Goal: Information Seeking & Learning: Compare options

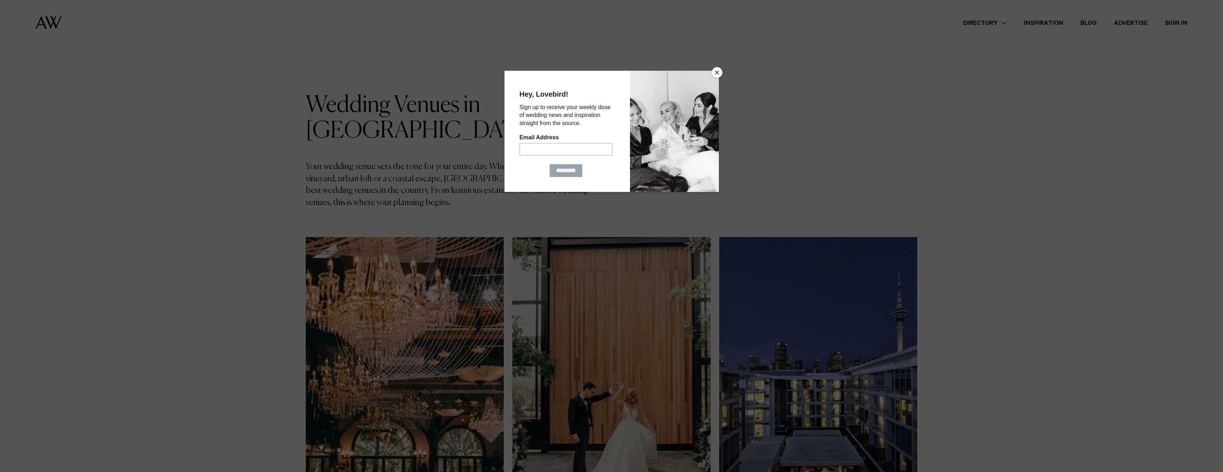
click at [653, 84] on div at bounding box center [674, 131] width 89 height 121
click at [723, 71] on div at bounding box center [611, 236] width 1223 height 472
click at [714, 72] on button "Close" at bounding box center [717, 72] width 11 height 11
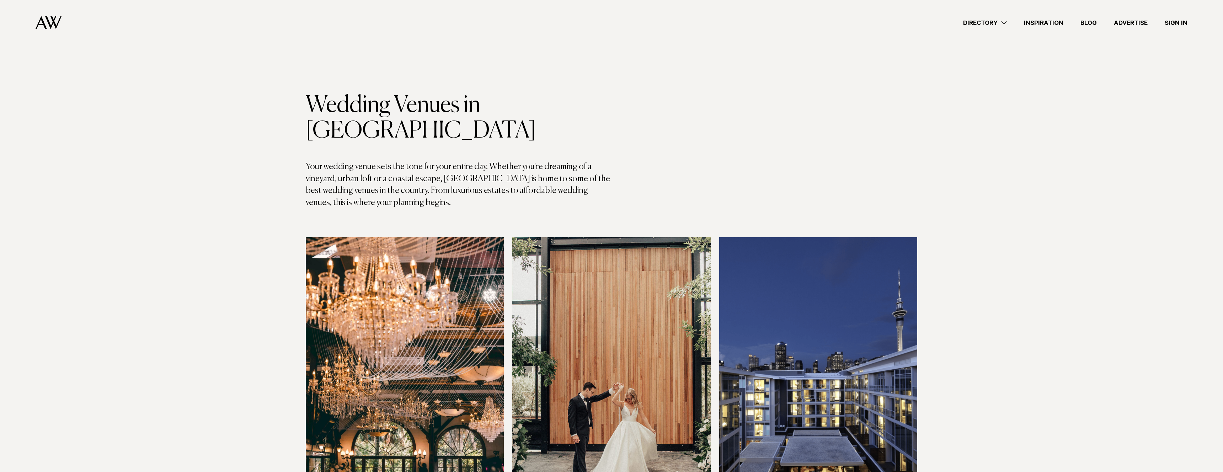
click at [495, 161] on p "Your wedding venue sets the tone for your entire day. Whether you're dreaming o…" at bounding box center [459, 185] width 306 height 48
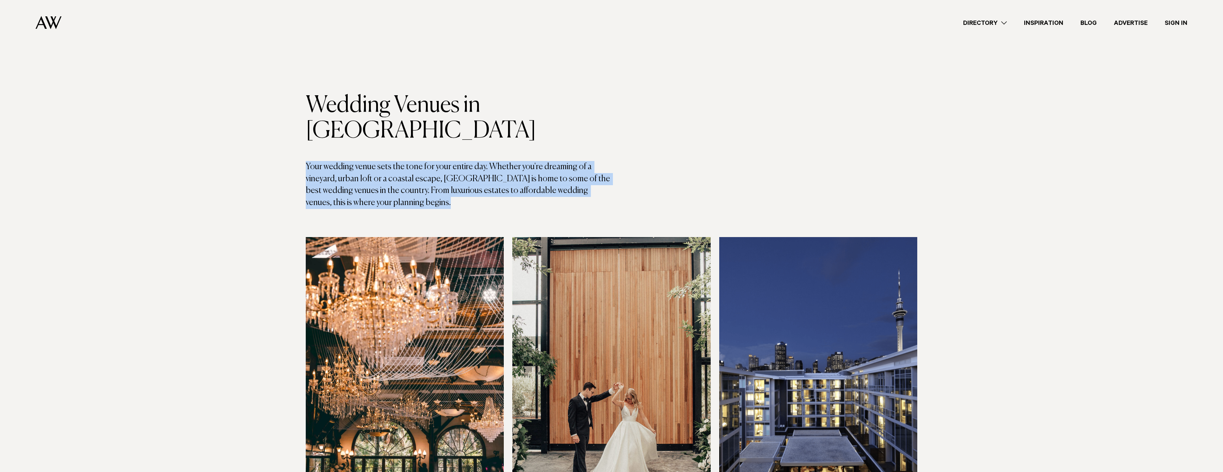
click at [495, 161] on p "Your wedding venue sets the tone for your entire day. Whether you're dreaming o…" at bounding box center [459, 185] width 306 height 48
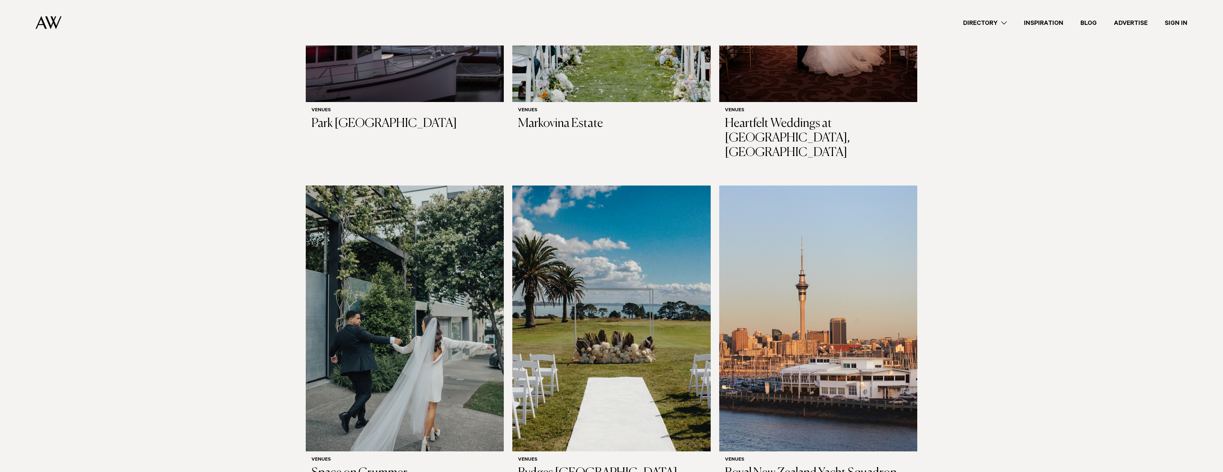
scroll to position [1684, 0]
click at [604, 255] on img at bounding box center [611, 318] width 198 height 266
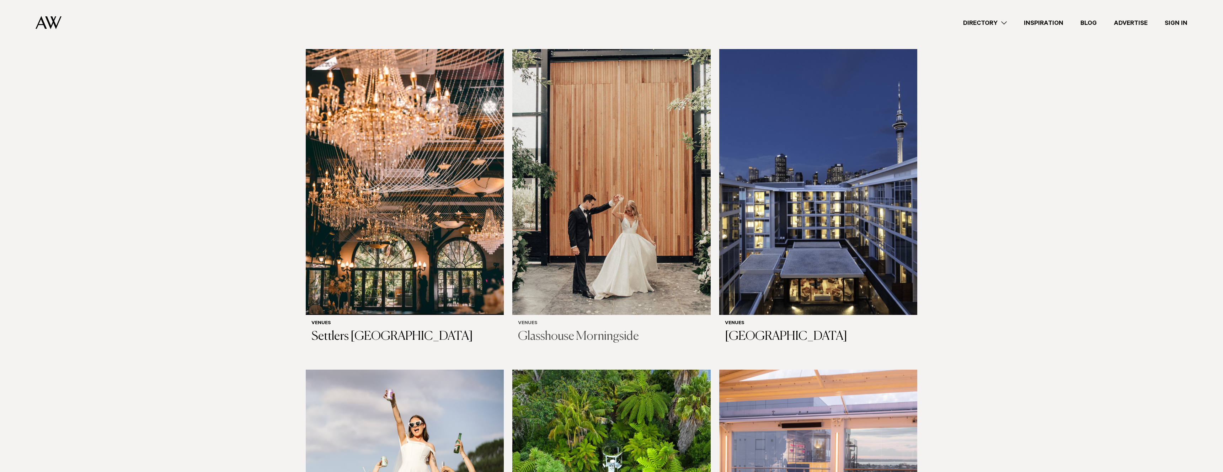
scroll to position [191, 0]
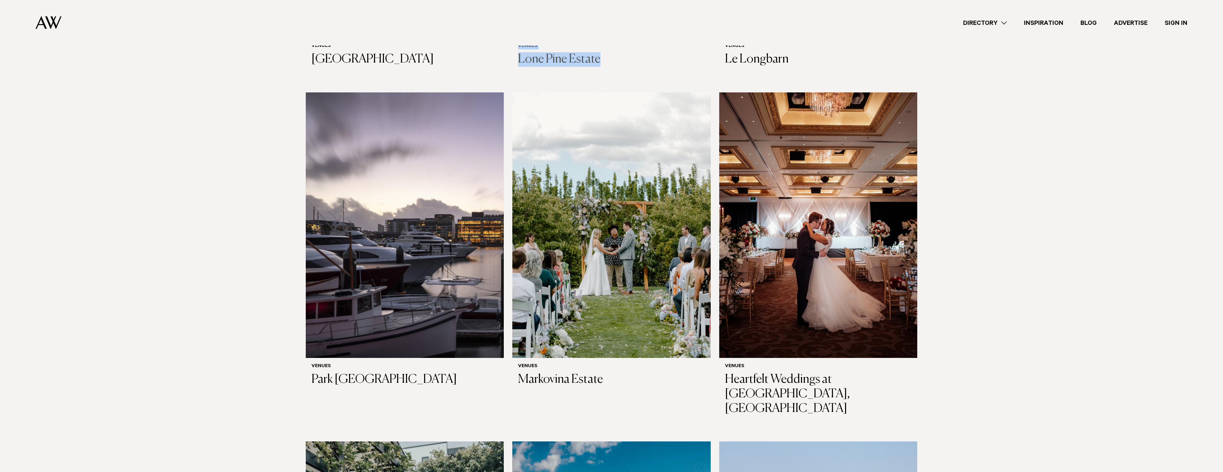
scroll to position [1426, 0]
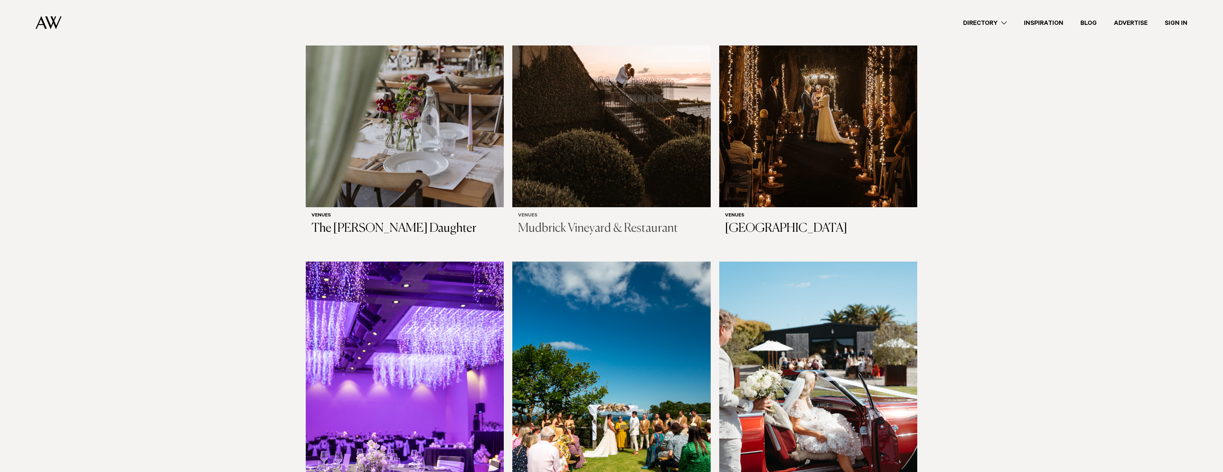
scroll to position [2581, 0]
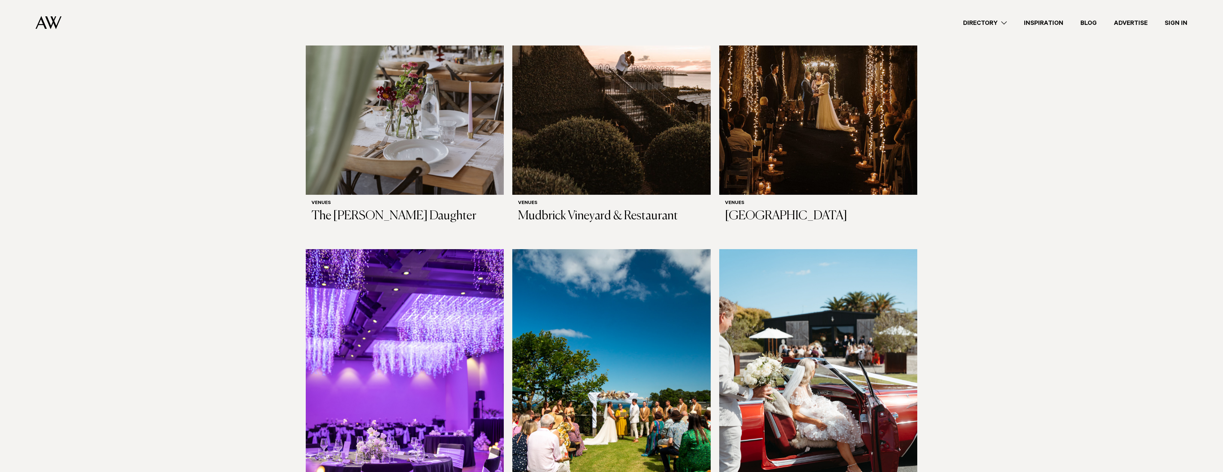
click at [988, 219] on section "Wedding Venues in Auckland Your wedding venue sets the tone for your entire day…" at bounding box center [611, 15] width 1223 height 5006
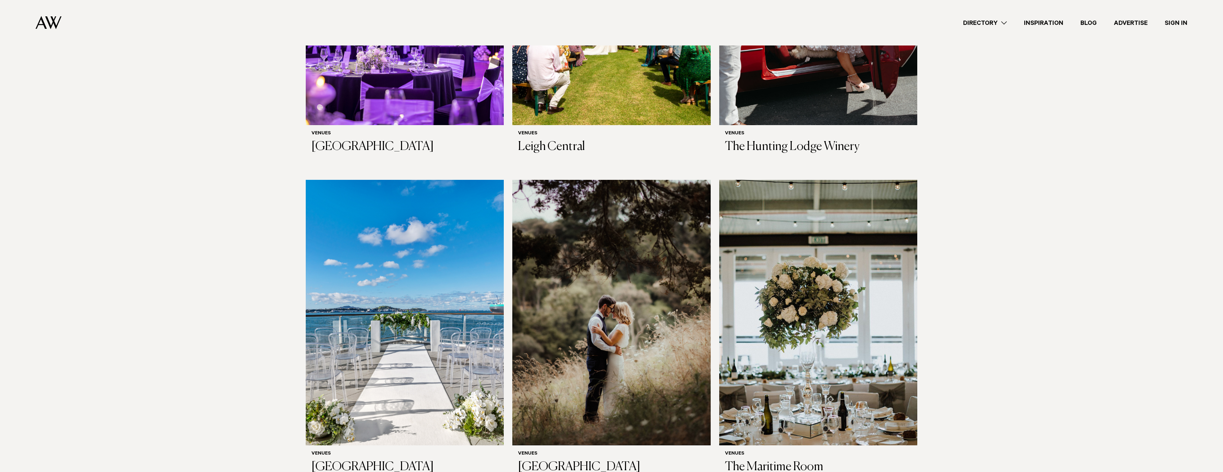
scroll to position [2972, 0]
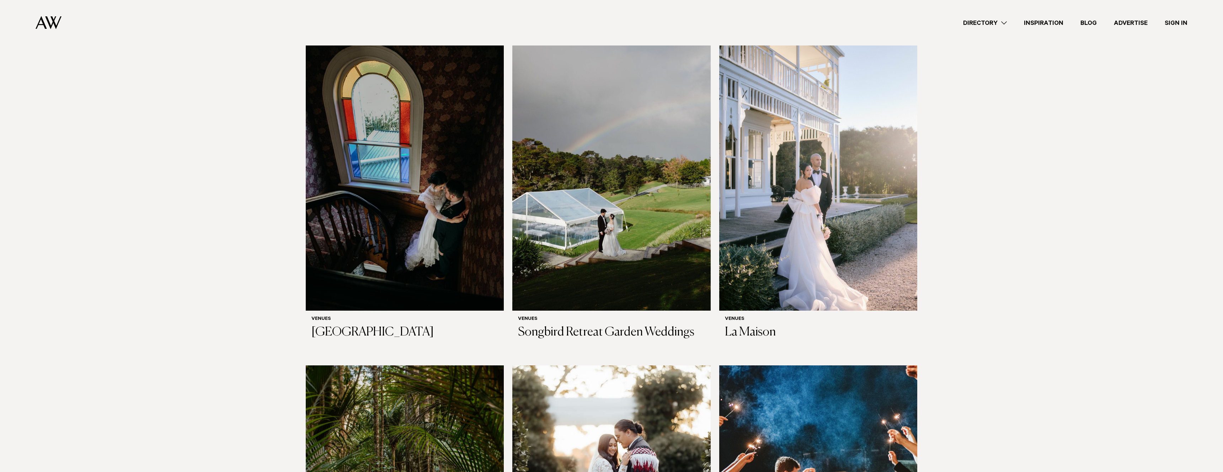
scroll to position [3430, 0]
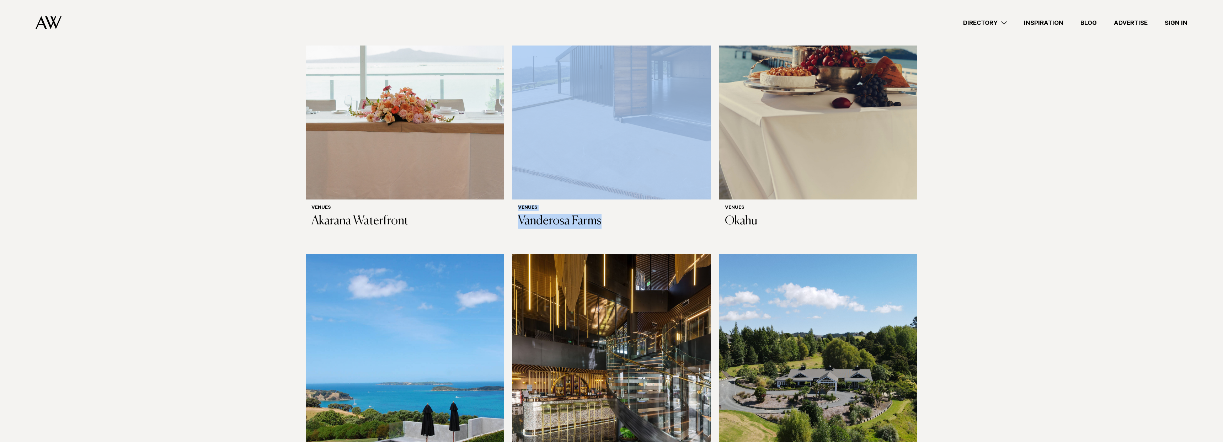
scroll to position [4108, 0]
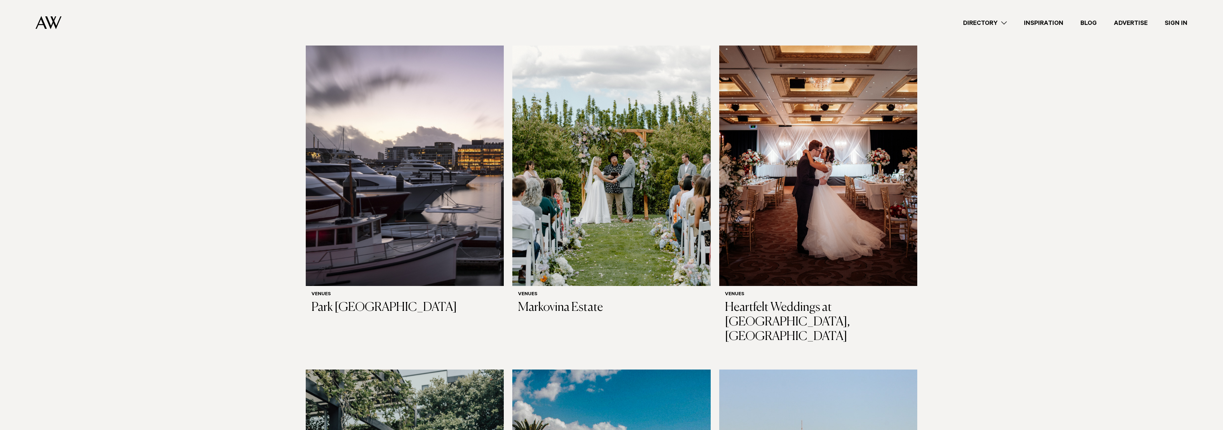
scroll to position [1198, 0]
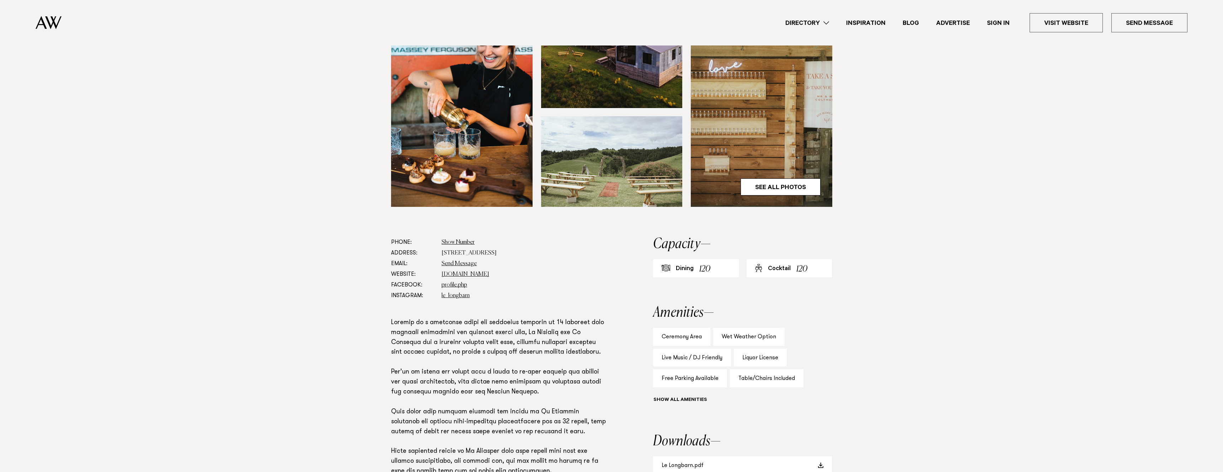
scroll to position [211, 0]
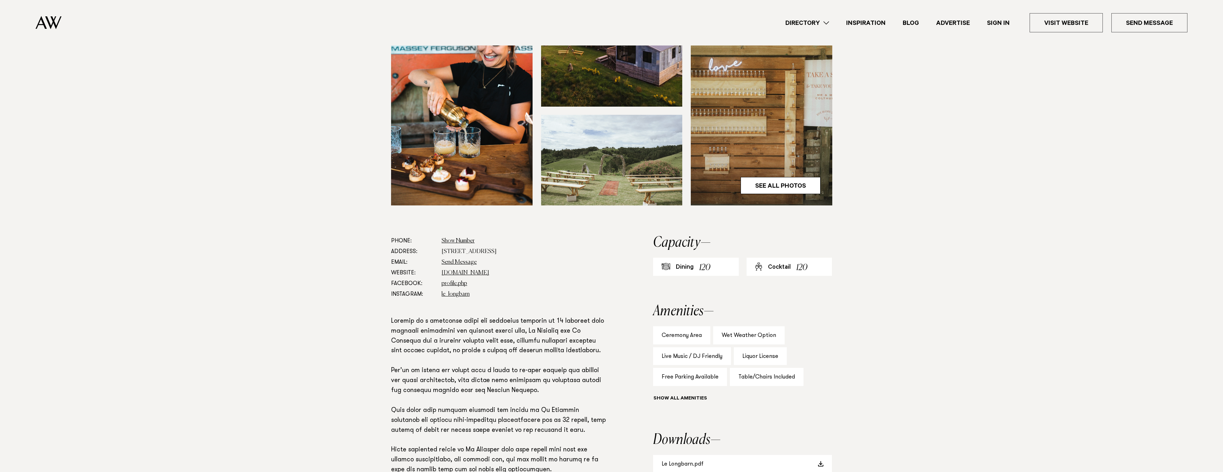
click at [500, 320] on p at bounding box center [499, 416] width 216 height 198
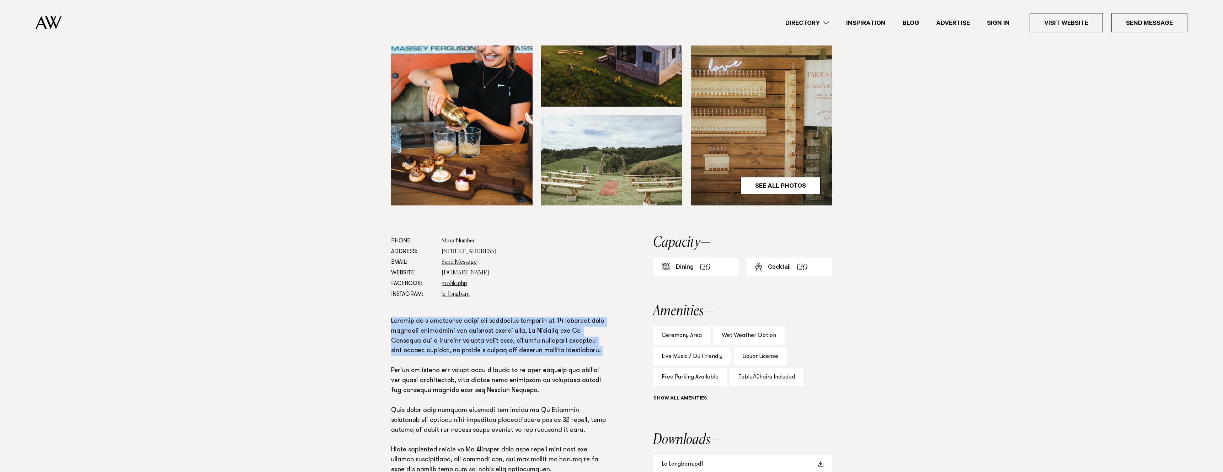
click at [500, 320] on p at bounding box center [499, 416] width 216 height 198
click at [483, 335] on p at bounding box center [499, 416] width 216 height 198
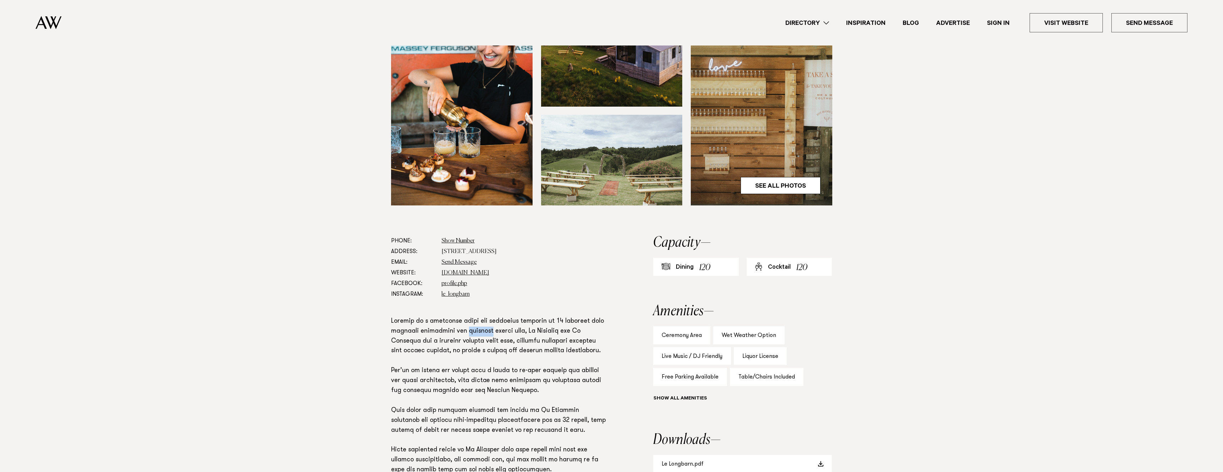
click at [483, 335] on p at bounding box center [499, 416] width 216 height 198
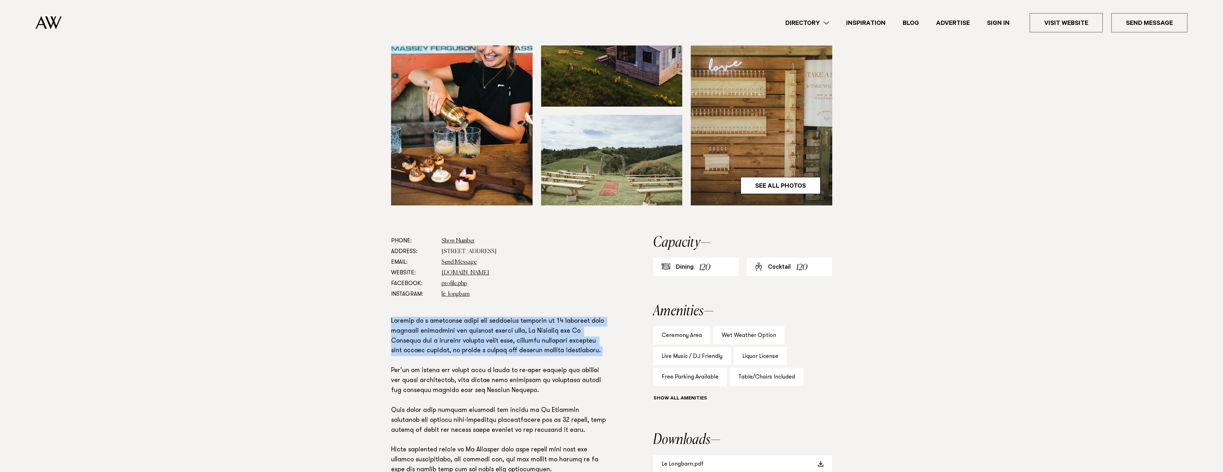
click at [483, 335] on p at bounding box center [499, 416] width 216 height 198
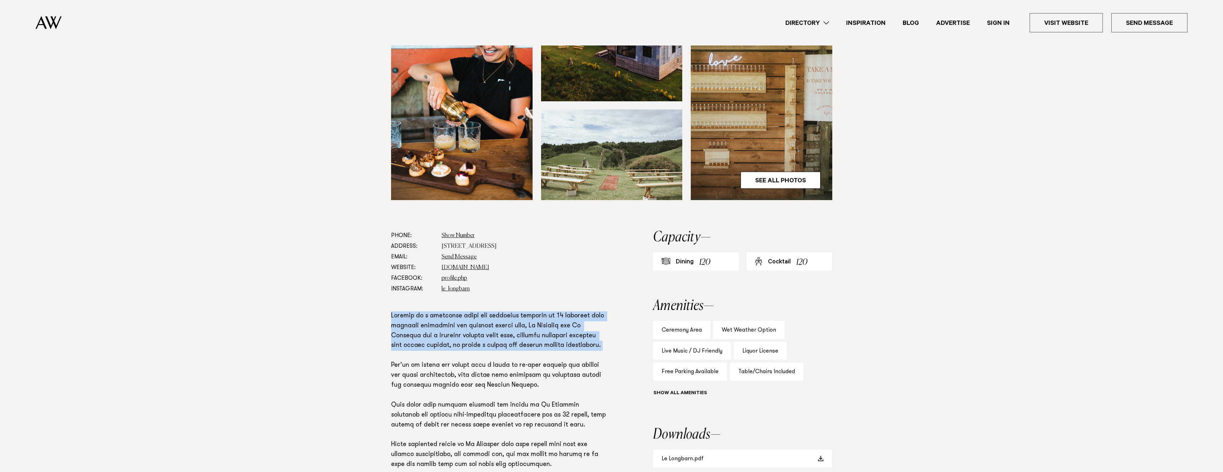
scroll to position [217, 0]
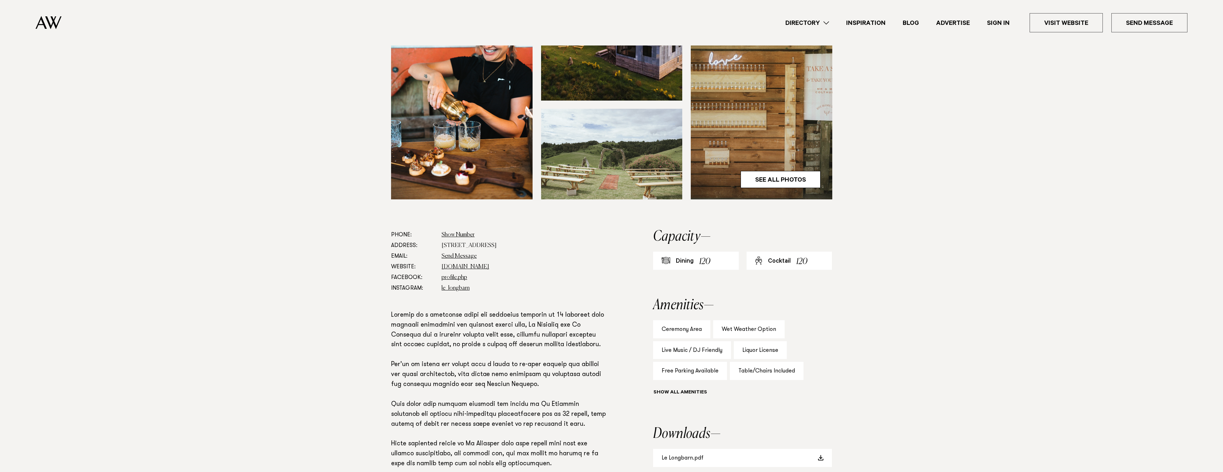
click at [483, 336] on p at bounding box center [499, 410] width 216 height 198
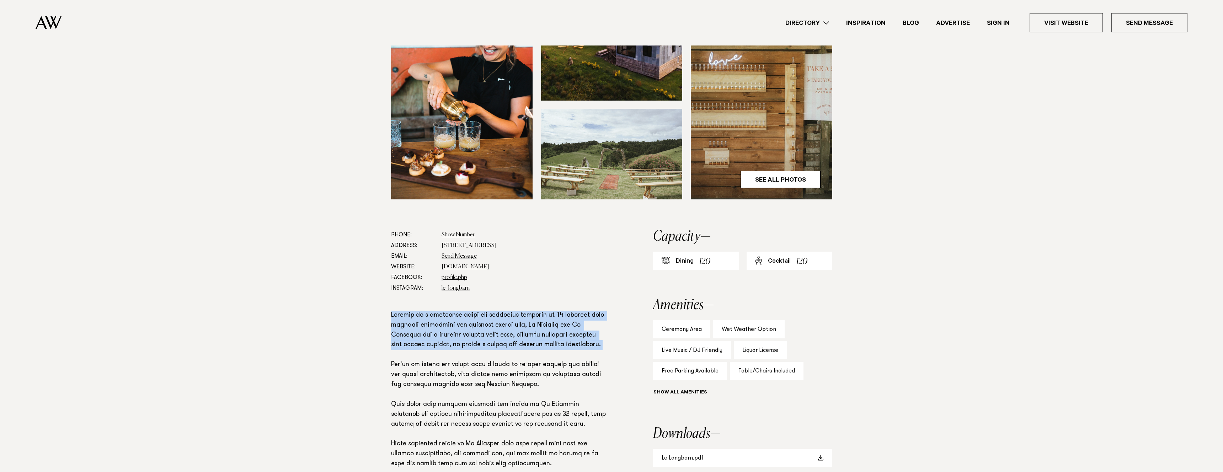
click at [483, 336] on p at bounding box center [499, 410] width 216 height 198
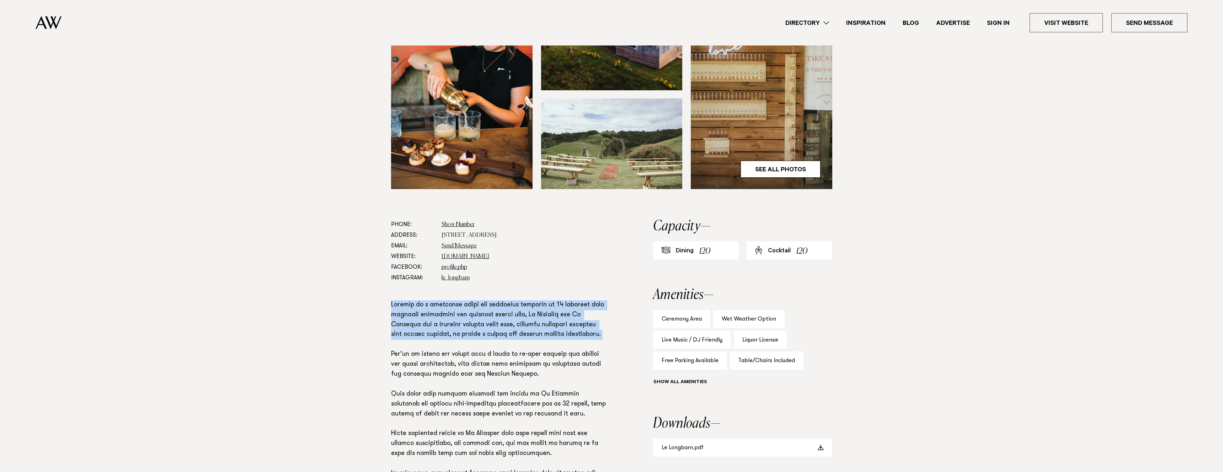
scroll to position [233, 0]
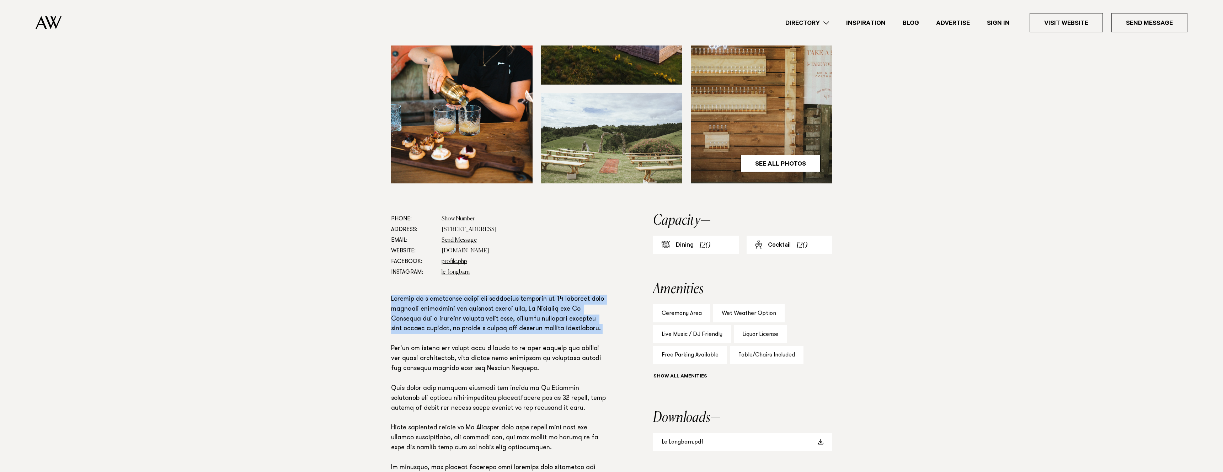
click at [482, 344] on p at bounding box center [499, 394] width 216 height 198
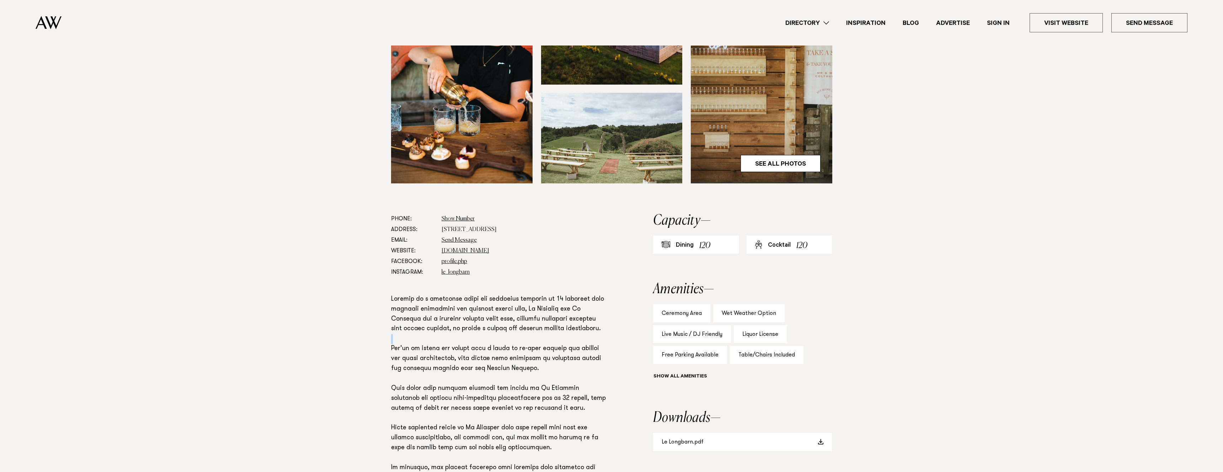
click at [482, 344] on p at bounding box center [499, 394] width 216 height 198
click at [483, 355] on p at bounding box center [499, 394] width 216 height 198
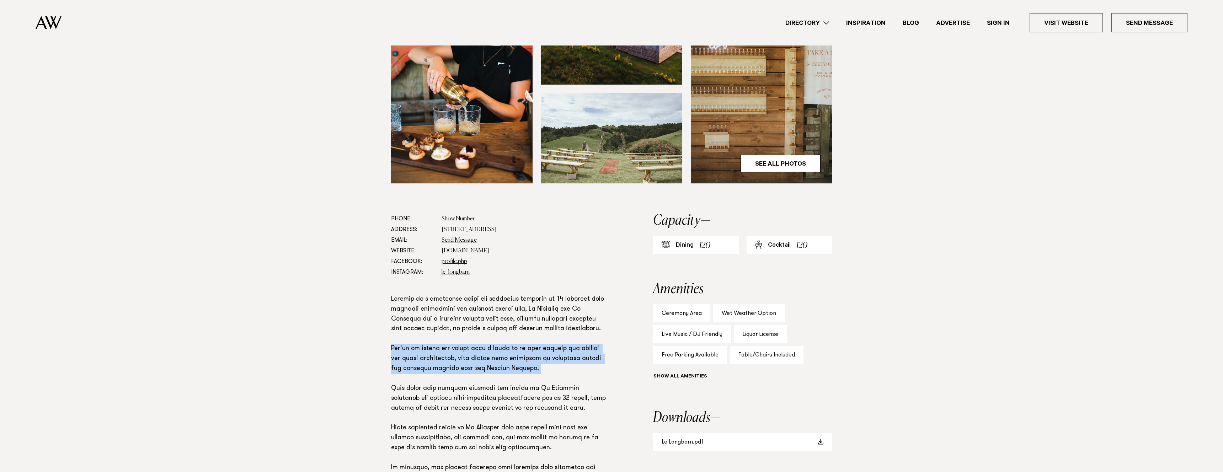
click at [483, 355] on p at bounding box center [499, 394] width 216 height 198
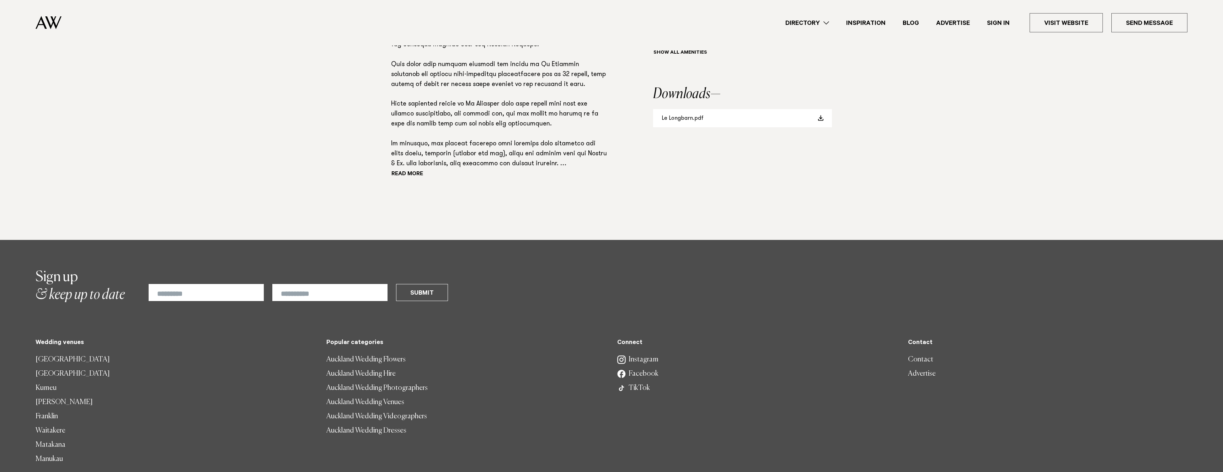
scroll to position [592, 0]
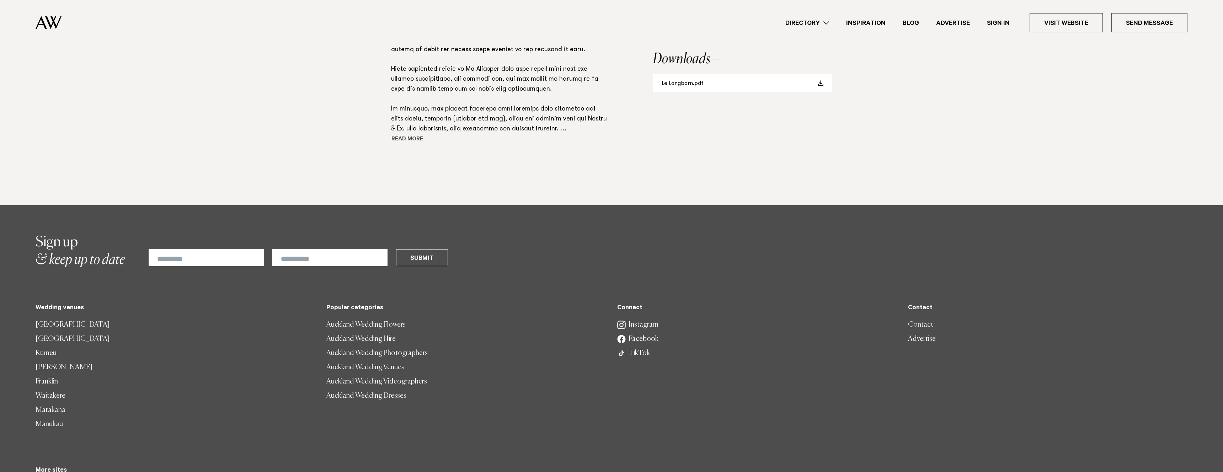
click at [409, 139] on button "Read more" at bounding box center [423, 139] width 64 height 11
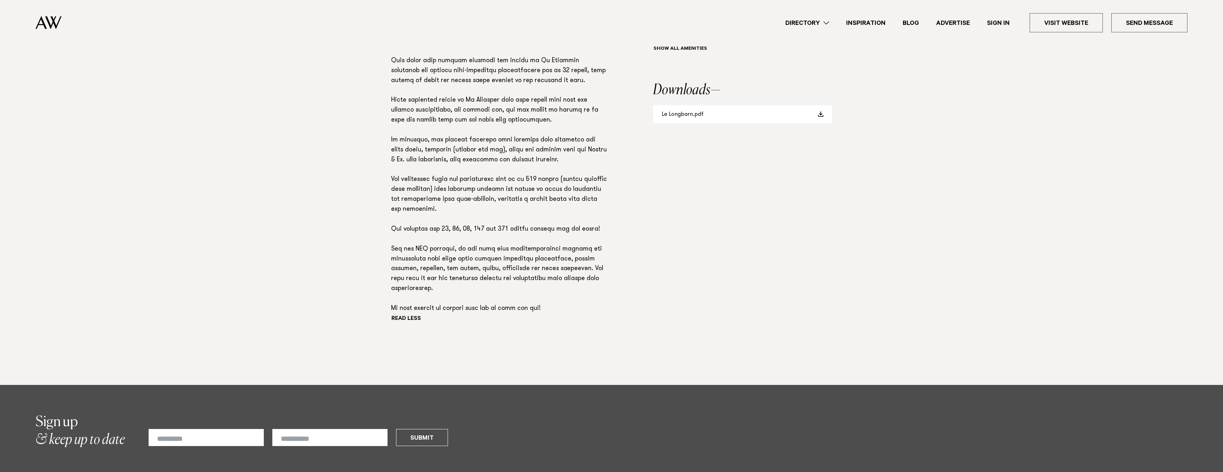
scroll to position [553, 0]
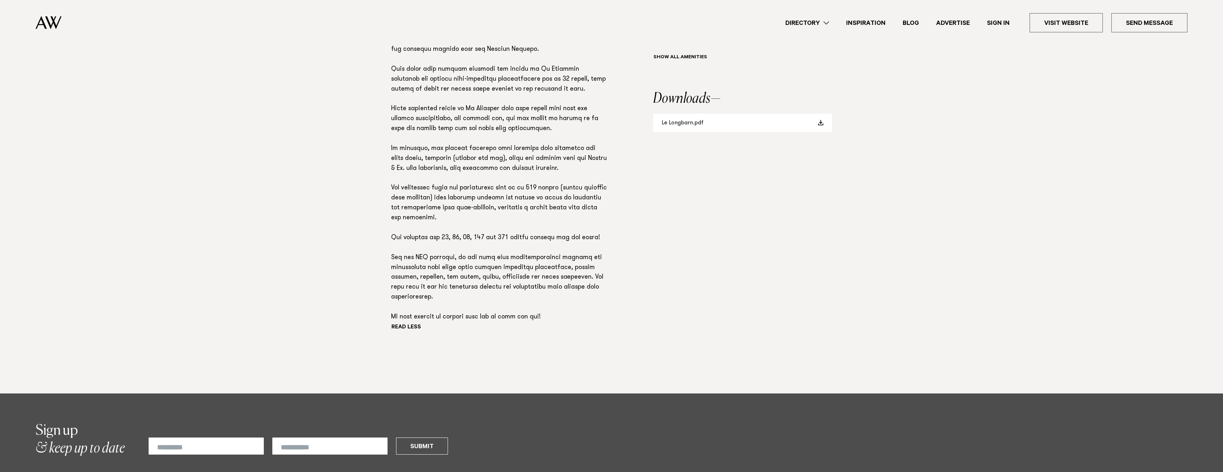
click at [494, 146] on p at bounding box center [499, 148] width 216 height 347
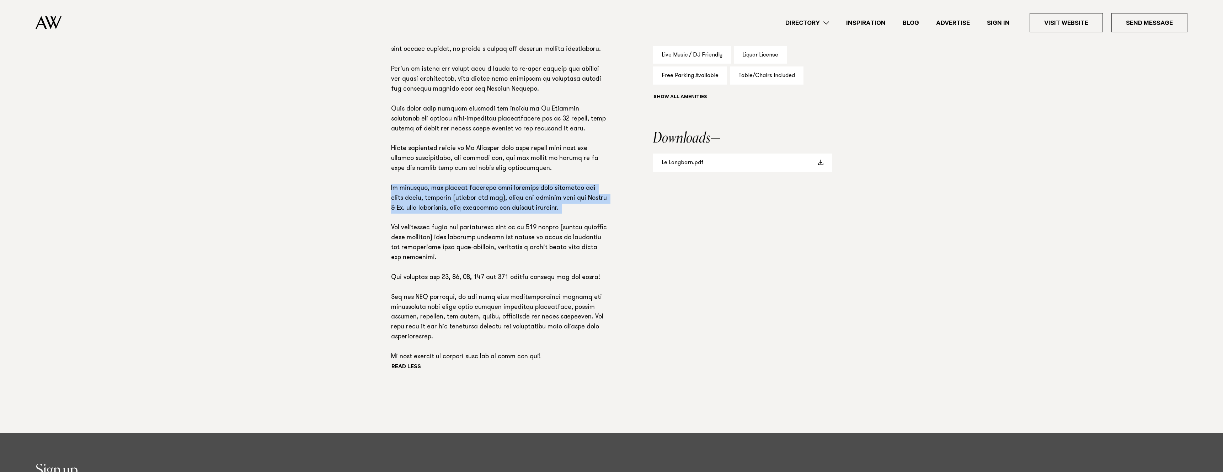
scroll to position [512, 0]
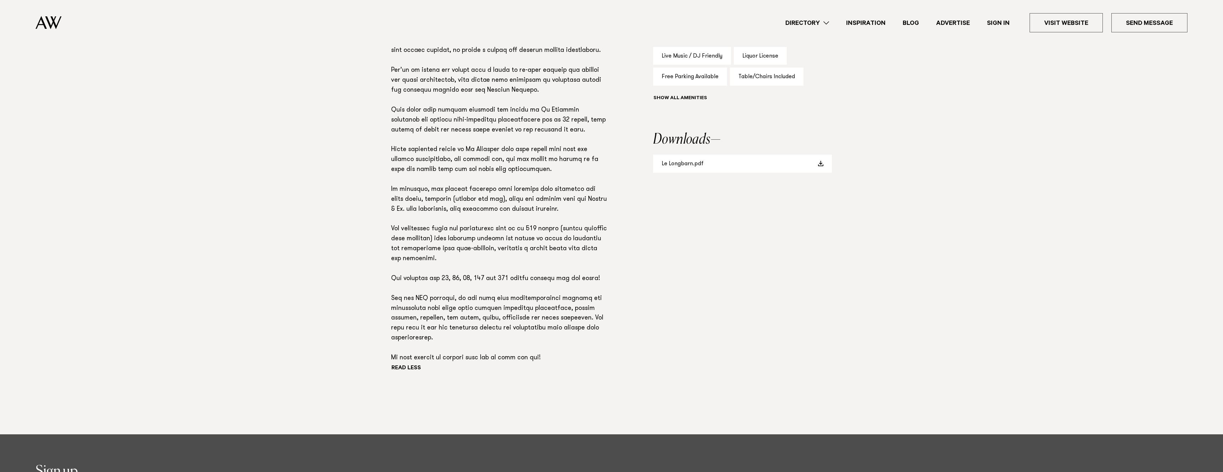
click at [461, 156] on p at bounding box center [499, 189] width 216 height 347
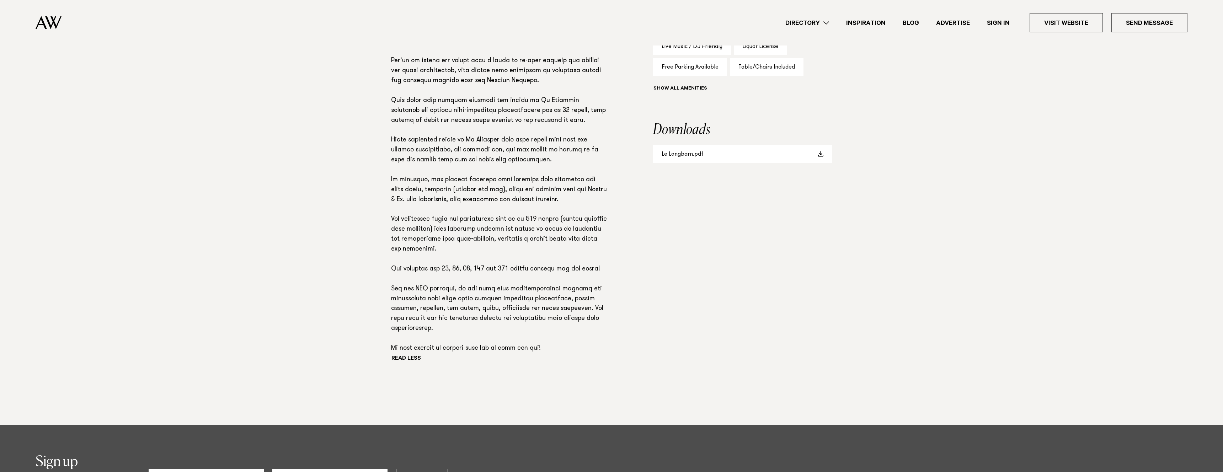
click at [514, 306] on p at bounding box center [499, 180] width 216 height 347
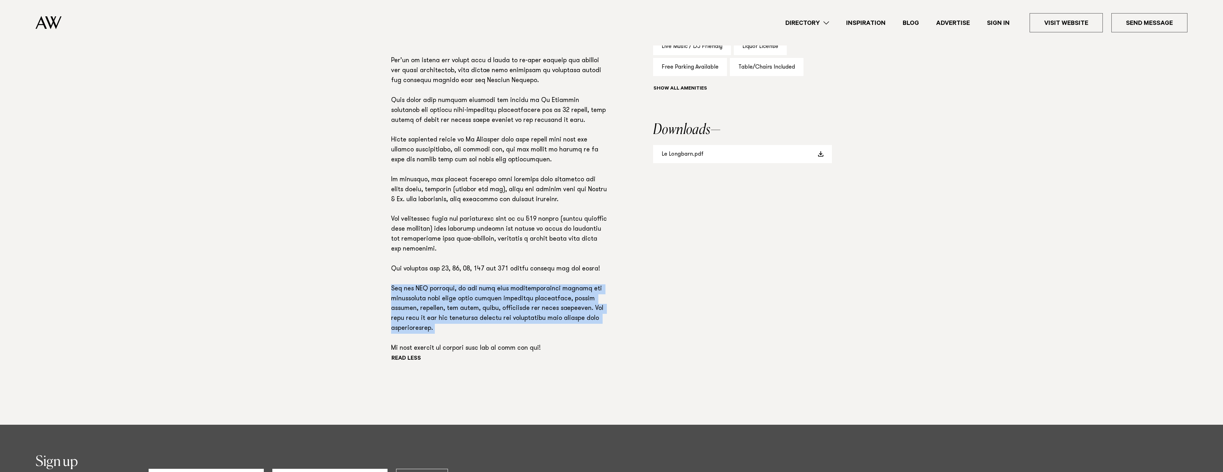
click at [514, 306] on p at bounding box center [499, 180] width 216 height 347
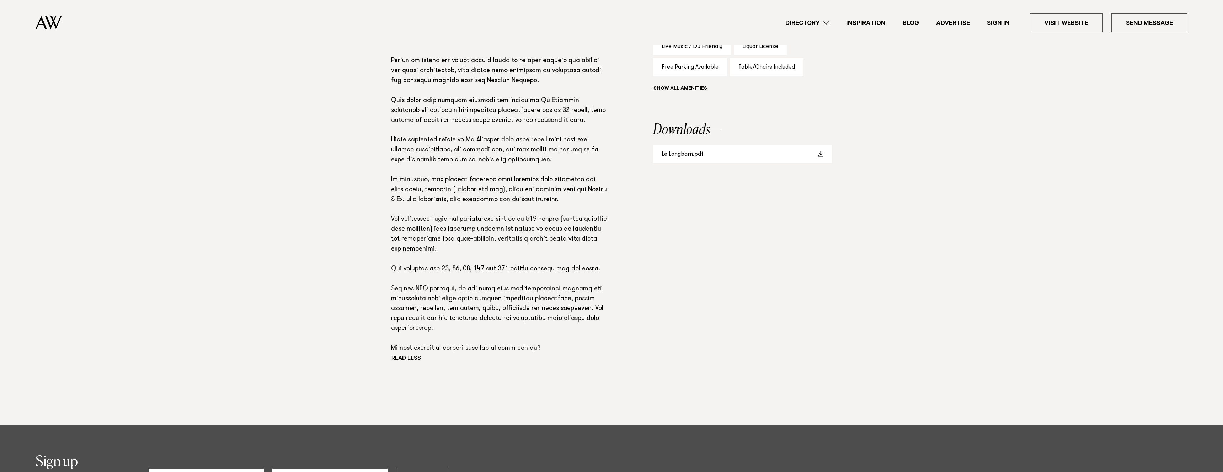
click at [531, 302] on p at bounding box center [499, 180] width 216 height 347
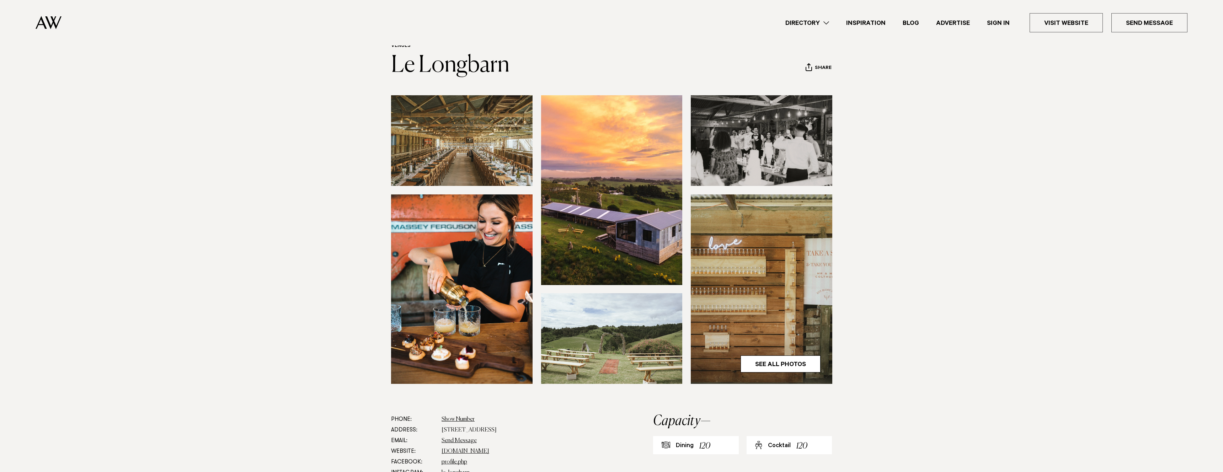
scroll to position [0, 0]
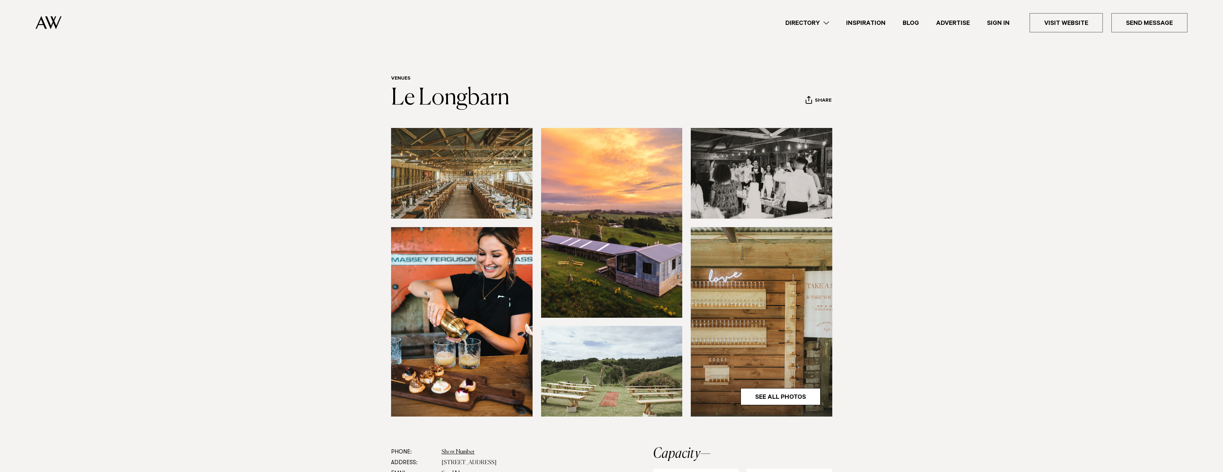
click at [460, 201] on img at bounding box center [462, 173] width 142 height 91
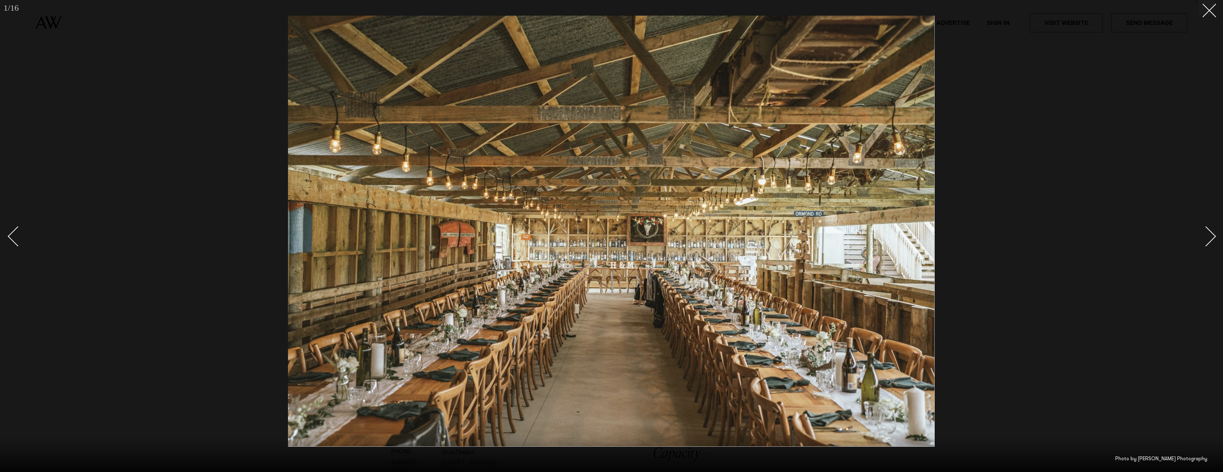
click at [1216, 239] on div at bounding box center [611, 236] width 1223 height 472
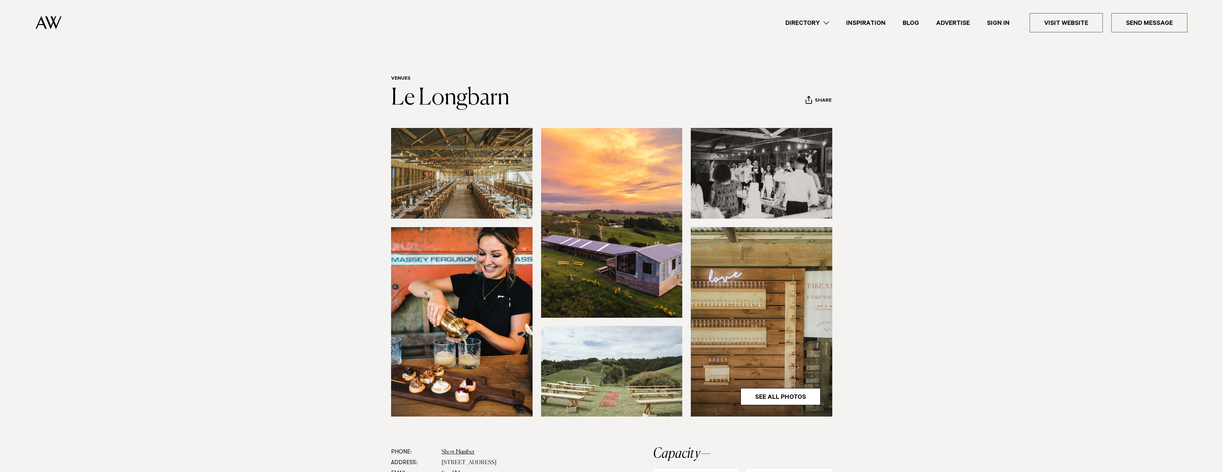
click at [632, 247] on img at bounding box center [612, 223] width 142 height 190
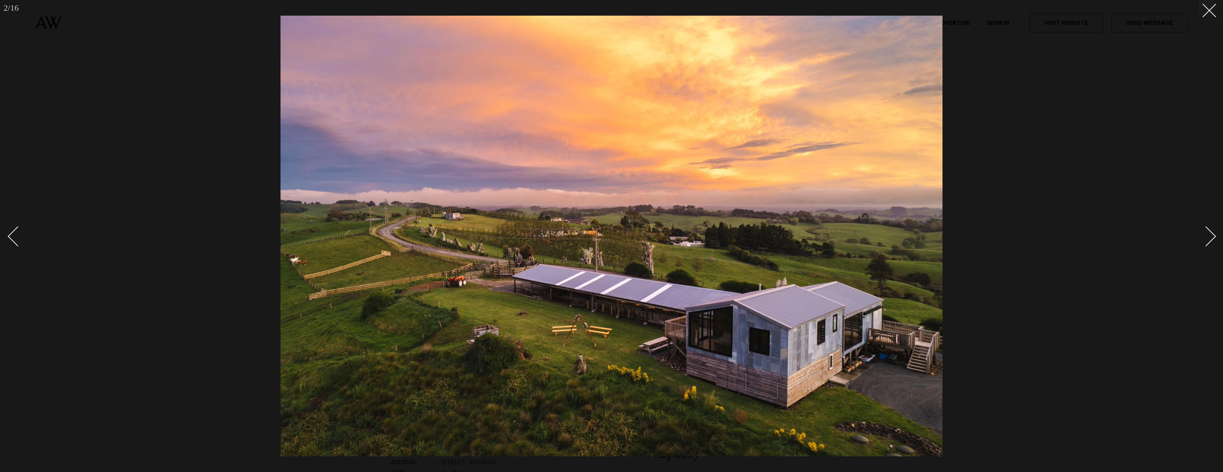
click at [1208, 235] on div "Next slide" at bounding box center [1206, 237] width 20 height 20
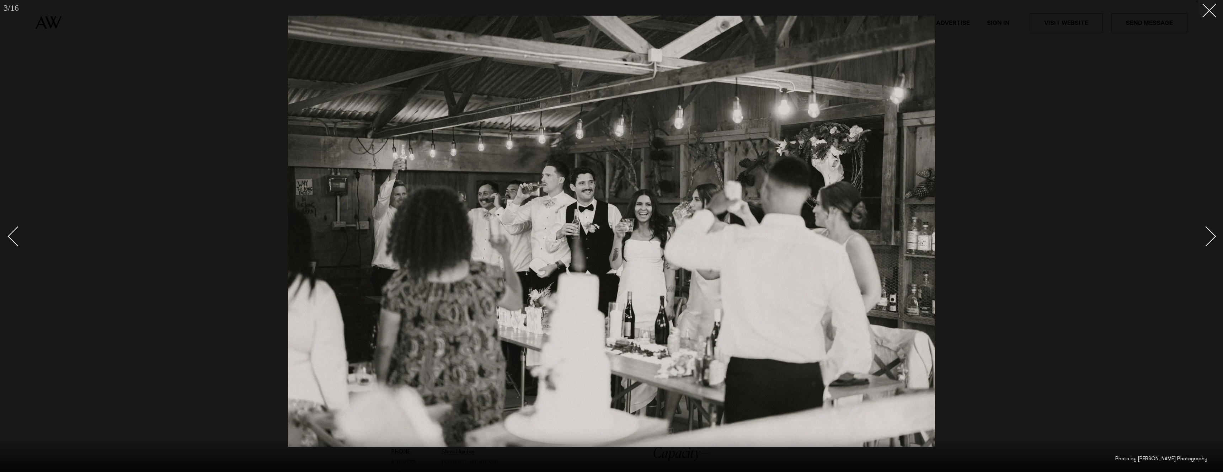
click at [1208, 235] on div "Next slide" at bounding box center [1206, 237] width 20 height 20
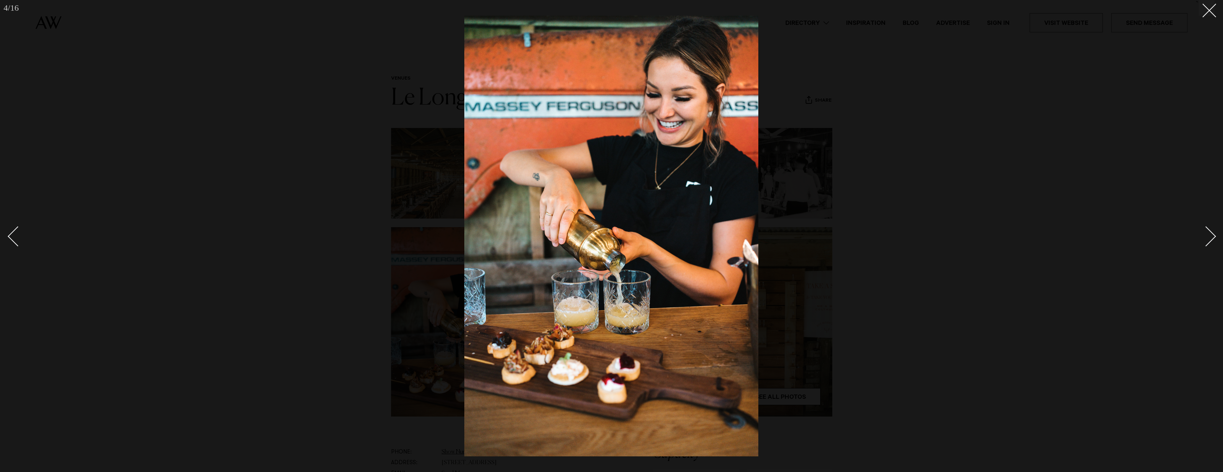
click at [1208, 235] on div "Next slide" at bounding box center [1206, 237] width 20 height 20
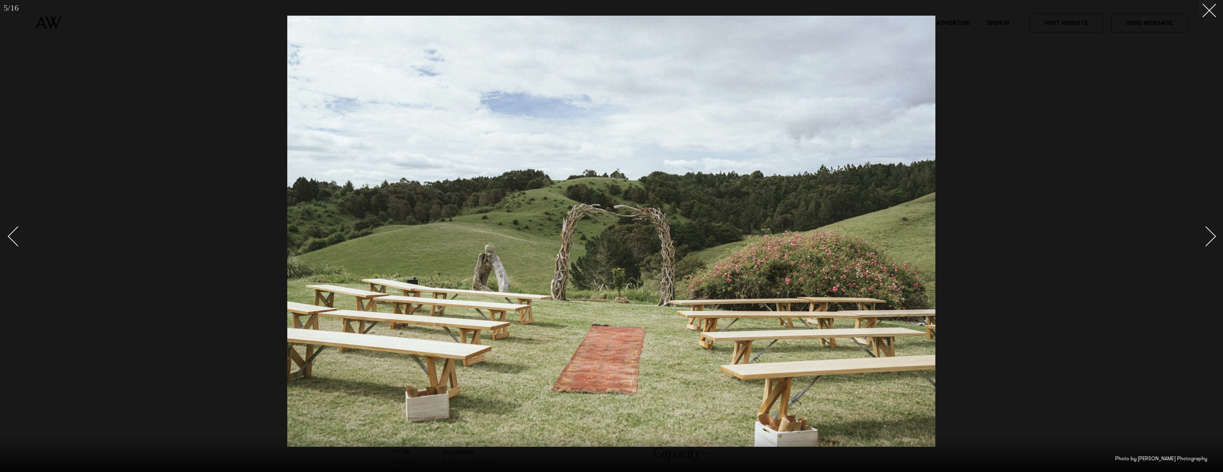
click at [1208, 235] on div "Next slide" at bounding box center [1206, 237] width 20 height 20
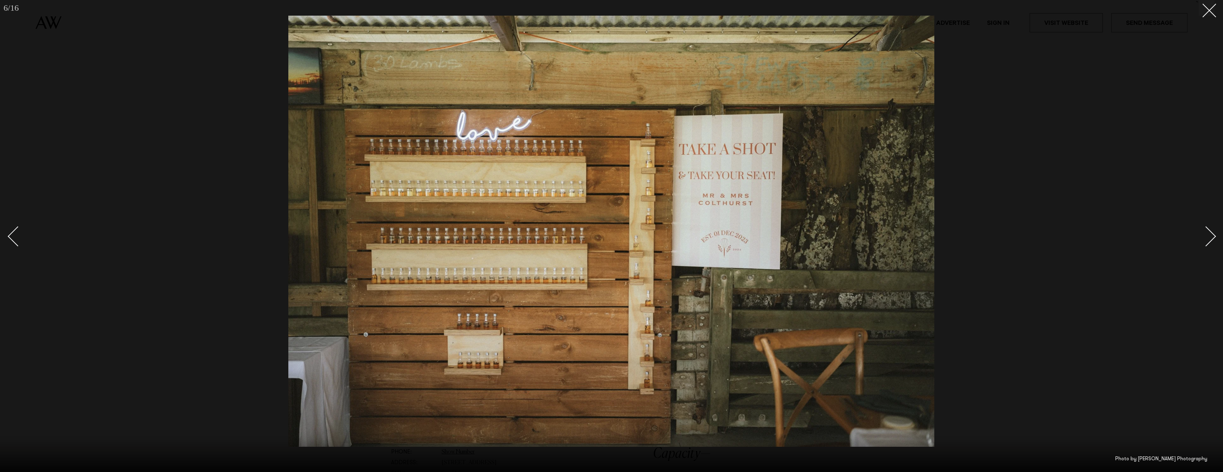
click at [1209, 233] on div "Next slide" at bounding box center [1206, 237] width 20 height 20
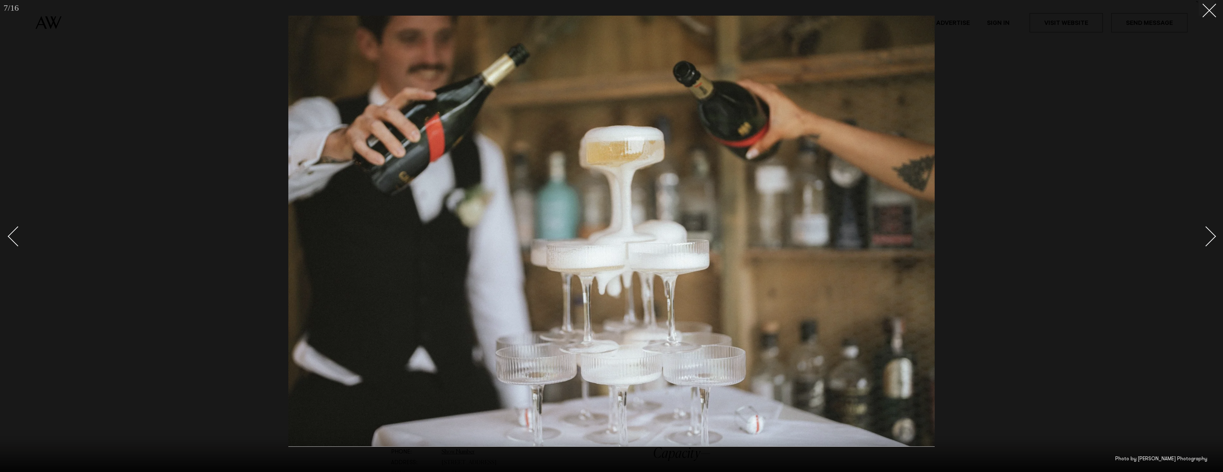
click at [1209, 233] on div "Next slide" at bounding box center [1206, 237] width 20 height 20
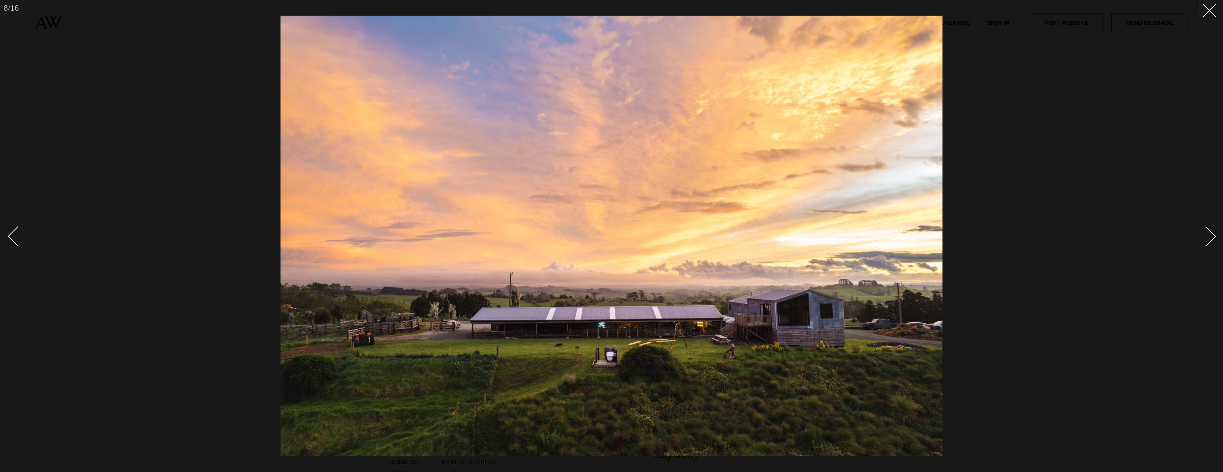
click at [1209, 233] on div "Next slide" at bounding box center [1206, 237] width 20 height 20
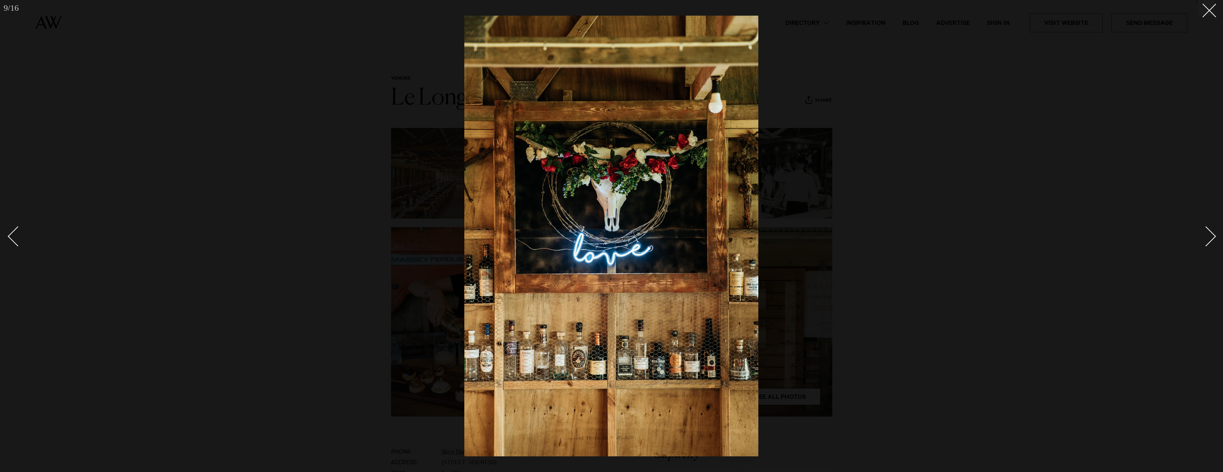
click at [1209, 233] on div "Next slide" at bounding box center [1206, 237] width 20 height 20
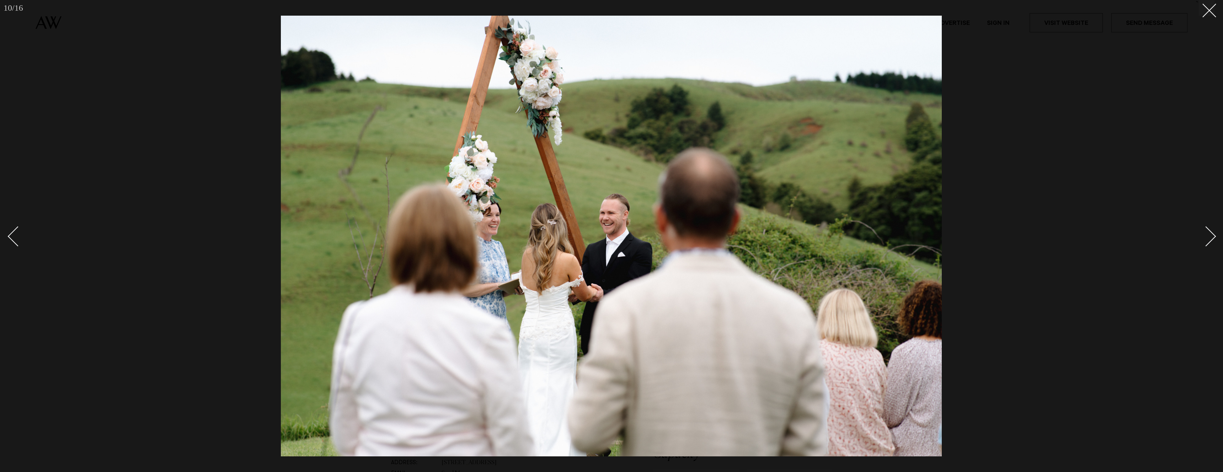
click at [1209, 233] on div "Next slide" at bounding box center [1206, 237] width 20 height 20
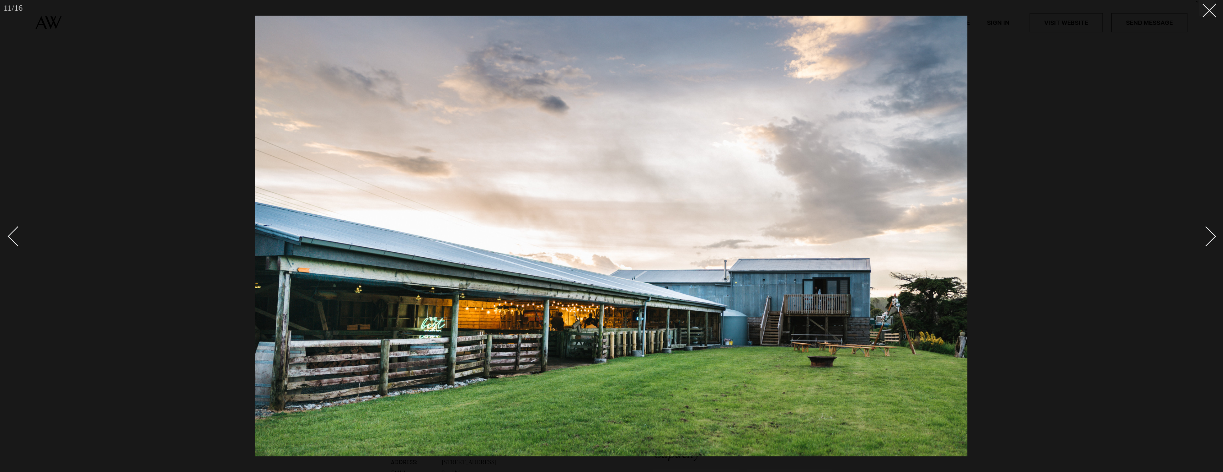
click at [1209, 233] on div "Next slide" at bounding box center [1206, 237] width 20 height 20
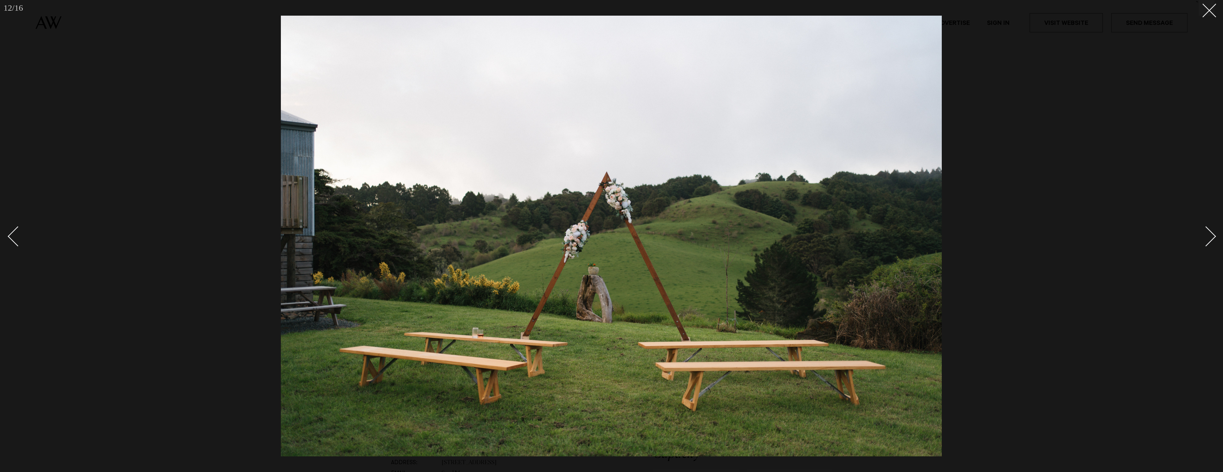
click at [1209, 233] on div "Next slide" at bounding box center [1206, 237] width 20 height 20
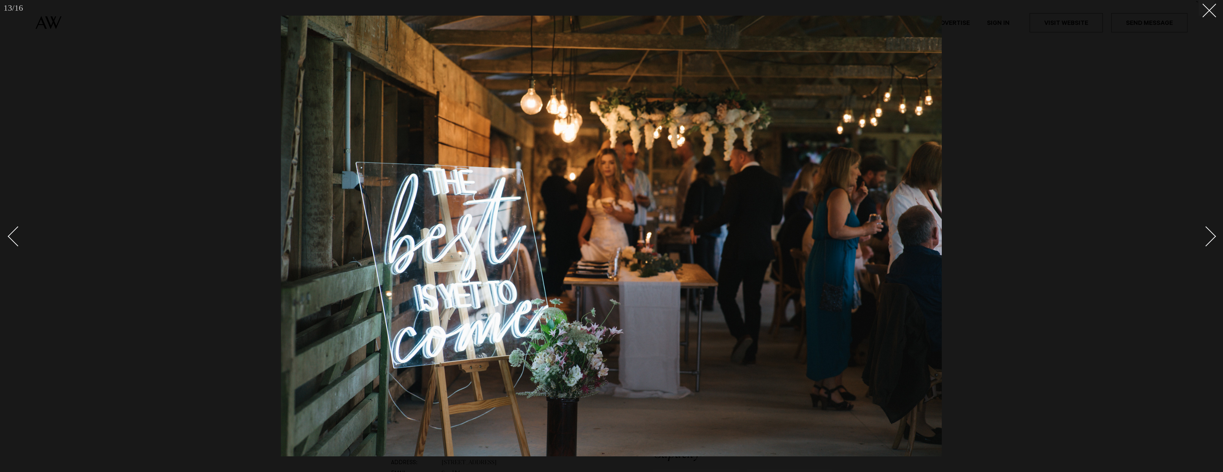
click at [1209, 233] on div "Next slide" at bounding box center [1206, 237] width 20 height 20
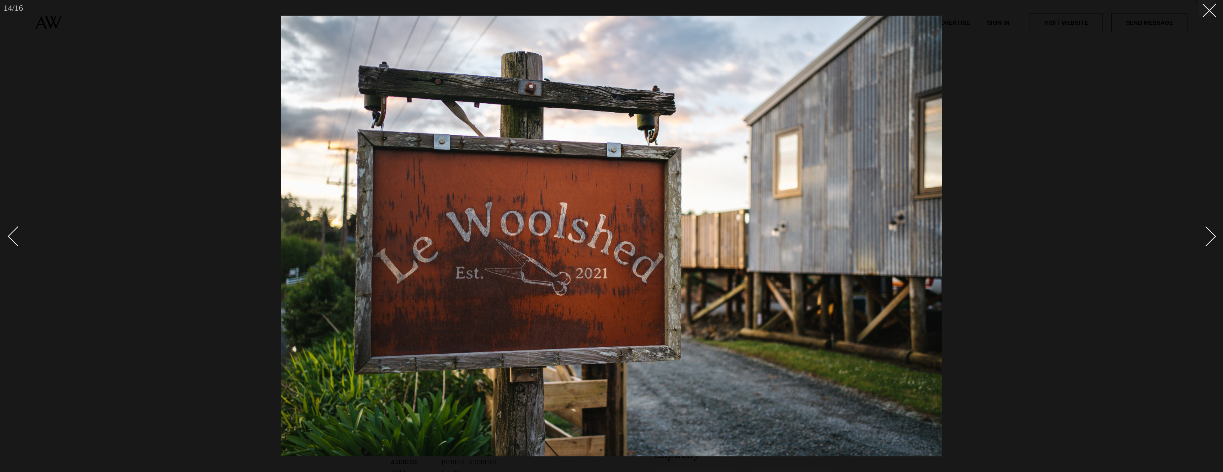
click at [1209, 233] on div "Next slide" at bounding box center [1206, 237] width 20 height 20
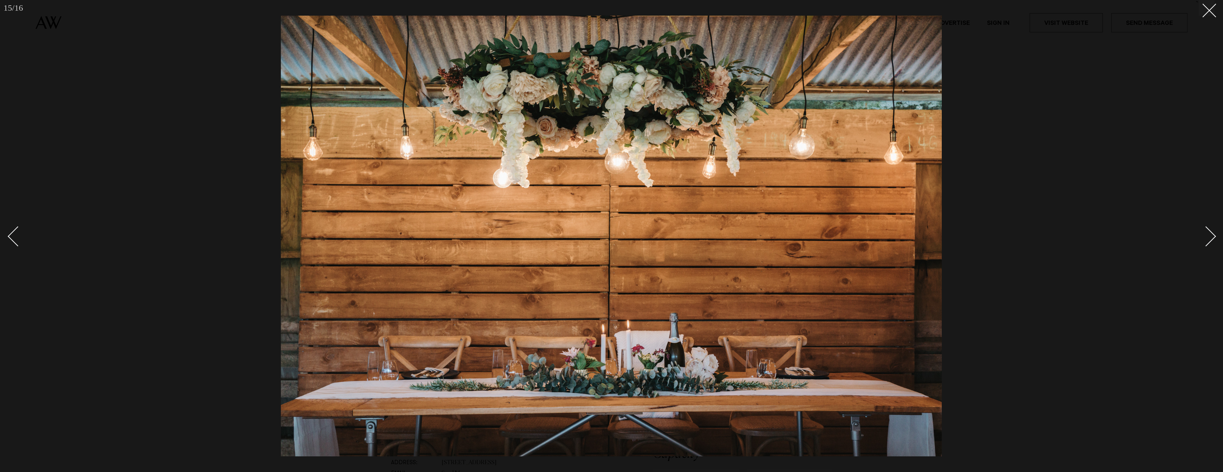
click at [1209, 233] on div "Next slide" at bounding box center [1206, 237] width 20 height 20
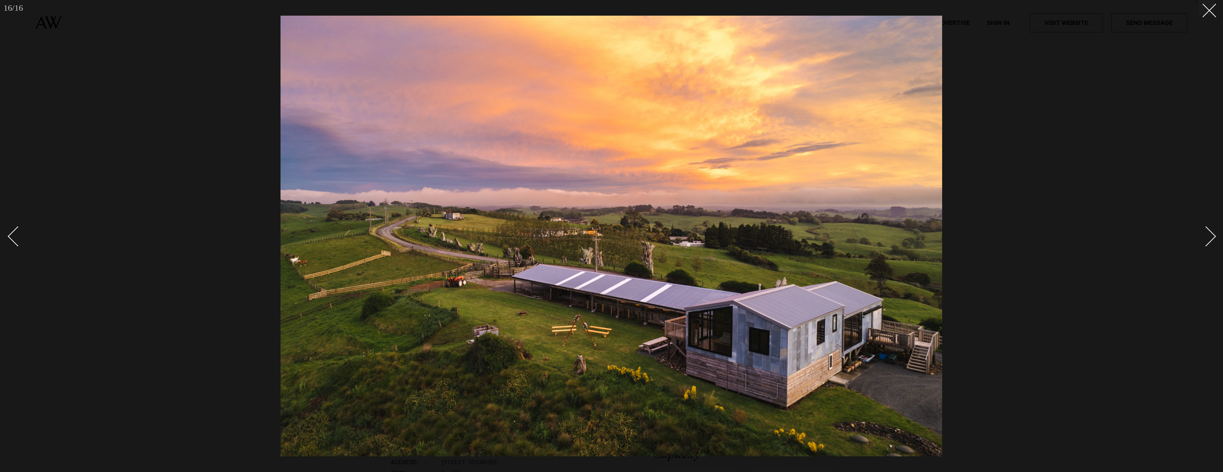
click at [1209, 233] on div "Next slide" at bounding box center [1206, 237] width 20 height 20
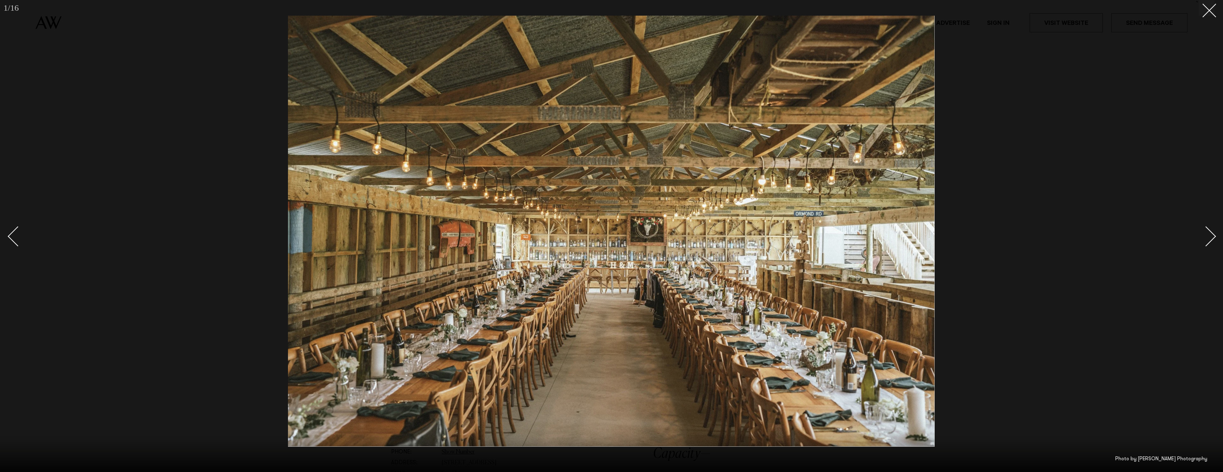
click at [1208, 235] on div "Next slide" at bounding box center [1206, 237] width 20 height 20
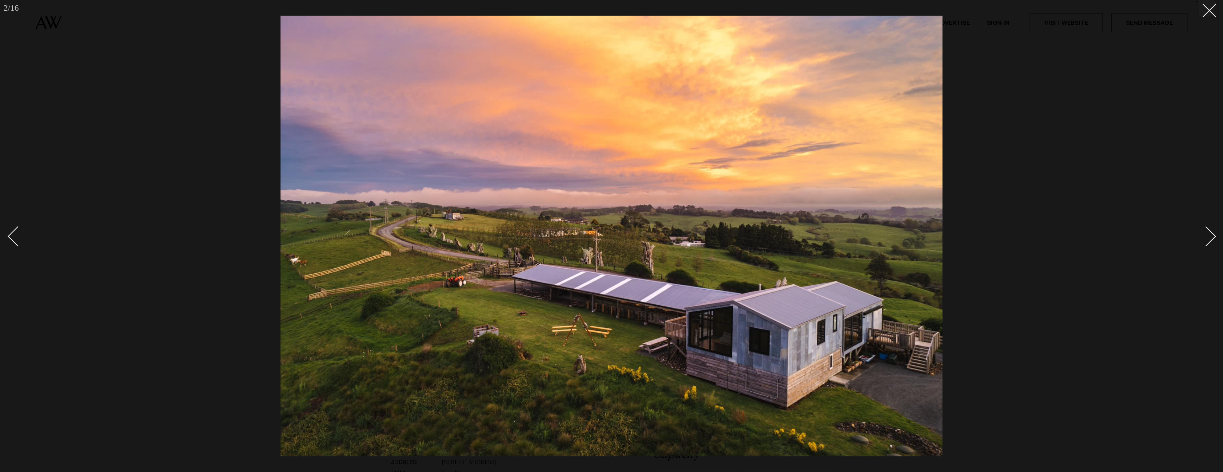
click at [1208, 235] on div "Next slide" at bounding box center [1206, 237] width 20 height 20
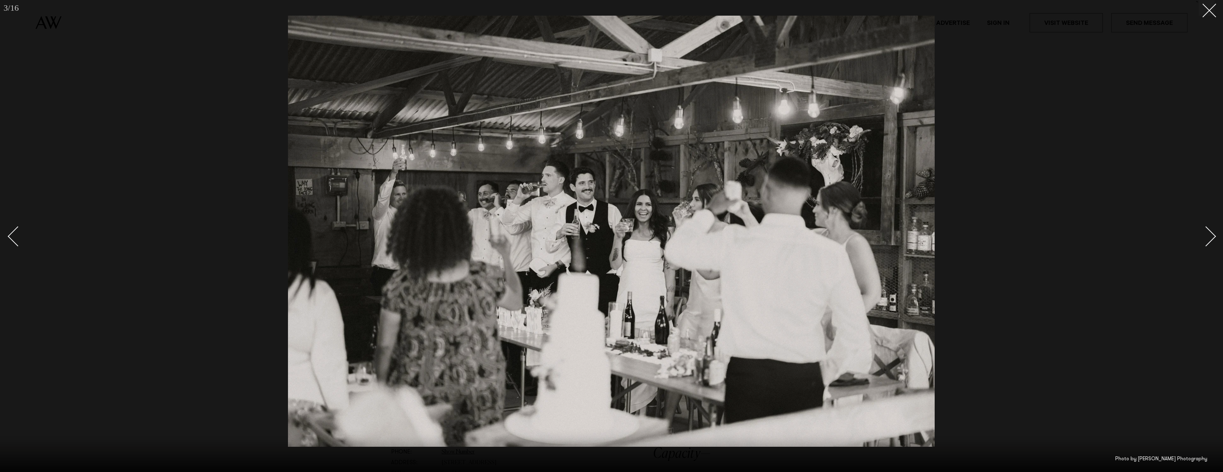
click at [1208, 235] on div "Next slide" at bounding box center [1206, 237] width 20 height 20
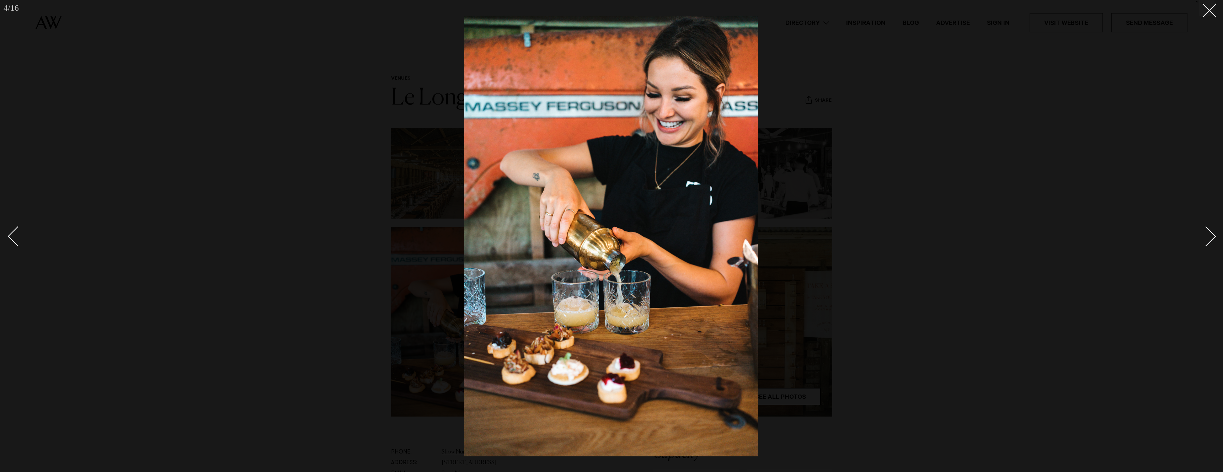
click at [1208, 235] on div "Next slide" at bounding box center [1206, 237] width 20 height 20
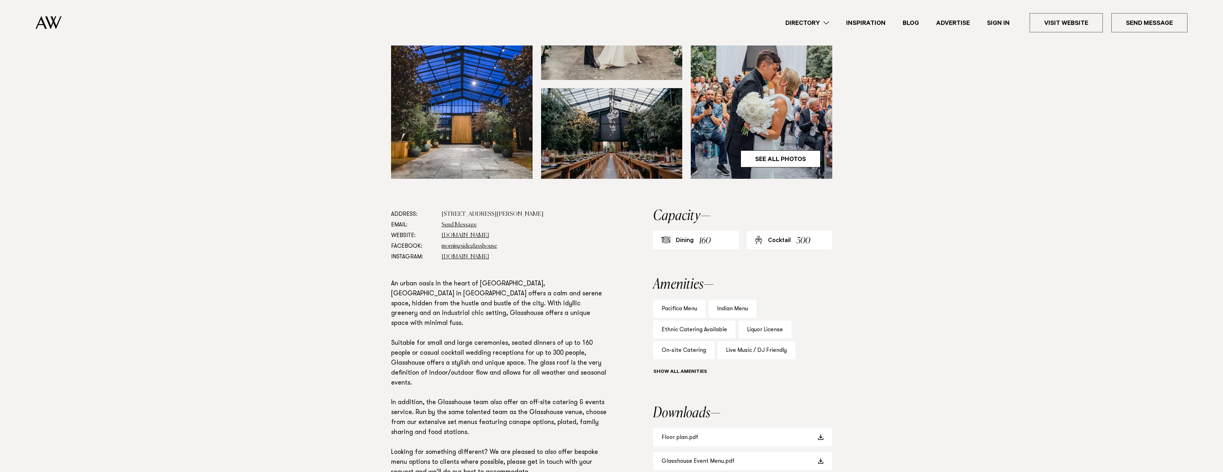
scroll to position [241, 0]
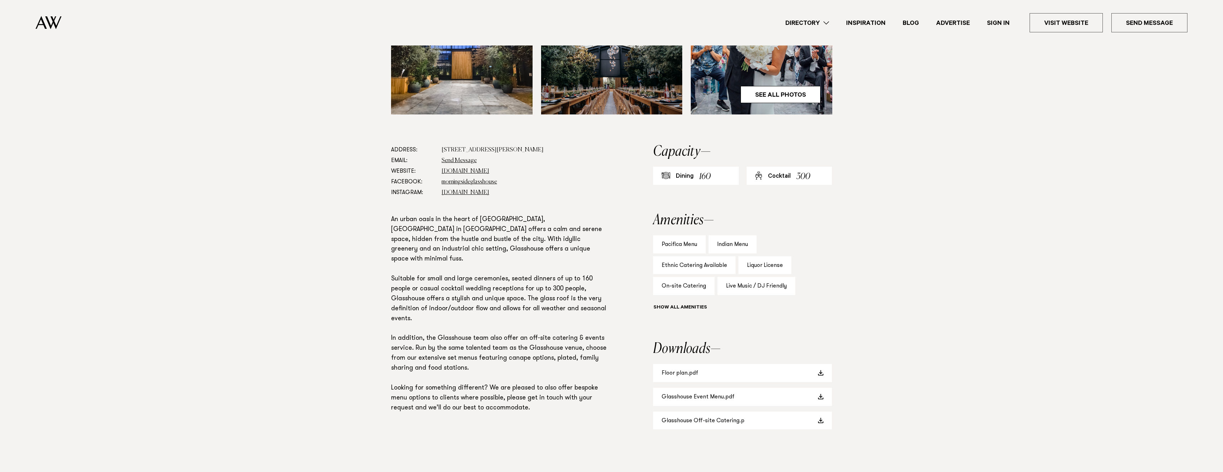
click at [463, 212] on section "Address: 18 McDonald Street, Morningside, Auckland 1025 Email: Send Message Web…" at bounding box center [499, 294] width 216 height 299
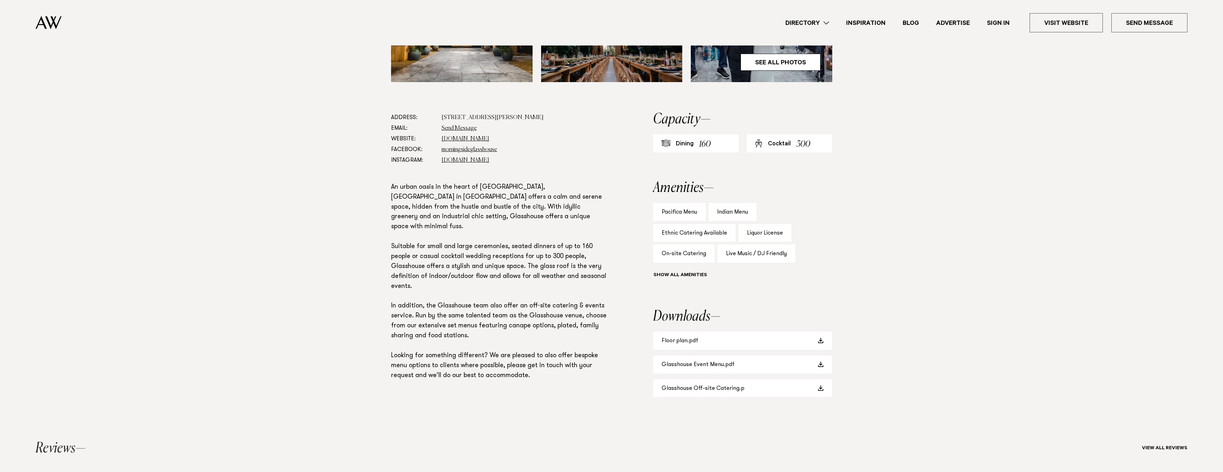
scroll to position [338, 0]
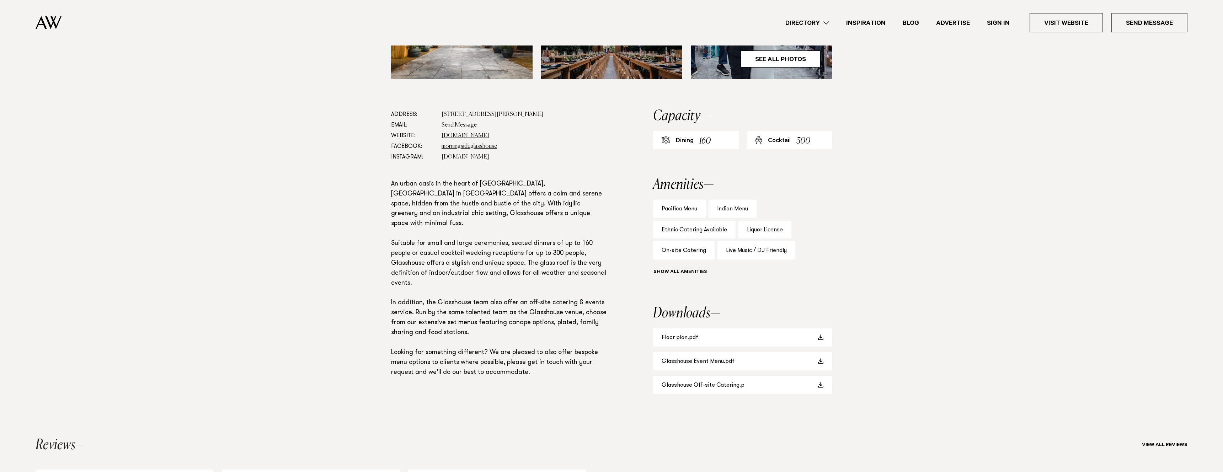
click at [482, 303] on p "An urban oasis in the heart of Auckland city, Glasshouse in Morningside offers …" at bounding box center [499, 279] width 216 height 198
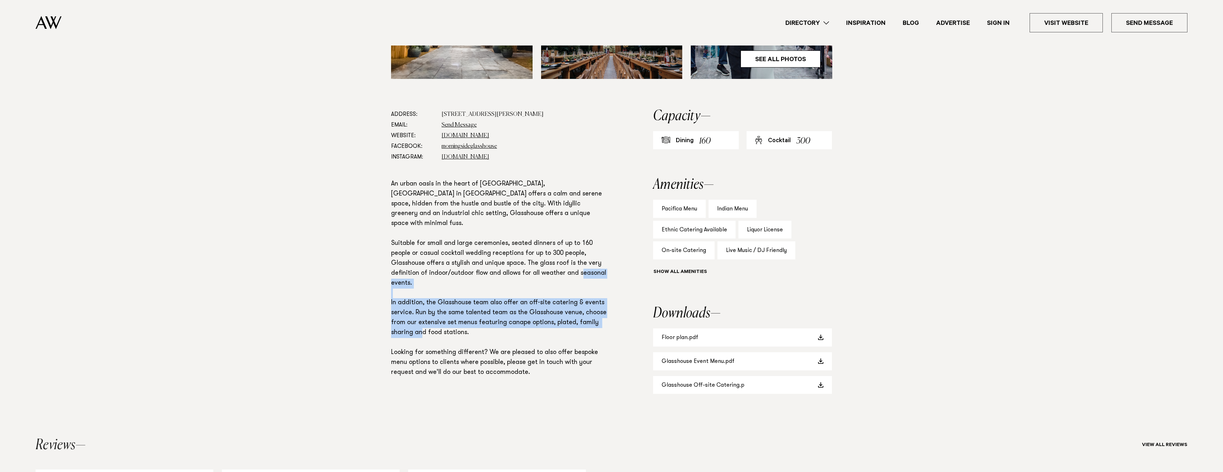
click at [482, 303] on p "An urban oasis in the heart of Auckland city, Glasshouse in Morningside offers …" at bounding box center [499, 279] width 216 height 198
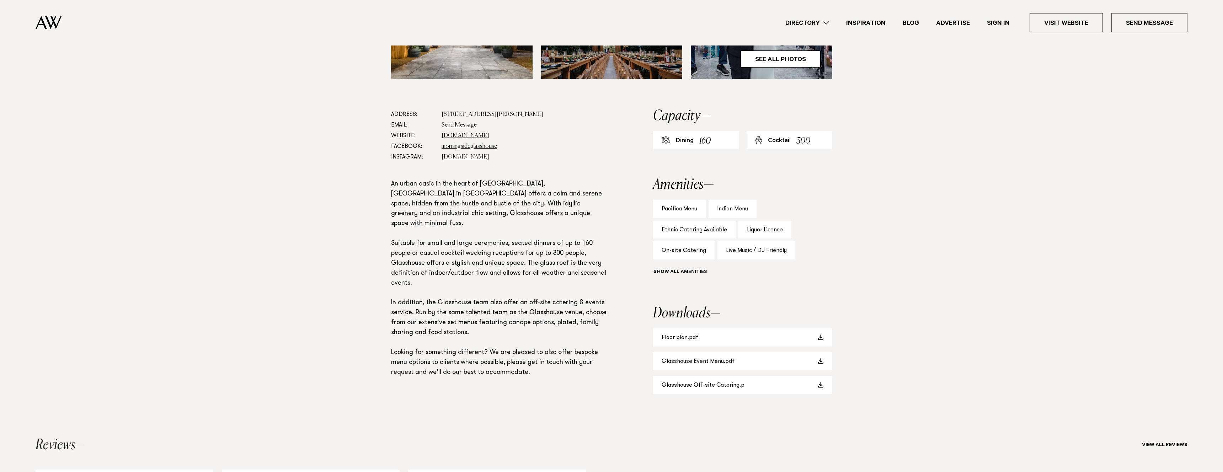
click at [552, 250] on p "An urban oasis in the heart of Auckland city, Glasshouse in Morningside offers …" at bounding box center [499, 279] width 216 height 198
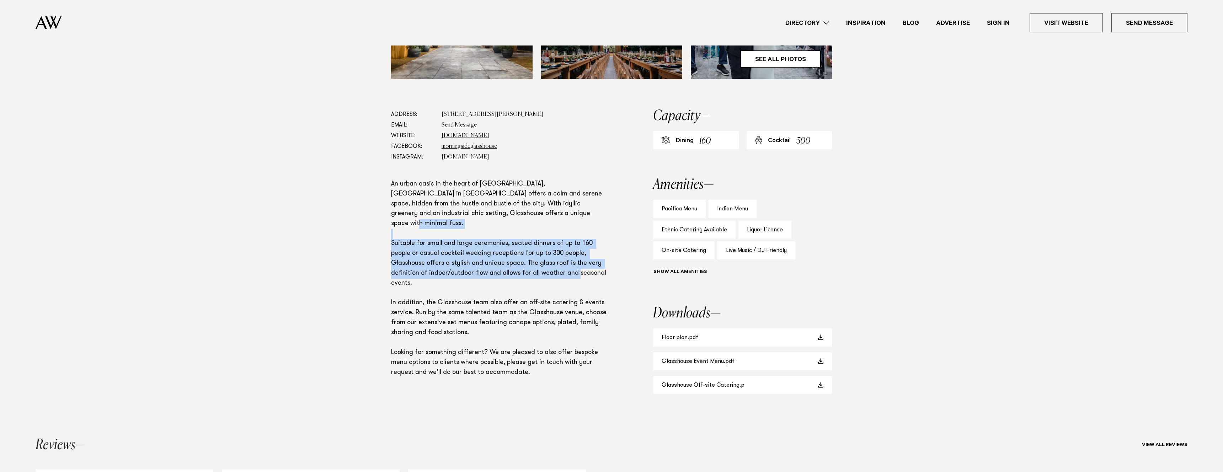
click at [552, 250] on p "An urban oasis in the heart of Auckland city, Glasshouse in Morningside offers …" at bounding box center [499, 279] width 216 height 198
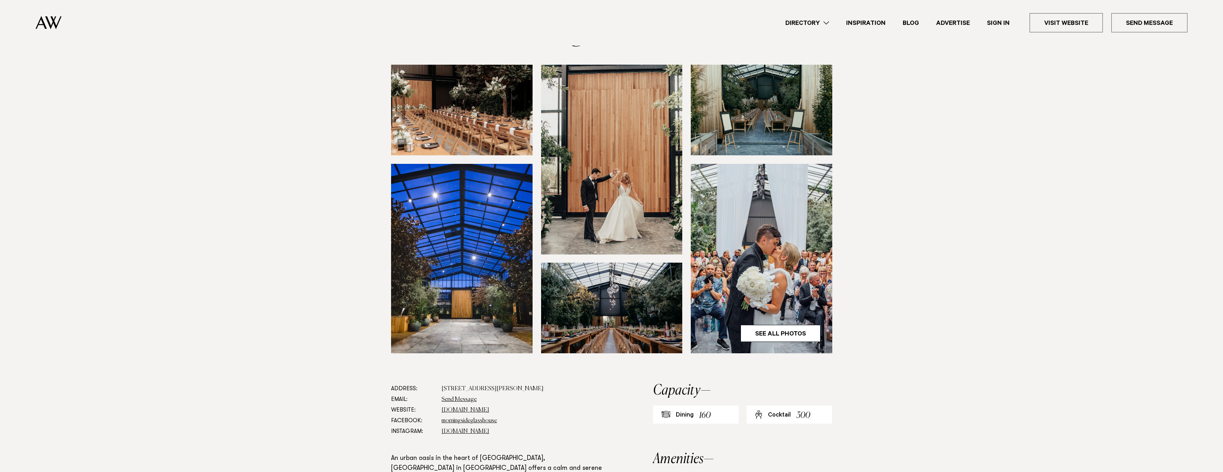
scroll to position [65, 0]
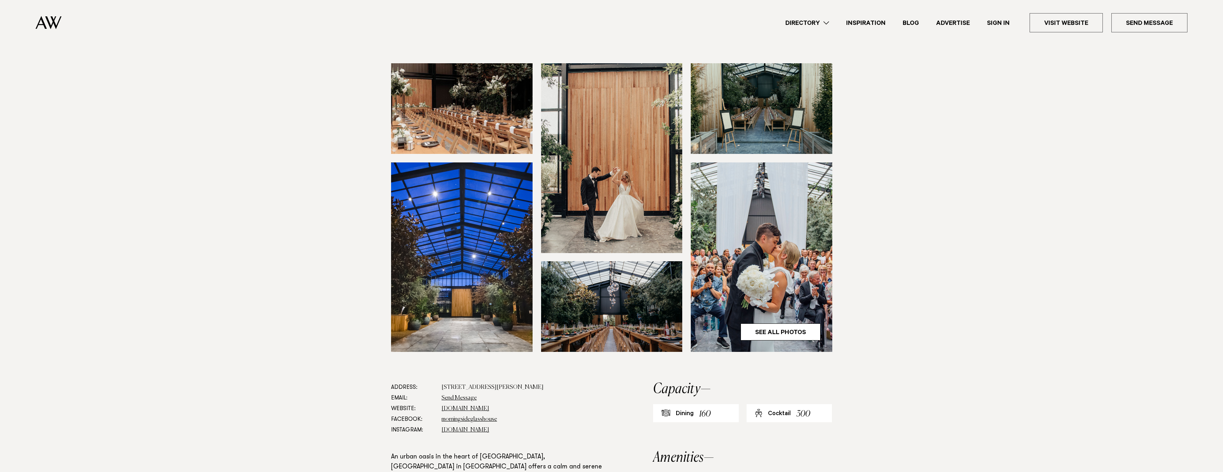
click at [476, 276] on img at bounding box center [462, 258] width 142 height 190
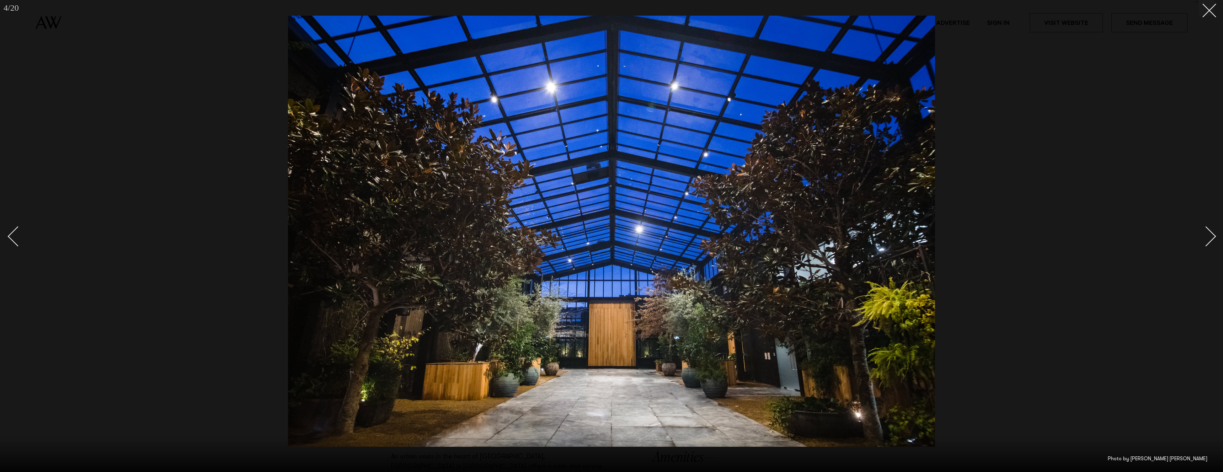
click at [1216, 233] on div at bounding box center [611, 236] width 1223 height 472
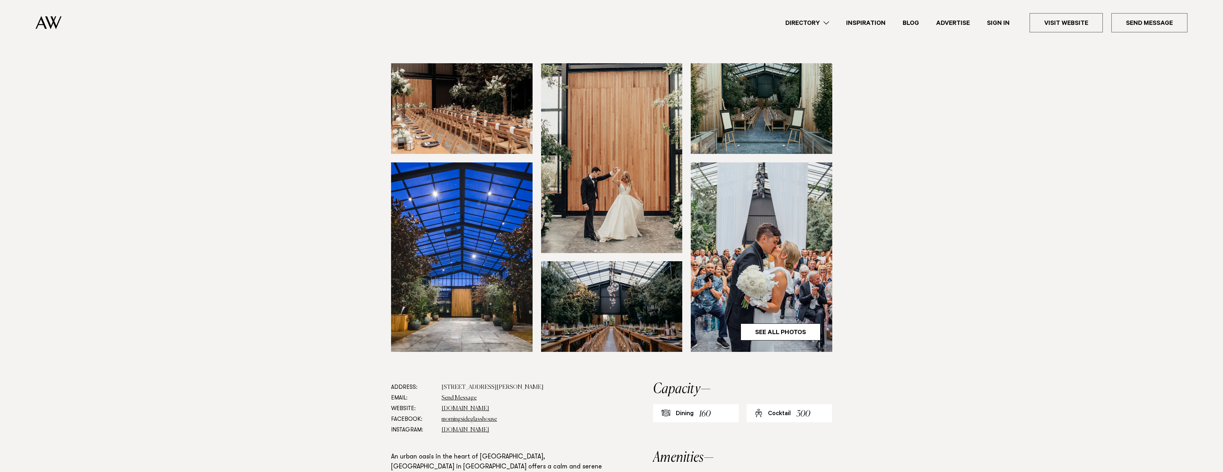
click at [1216, 233] on section at bounding box center [611, 222] width 1223 height 319
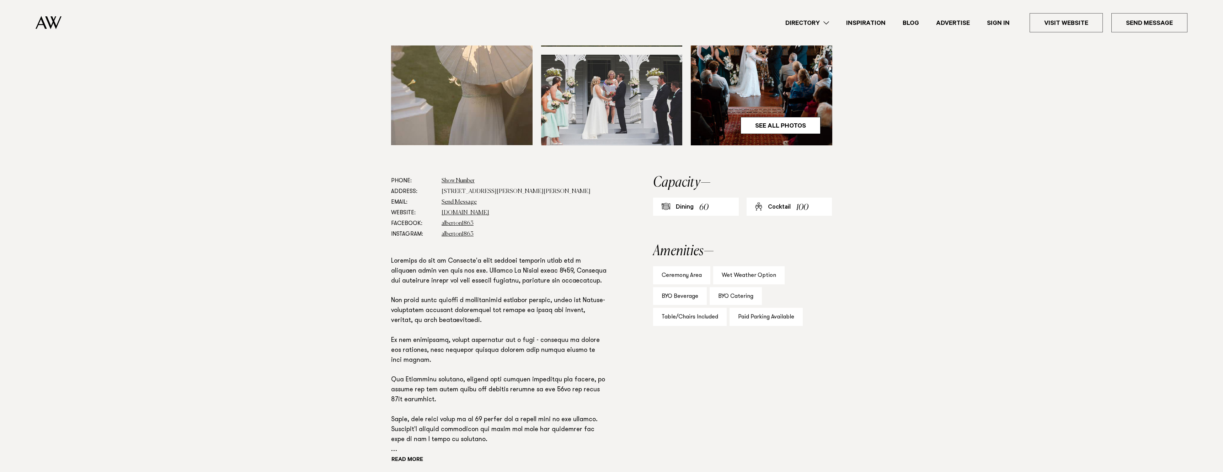
scroll to position [272, 0]
click at [488, 263] on p at bounding box center [499, 355] width 216 height 198
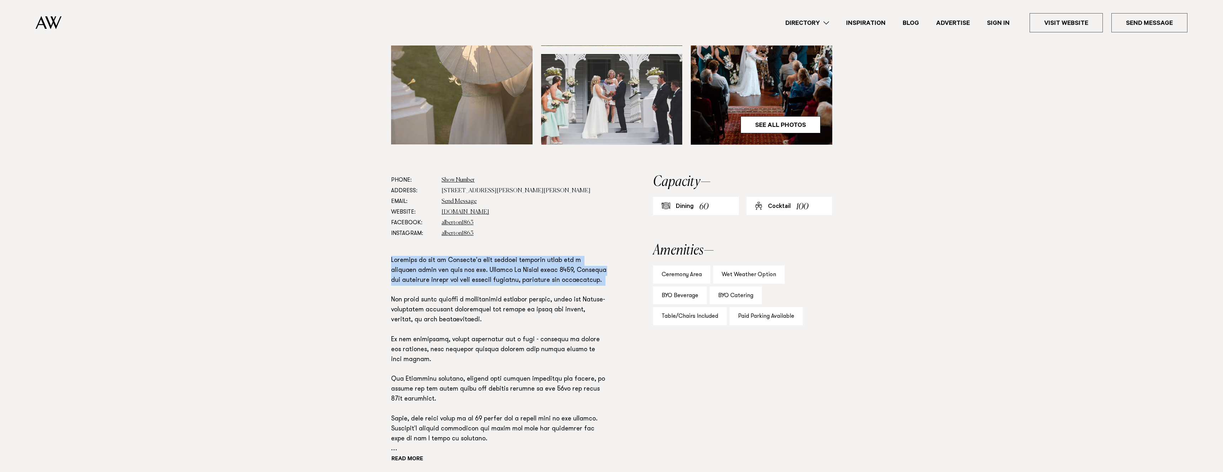
click at [488, 263] on p at bounding box center [499, 355] width 216 height 198
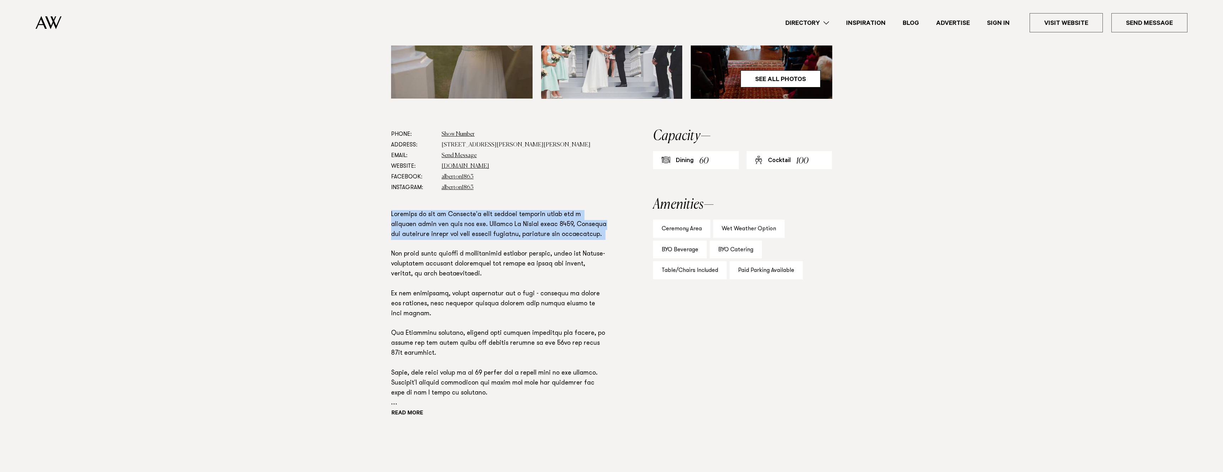
scroll to position [326, 0]
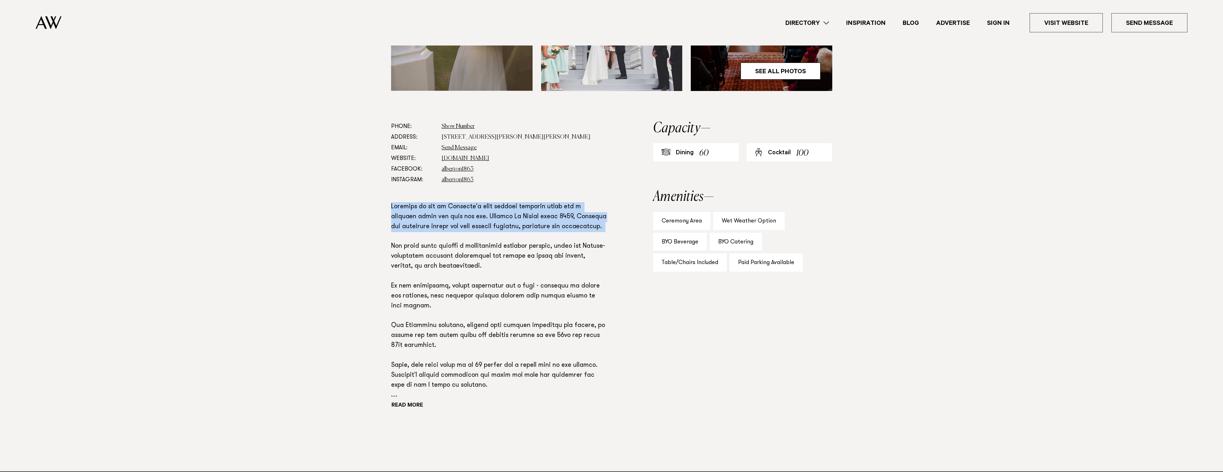
click at [527, 219] on p at bounding box center [499, 301] width 216 height 198
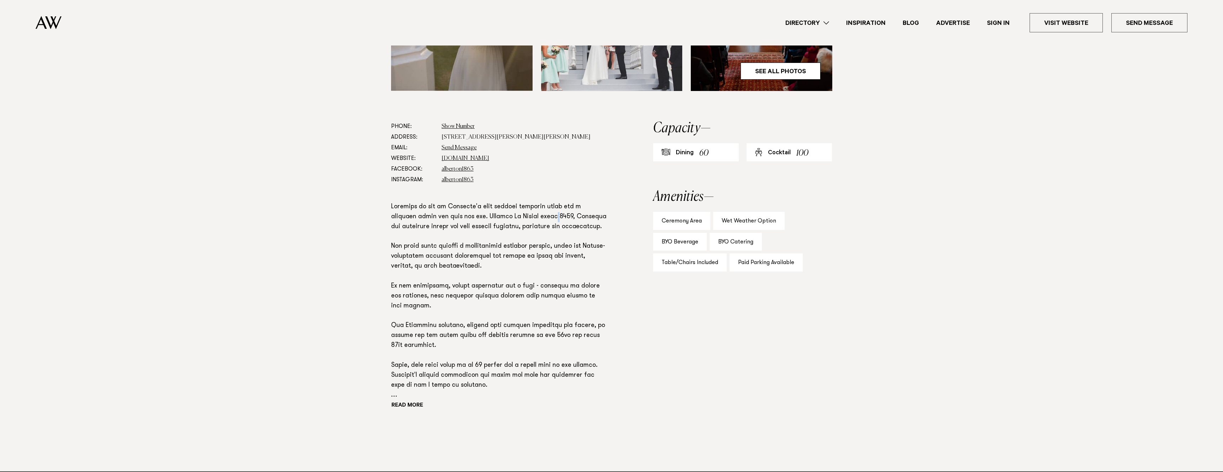
click at [527, 219] on p at bounding box center [499, 301] width 216 height 198
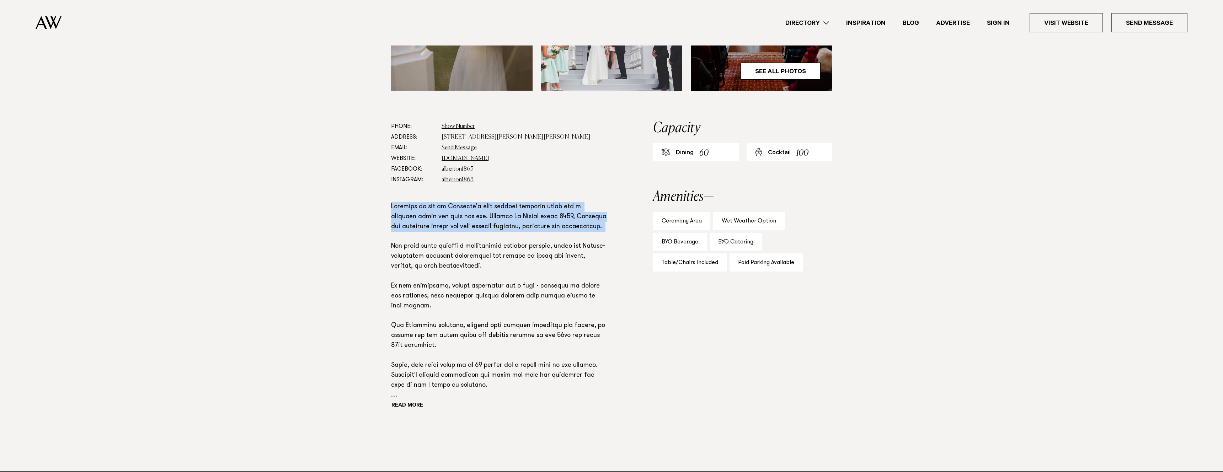
click at [527, 219] on p at bounding box center [499, 301] width 216 height 198
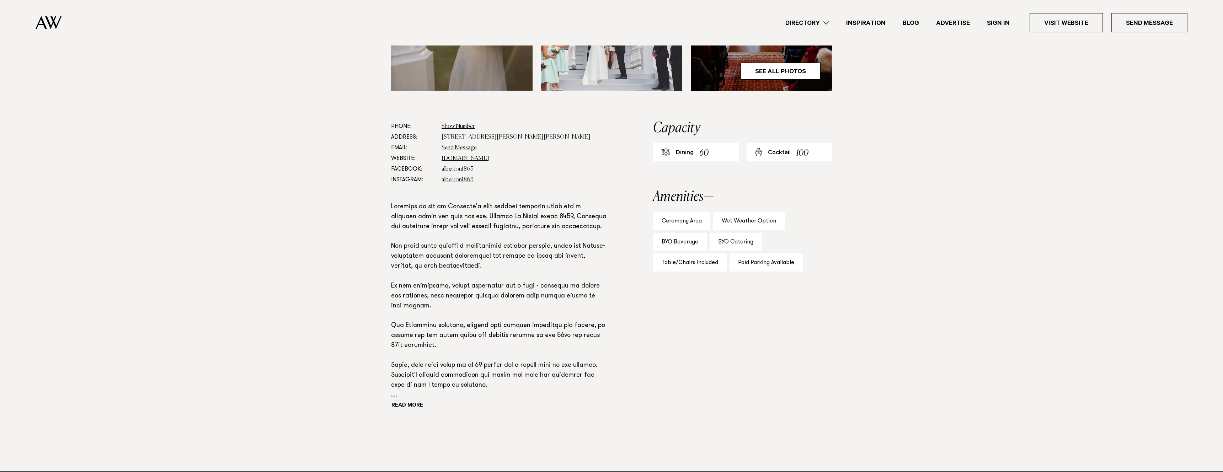
click at [500, 245] on p at bounding box center [499, 301] width 216 height 198
click at [509, 353] on p at bounding box center [499, 301] width 216 height 198
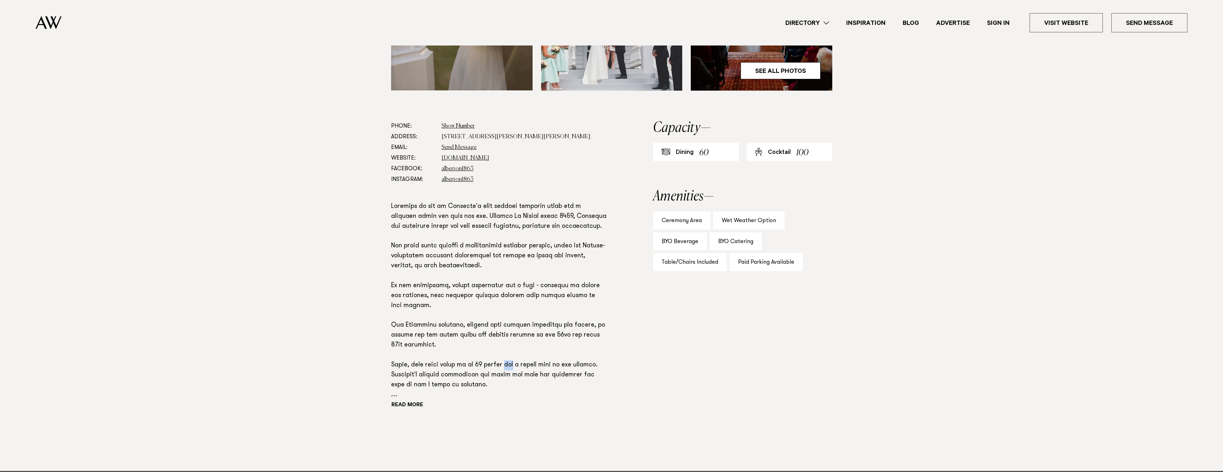
click at [509, 353] on p at bounding box center [499, 301] width 216 height 198
click at [417, 407] on button "Read more" at bounding box center [423, 405] width 64 height 11
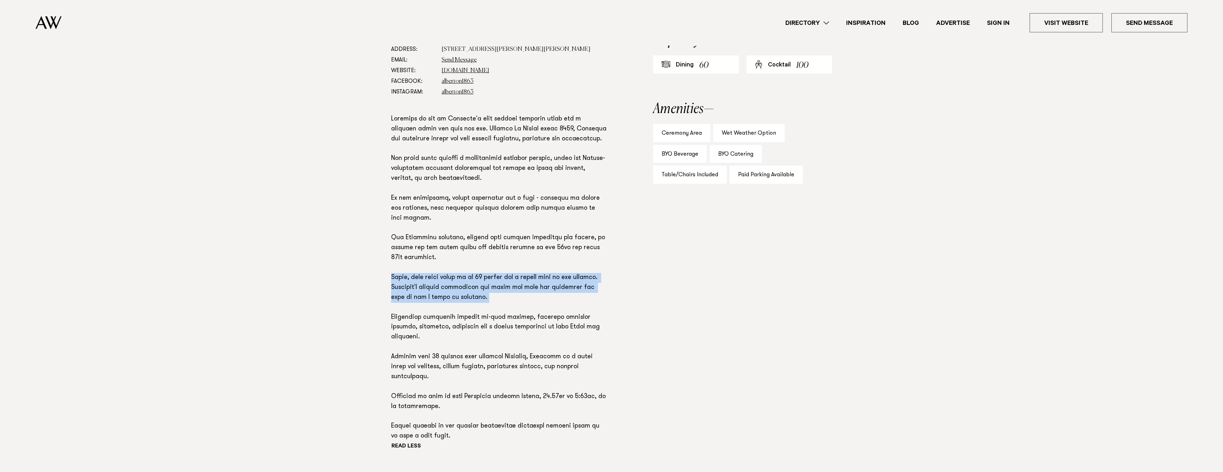
scroll to position [415, 0]
click at [526, 350] on p at bounding box center [499, 276] width 216 height 327
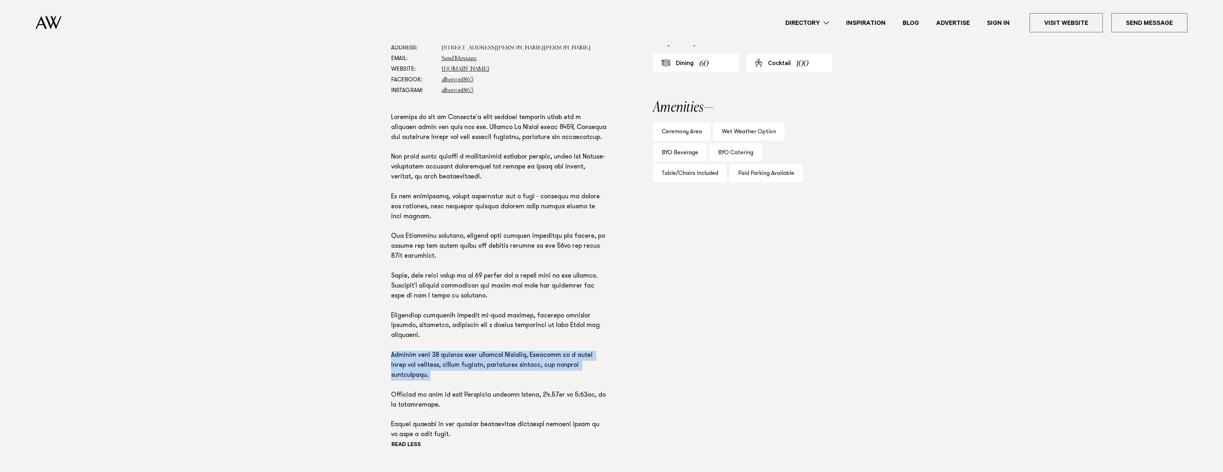
click at [526, 350] on p at bounding box center [499, 276] width 216 height 327
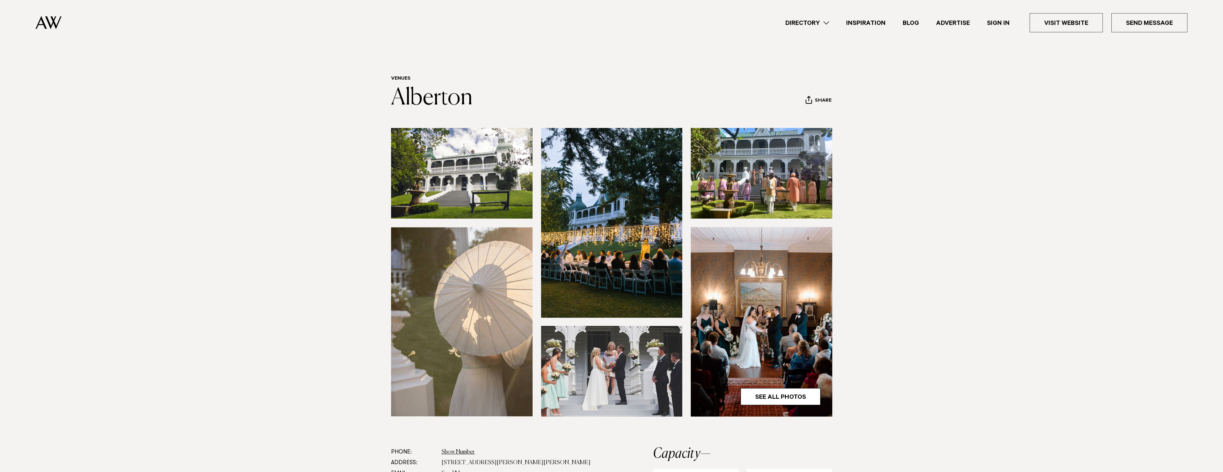
click at [482, 190] on img at bounding box center [462, 173] width 142 height 91
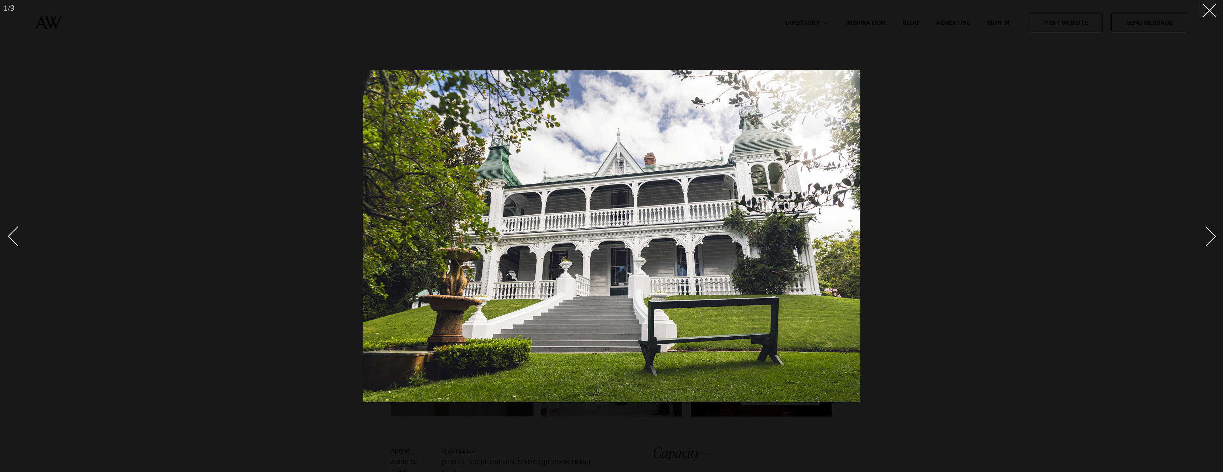
click at [1208, 230] on div "Next slide" at bounding box center [1206, 237] width 20 height 20
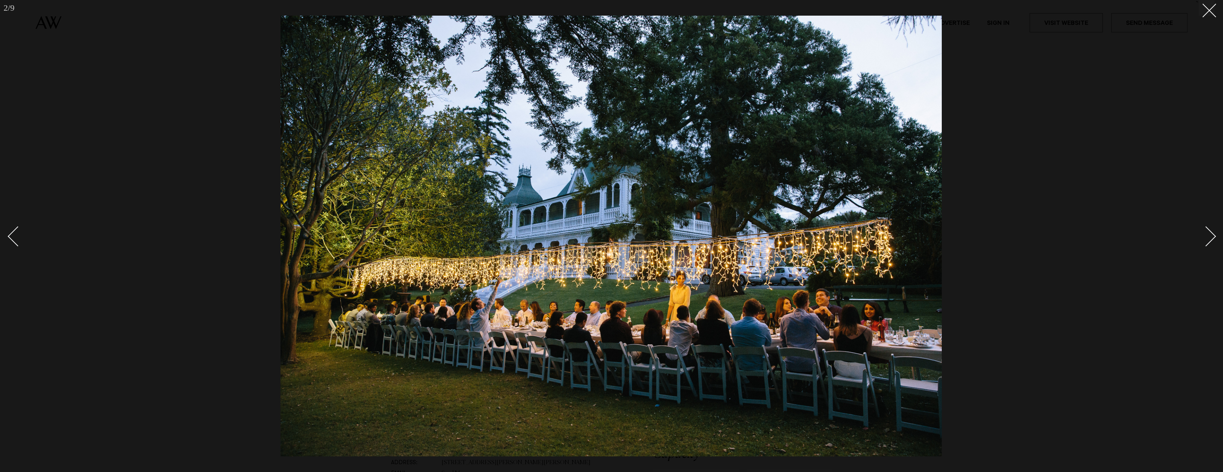
click at [1208, 230] on div "Next slide" at bounding box center [1206, 237] width 20 height 20
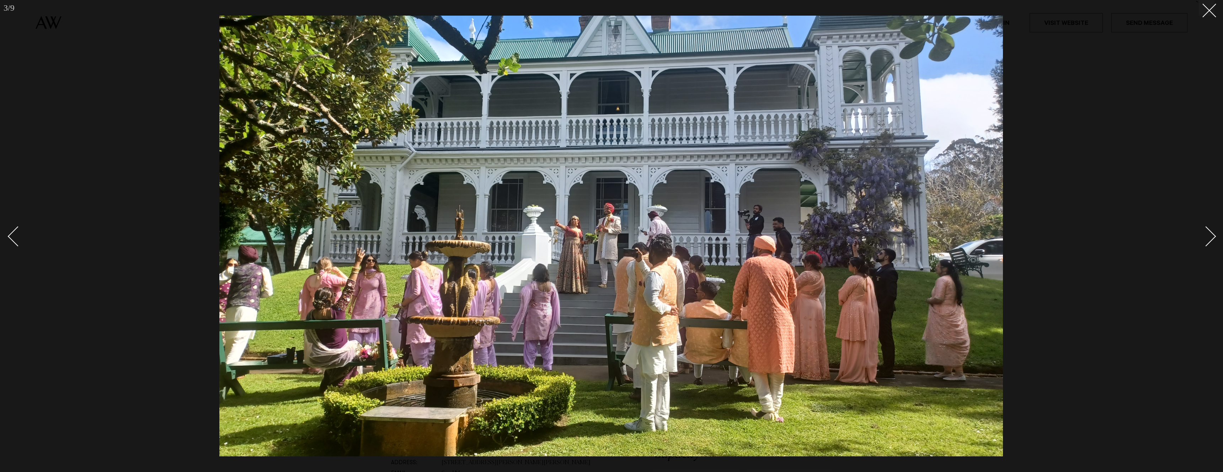
click at [1208, 230] on div "Next slide" at bounding box center [1206, 237] width 20 height 20
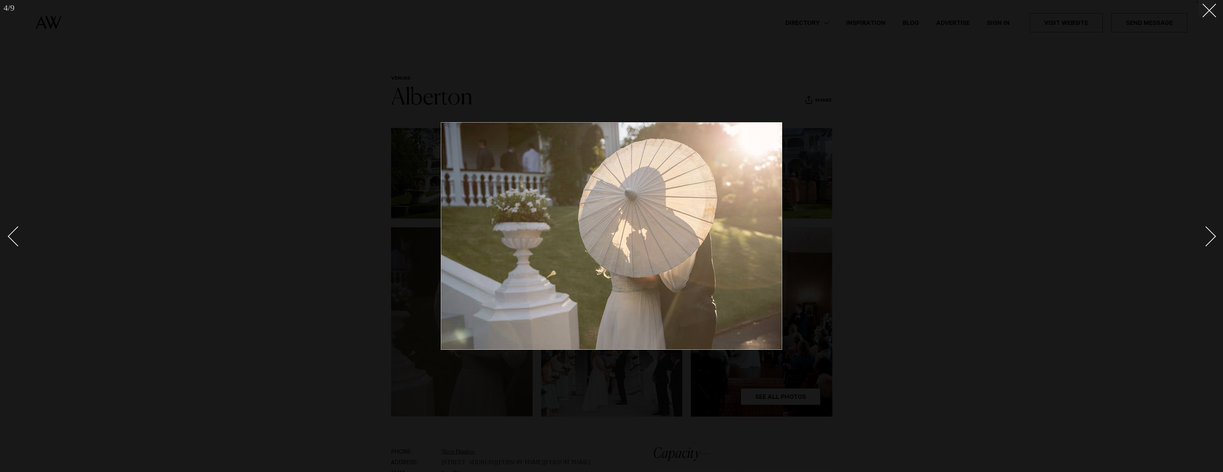
click at [1208, 230] on div "Next slide" at bounding box center [1206, 237] width 20 height 20
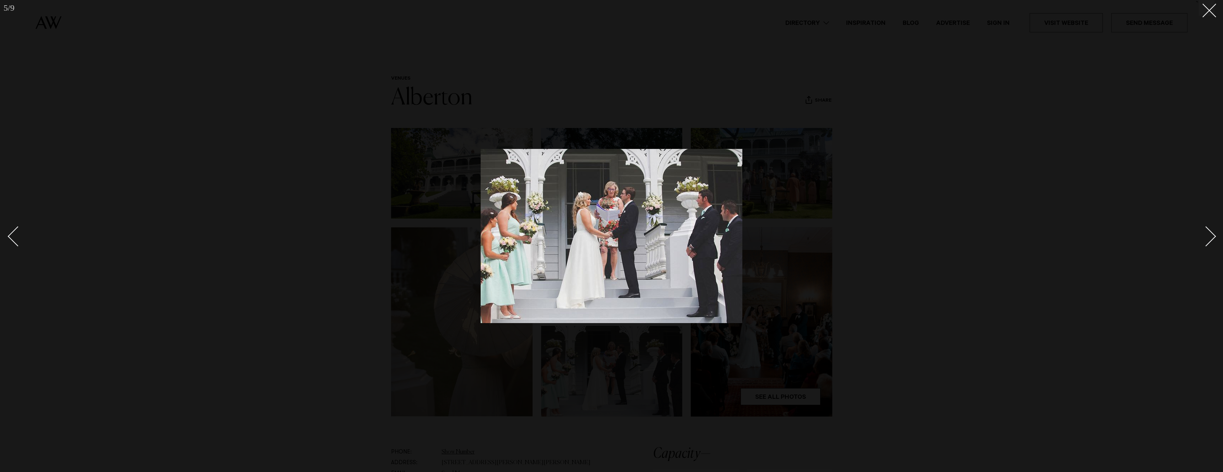
click at [1208, 230] on div "Next slide" at bounding box center [1206, 237] width 20 height 20
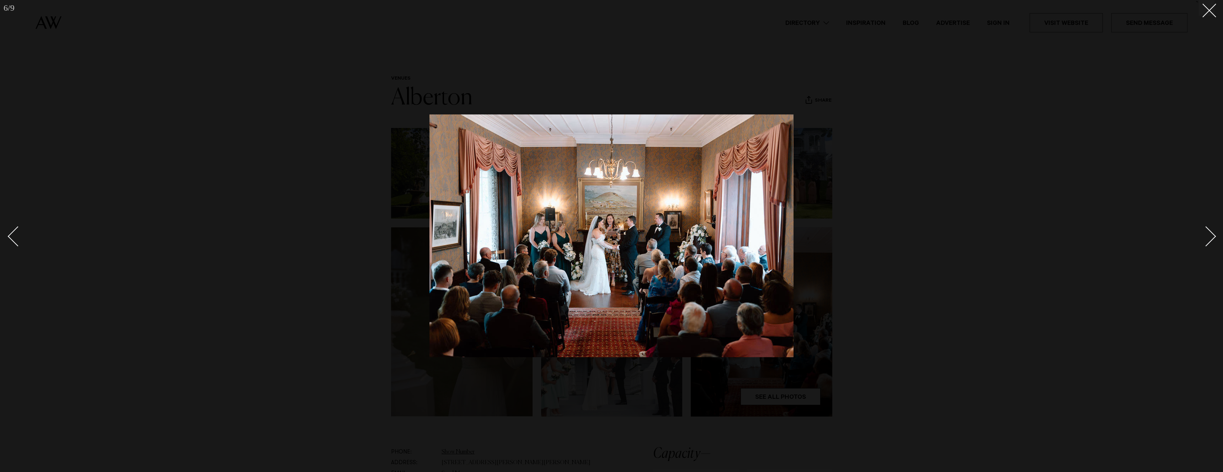
click at [1208, 230] on div "Next slide" at bounding box center [1206, 237] width 20 height 20
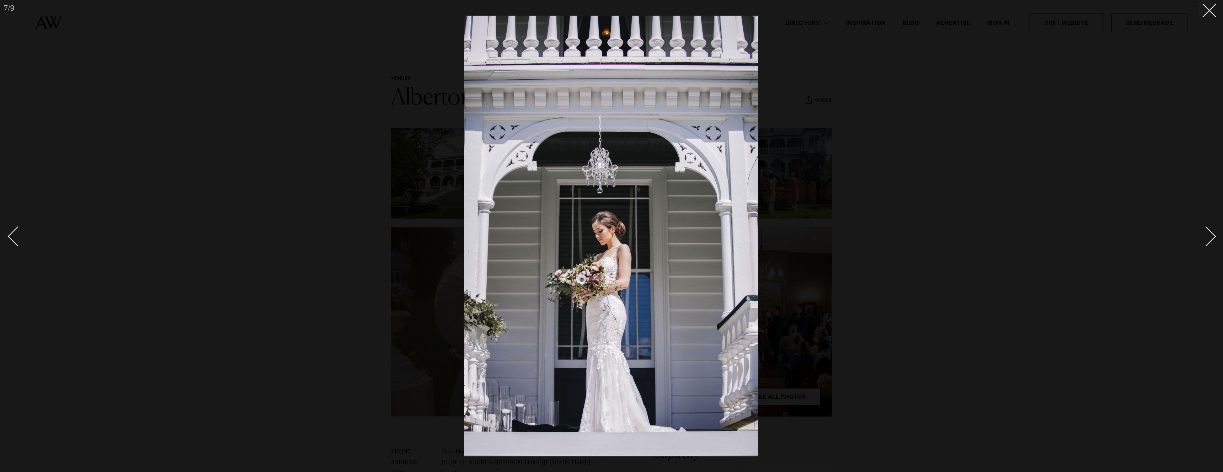
click at [1208, 230] on div "Next slide" at bounding box center [1206, 237] width 20 height 20
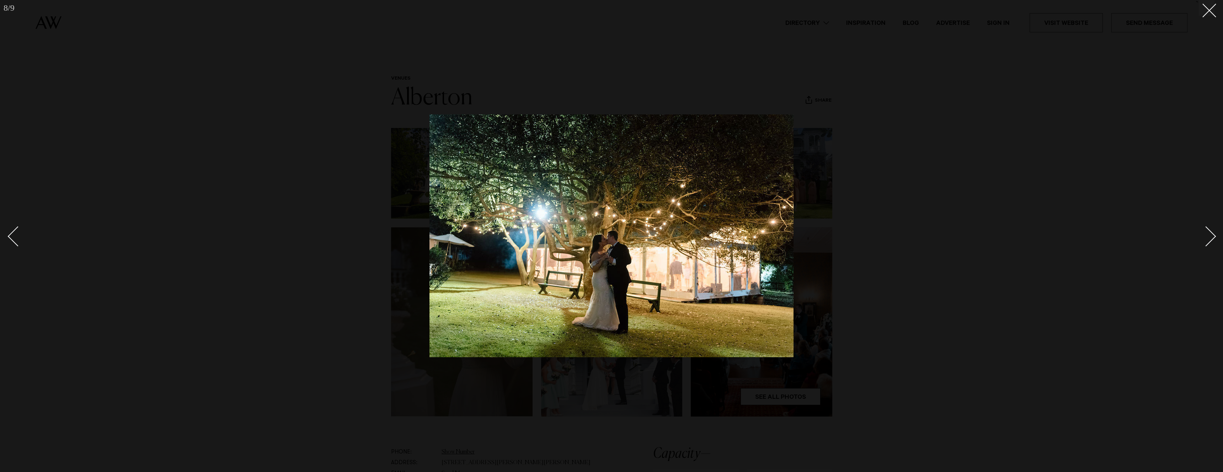
click at [1208, 230] on div "Next slide" at bounding box center [1206, 237] width 20 height 20
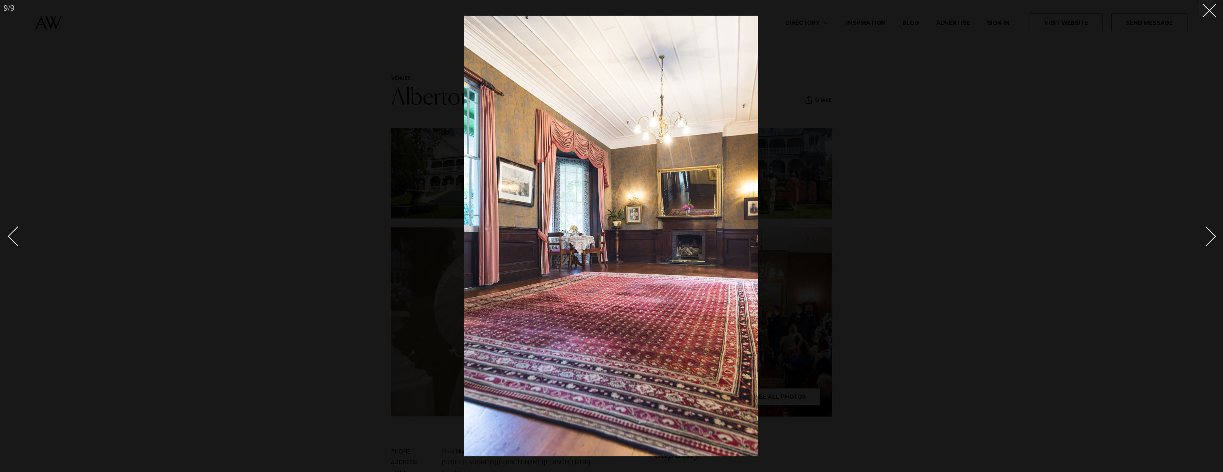
click at [1208, 230] on div "Next slide" at bounding box center [1206, 237] width 20 height 20
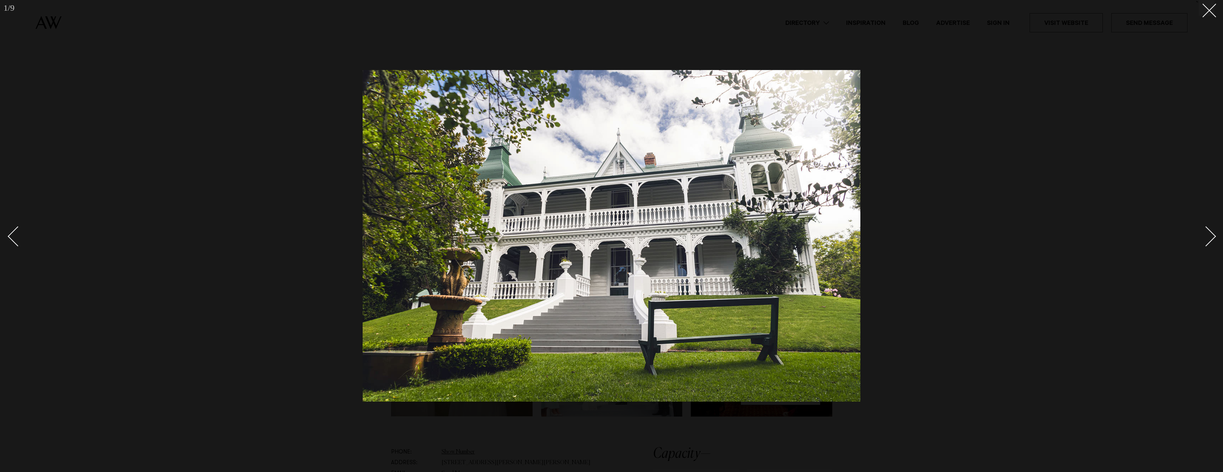
click at [1208, 230] on div "Next slide" at bounding box center [1206, 237] width 20 height 20
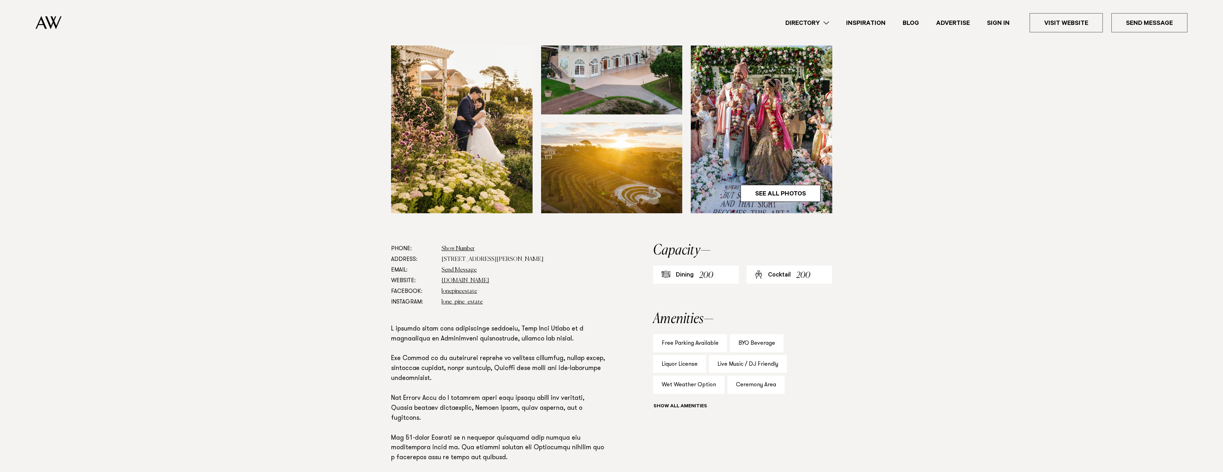
scroll to position [205, 0]
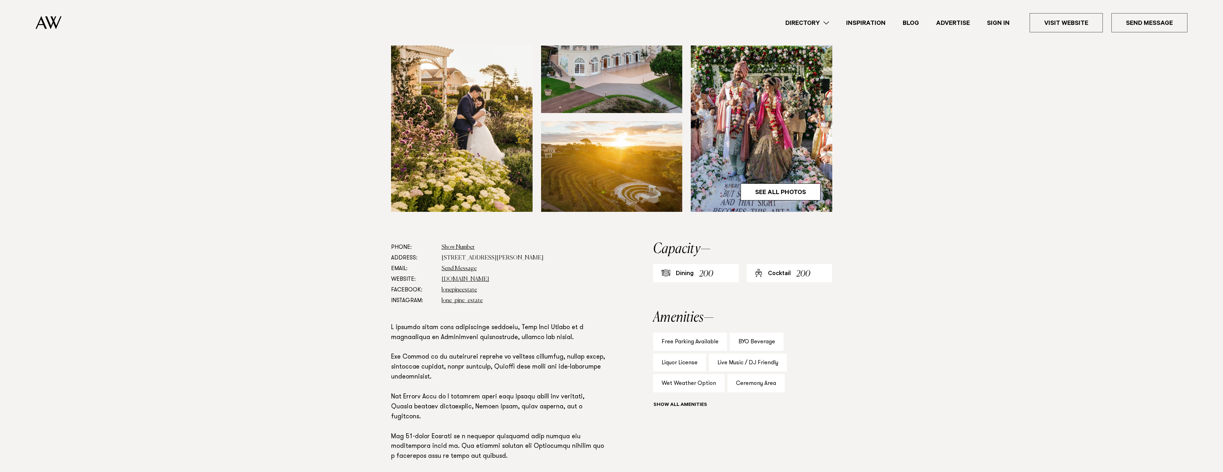
click at [478, 325] on p at bounding box center [499, 422] width 216 height 198
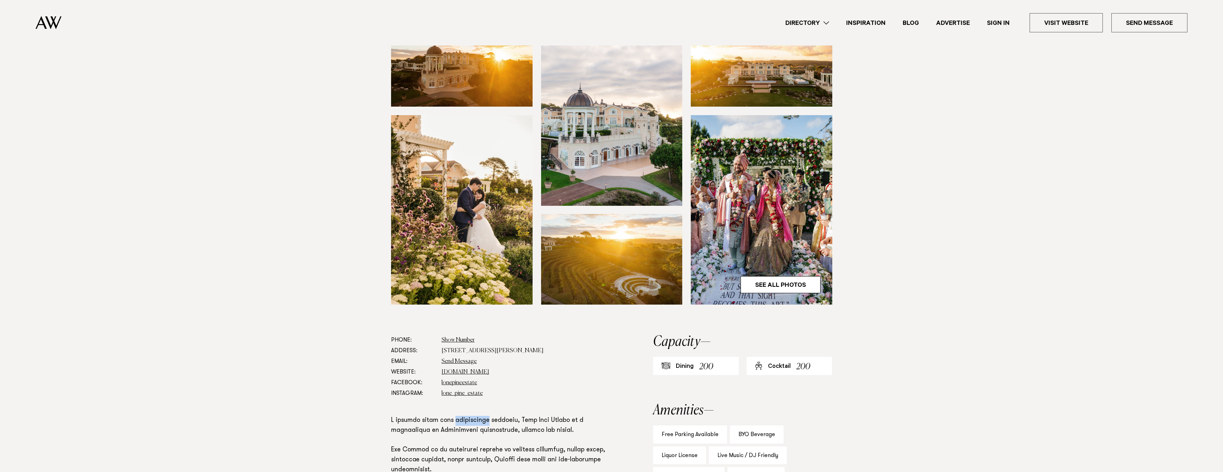
scroll to position [39, 0]
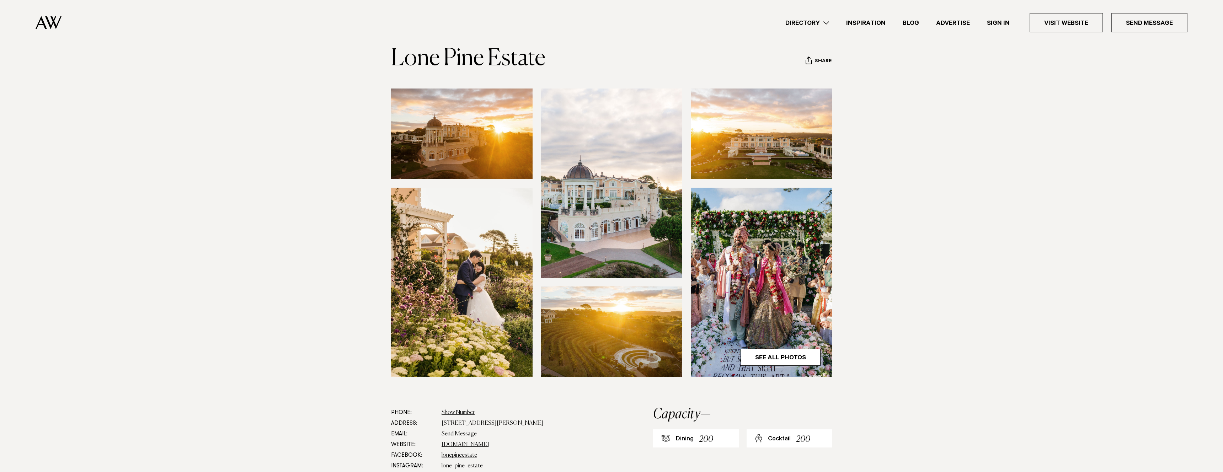
click at [442, 140] on img at bounding box center [462, 134] width 142 height 91
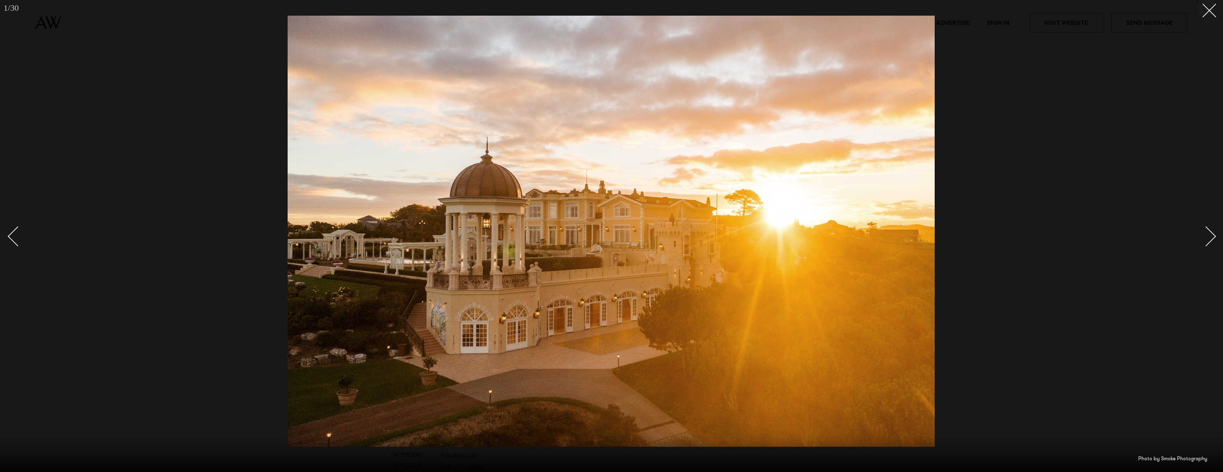
click at [1210, 239] on div "Next slide" at bounding box center [1206, 237] width 20 height 20
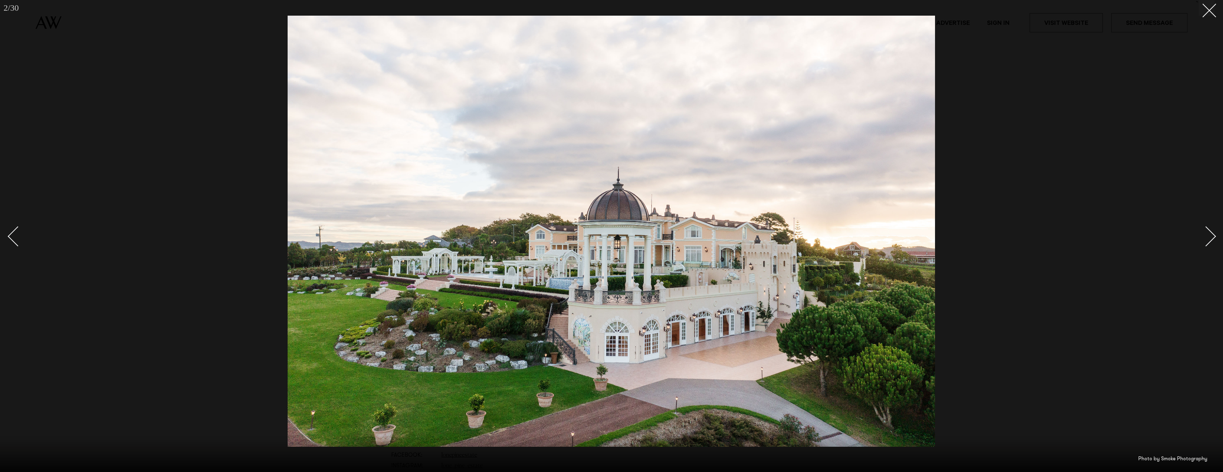
click at [1210, 239] on div "Next slide" at bounding box center [1206, 237] width 20 height 20
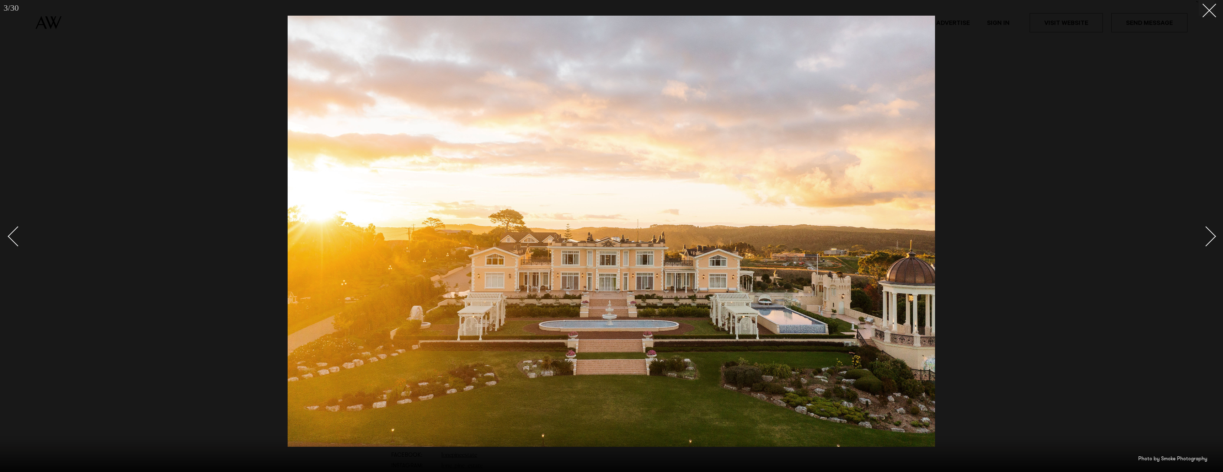
click at [1210, 239] on div "Next slide" at bounding box center [1206, 237] width 20 height 20
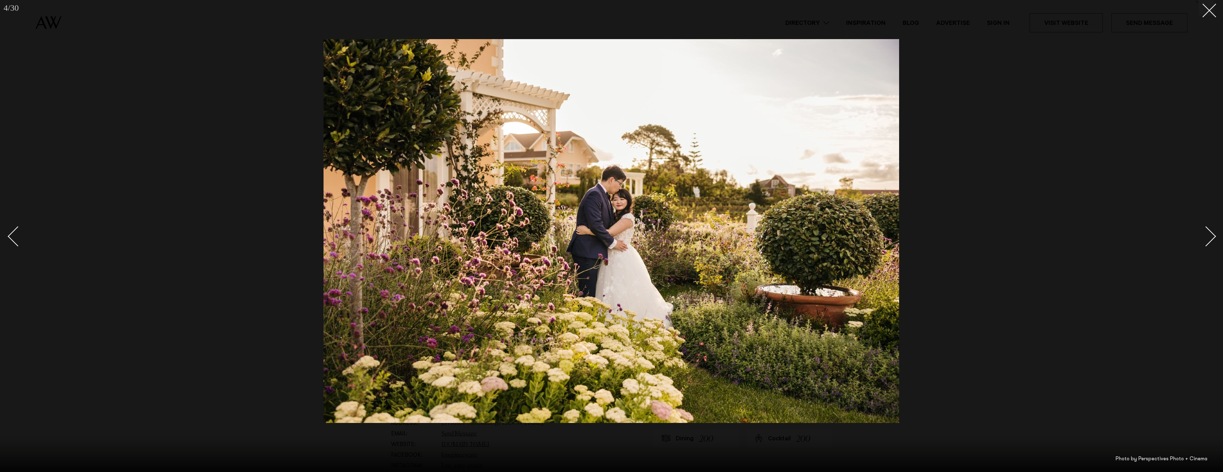
click at [1210, 239] on div "Next slide" at bounding box center [1206, 237] width 20 height 20
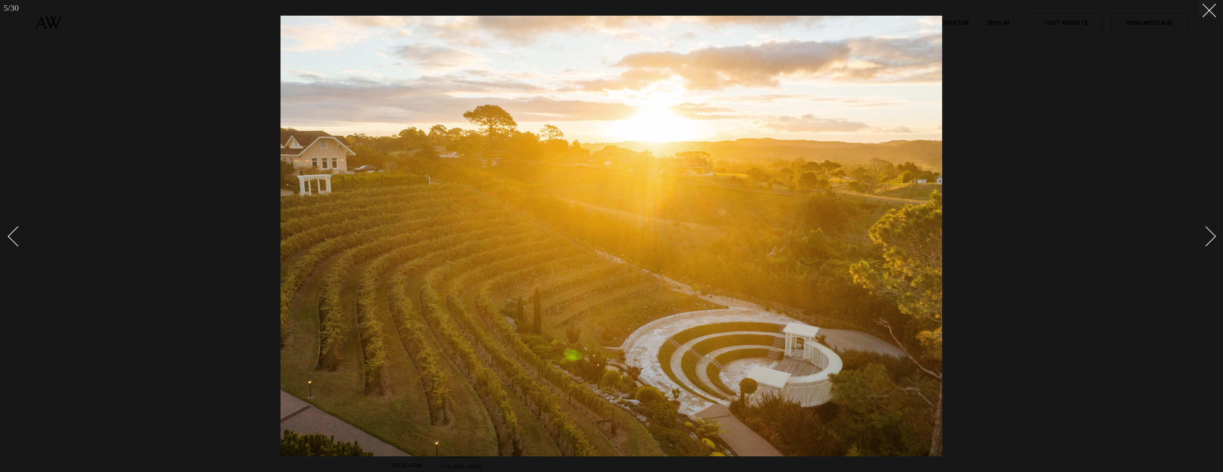
click at [1210, 239] on div "Next slide" at bounding box center [1206, 237] width 20 height 20
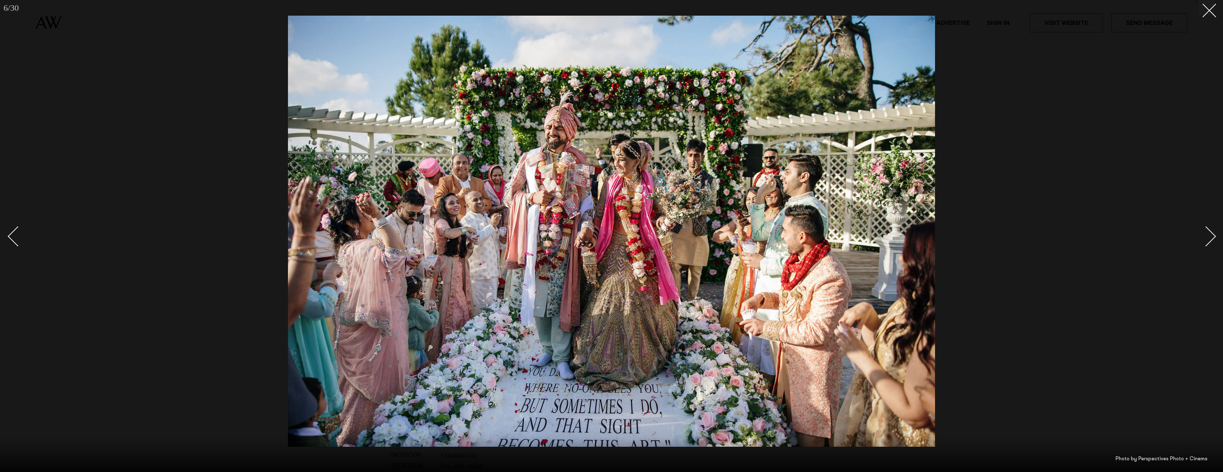
click at [1210, 239] on div "Next slide" at bounding box center [1206, 237] width 20 height 20
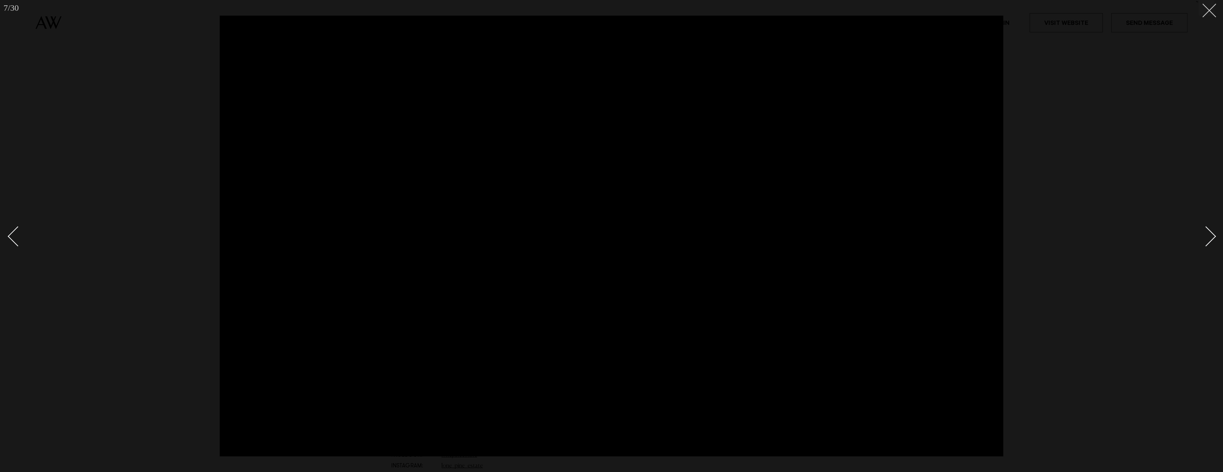
click at [1210, 14] on button at bounding box center [1207, 8] width 16 height 16
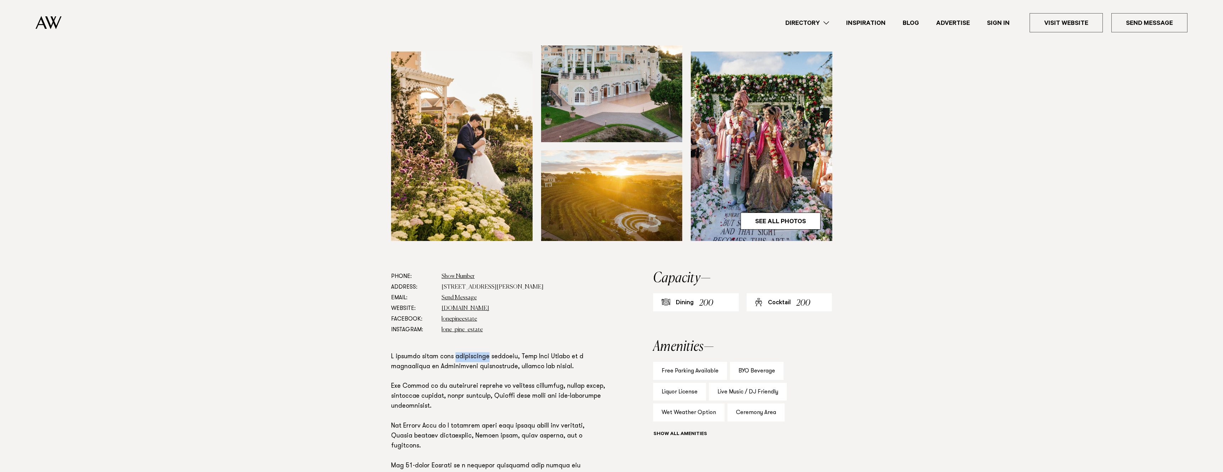
scroll to position [180, 0]
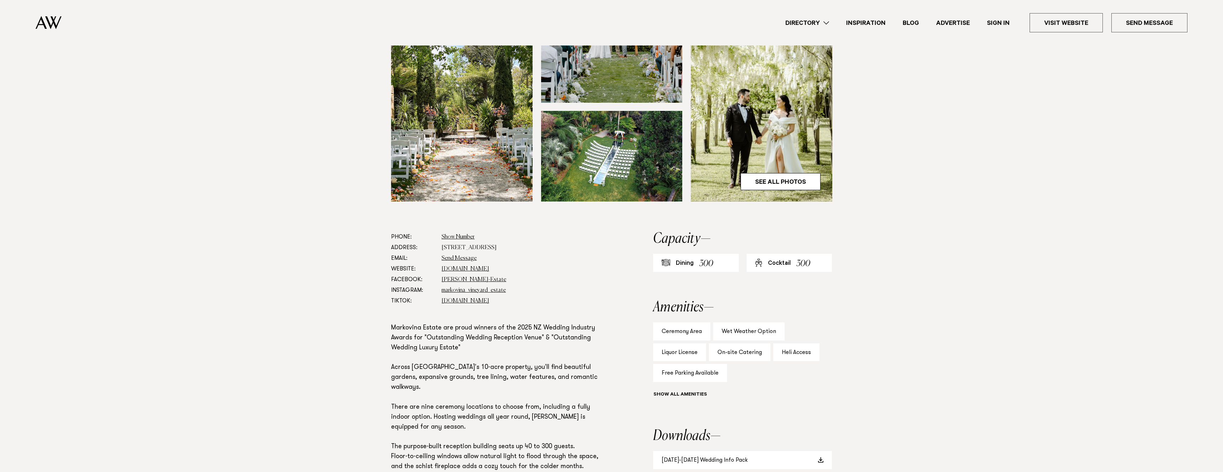
scroll to position [220, 0]
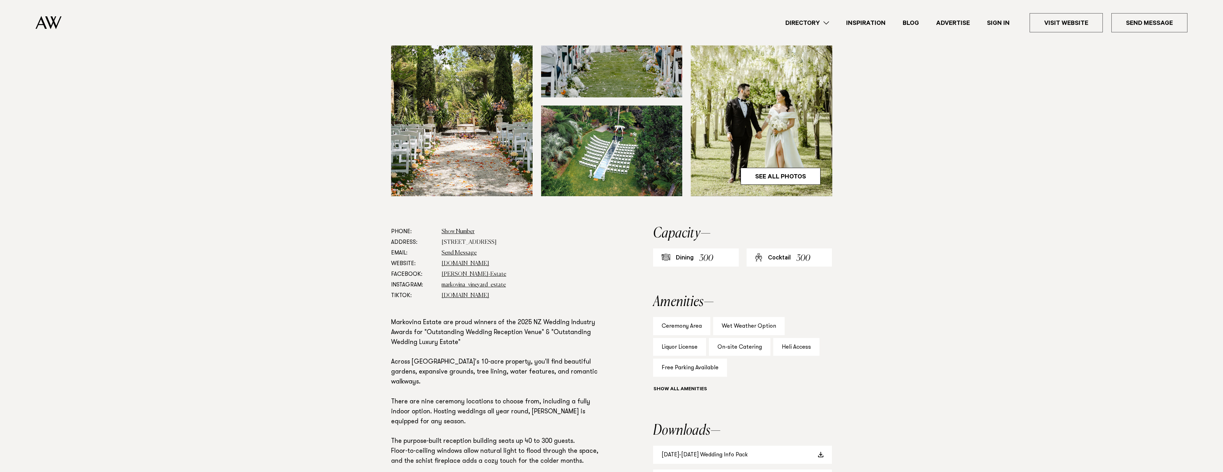
click at [499, 241] on dd "[STREET_ADDRESS]" at bounding box center [525, 242] width 166 height 11
click at [499, 241] on dd "84 Old Railway Road, Kumeū 0892" at bounding box center [525, 242] width 166 height 11
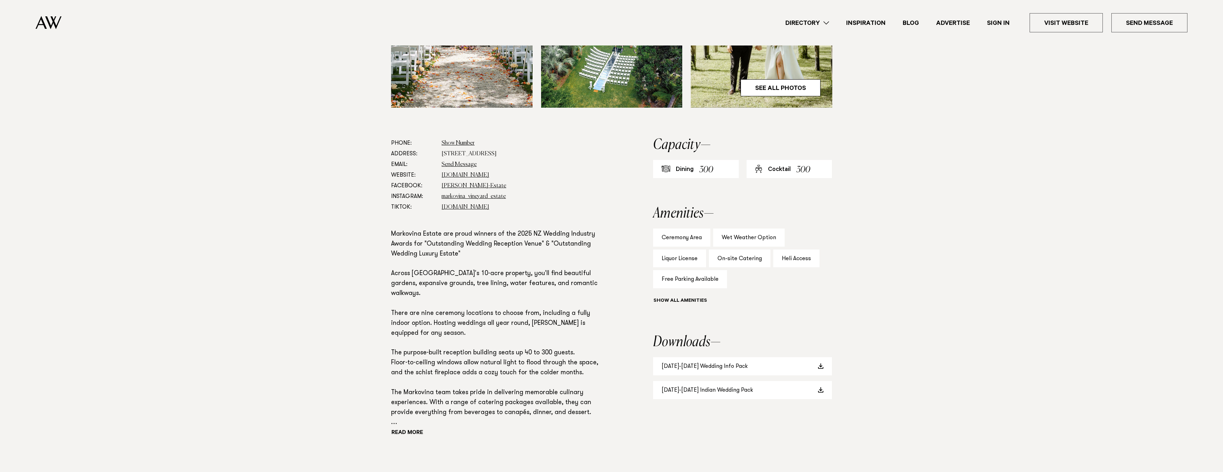
scroll to position [315, 0]
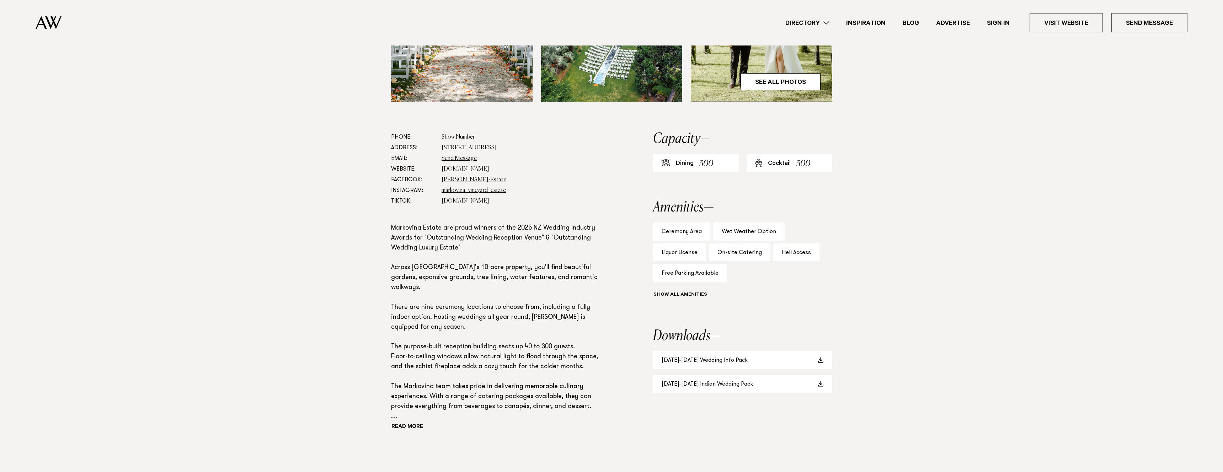
click at [478, 271] on p "Markovina Estate are proud winners of the 2025 NZ Wedding Industry Awards for "…" at bounding box center [499, 323] width 216 height 198
click at [459, 224] on p "Markovina Estate are proud winners of the 2025 NZ Wedding Industry Awards for "…" at bounding box center [499, 323] width 216 height 198
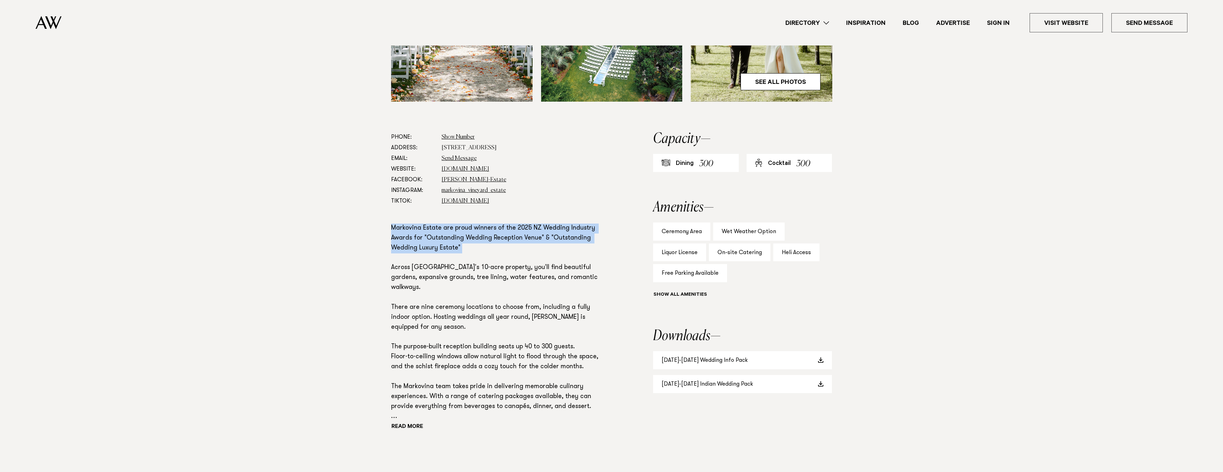
click at [459, 224] on p "Markovina Estate are proud winners of the 2025 NZ Wedding Industry Awards for "…" at bounding box center [499, 323] width 216 height 198
click at [490, 235] on p "Markovina Estate are proud winners of the 2025 NZ Wedding Industry Awards for "…" at bounding box center [499, 323] width 216 height 198
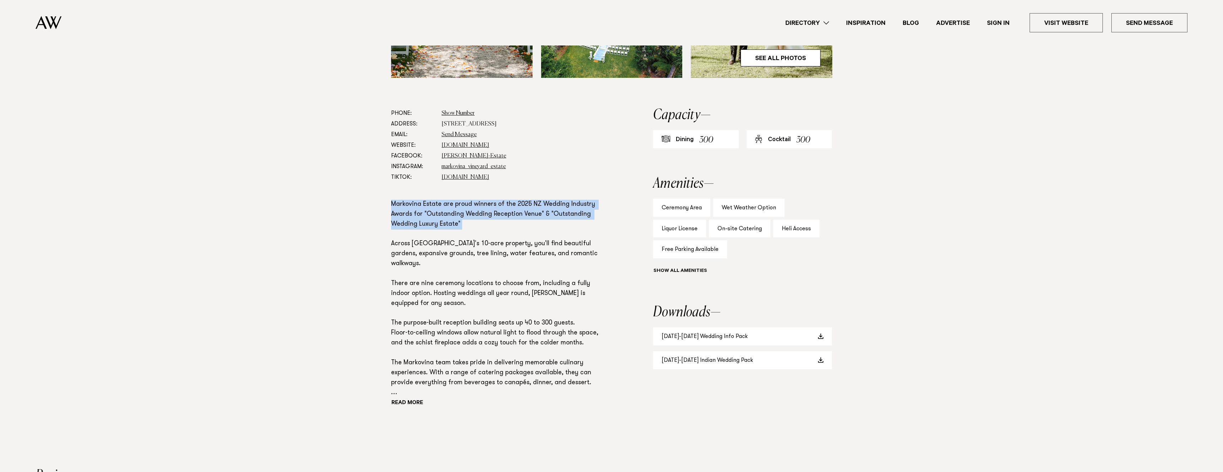
scroll to position [340, 0]
click at [509, 213] on p "Markovina Estate are proud winners of the 2025 NZ Wedding Industry Awards for "…" at bounding box center [499, 298] width 216 height 198
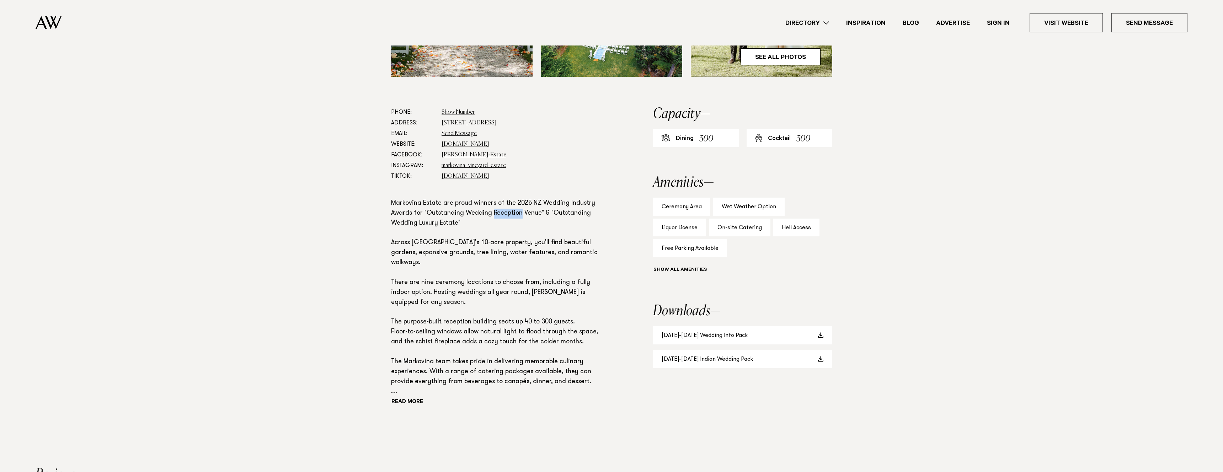
click at [509, 213] on p "Markovina Estate are proud winners of the 2025 NZ Wedding Industry Awards for "…" at bounding box center [499, 298] width 216 height 198
click at [405, 400] on button "Read more" at bounding box center [423, 402] width 64 height 11
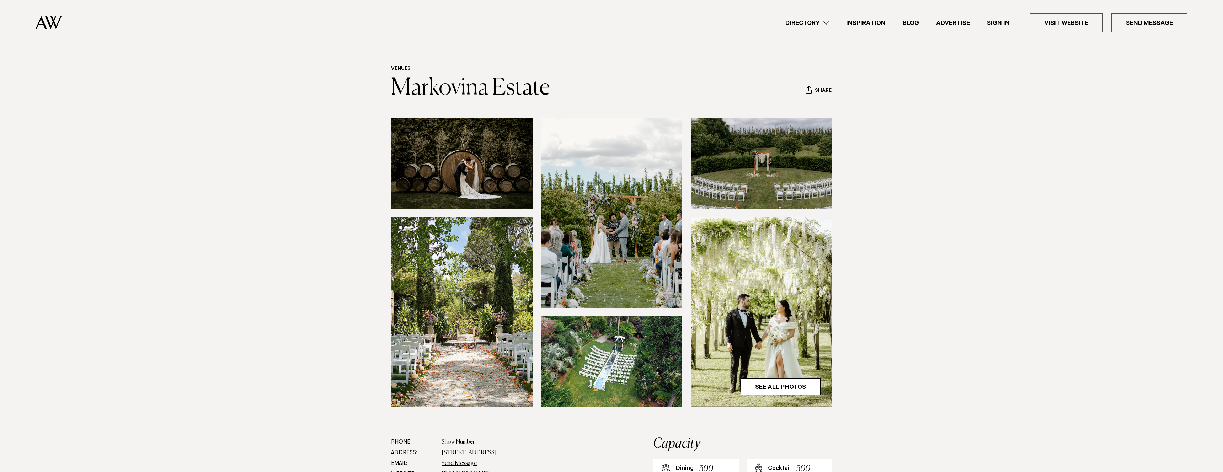
scroll to position [0, 0]
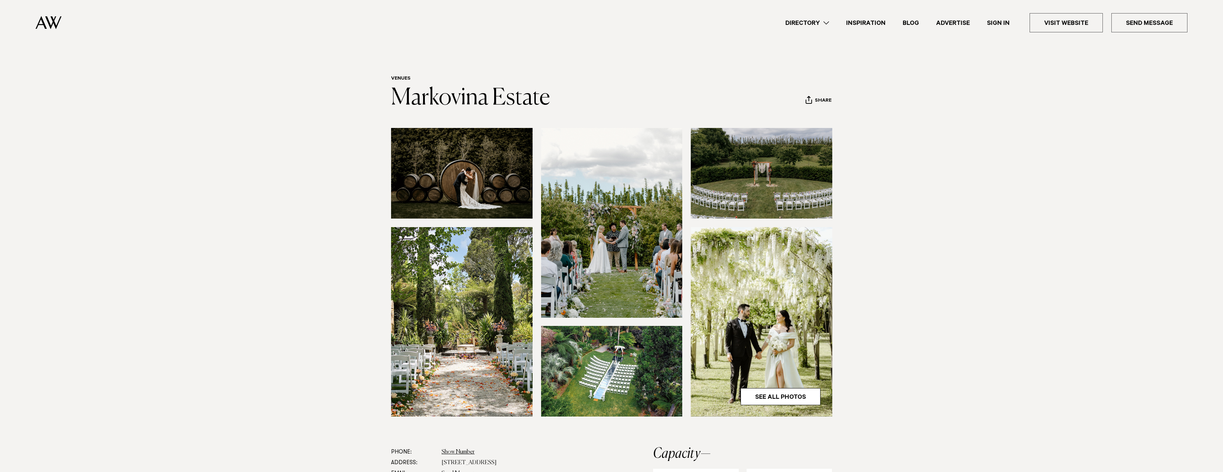
click at [588, 199] on img at bounding box center [612, 223] width 142 height 190
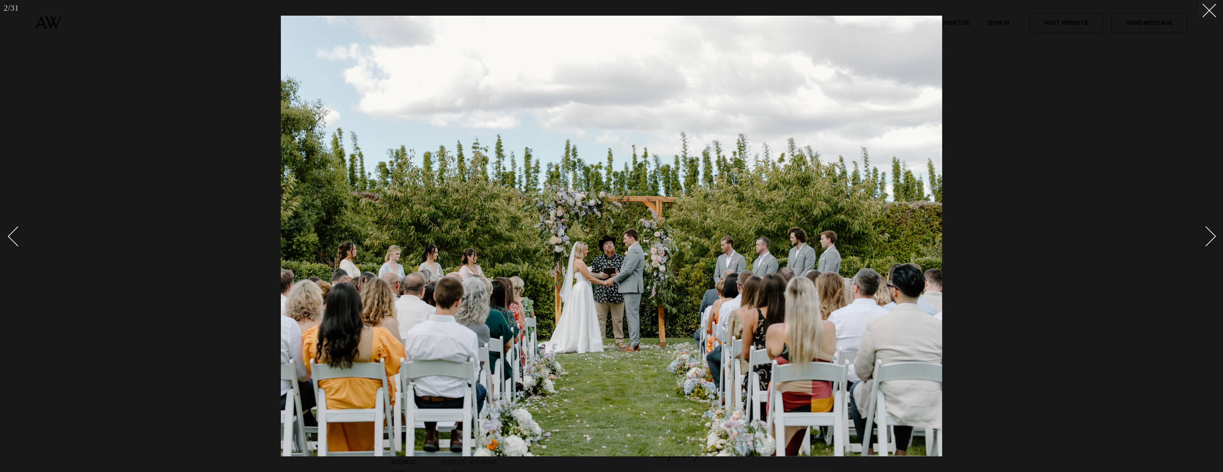
click at [1213, 232] on link at bounding box center [1202, 236] width 25 height 36
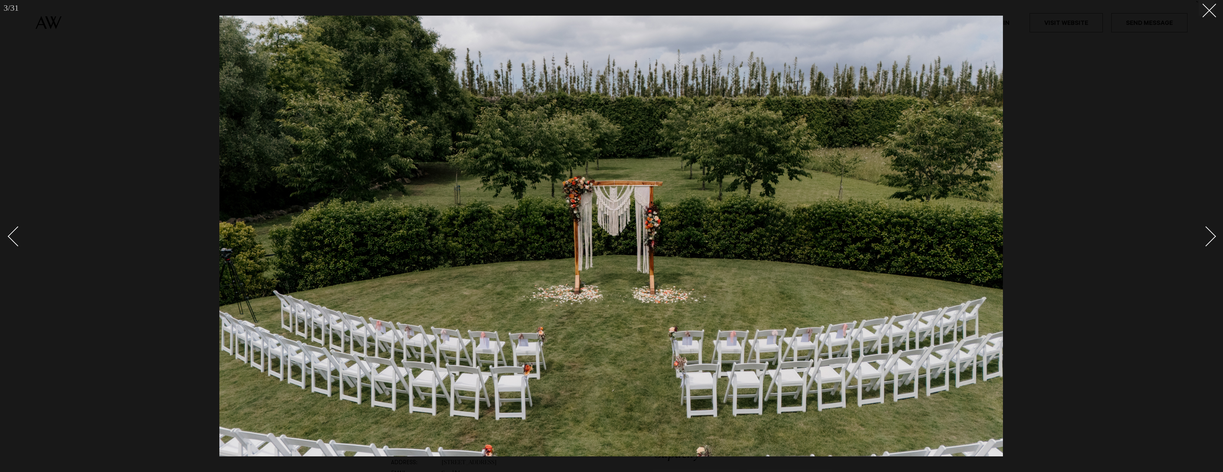
click at [1214, 233] on link at bounding box center [1202, 236] width 25 height 36
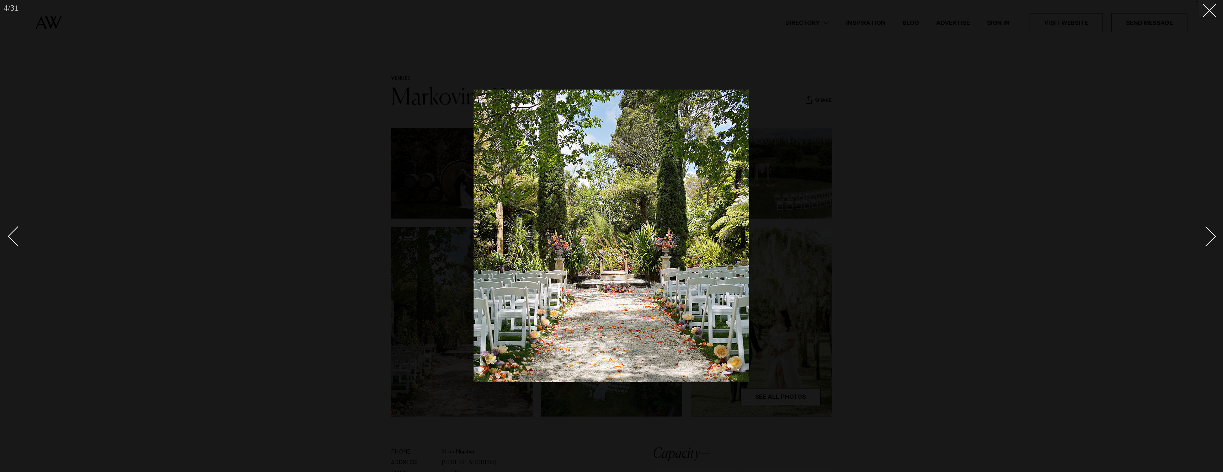
click at [1214, 233] on link at bounding box center [1202, 236] width 25 height 36
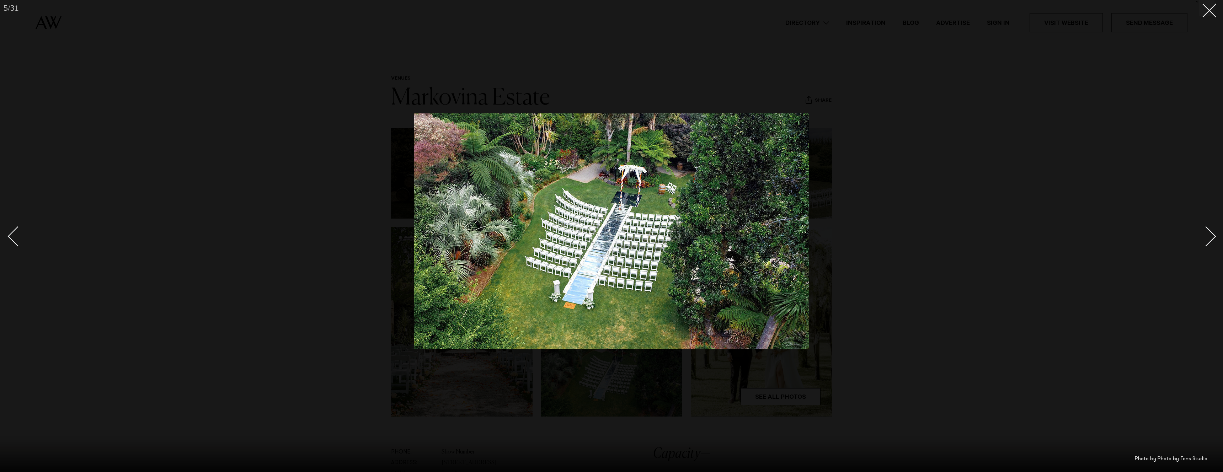
click at [1213, 234] on div "Next slide" at bounding box center [1206, 237] width 20 height 20
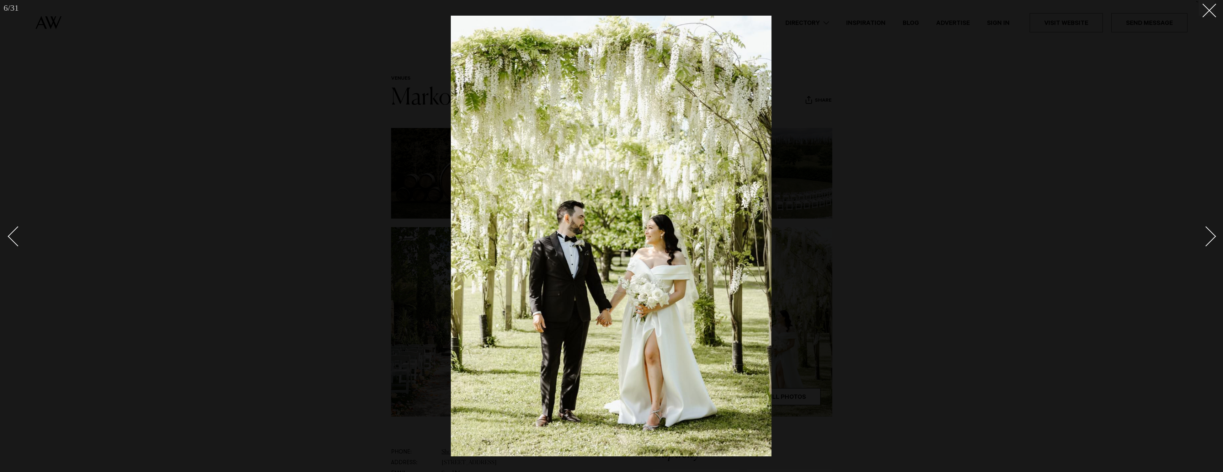
click at [1213, 234] on div "Next slide" at bounding box center [1206, 237] width 20 height 20
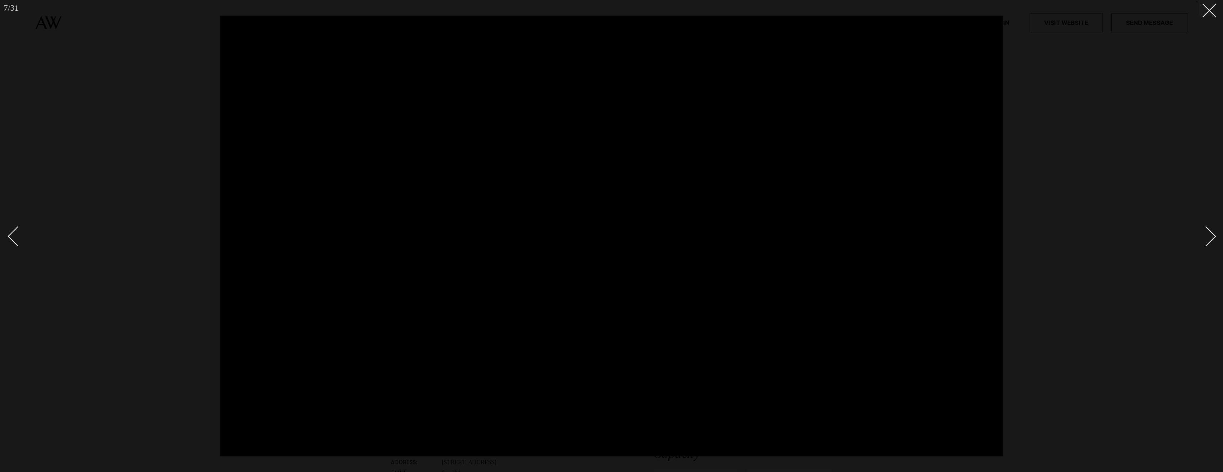
click at [1213, 234] on div "Next slide" at bounding box center [1206, 237] width 20 height 20
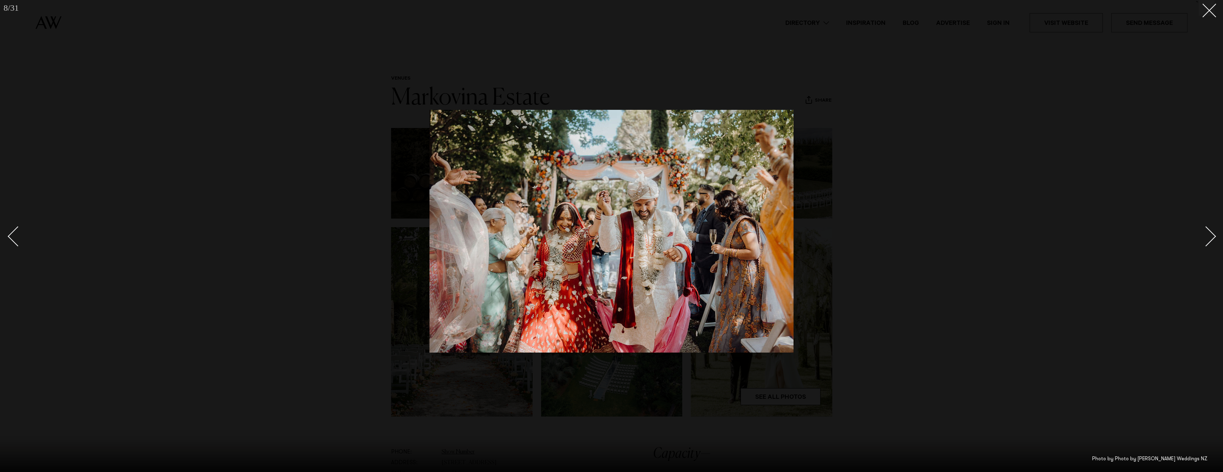
click at [1213, 234] on div "Next slide" at bounding box center [1206, 237] width 20 height 20
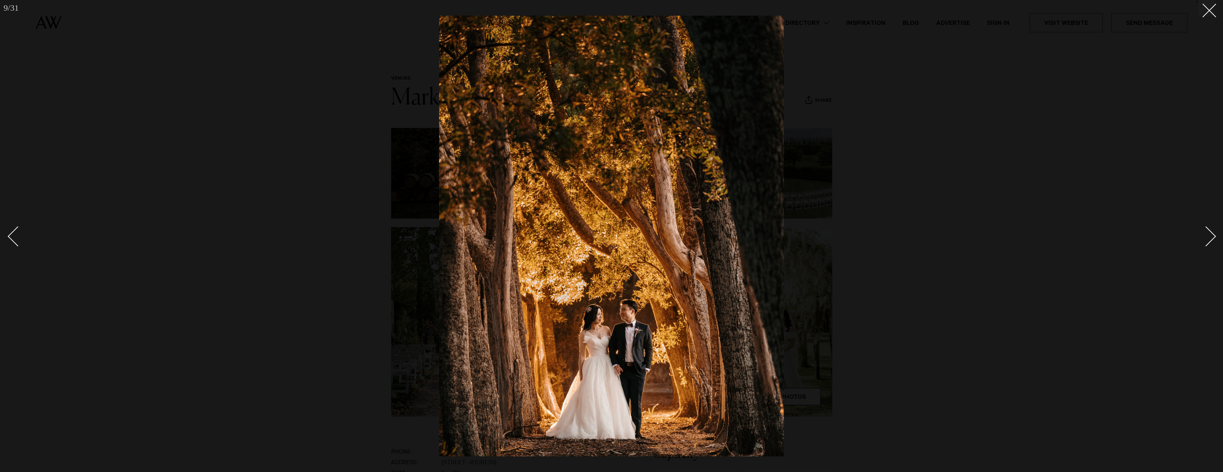
click at [1213, 234] on div "Next slide" at bounding box center [1206, 237] width 20 height 20
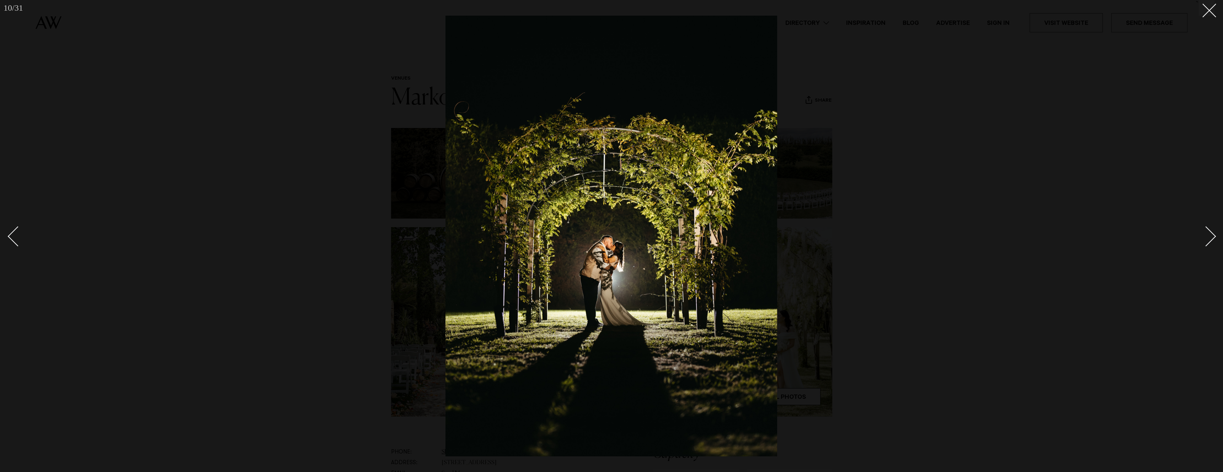
click at [1213, 234] on div "Next slide" at bounding box center [1206, 237] width 20 height 20
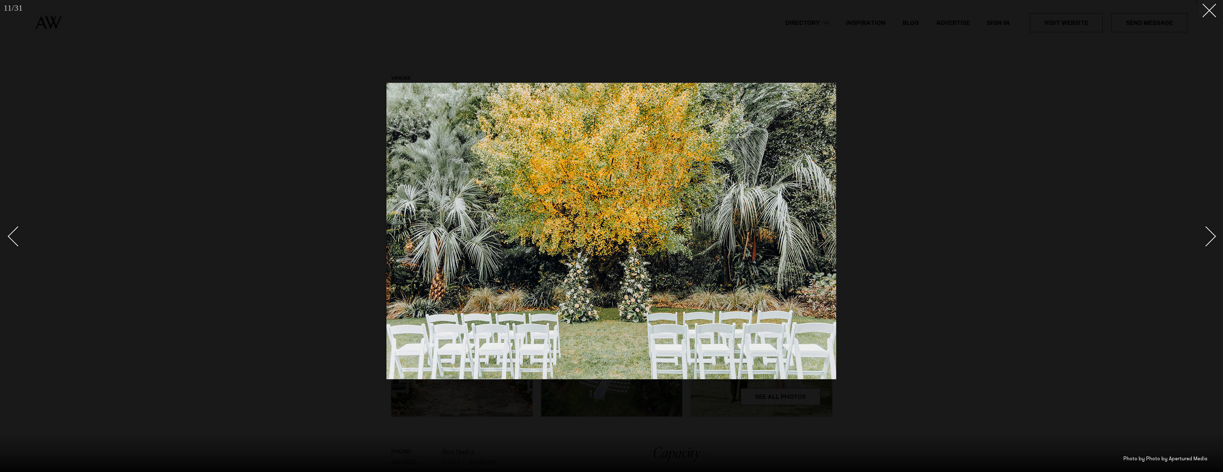
click at [1213, 234] on div "Next slide" at bounding box center [1206, 237] width 20 height 20
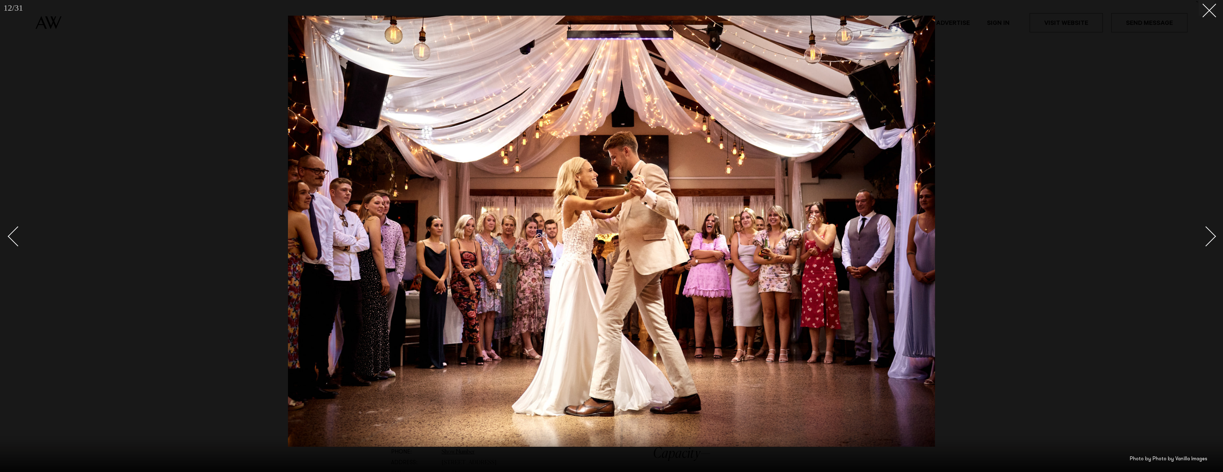
click at [1213, 234] on div "Next slide" at bounding box center [1206, 237] width 20 height 20
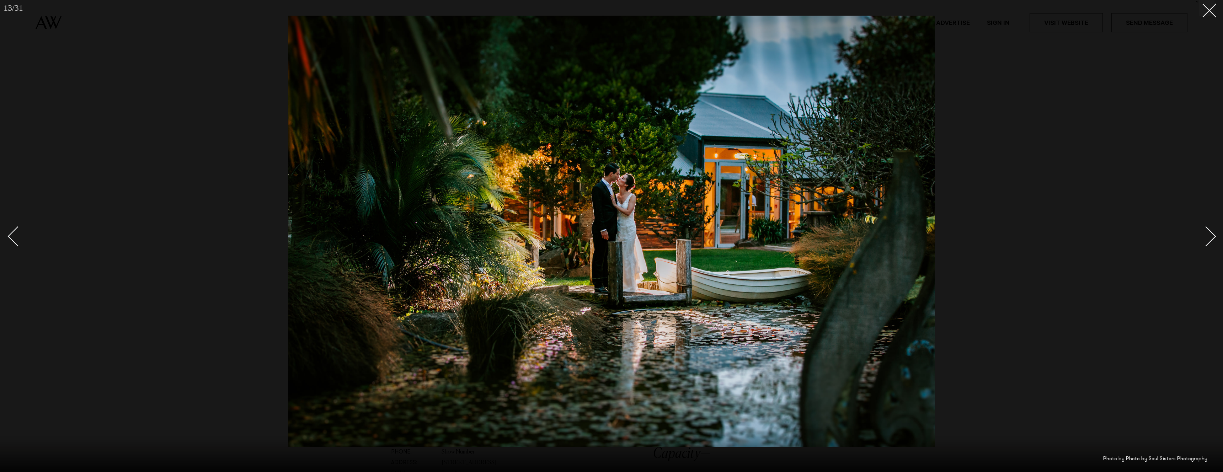
click at [1213, 234] on div "Next slide" at bounding box center [1206, 237] width 20 height 20
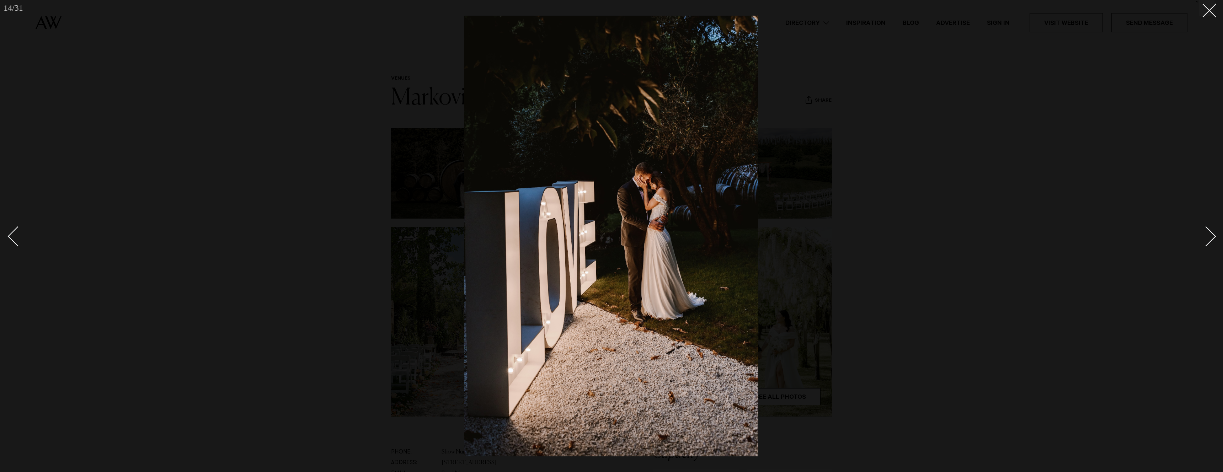
click at [1213, 234] on div "Next slide" at bounding box center [1206, 237] width 20 height 20
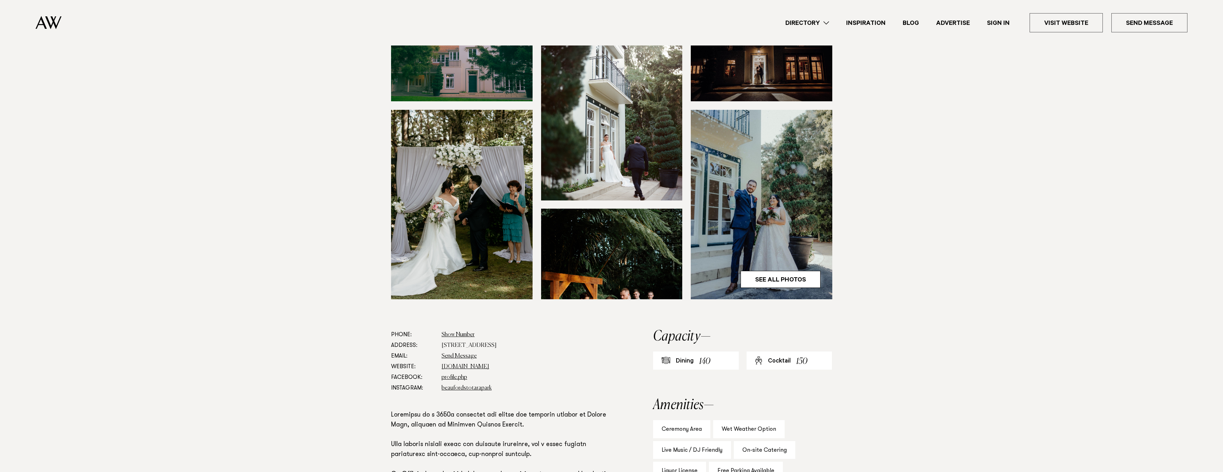
scroll to position [143, 0]
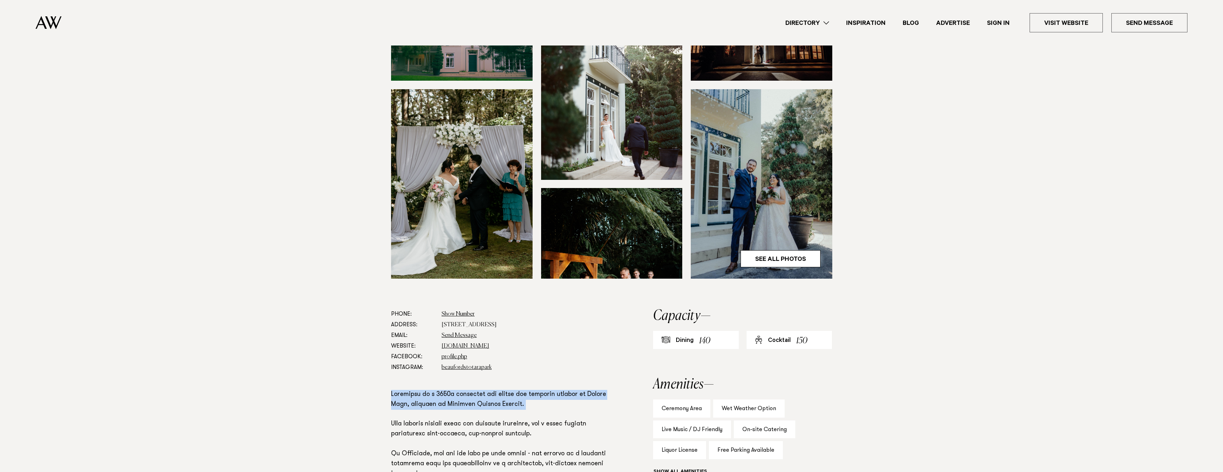
scroll to position [165, 0]
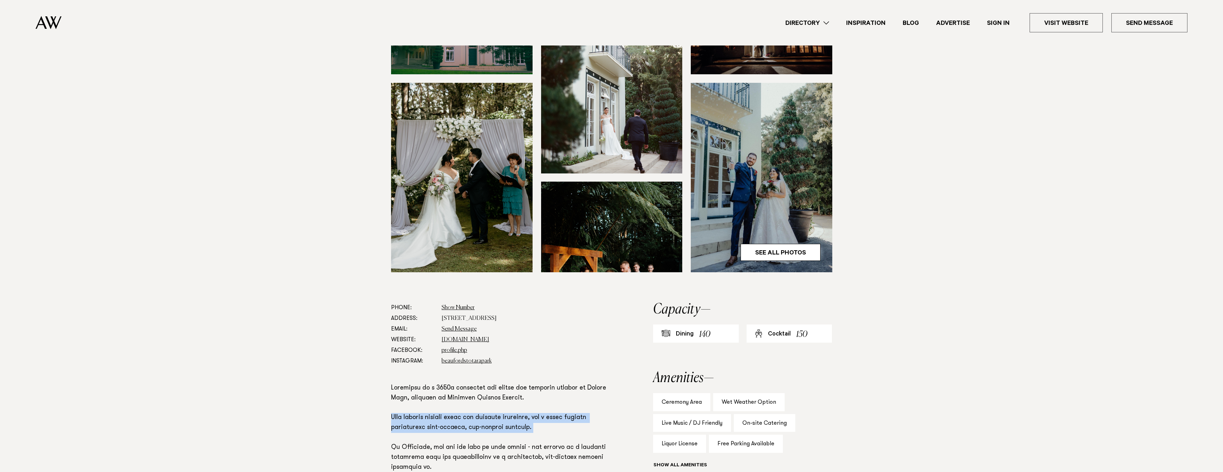
scroll to position [171, 0]
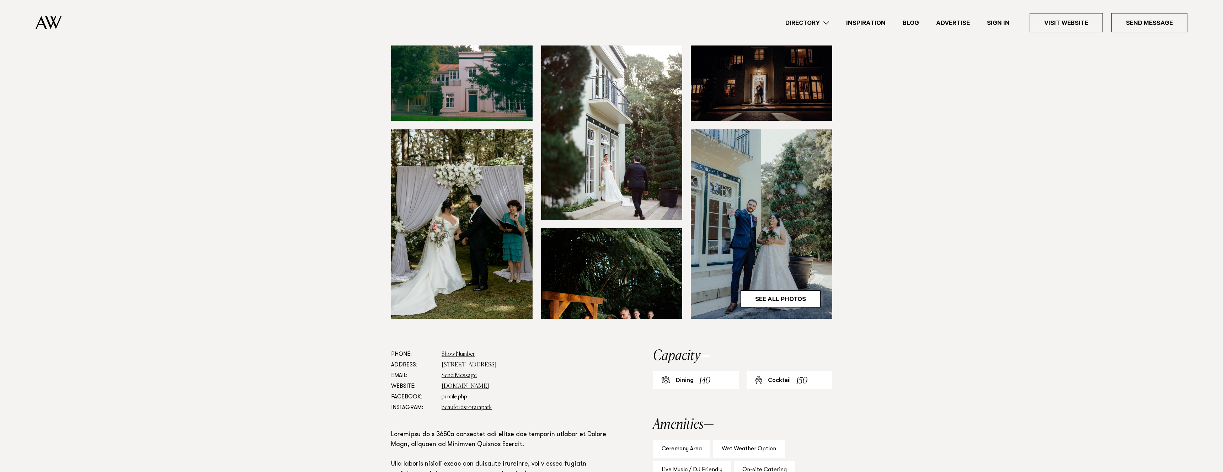
scroll to position [0, 0]
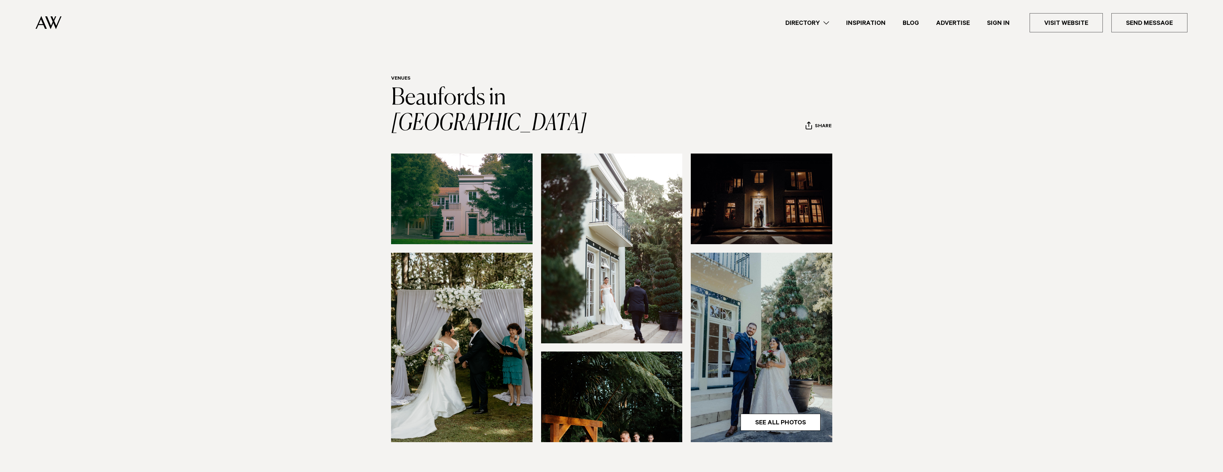
click at [450, 200] on img at bounding box center [462, 199] width 142 height 91
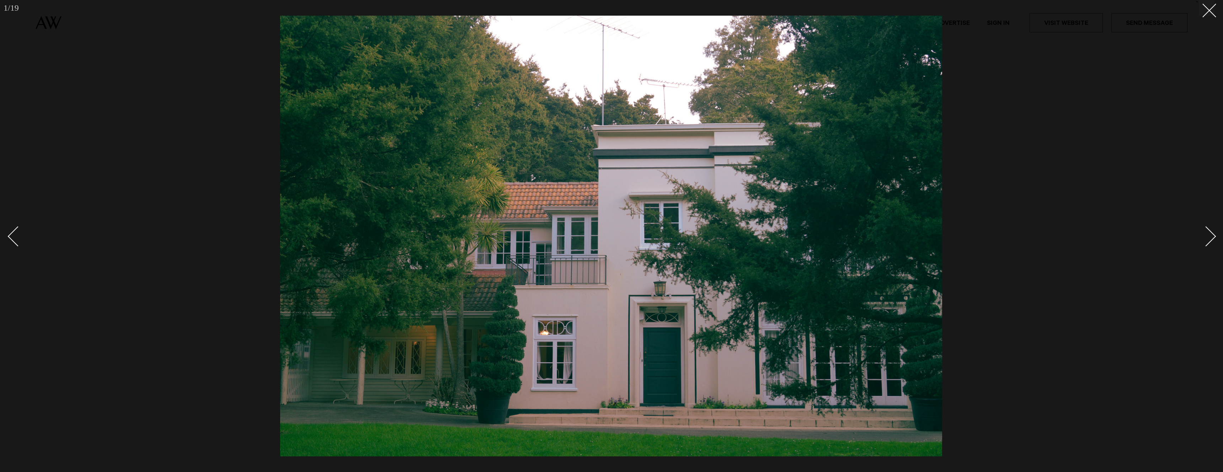
click at [1211, 238] on div "Next slide" at bounding box center [1206, 237] width 20 height 20
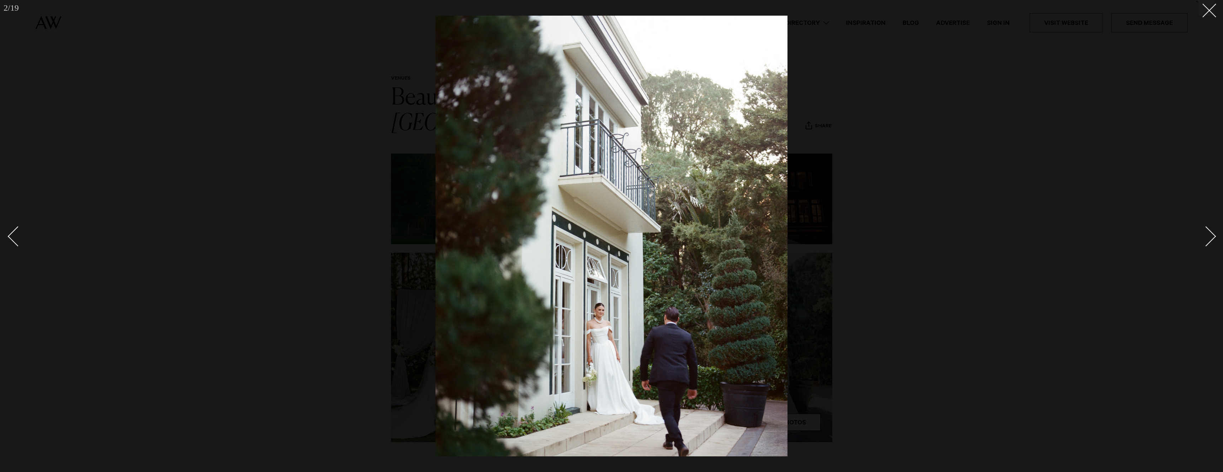
click at [1211, 238] on div "Next slide" at bounding box center [1206, 237] width 20 height 20
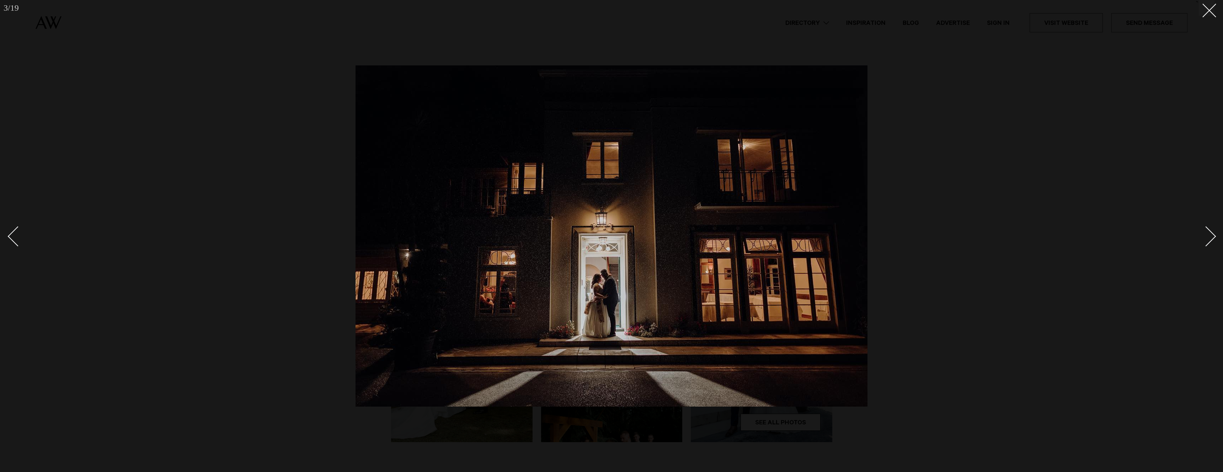
click at [1211, 238] on div "Next slide" at bounding box center [1206, 237] width 20 height 20
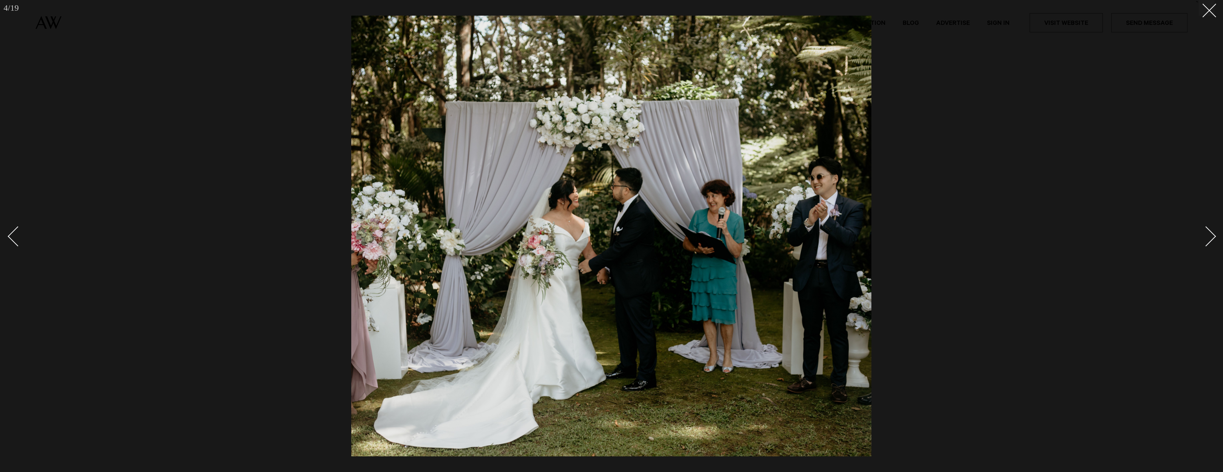
click at [1211, 238] on div "Next slide" at bounding box center [1206, 237] width 20 height 20
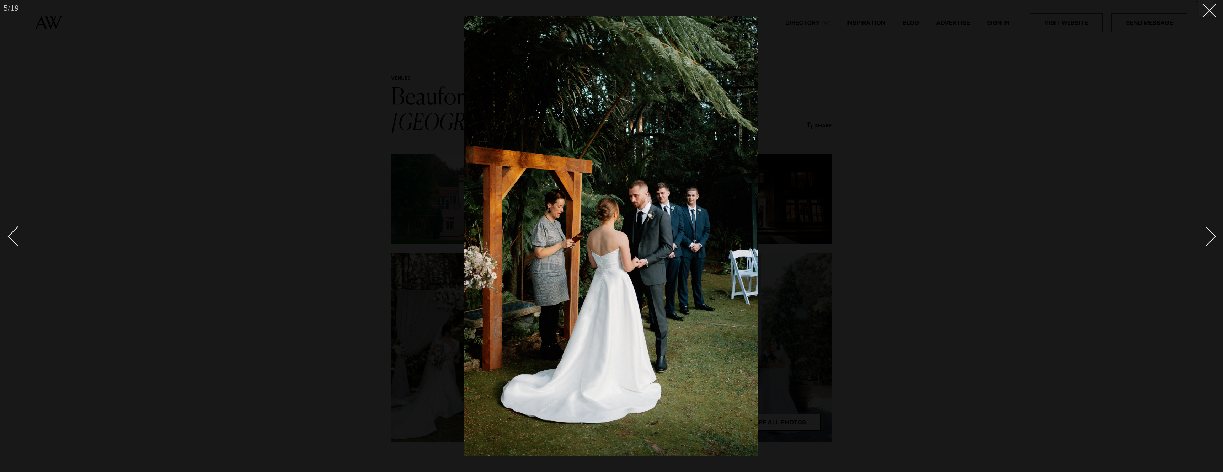
click at [1211, 238] on div "Next slide" at bounding box center [1206, 237] width 20 height 20
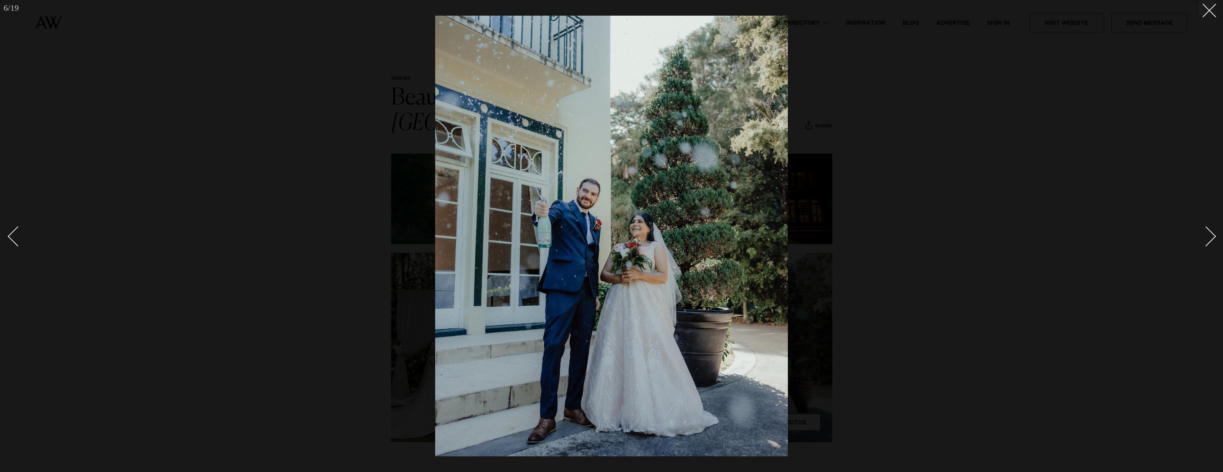
click at [1211, 238] on div "Next slide" at bounding box center [1206, 237] width 20 height 20
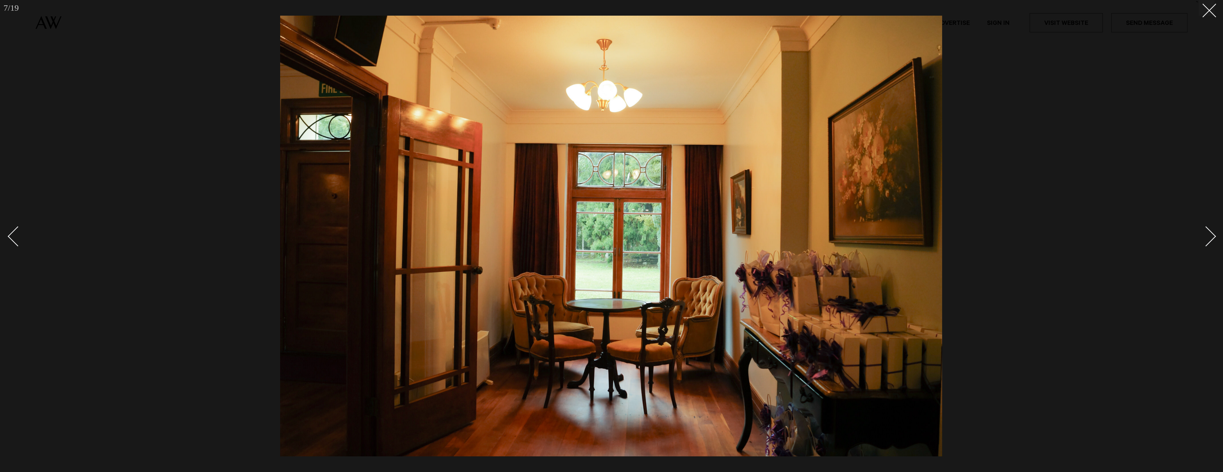
click at [1211, 238] on div "Next slide" at bounding box center [1206, 237] width 20 height 20
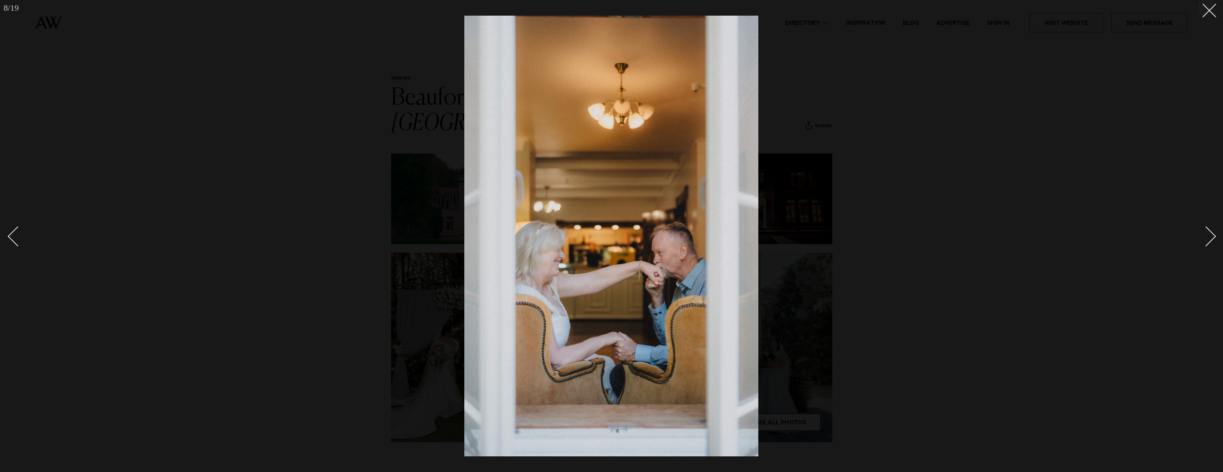
click at [1211, 238] on div "Next slide" at bounding box center [1206, 237] width 20 height 20
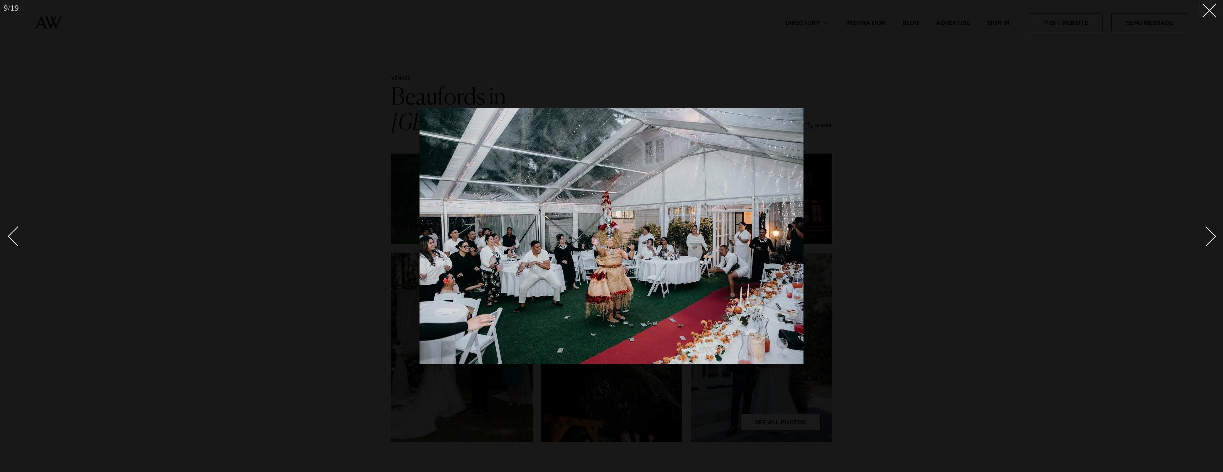
click at [1211, 238] on div "Next slide" at bounding box center [1206, 237] width 20 height 20
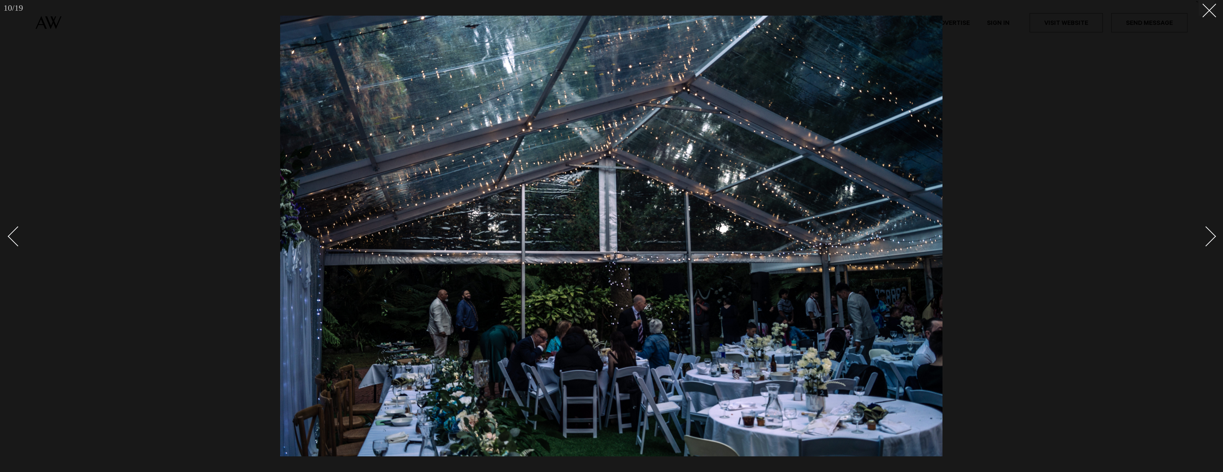
click at [1211, 238] on div "Next slide" at bounding box center [1206, 237] width 20 height 20
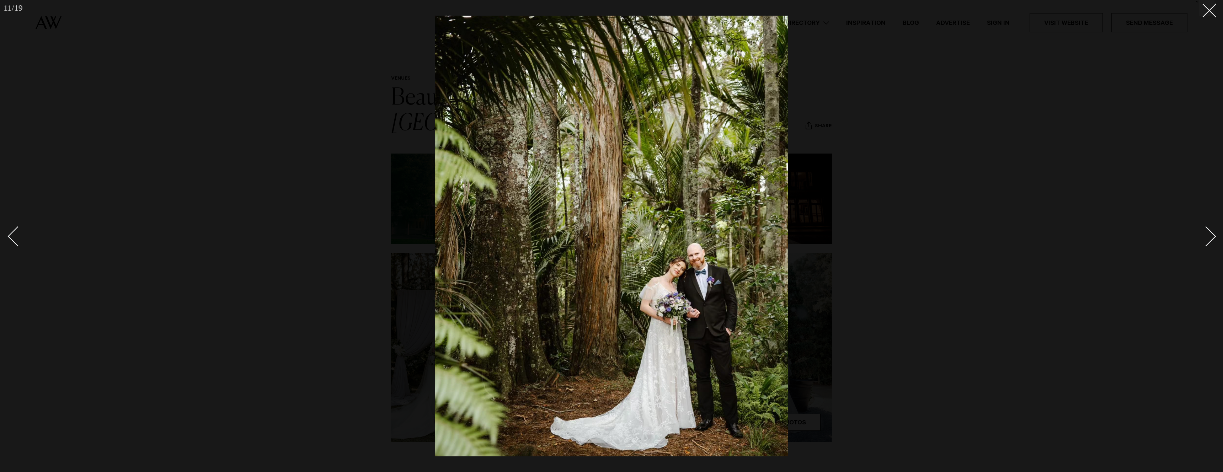
click at [1211, 238] on div "Next slide" at bounding box center [1206, 237] width 20 height 20
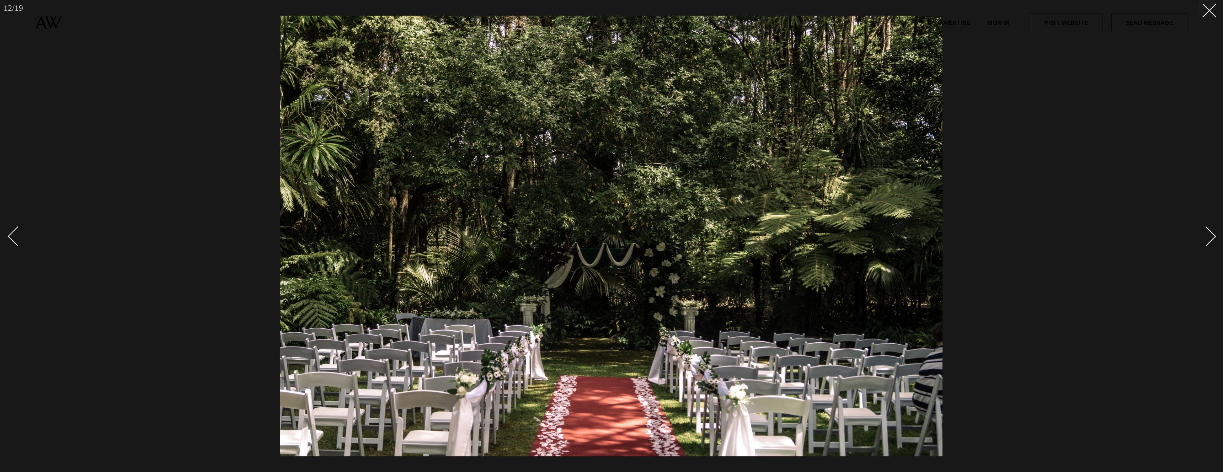
click at [1211, 238] on div "Next slide" at bounding box center [1206, 237] width 20 height 20
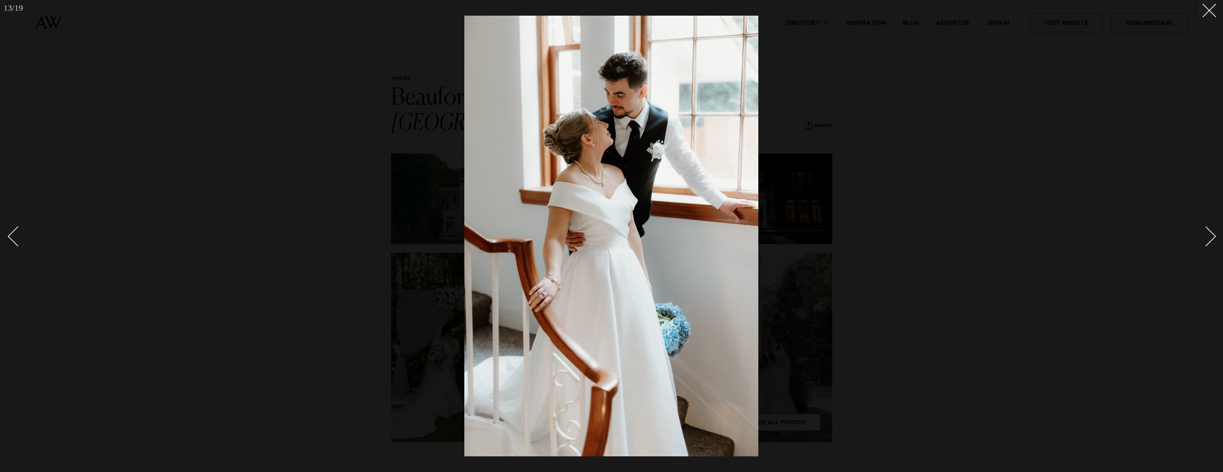
click at [1211, 238] on div "Next slide" at bounding box center [1206, 237] width 20 height 20
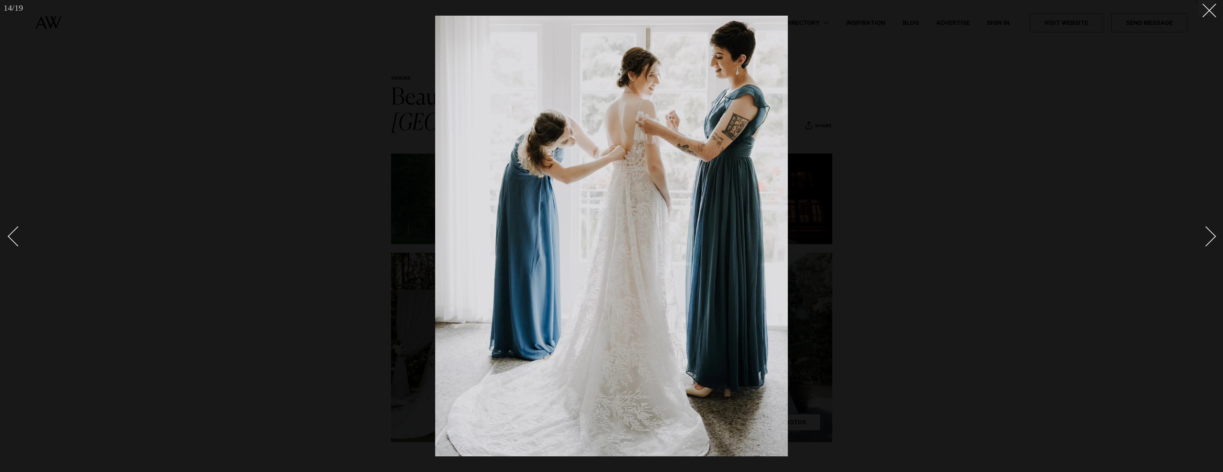
click at [1211, 238] on div "Next slide" at bounding box center [1206, 237] width 20 height 20
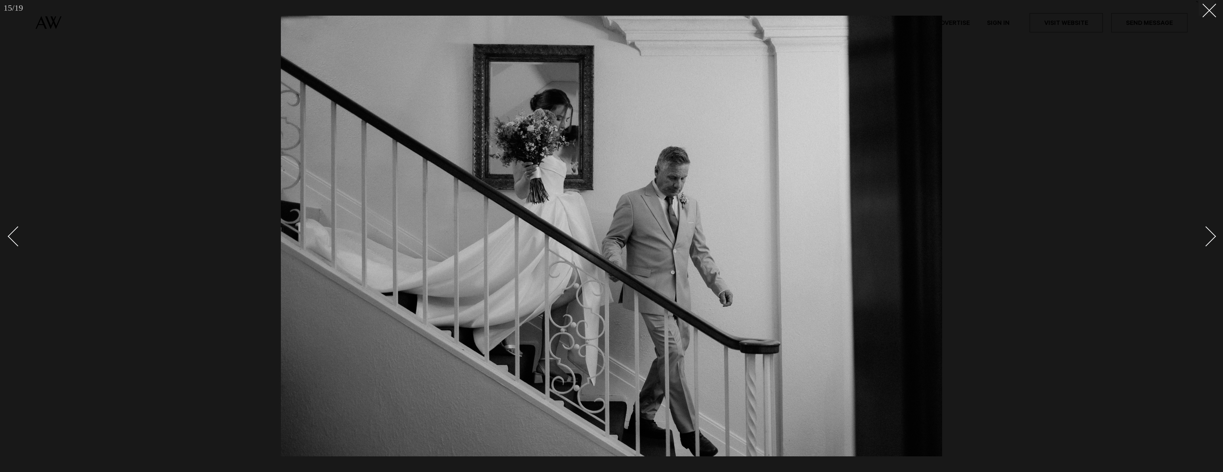
click at [1211, 238] on div "Next slide" at bounding box center [1206, 237] width 20 height 20
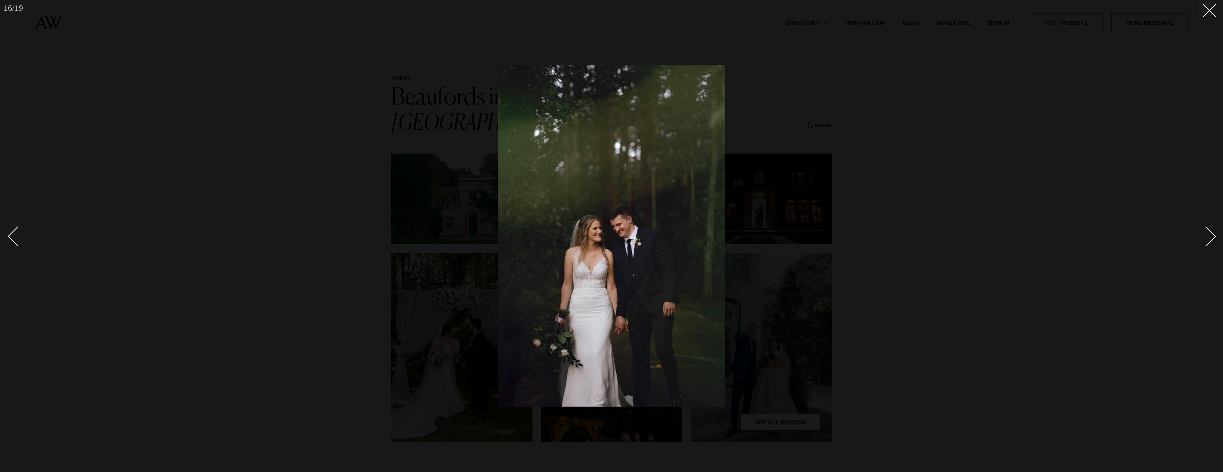
click at [1211, 238] on div "Next slide" at bounding box center [1206, 237] width 20 height 20
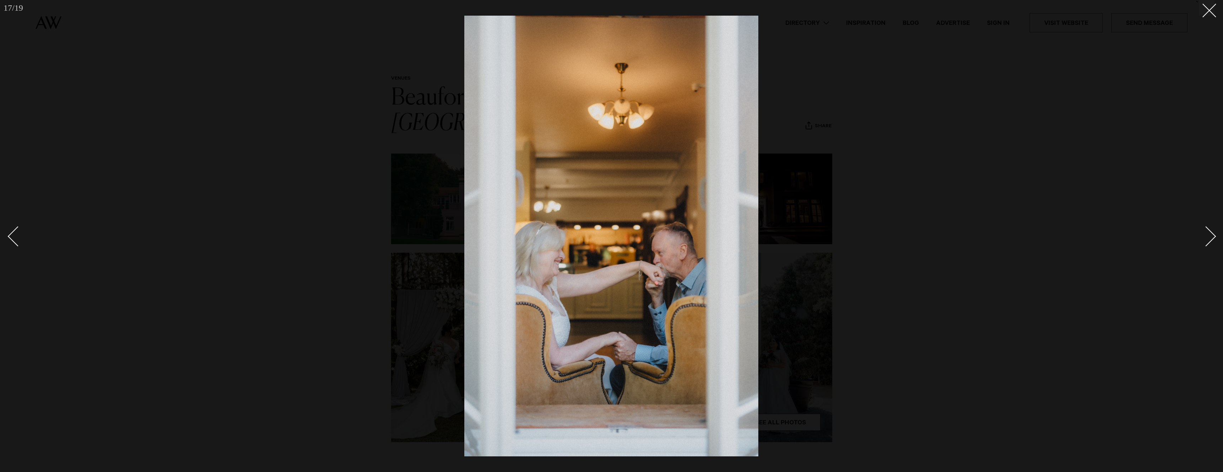
click at [1097, 201] on div at bounding box center [611, 236] width 1223 height 472
click at [972, 181] on div at bounding box center [611, 236] width 1223 height 472
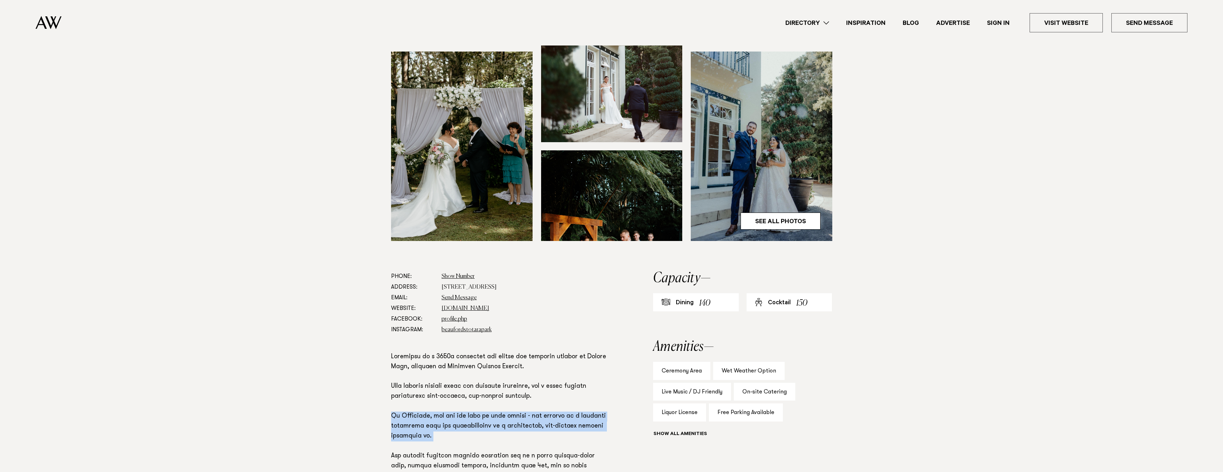
scroll to position [202, 0]
click at [467, 305] on link "www.beaufords.co.nz" at bounding box center [466, 308] width 48 height 6
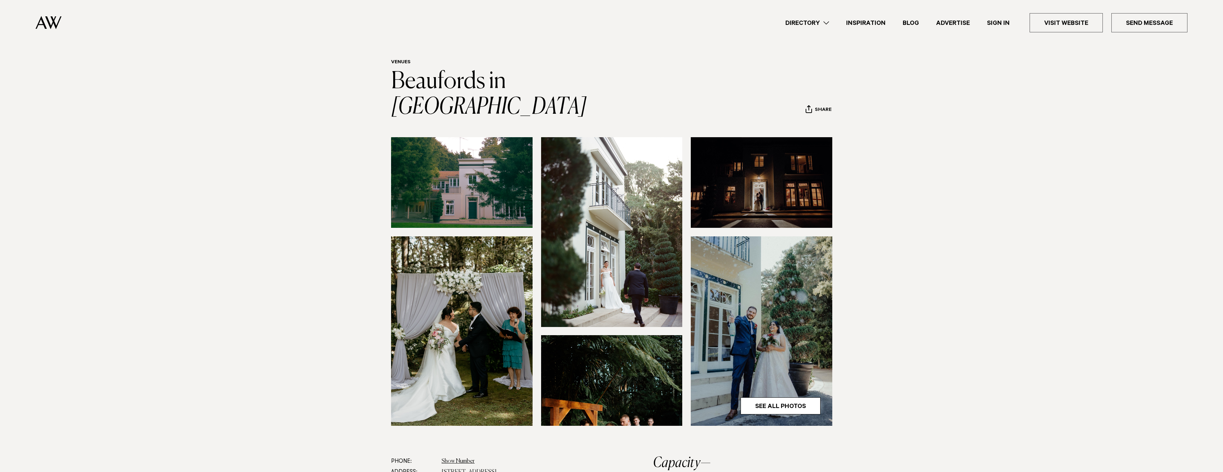
scroll to position [21, 0]
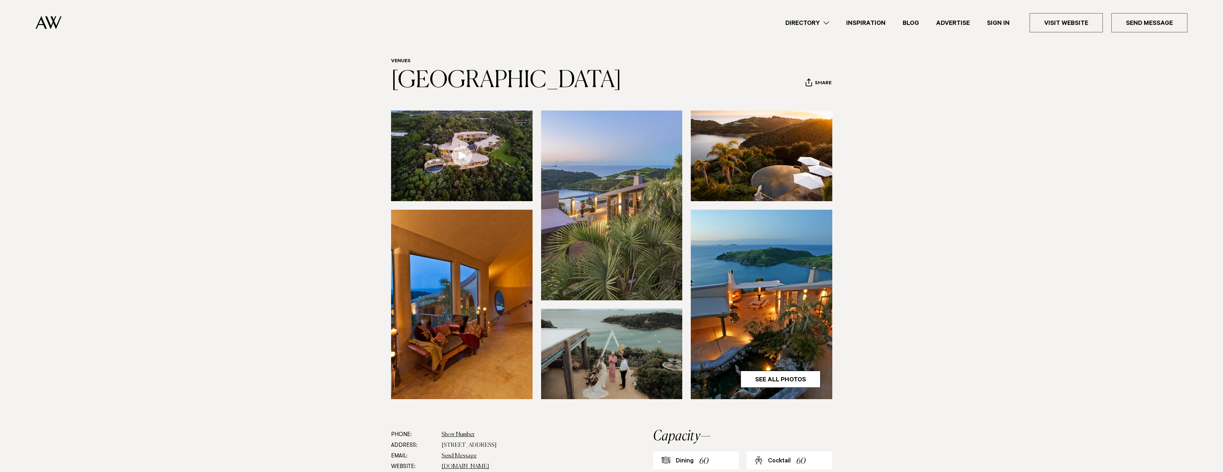
scroll to position [7, 0]
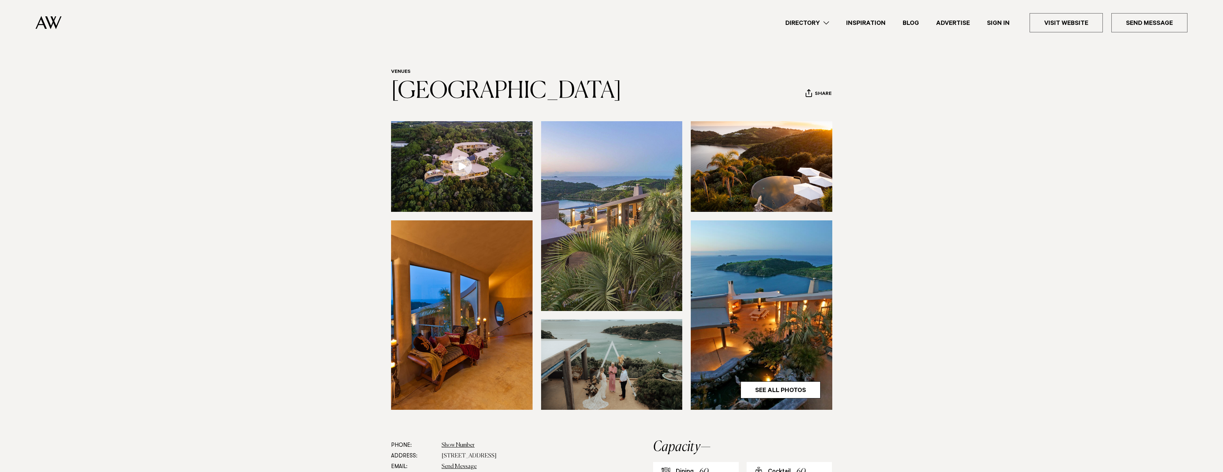
click at [588, 203] on img at bounding box center [612, 216] width 142 height 190
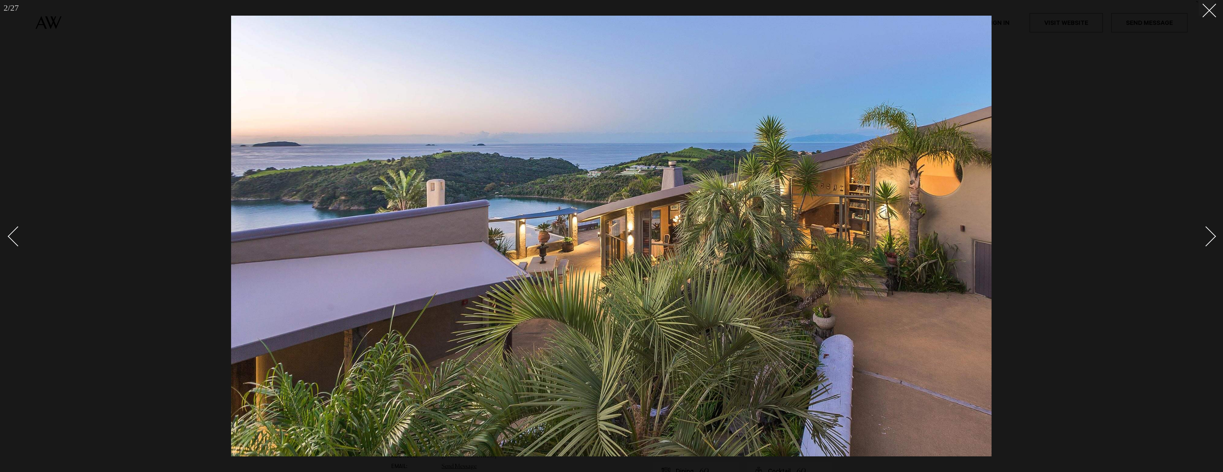
click at [1211, 229] on link at bounding box center [1202, 236] width 25 height 36
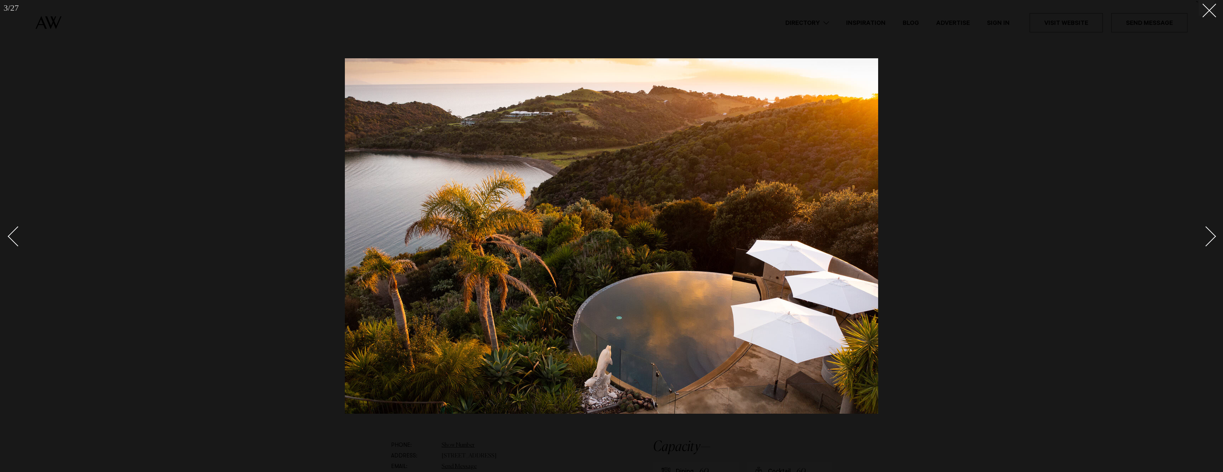
click at [1211, 229] on link at bounding box center [1202, 236] width 25 height 36
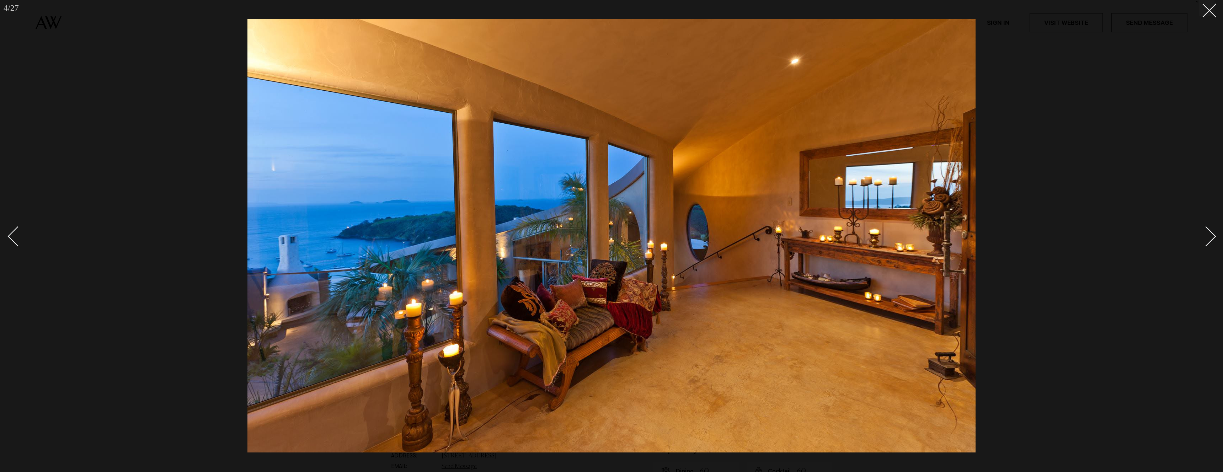
click at [1211, 229] on link at bounding box center [1202, 236] width 25 height 36
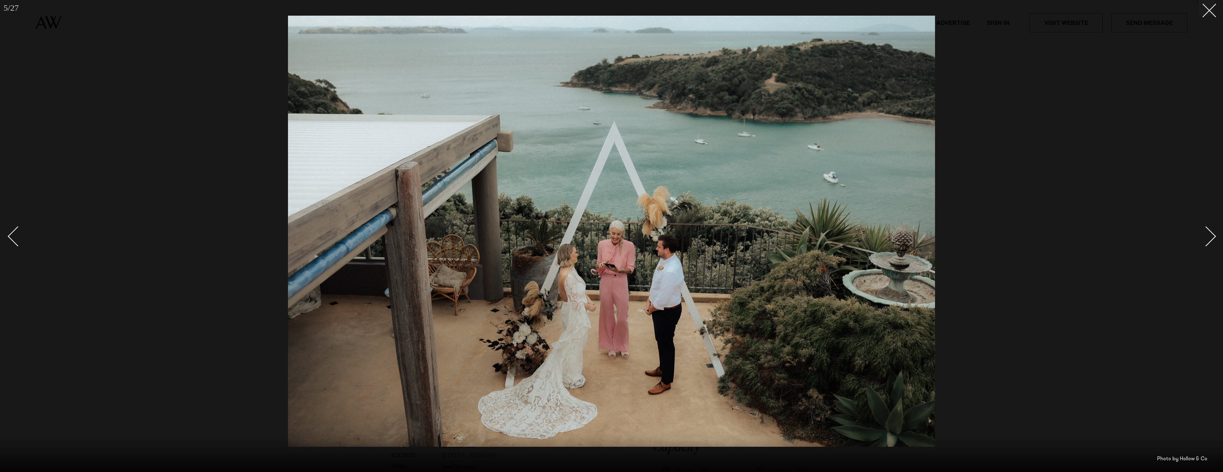
click at [1211, 229] on link at bounding box center [1202, 236] width 25 height 36
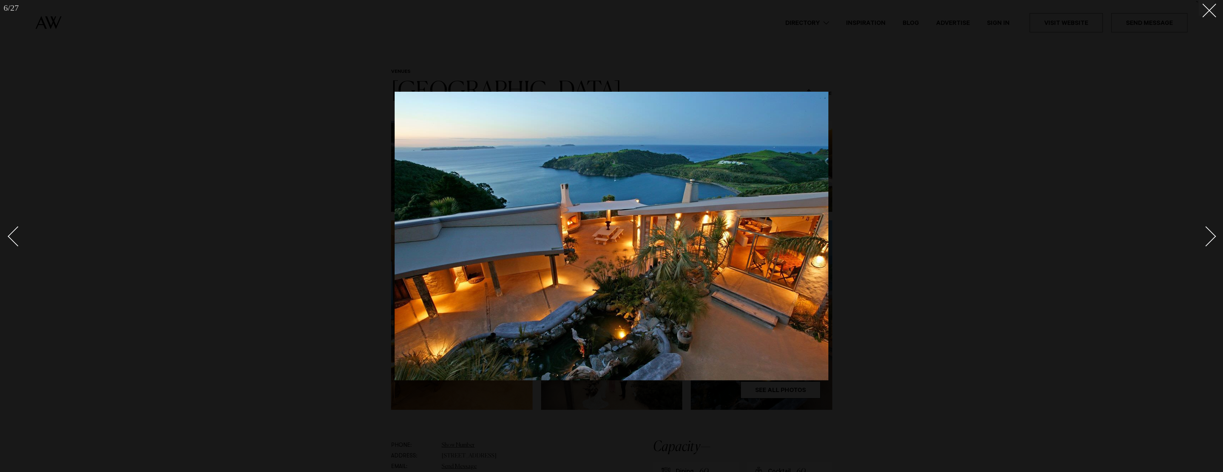
click at [1211, 229] on link at bounding box center [1202, 236] width 25 height 36
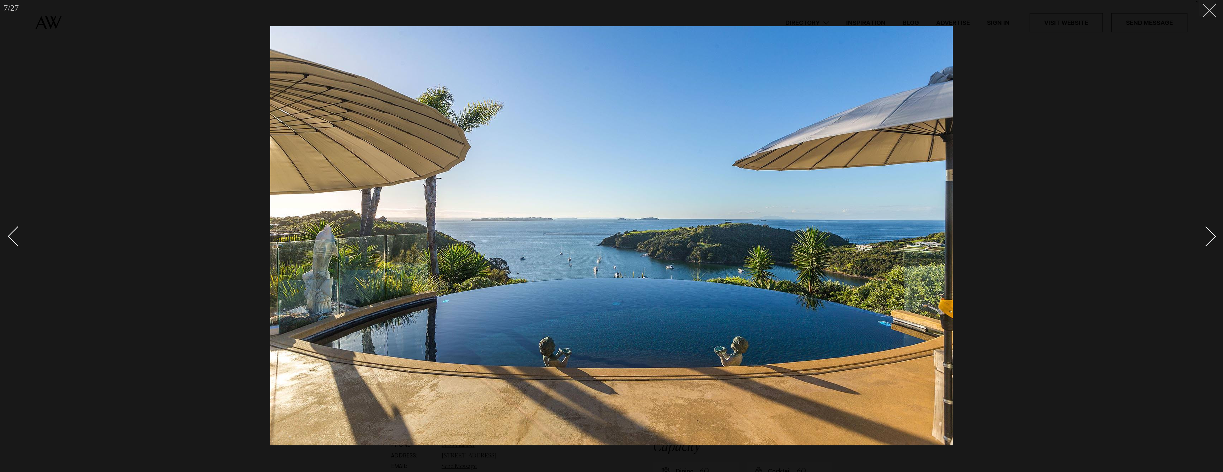
click at [1207, 2] on button at bounding box center [1207, 8] width 16 height 16
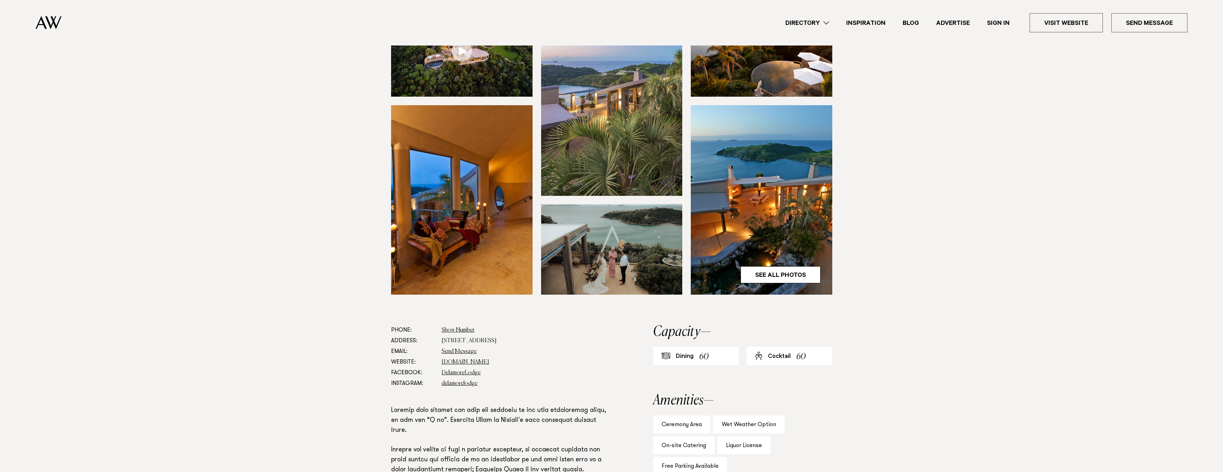
scroll to position [123, 0]
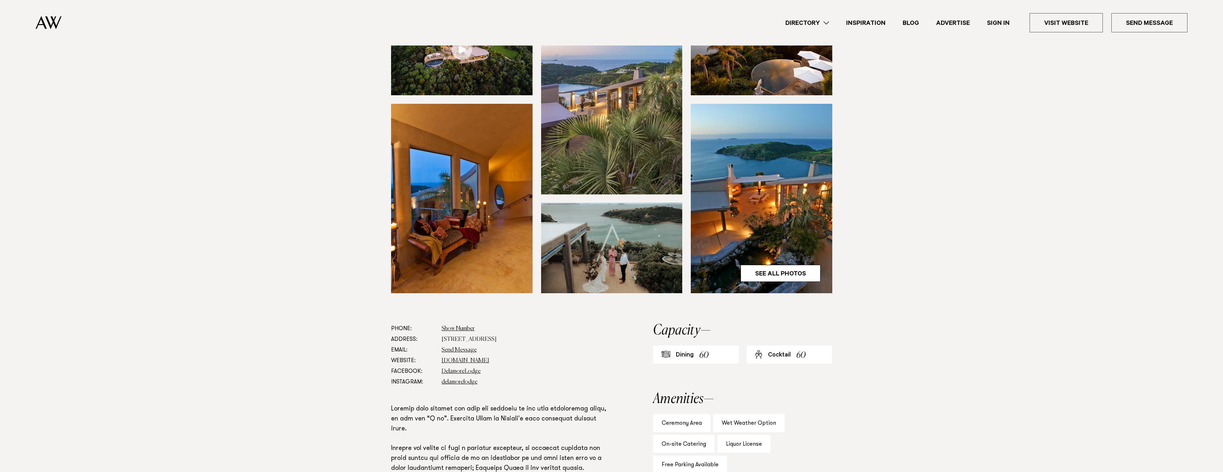
click at [500, 341] on dd "83 Delamore Drive, Oneroa, Waiheke Island 1081" at bounding box center [525, 339] width 166 height 11
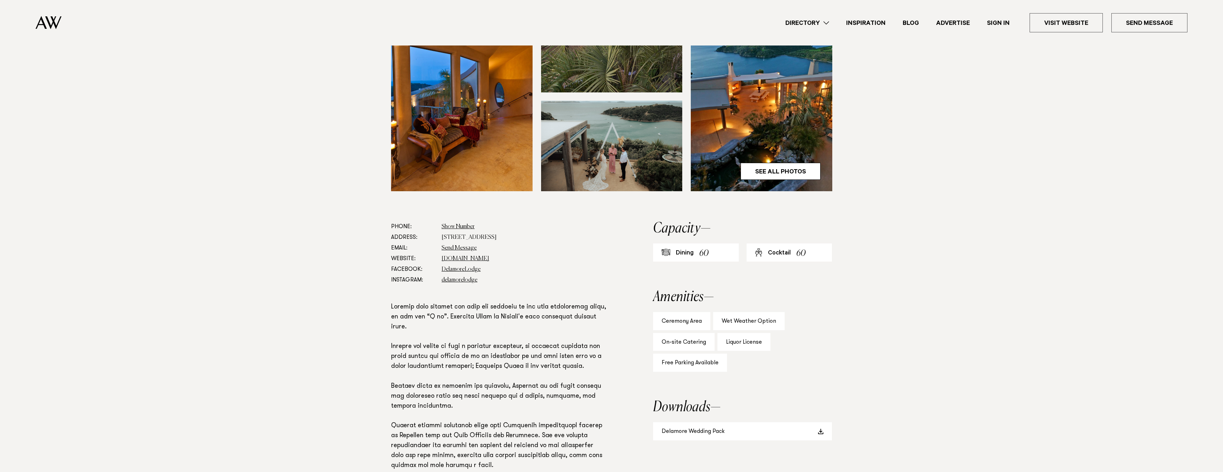
scroll to position [0, 0]
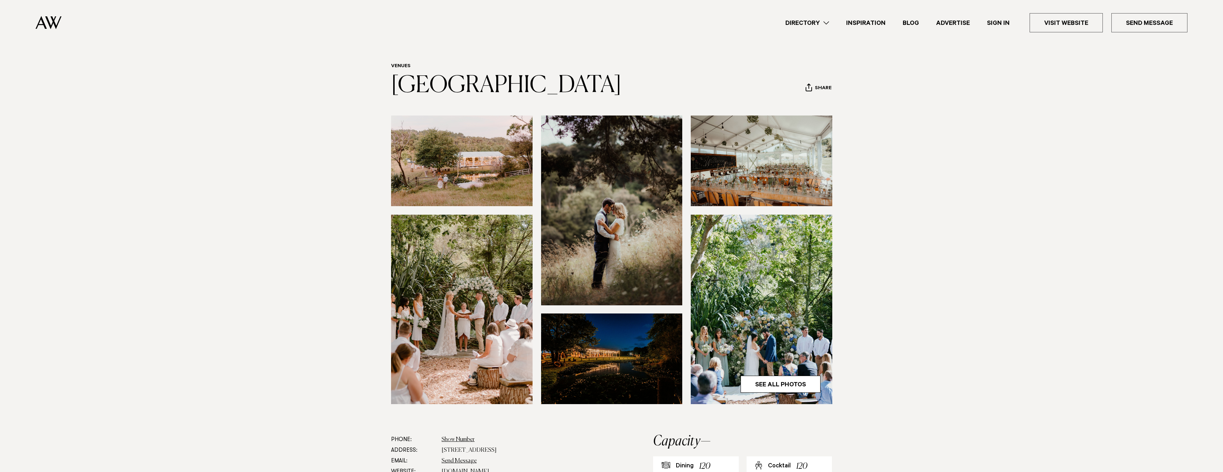
scroll to position [12, 0]
click at [510, 165] on img at bounding box center [462, 161] width 142 height 91
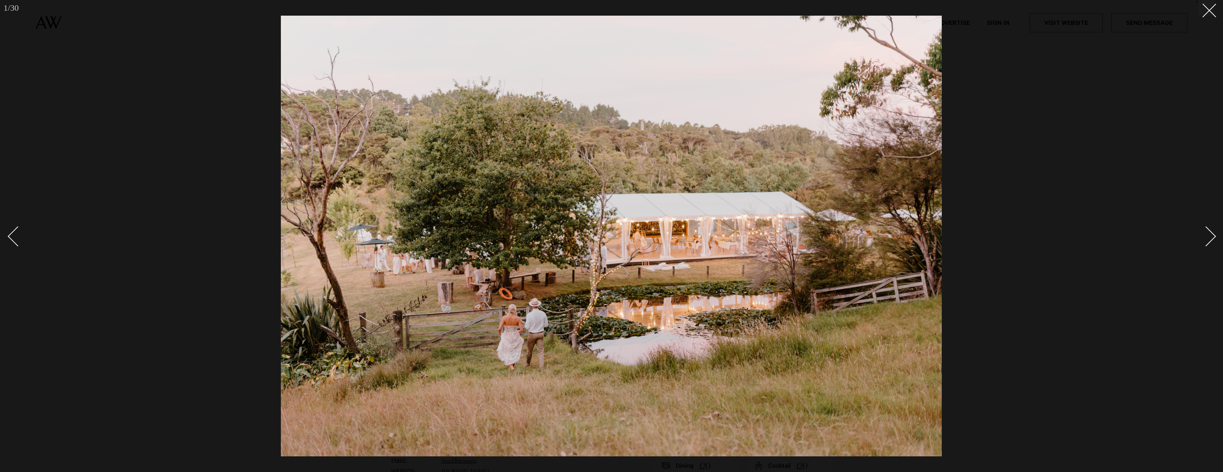
click at [1212, 229] on link at bounding box center [1202, 236] width 25 height 36
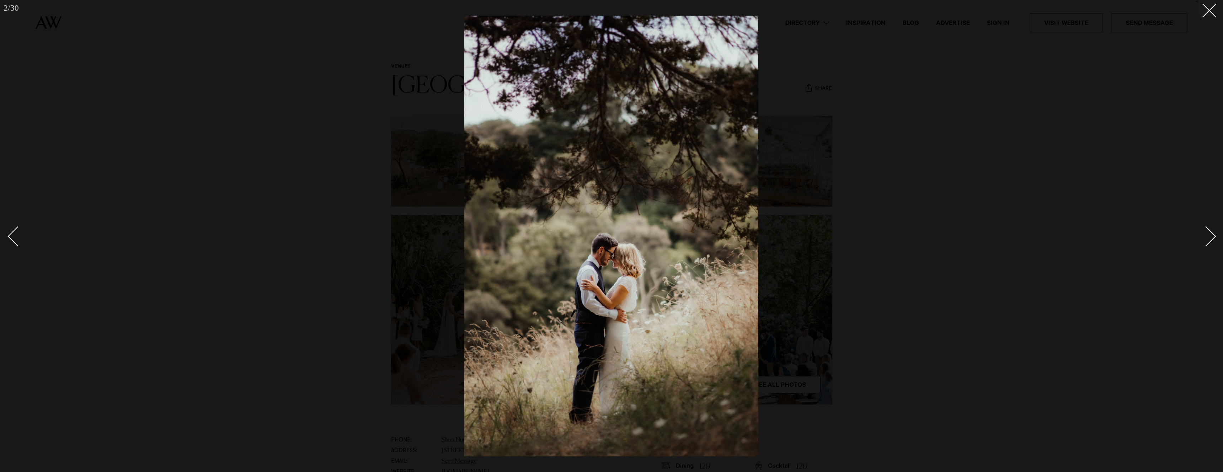
click at [1212, 229] on link at bounding box center [1202, 236] width 25 height 36
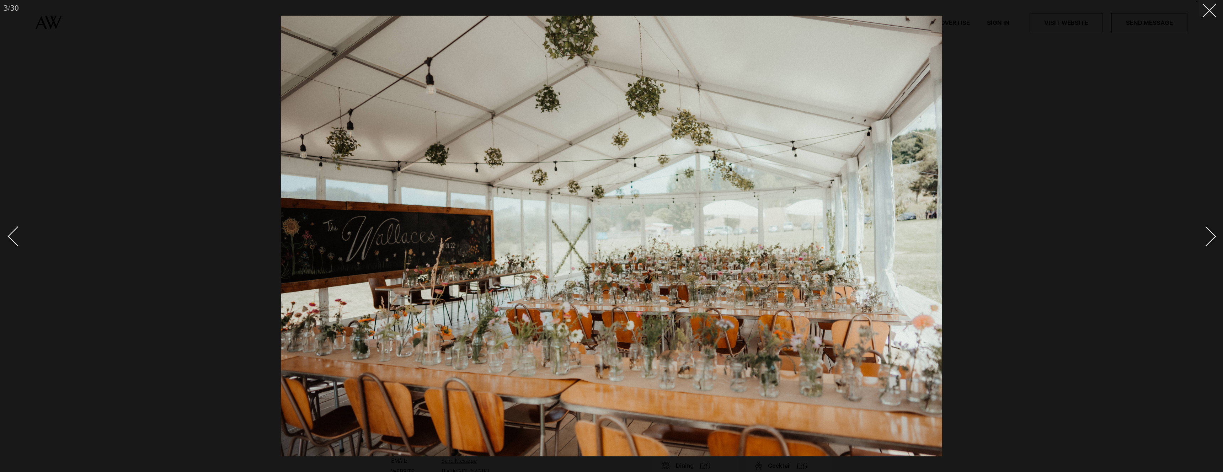
click at [1212, 229] on link at bounding box center [1202, 236] width 25 height 36
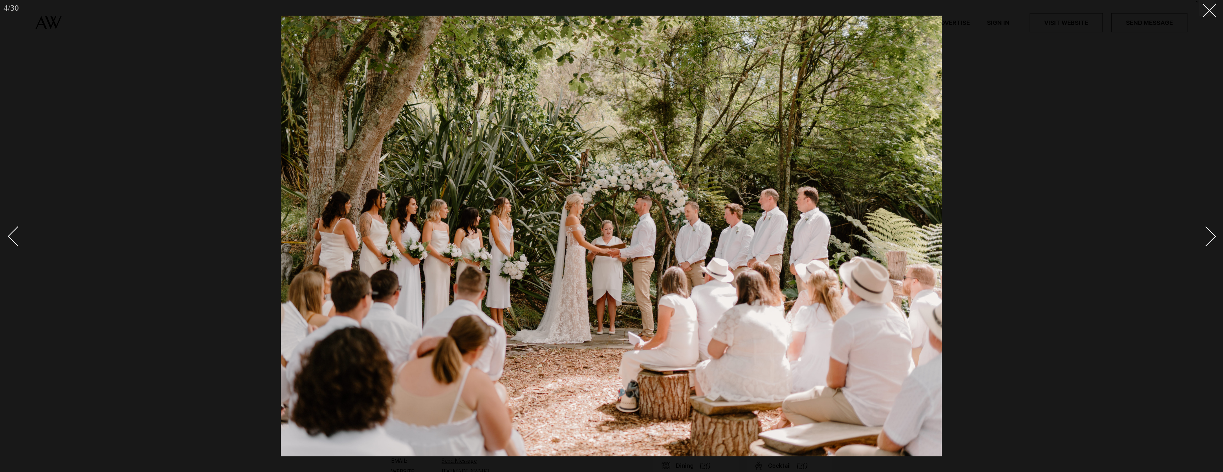
click at [1212, 229] on link at bounding box center [1202, 236] width 25 height 36
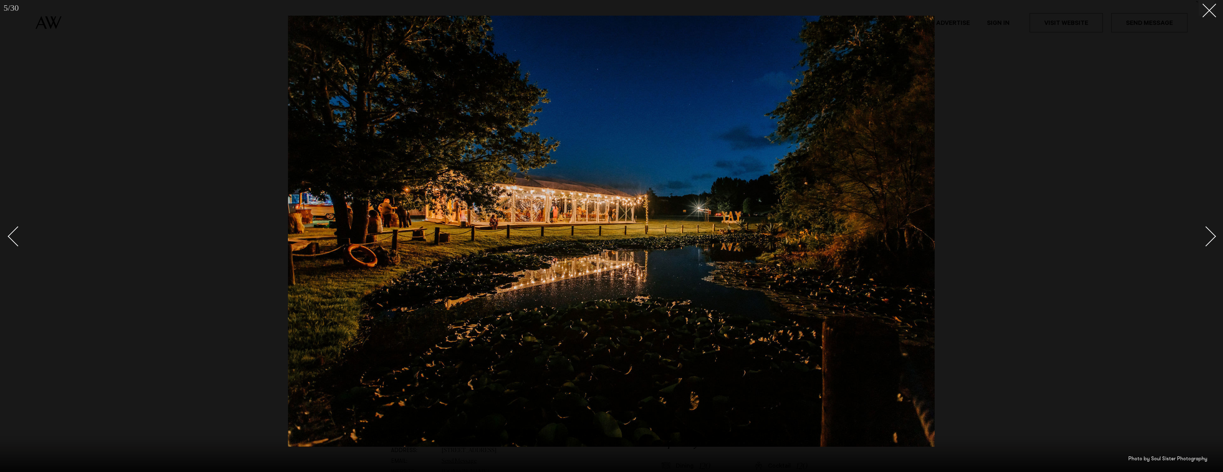
click at [1212, 229] on link at bounding box center [1202, 236] width 25 height 36
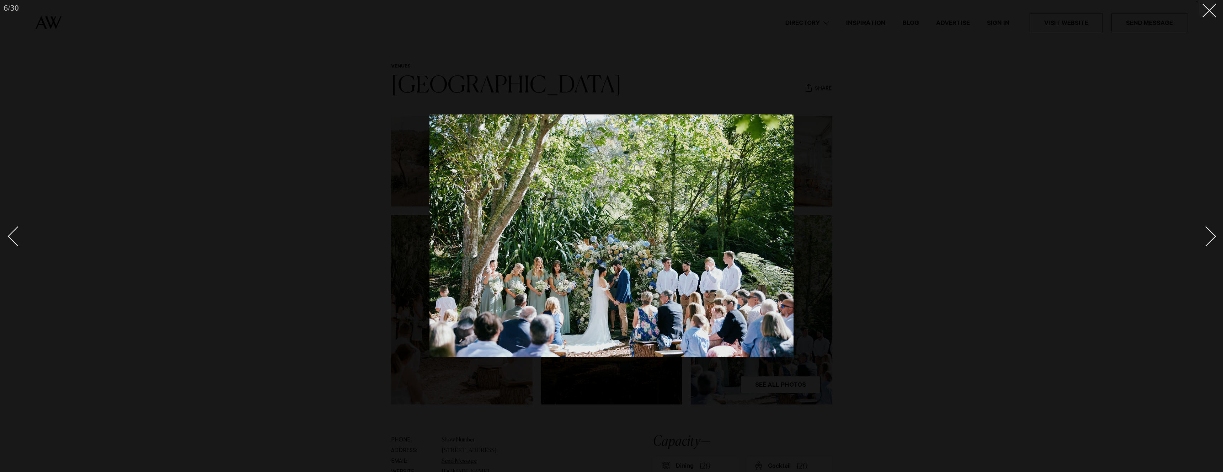
click at [1212, 229] on link at bounding box center [1202, 236] width 25 height 36
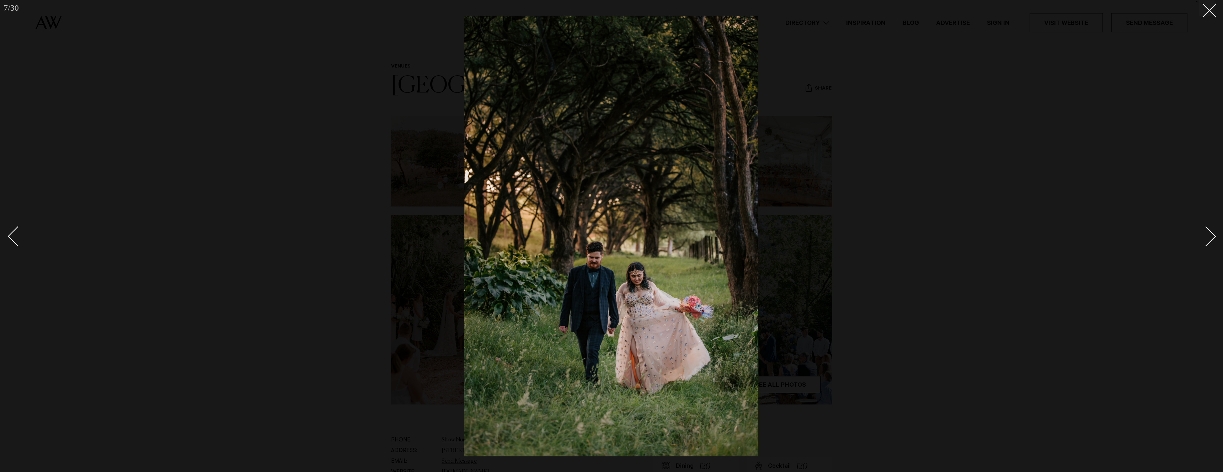
click at [1212, 229] on link at bounding box center [1202, 236] width 25 height 36
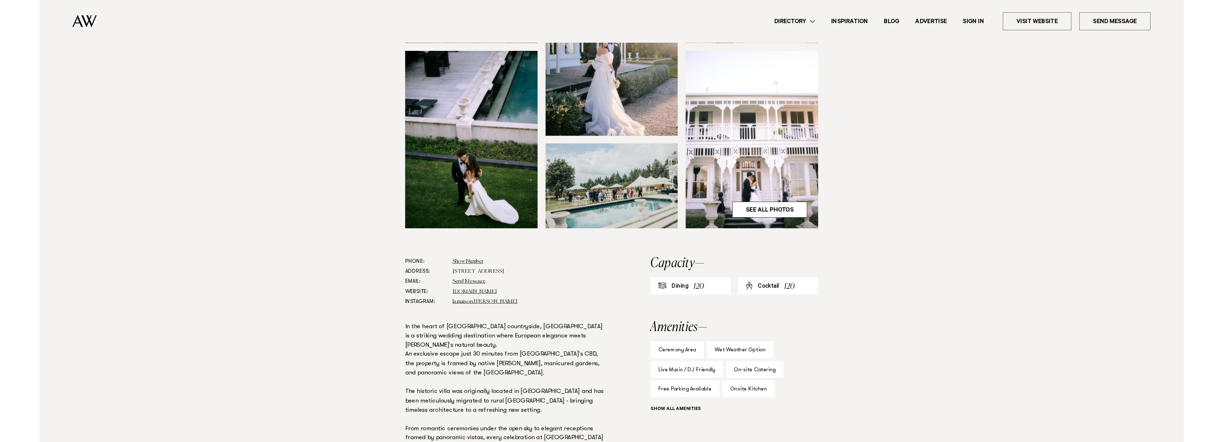
scroll to position [173, 0]
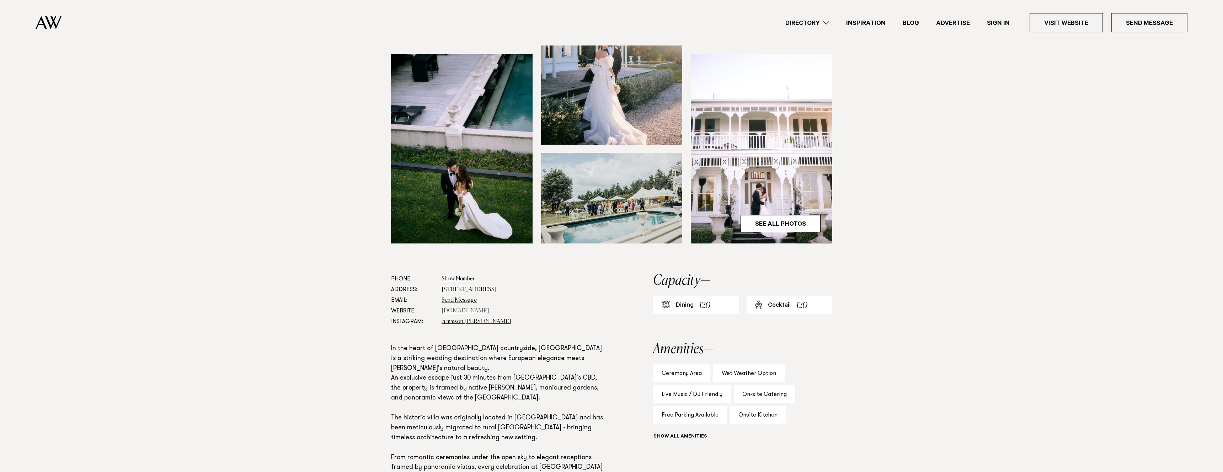
click at [475, 309] on link "[DOMAIN_NAME]" at bounding box center [466, 311] width 48 height 6
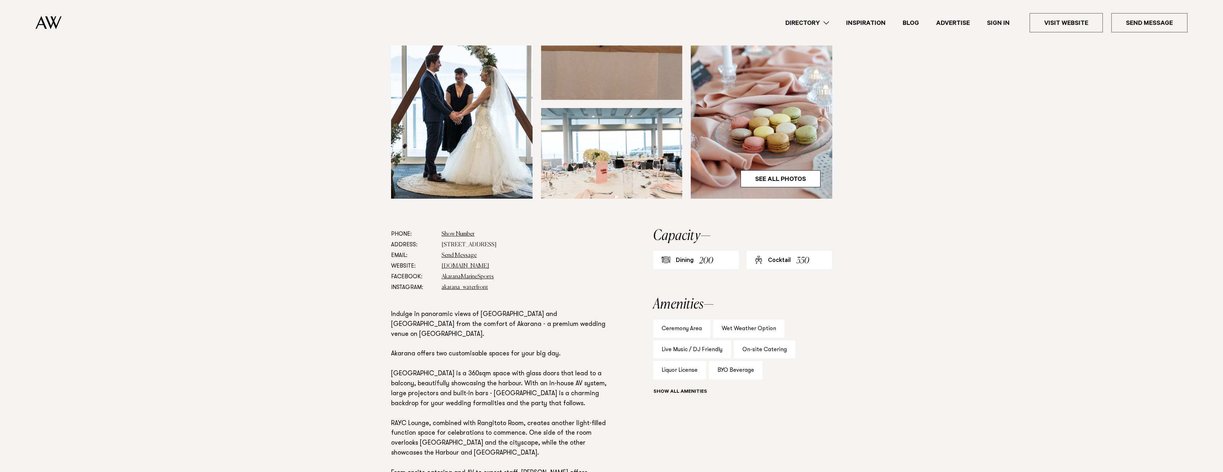
scroll to position [217, 0]
click at [783, 177] on link "See All Photos" at bounding box center [781, 179] width 80 height 17
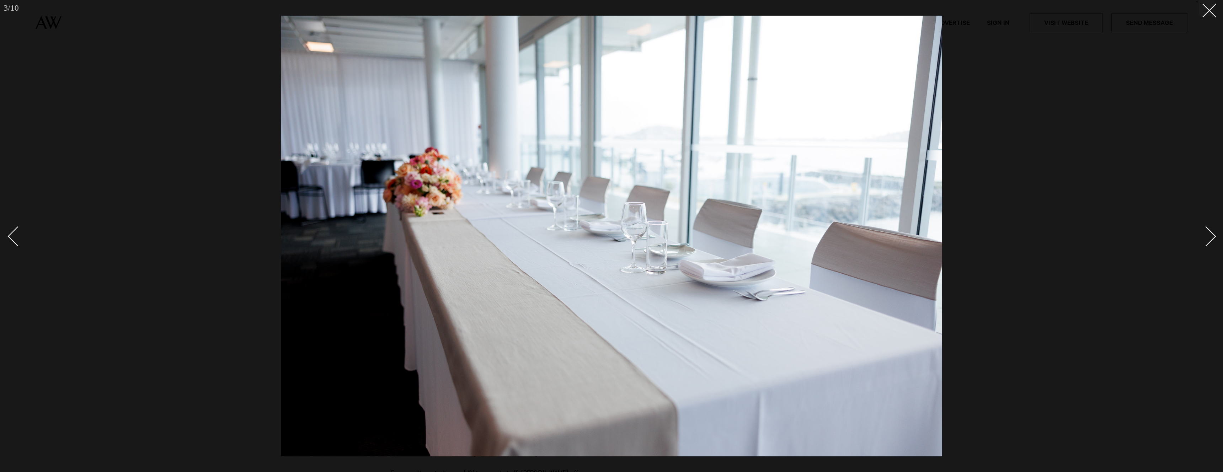
click at [1209, 234] on div "Next slide" at bounding box center [1206, 237] width 20 height 20
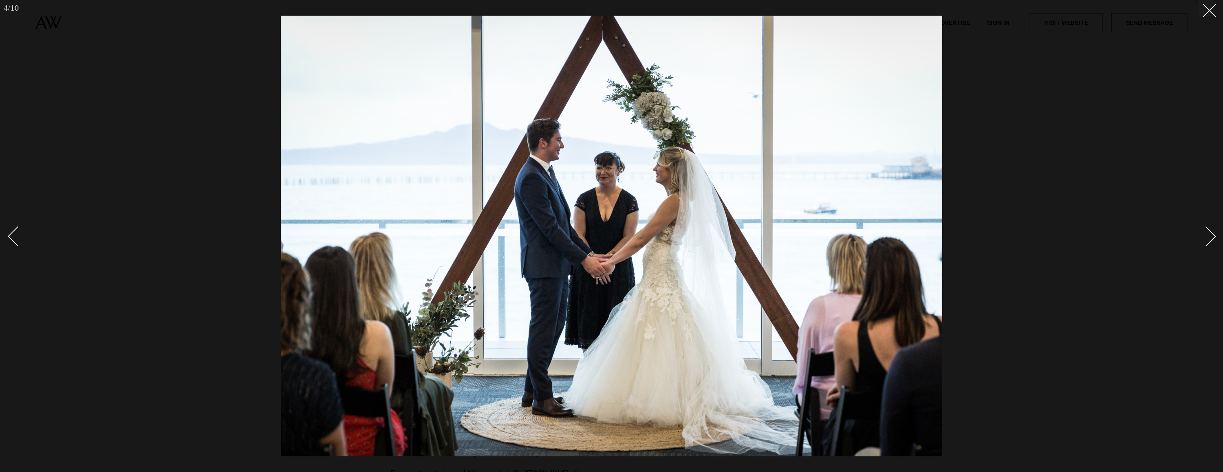
click at [1209, 234] on div "Next slide" at bounding box center [1206, 237] width 20 height 20
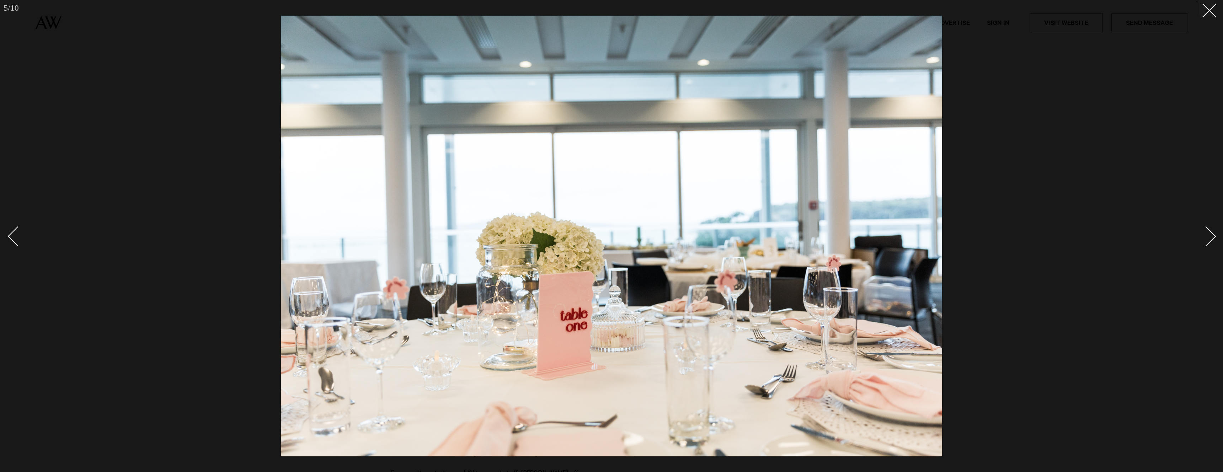
click at [1209, 234] on div "Next slide" at bounding box center [1206, 237] width 20 height 20
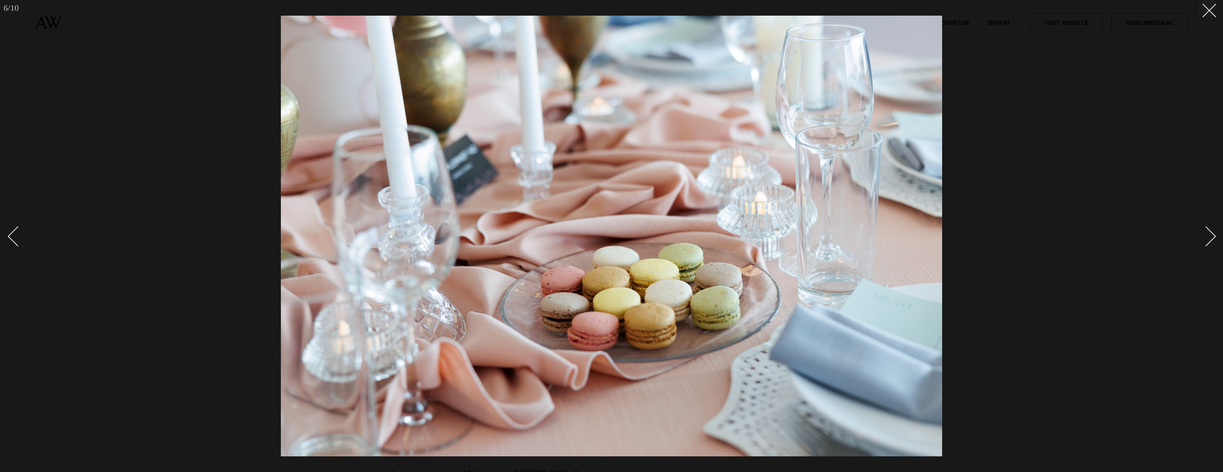
click at [1209, 234] on div "Next slide" at bounding box center [1206, 237] width 20 height 20
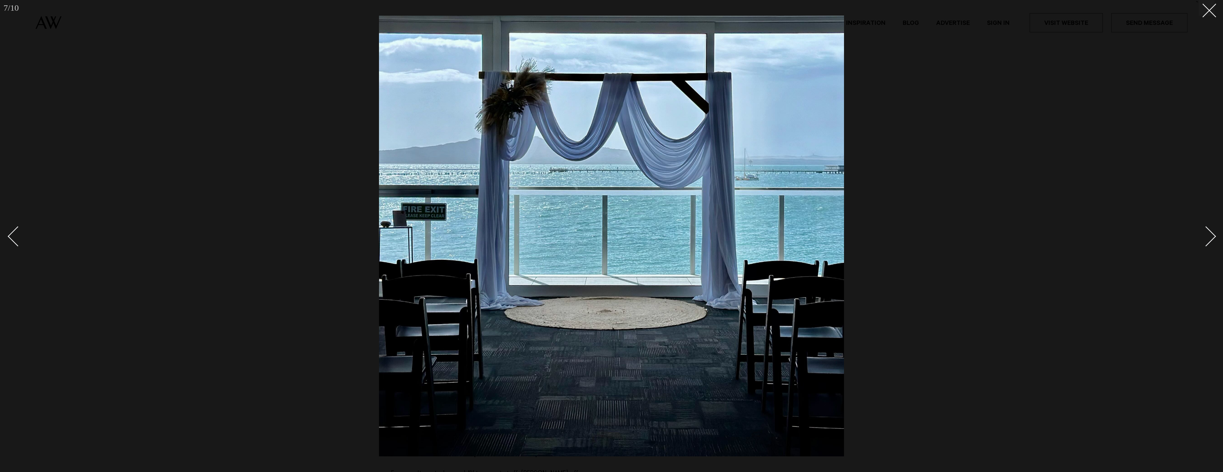
click at [1209, 234] on div "Next slide" at bounding box center [1206, 237] width 20 height 20
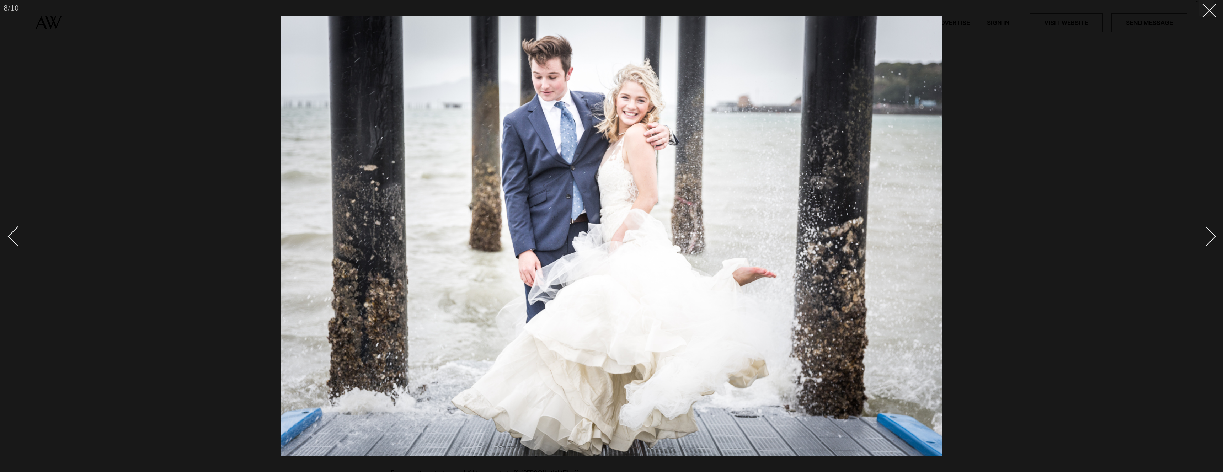
click at [1209, 234] on div "Next slide" at bounding box center [1206, 237] width 20 height 20
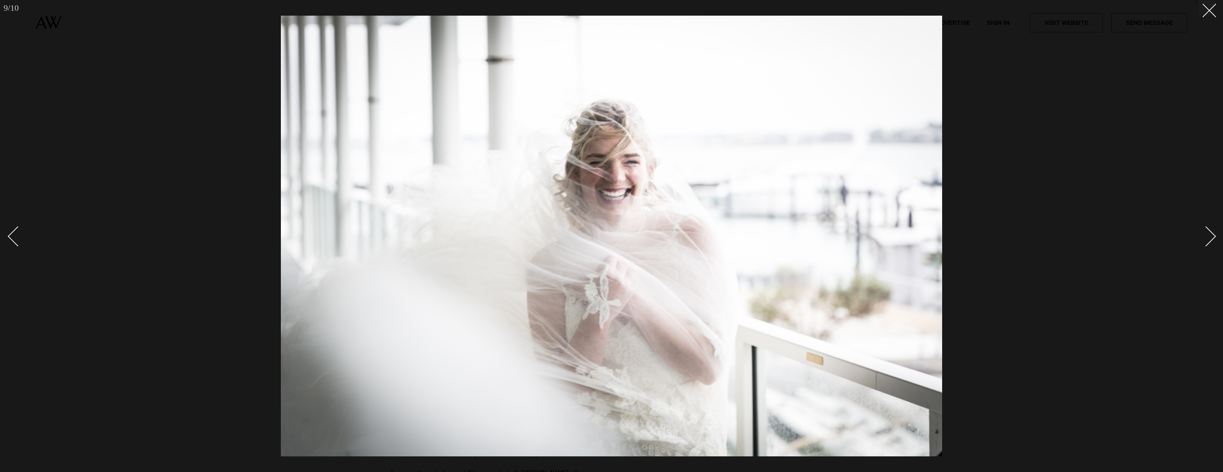
click at [1209, 234] on div "Next slide" at bounding box center [1206, 237] width 20 height 20
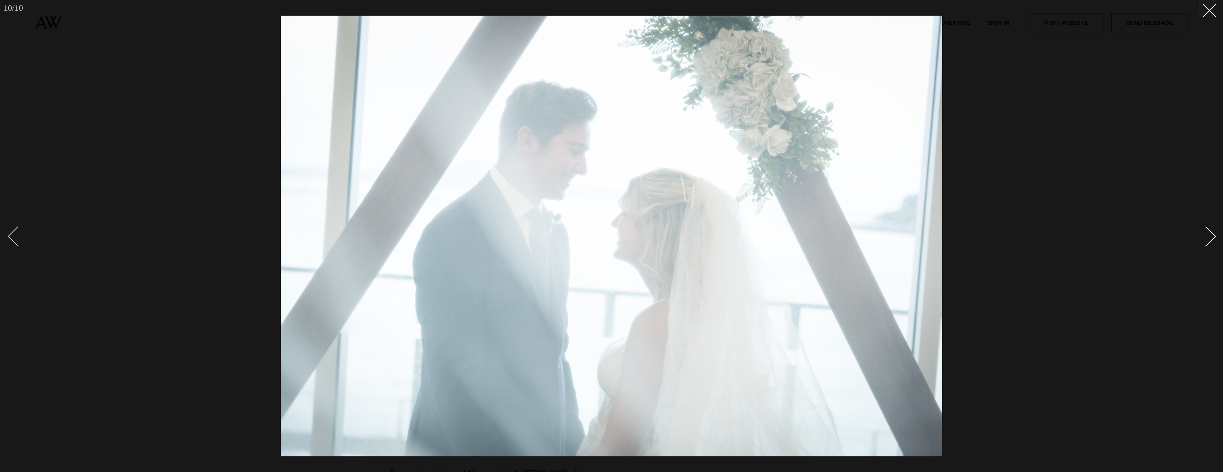
click at [9, 238] on div "Previous slide" at bounding box center [18, 237] width 20 height 20
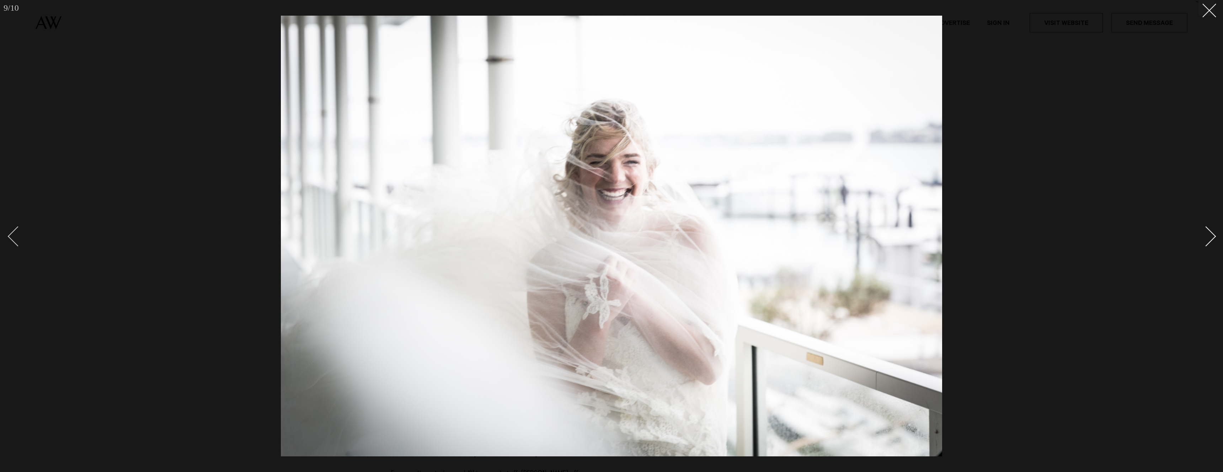
click at [9, 238] on div "Previous slide" at bounding box center [18, 237] width 20 height 20
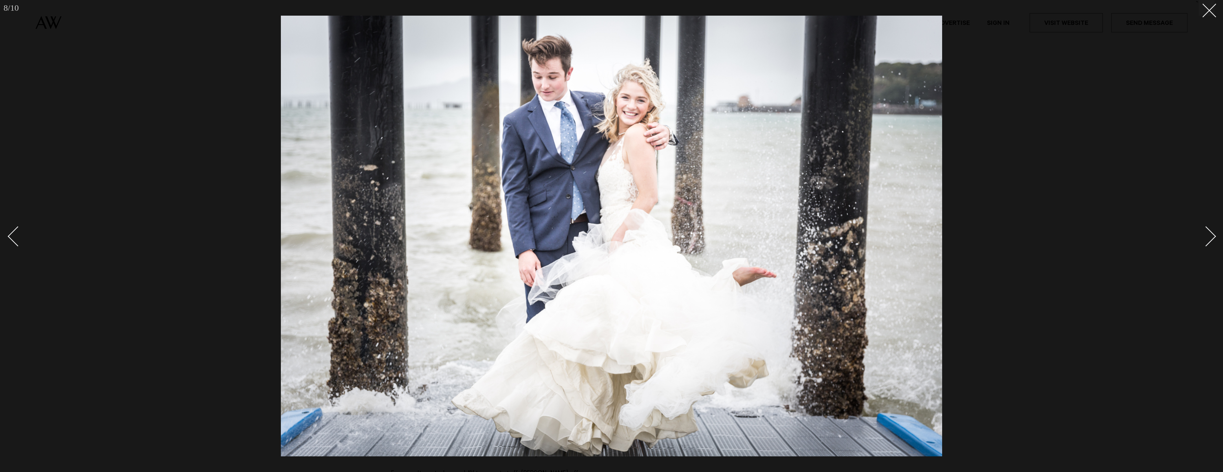
click at [1208, 244] on div "Next slide" at bounding box center [1206, 237] width 20 height 20
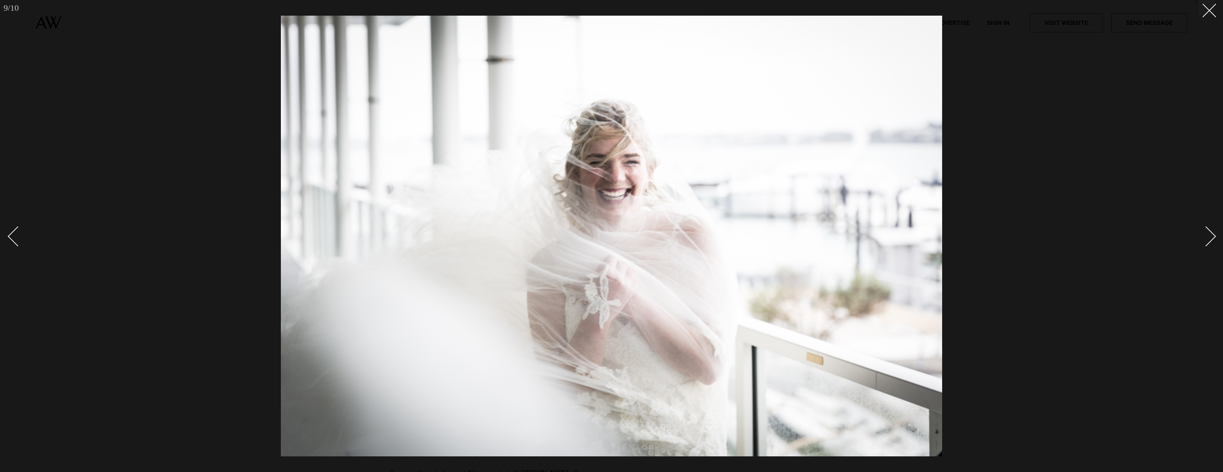
click at [1208, 244] on div "Next slide" at bounding box center [1206, 237] width 20 height 20
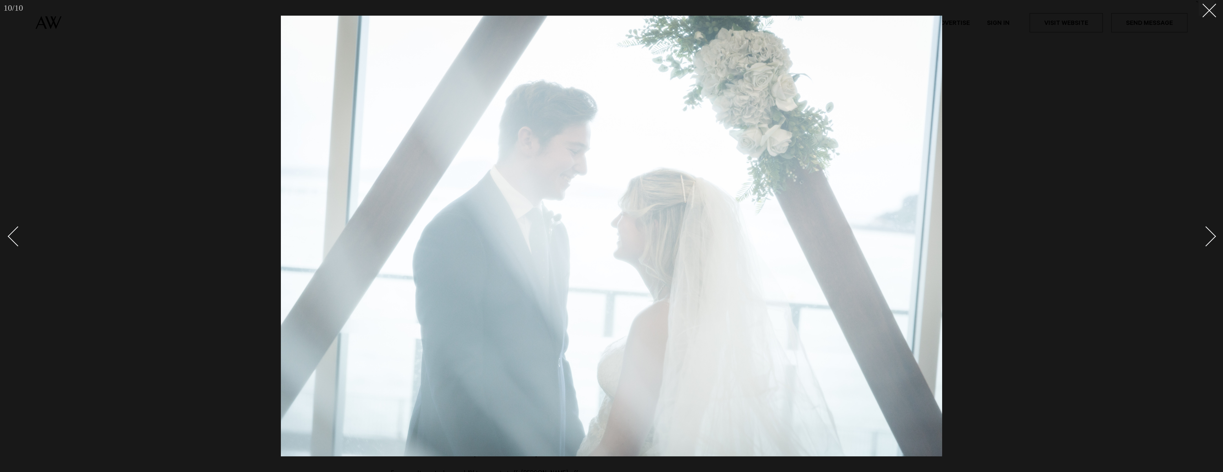
click at [1208, 244] on div "Next slide" at bounding box center [1206, 237] width 20 height 20
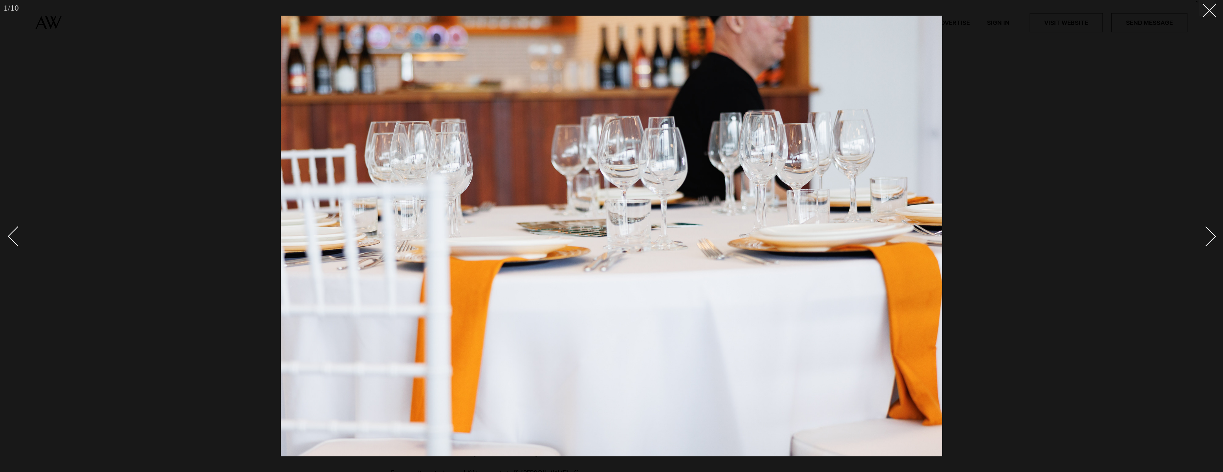
click at [1208, 244] on div "Next slide" at bounding box center [1206, 237] width 20 height 20
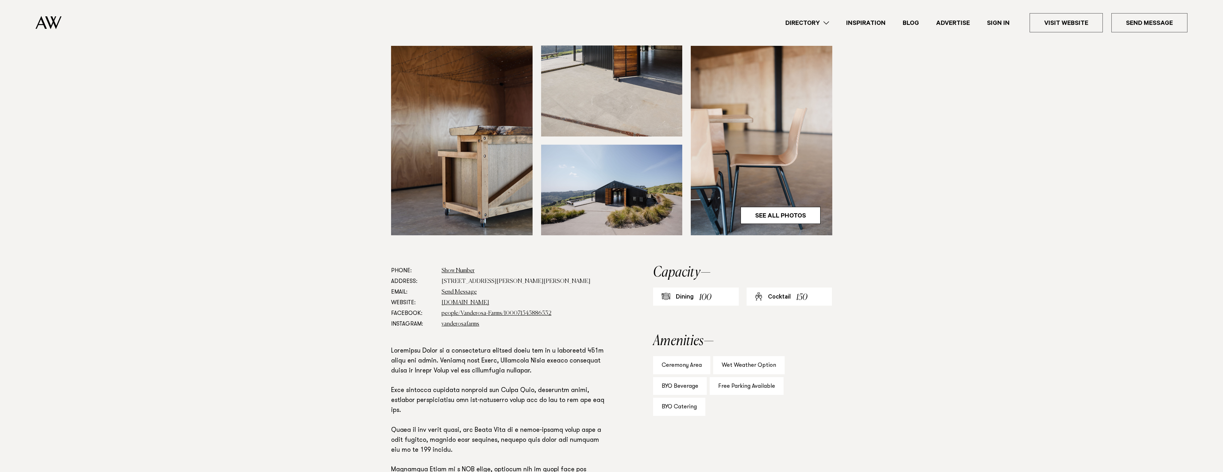
scroll to position [190, 0]
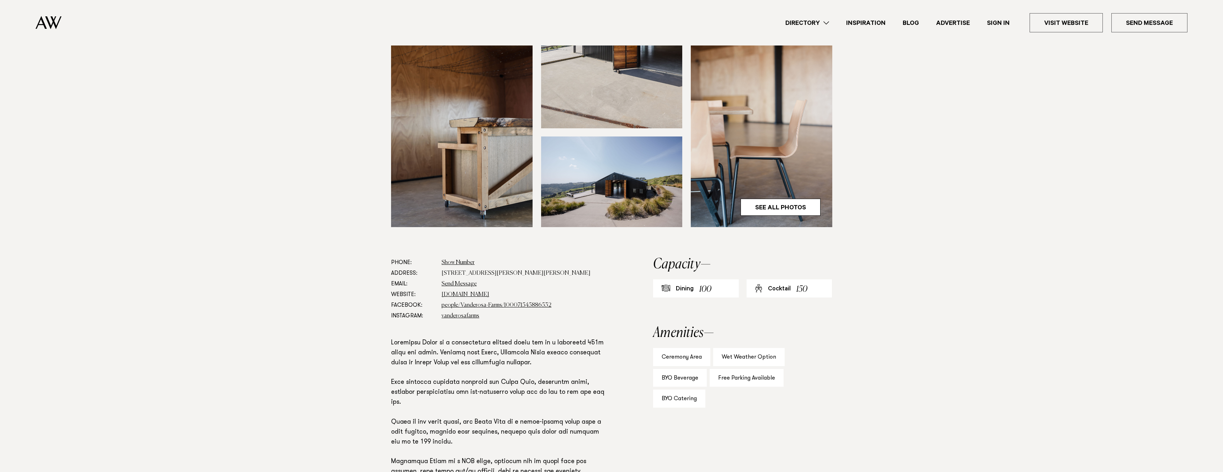
click at [504, 272] on dd "[STREET_ADDRESS][PERSON_NAME][PERSON_NAME]" at bounding box center [525, 273] width 166 height 11
click at [556, 286] on dd "Send Message" at bounding box center [525, 284] width 166 height 11
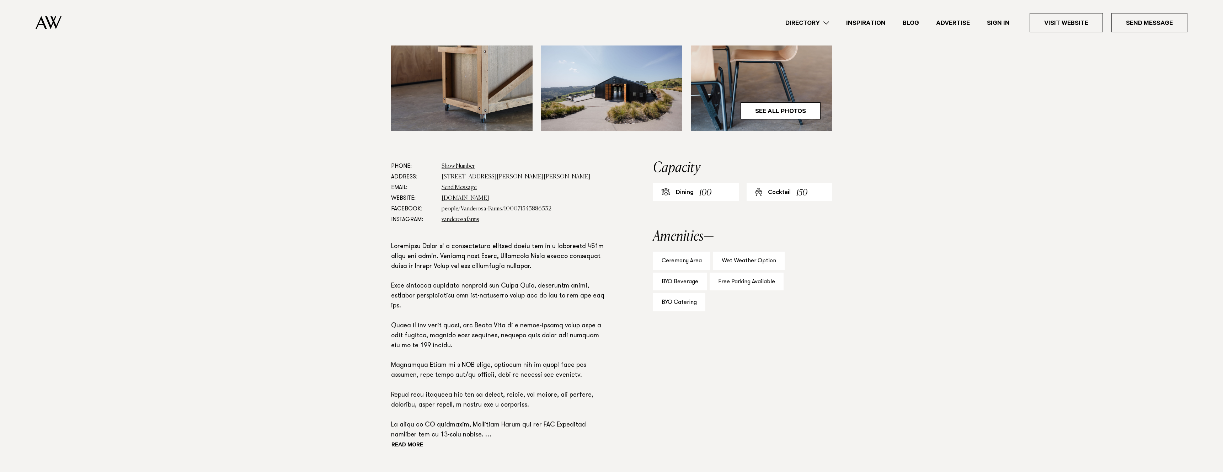
scroll to position [289, 0]
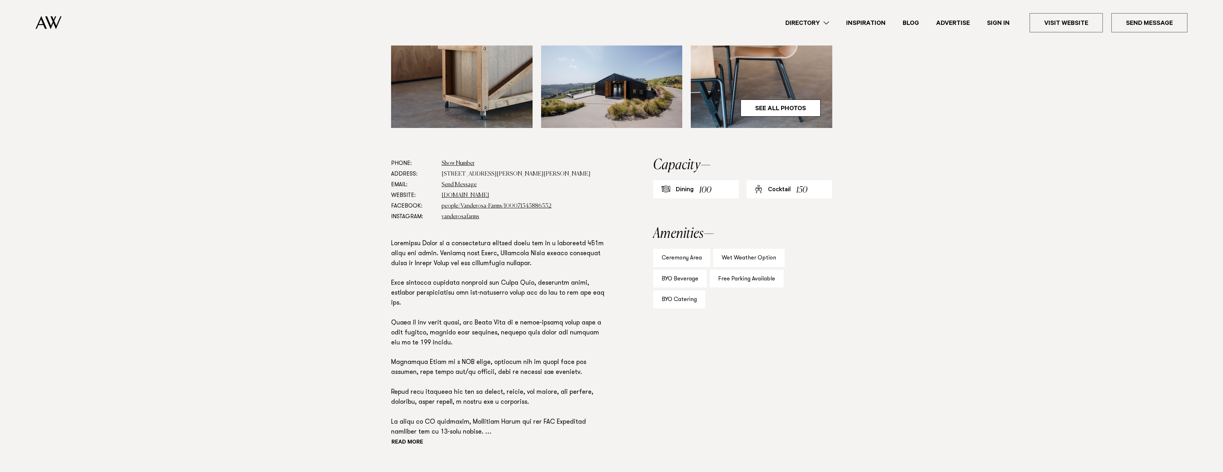
click at [550, 246] on p at bounding box center [499, 338] width 216 height 198
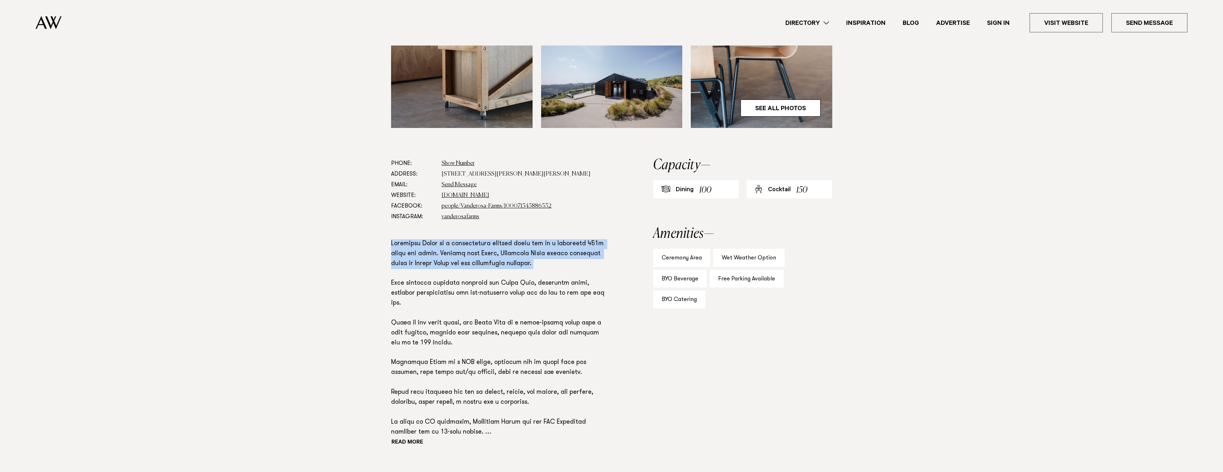
click at [550, 246] on p at bounding box center [499, 338] width 216 height 198
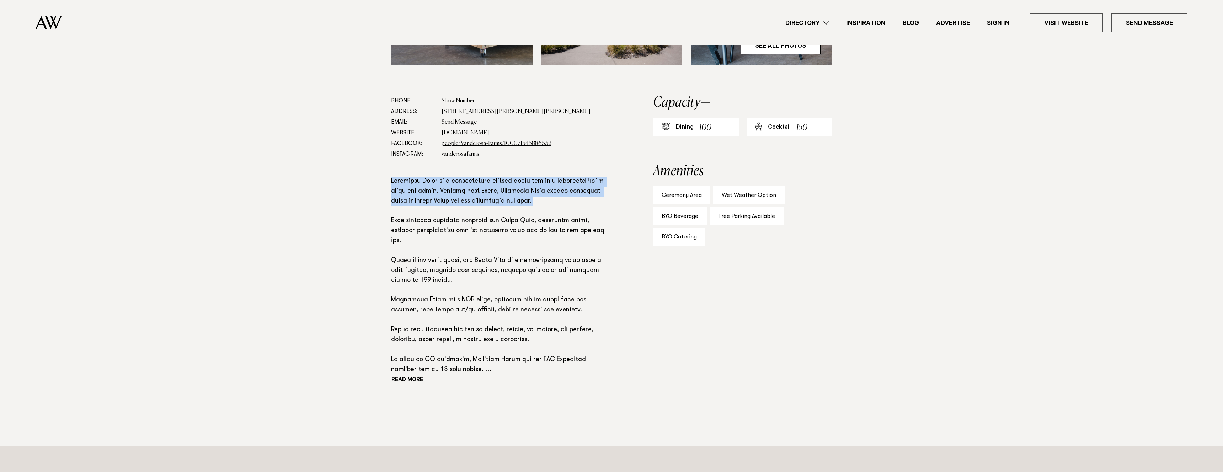
scroll to position [352, 0]
click at [410, 379] on button "Read more" at bounding box center [423, 379] width 64 height 11
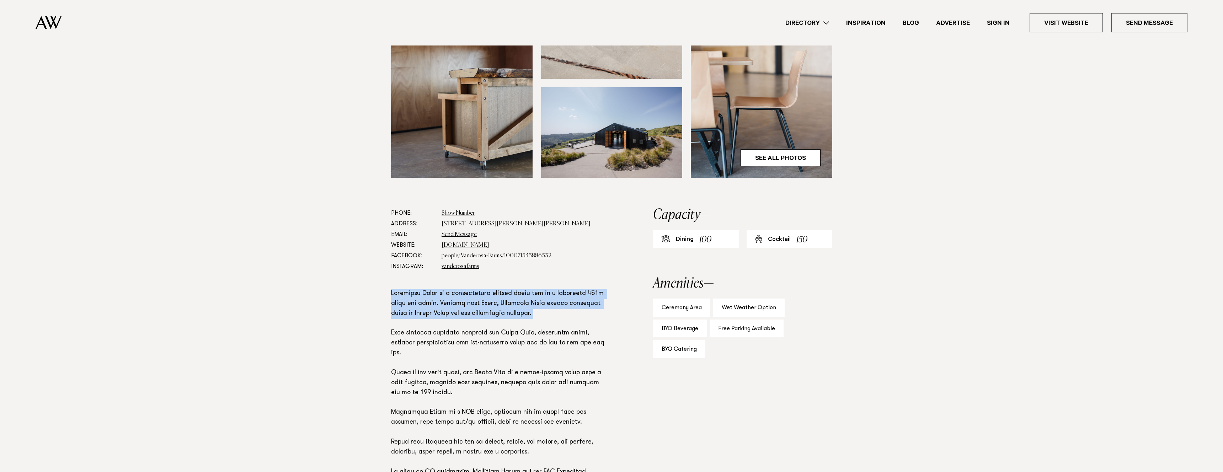
scroll to position [0, 0]
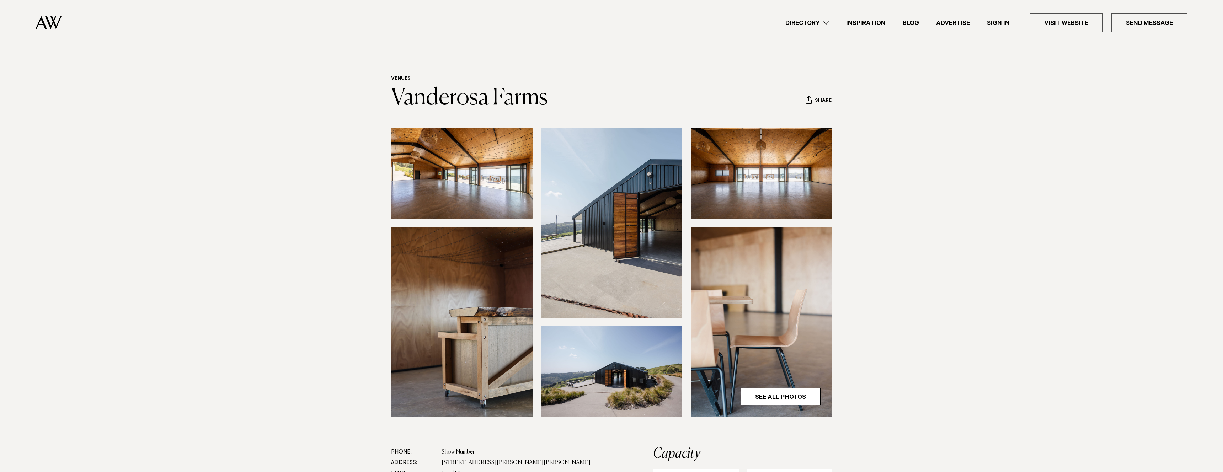
click at [472, 194] on img at bounding box center [462, 173] width 142 height 91
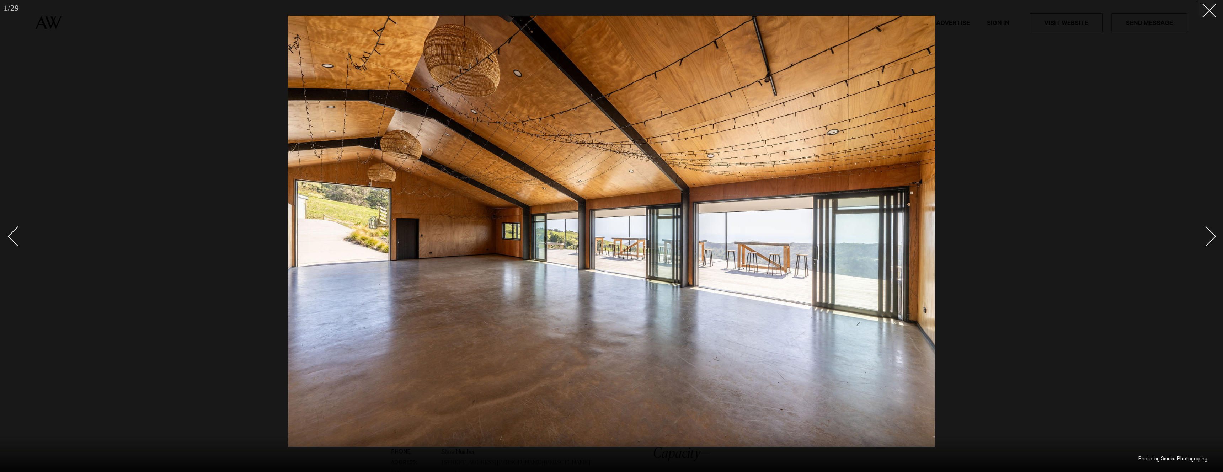
click at [1214, 239] on link at bounding box center [1202, 236] width 25 height 36
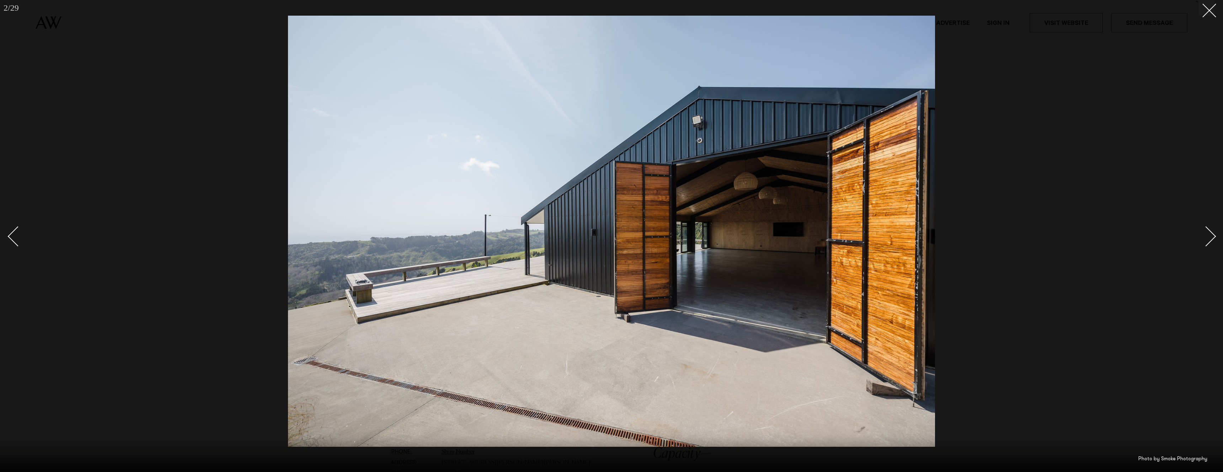
click at [1214, 239] on link at bounding box center [1202, 236] width 25 height 36
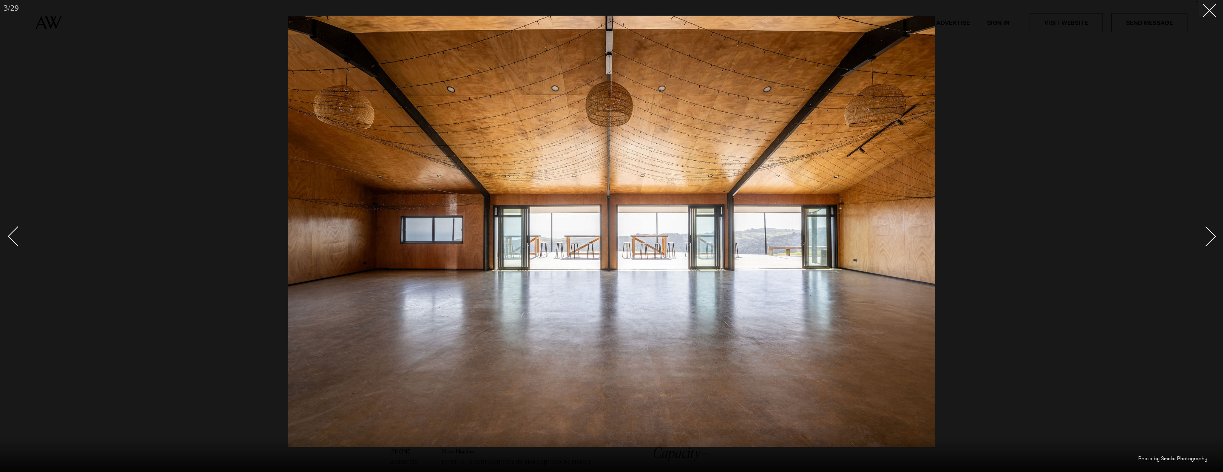
click at [1214, 239] on link at bounding box center [1202, 236] width 25 height 36
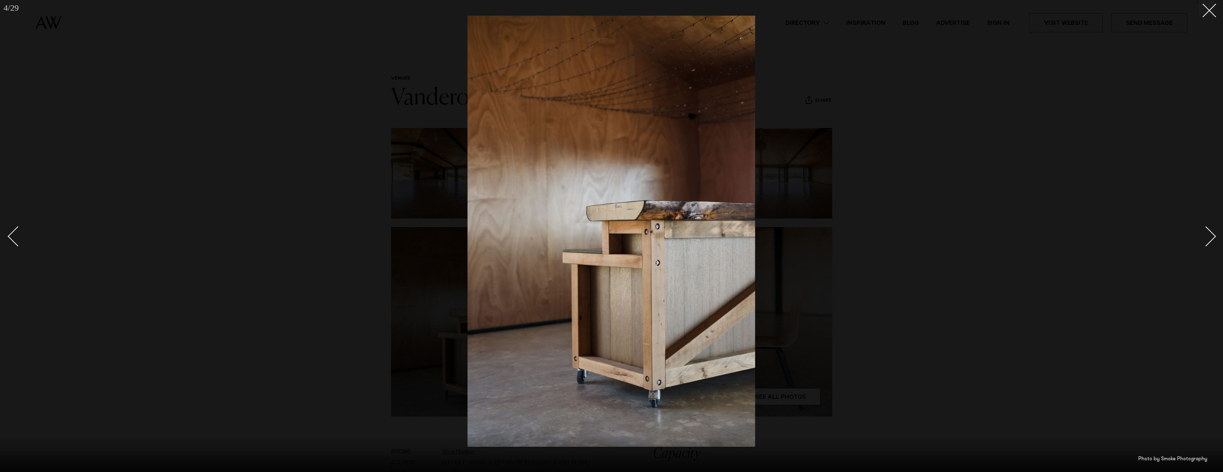
click at [1214, 239] on link at bounding box center [1202, 236] width 25 height 36
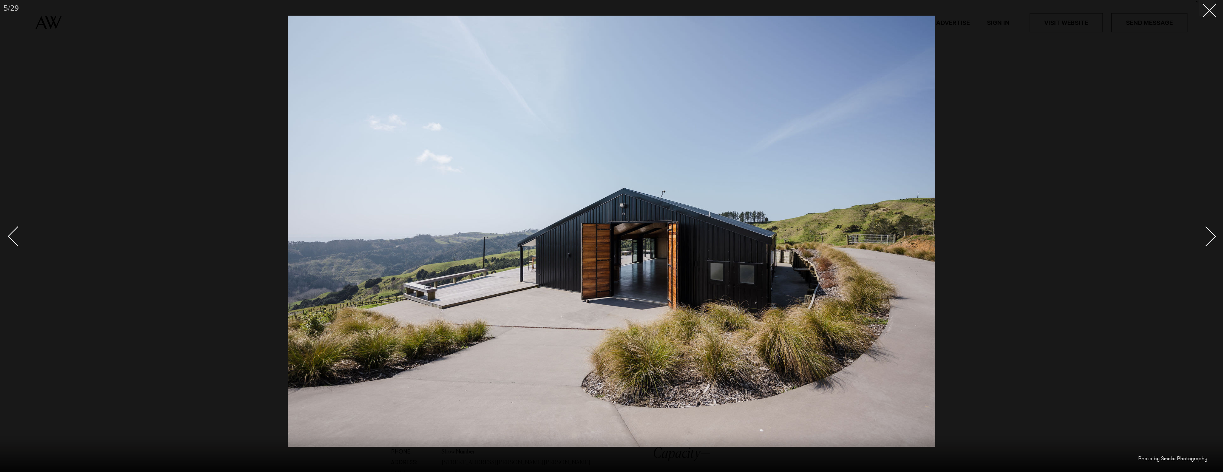
click at [1214, 239] on link at bounding box center [1202, 236] width 25 height 36
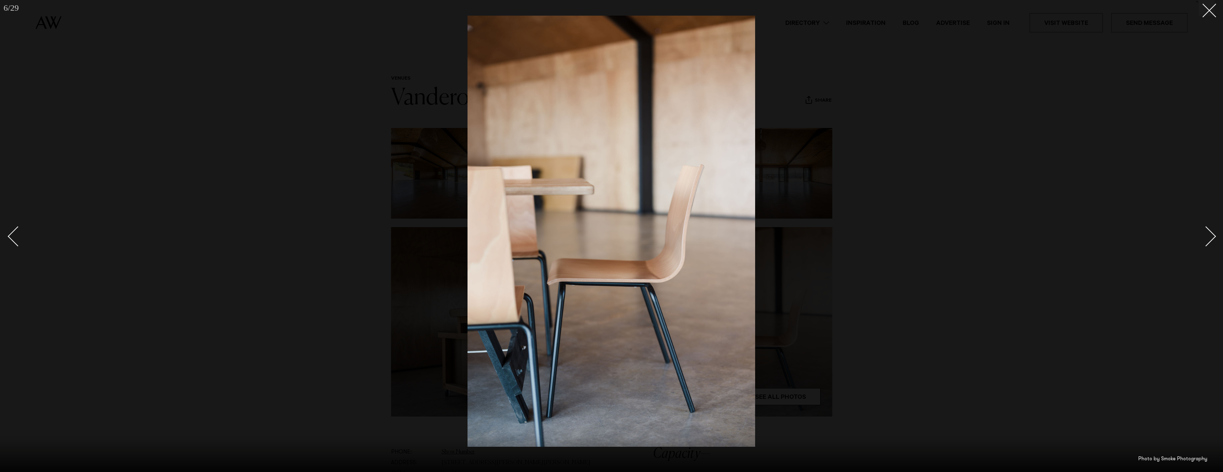
click at [1214, 239] on link at bounding box center [1202, 236] width 25 height 36
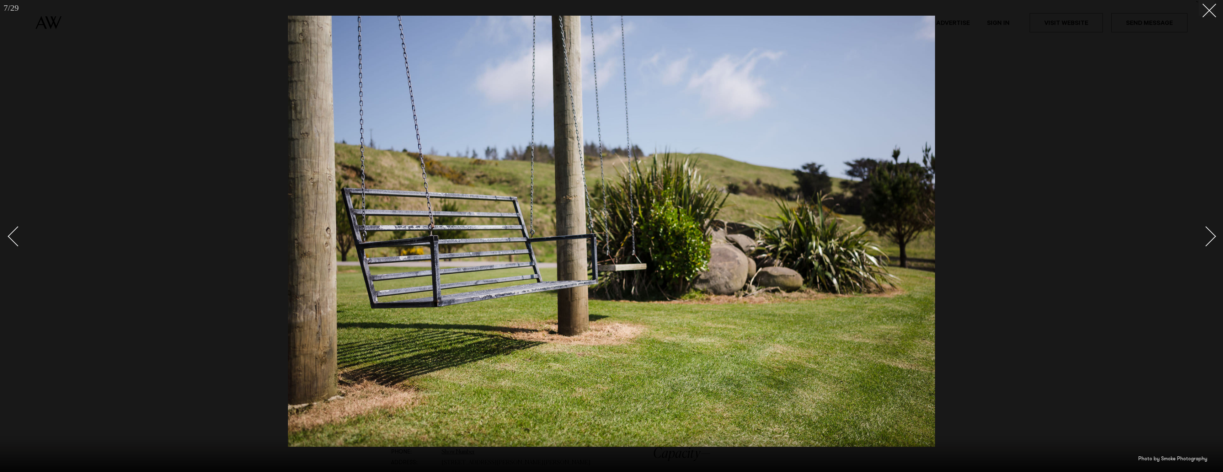
click at [1214, 239] on link at bounding box center [1202, 236] width 25 height 36
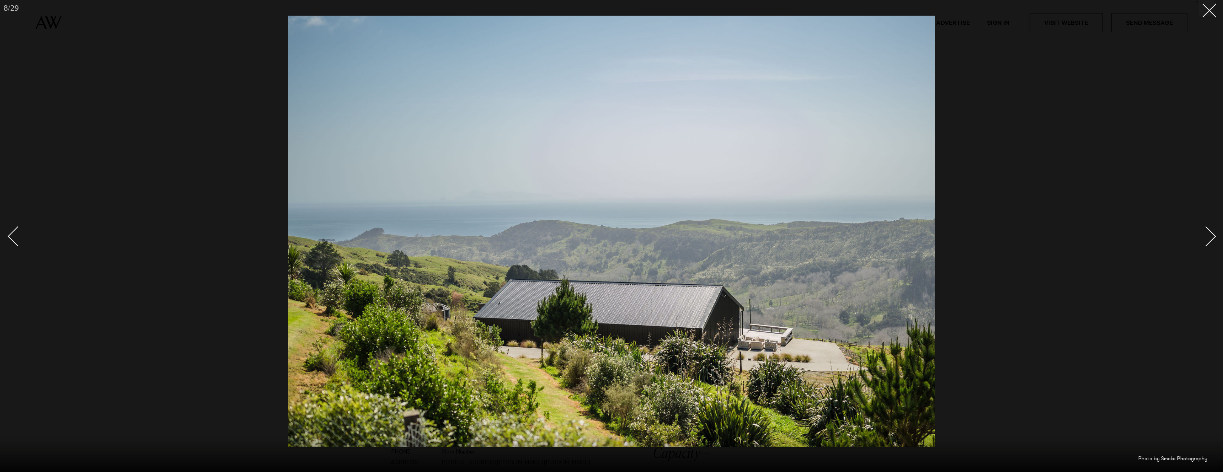
click at [1214, 239] on link at bounding box center [1202, 236] width 25 height 36
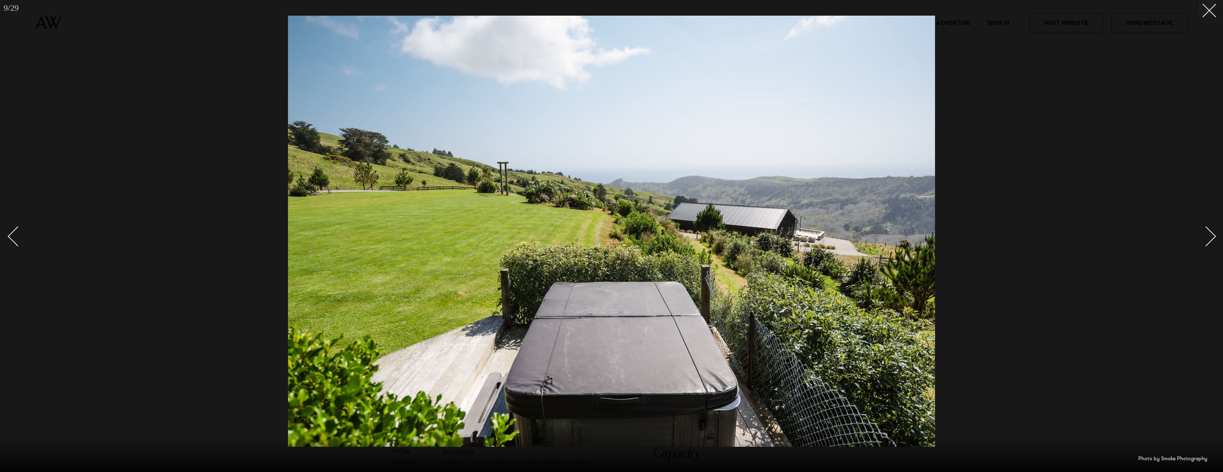
click at [1214, 239] on link at bounding box center [1202, 236] width 25 height 36
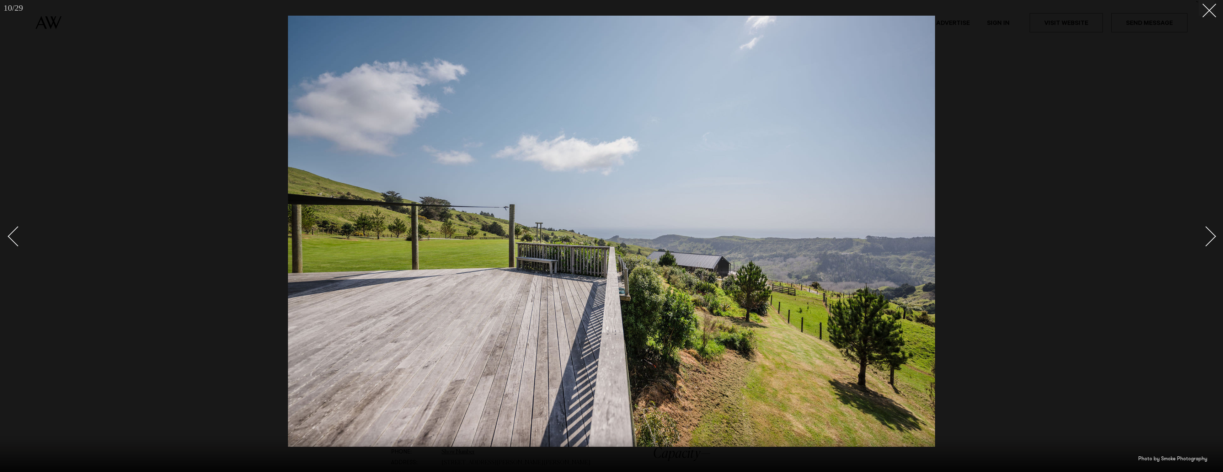
click at [1214, 239] on link at bounding box center [1202, 236] width 25 height 36
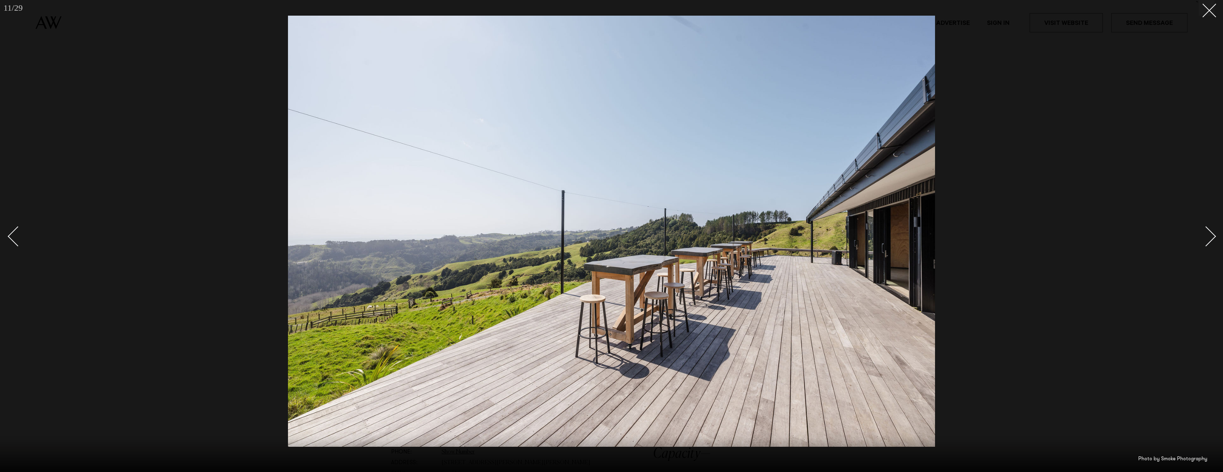
click at [1214, 239] on link at bounding box center [1202, 236] width 25 height 36
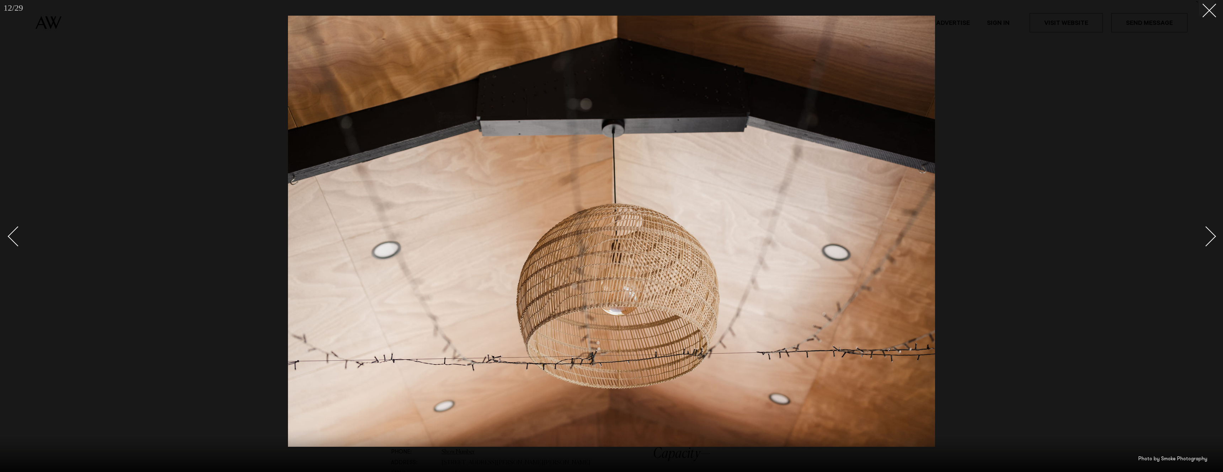
click at [1214, 239] on link at bounding box center [1202, 236] width 25 height 36
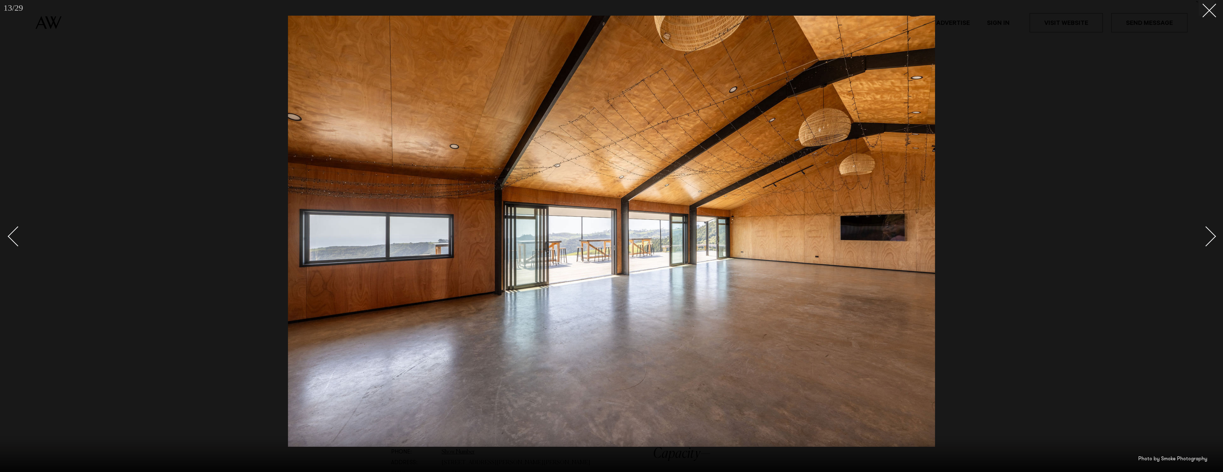
click at [1214, 239] on link at bounding box center [1202, 236] width 25 height 36
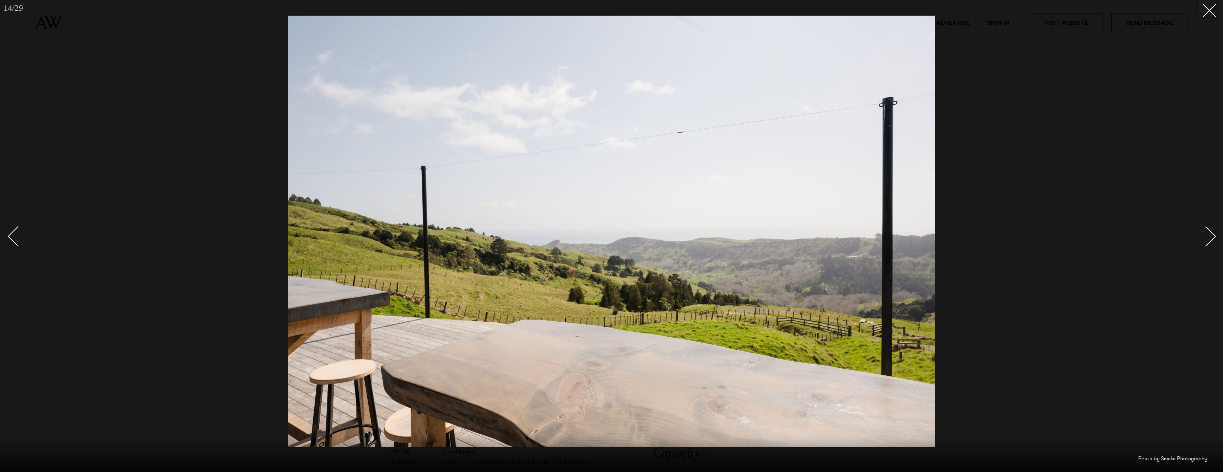
click at [1214, 239] on link at bounding box center [1202, 236] width 25 height 36
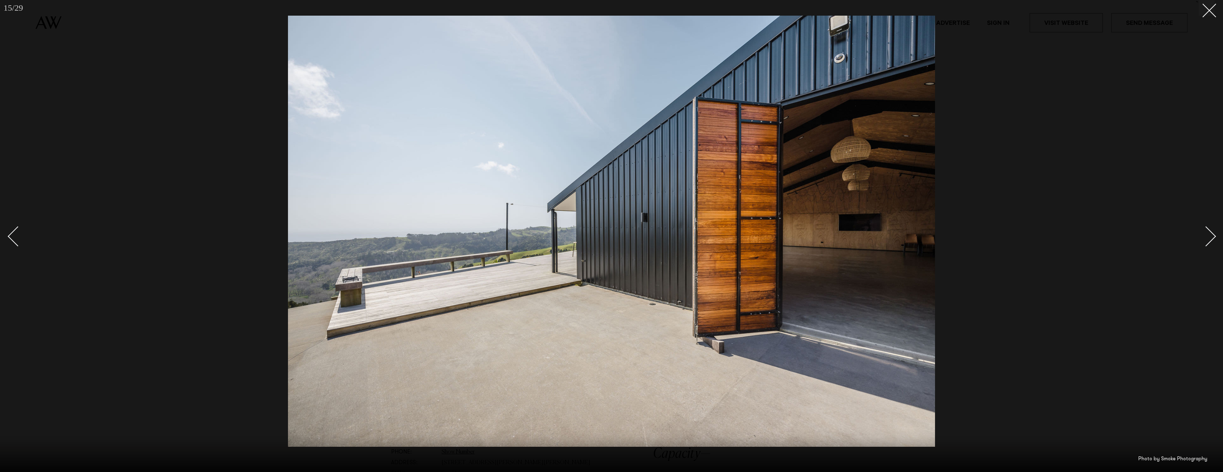
click at [1214, 239] on link at bounding box center [1202, 236] width 25 height 36
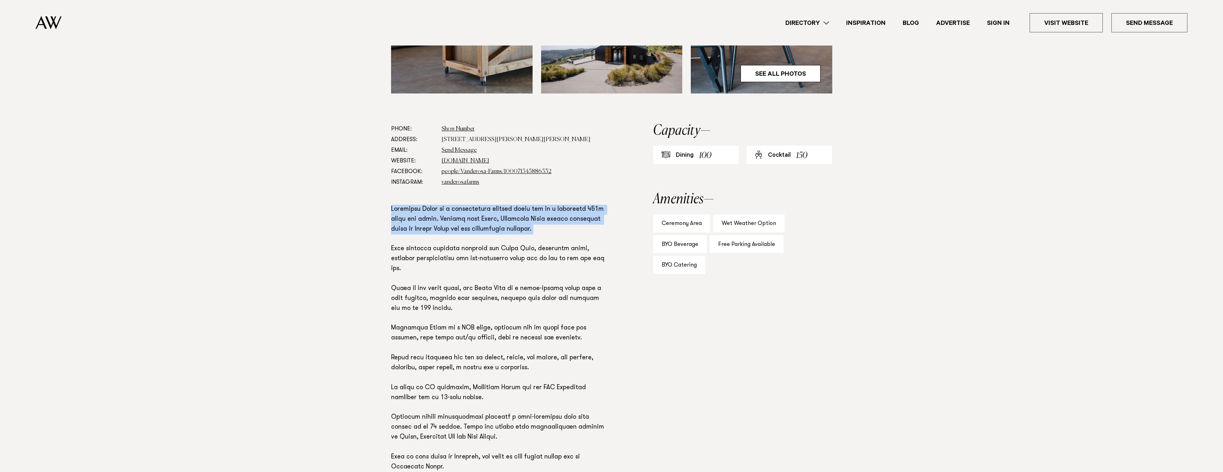
scroll to position [329, 0]
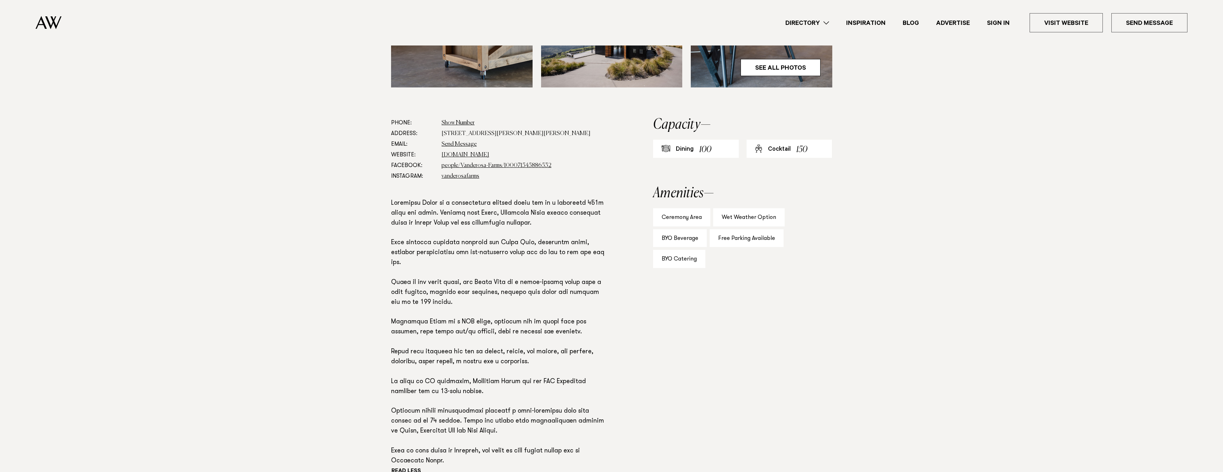
click at [510, 244] on p at bounding box center [499, 333] width 216 height 268
click at [527, 246] on p at bounding box center [499, 333] width 216 height 268
drag, startPoint x: 523, startPoint y: 244, endPoint x: 493, endPoint y: 243, distance: 30.6
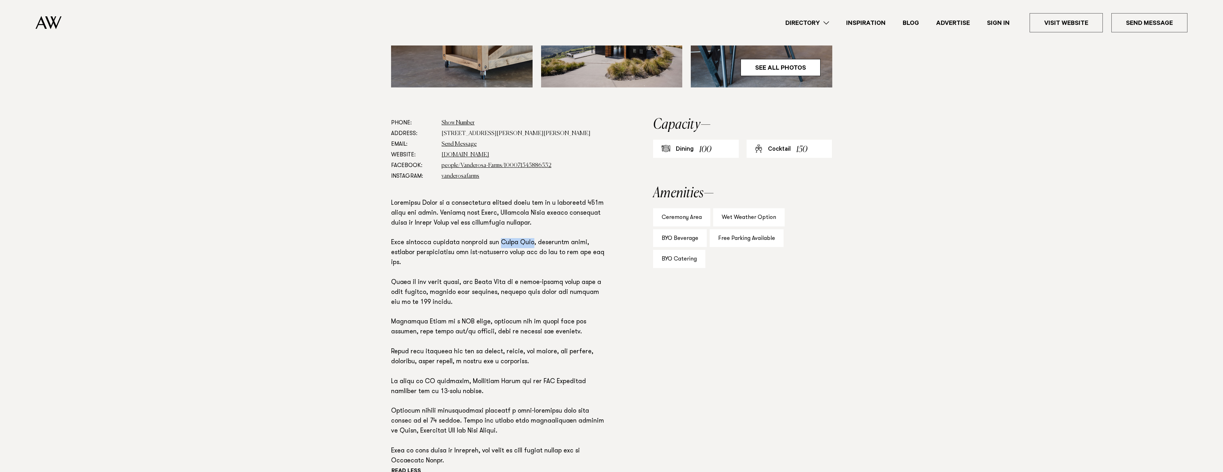
click at [493, 243] on p at bounding box center [499, 333] width 216 height 268
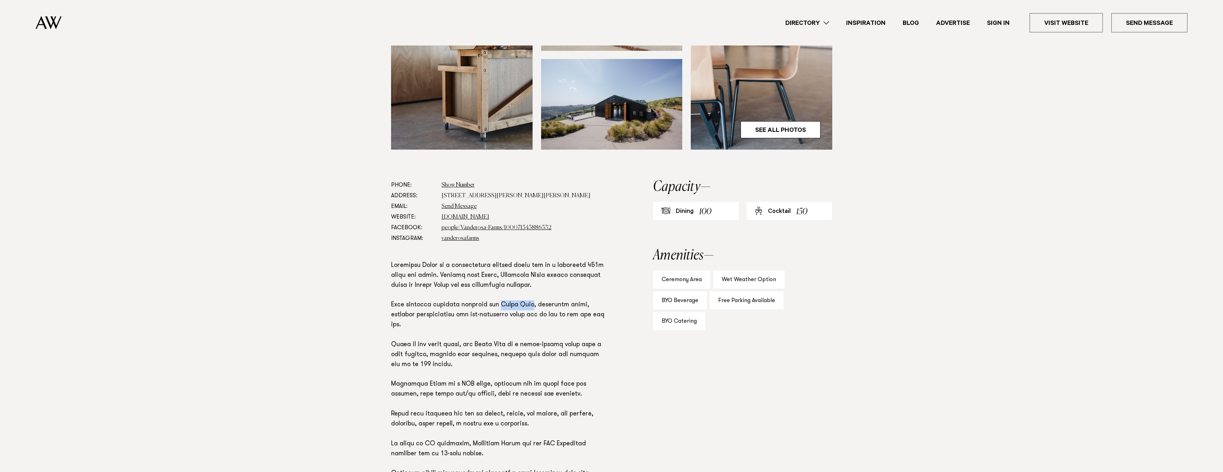
scroll to position [280, 0]
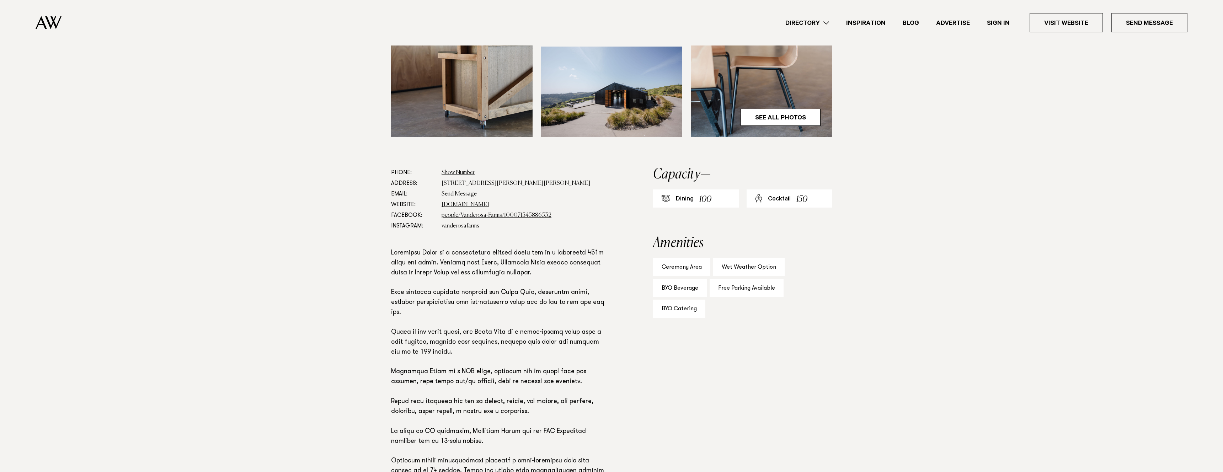
click at [544, 294] on p at bounding box center [499, 383] width 216 height 268
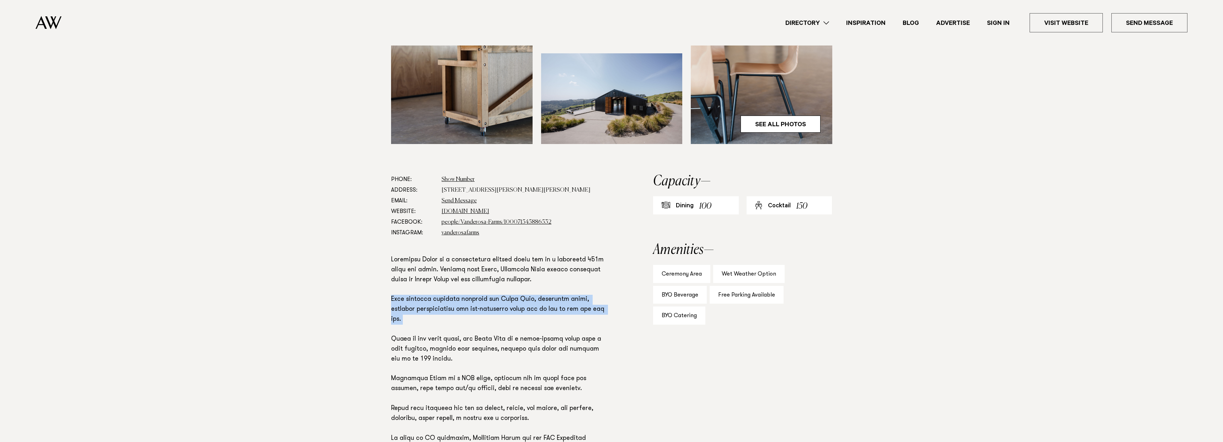
scroll to position [277, 0]
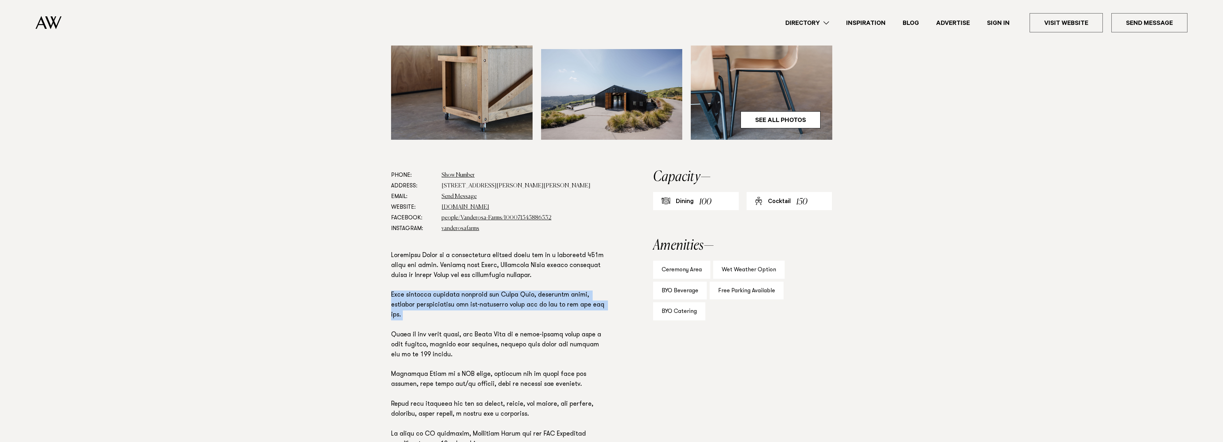
drag, startPoint x: 513, startPoint y: 184, endPoint x: 442, endPoint y: 184, distance: 70.8
click at [442, 184] on dd "400 Rodney Road, Leigh 0985" at bounding box center [525, 186] width 166 height 11
copy dd "400 Rodney Road, Leigh 0985"
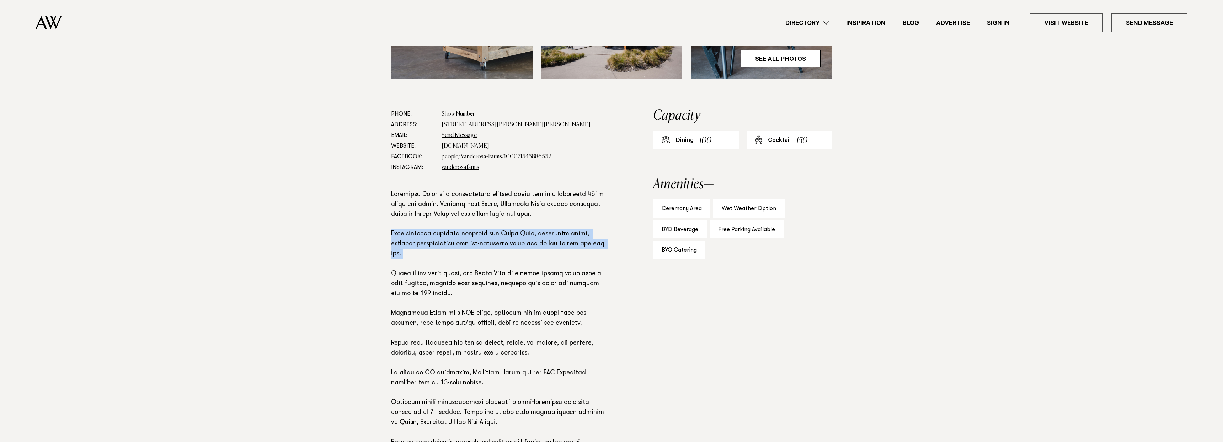
scroll to position [339, 0]
click at [498, 395] on p at bounding box center [499, 323] width 216 height 268
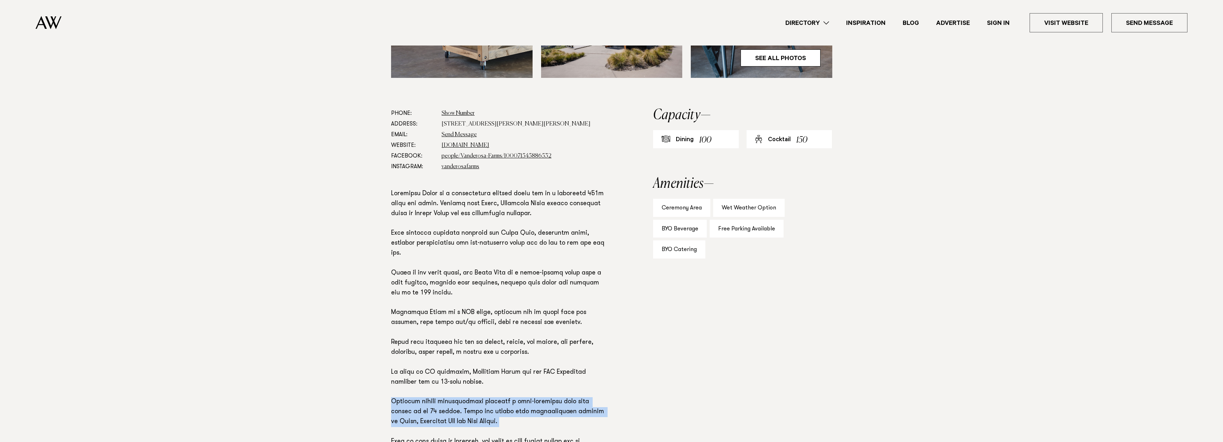
click at [498, 395] on p at bounding box center [499, 323] width 216 height 268
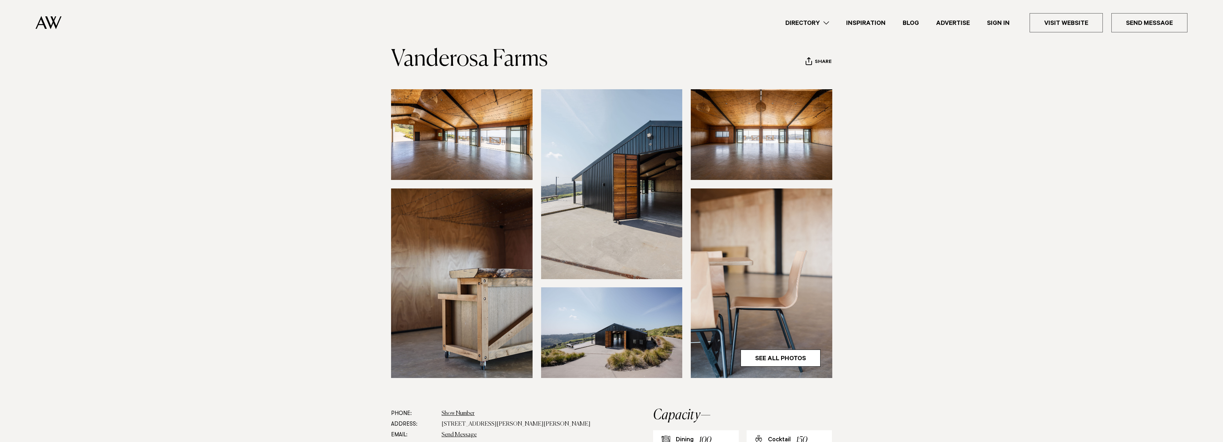
scroll to position [0, 0]
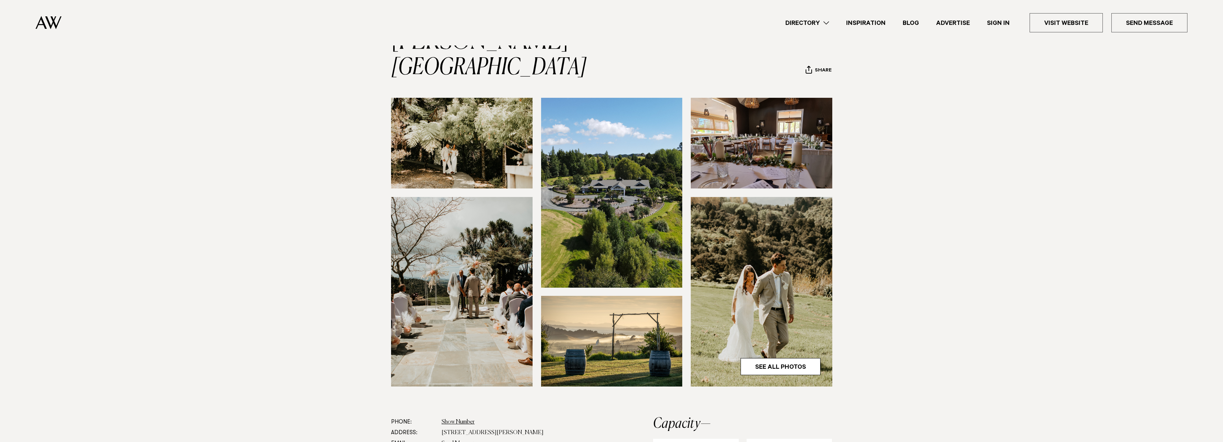
scroll to position [55, 0]
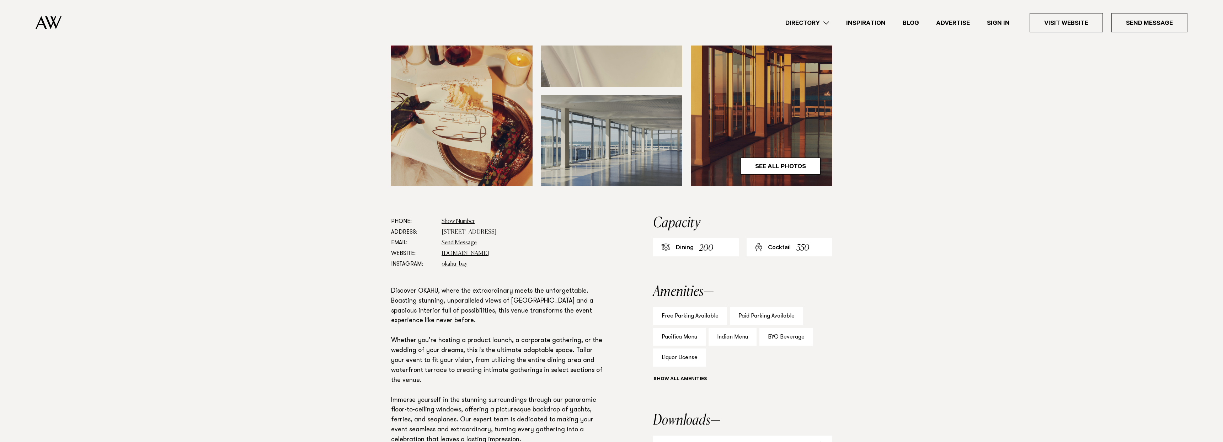
scroll to position [243, 0]
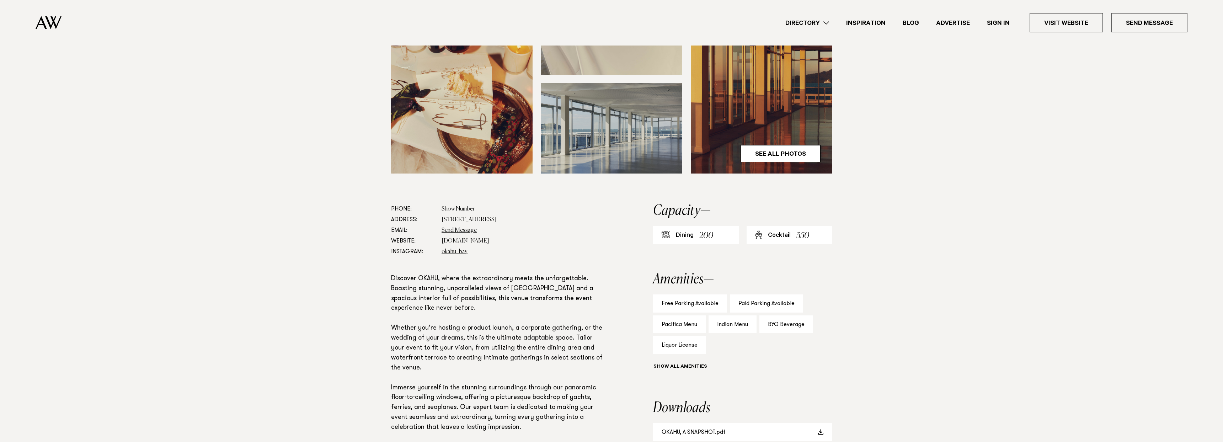
click at [470, 288] on p "Discover OKAHU, where the extraordinary meets the unforgettable. Boasting stunn…" at bounding box center [499, 363] width 216 height 179
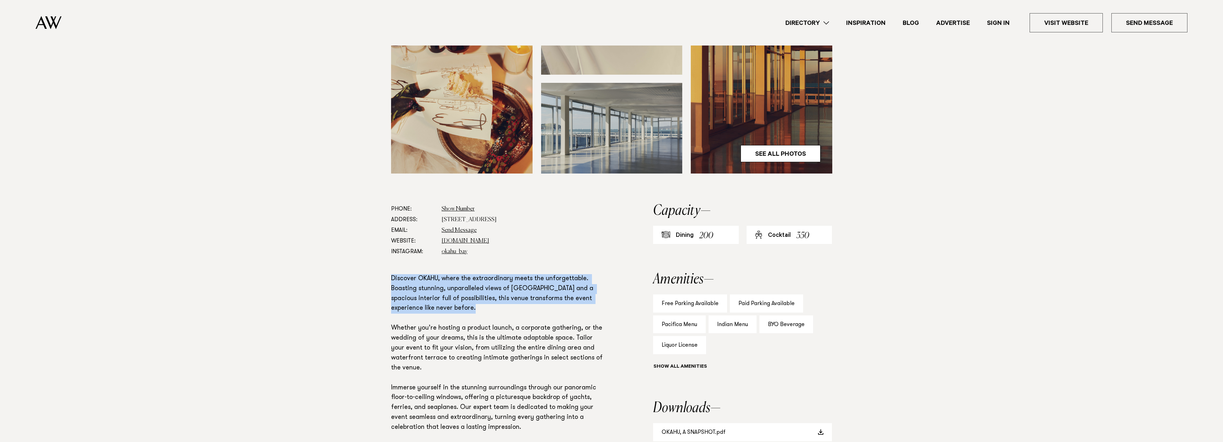
click at [470, 288] on p "Discover OKAHU, where the extraordinary meets the unforgettable. Boasting stunn…" at bounding box center [499, 363] width 216 height 179
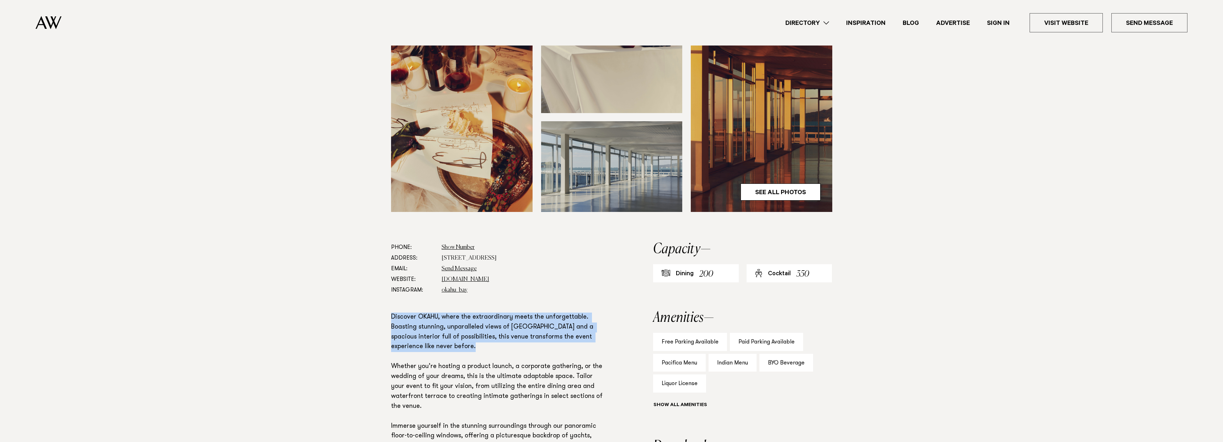
scroll to position [0, 0]
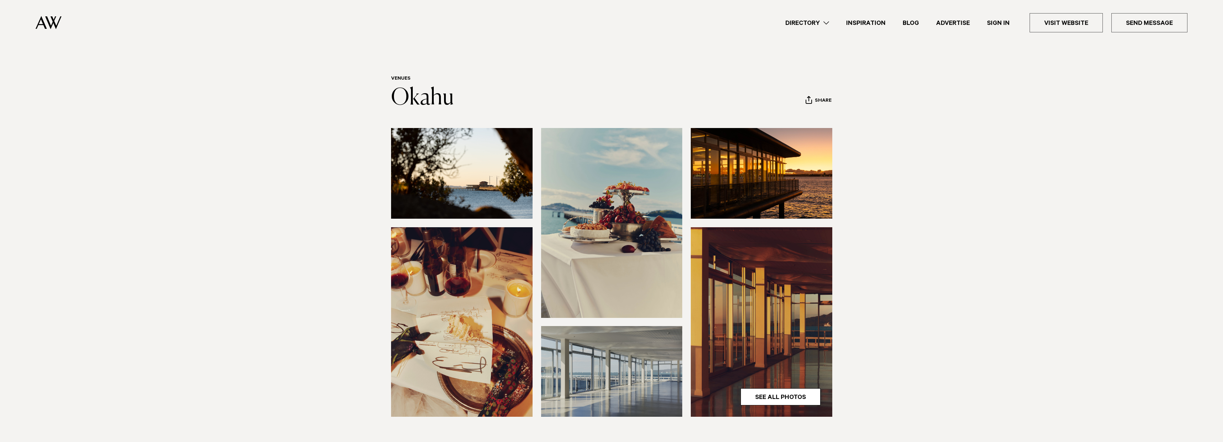
click at [447, 138] on img at bounding box center [462, 173] width 142 height 91
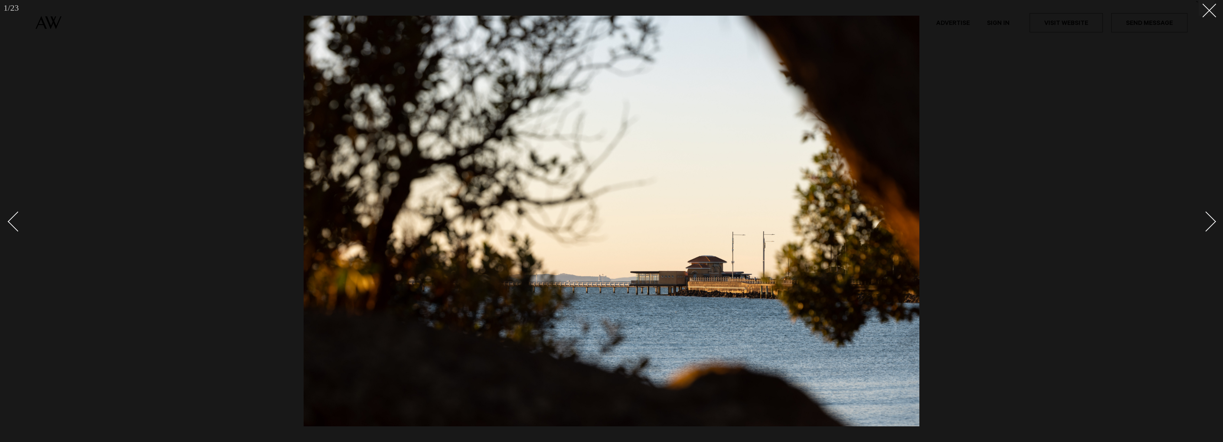
click at [1203, 211] on link at bounding box center [1202, 221] width 25 height 36
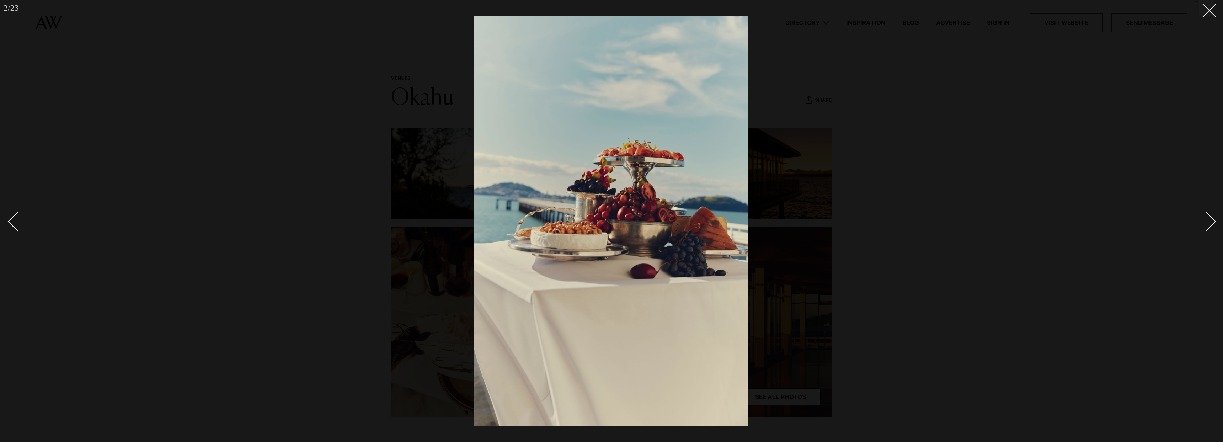
click at [1203, 211] on link at bounding box center [1202, 221] width 25 height 36
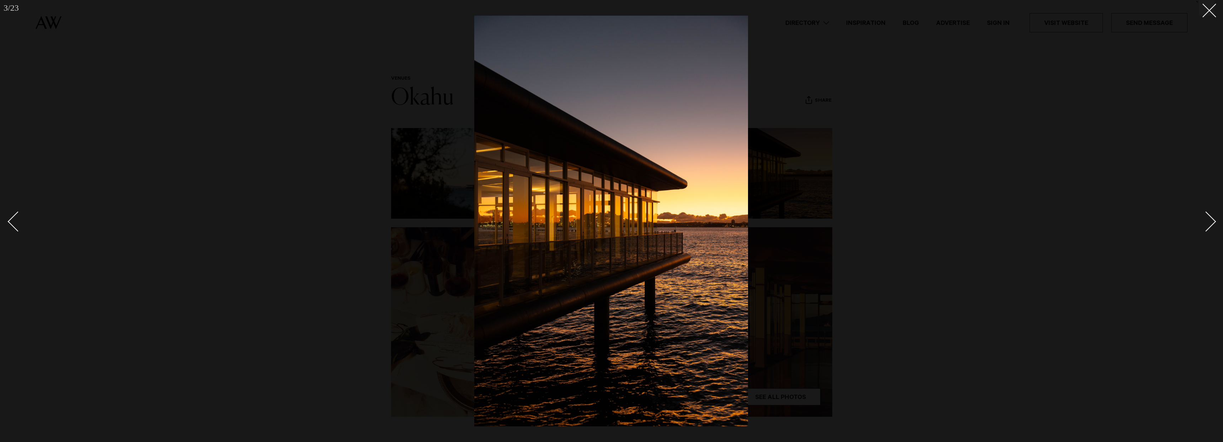
click at [1203, 211] on link at bounding box center [1202, 221] width 25 height 36
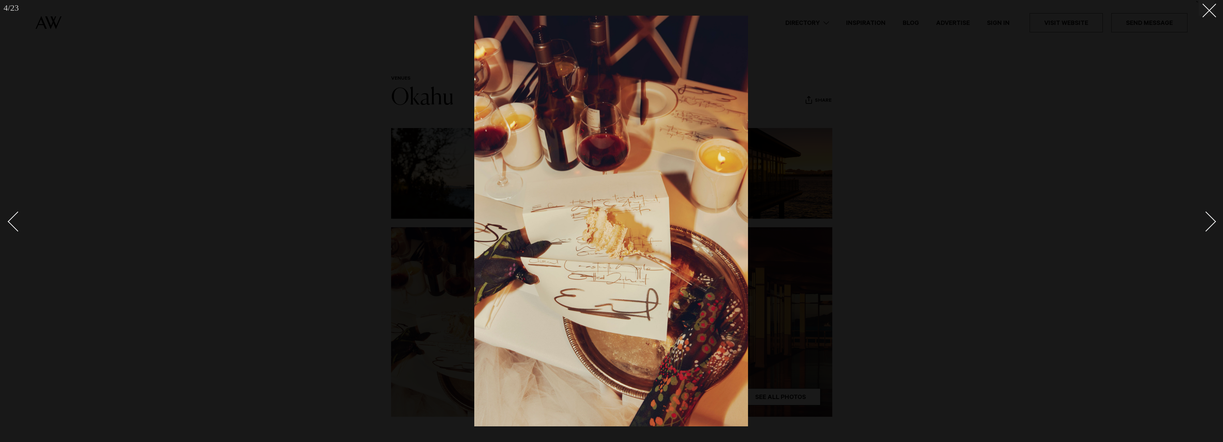
click at [1203, 211] on link at bounding box center [1202, 221] width 25 height 36
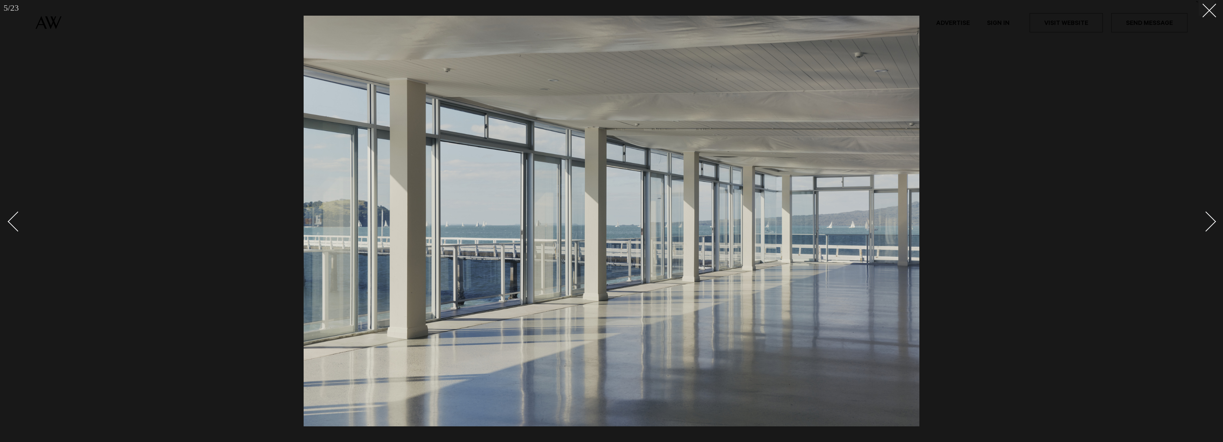
click at [1203, 211] on link at bounding box center [1202, 221] width 25 height 36
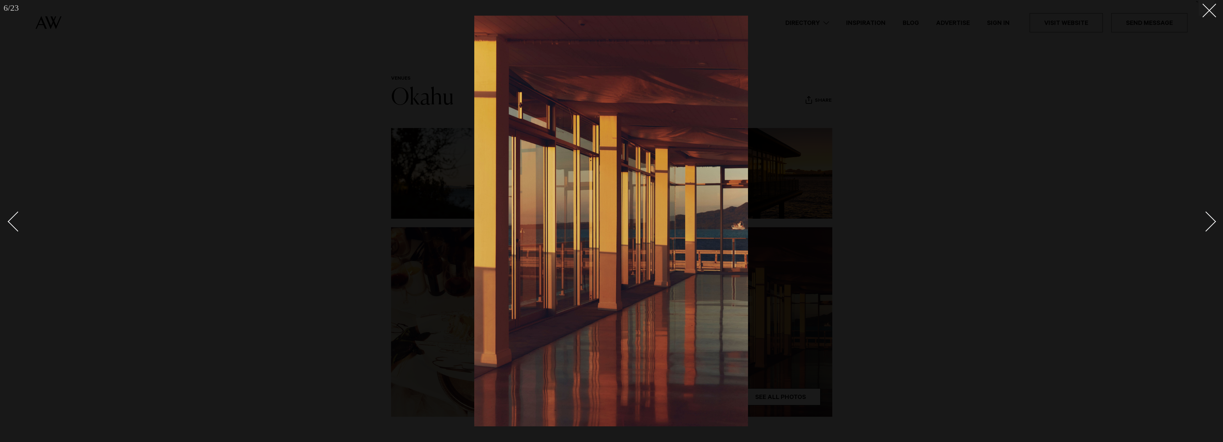
click at [1203, 211] on link at bounding box center [1202, 221] width 25 height 36
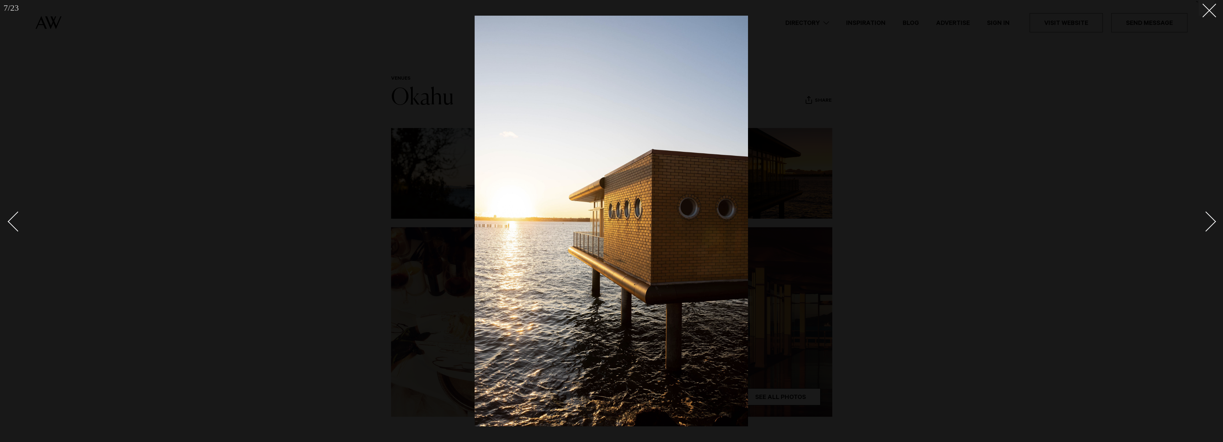
click at [1203, 211] on link at bounding box center [1202, 221] width 25 height 36
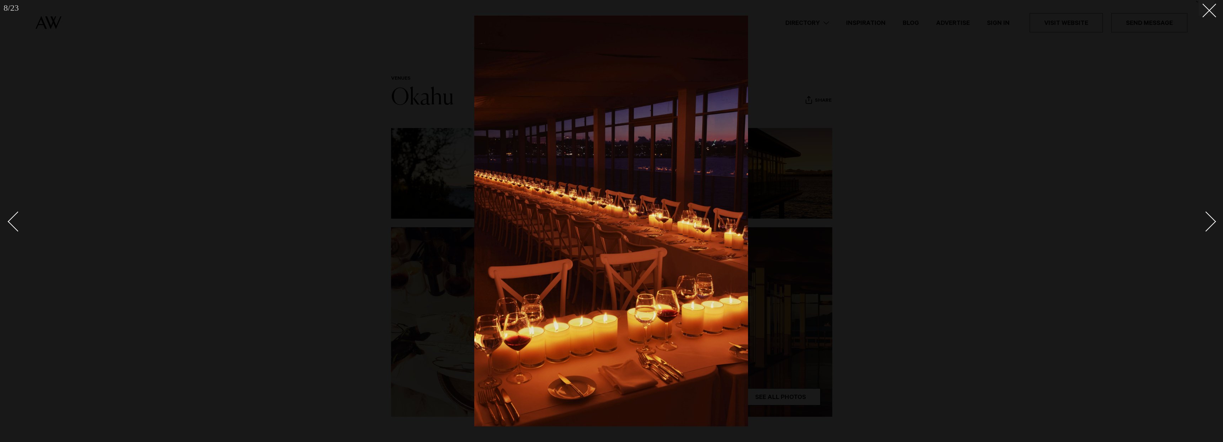
click at [1203, 211] on link at bounding box center [1202, 221] width 25 height 36
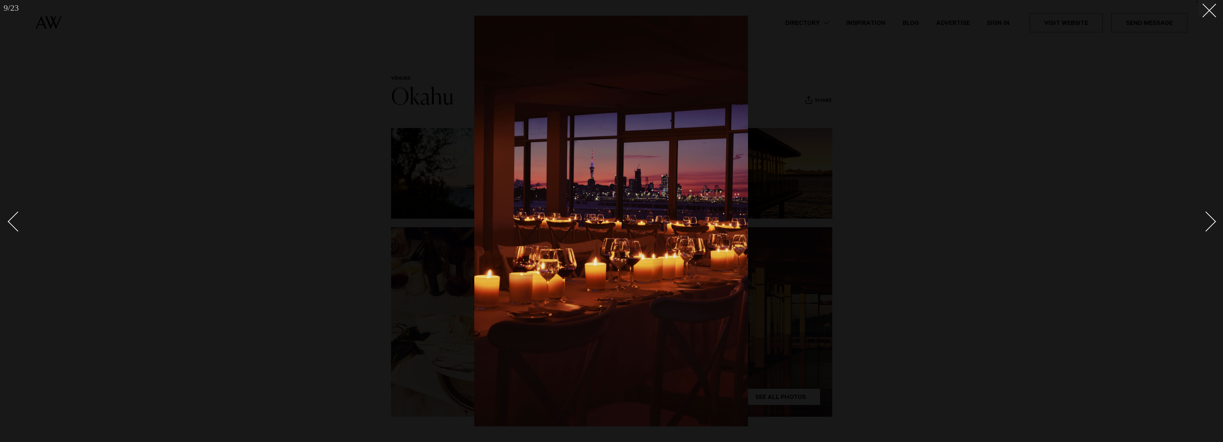
click at [1203, 211] on link at bounding box center [1202, 221] width 25 height 36
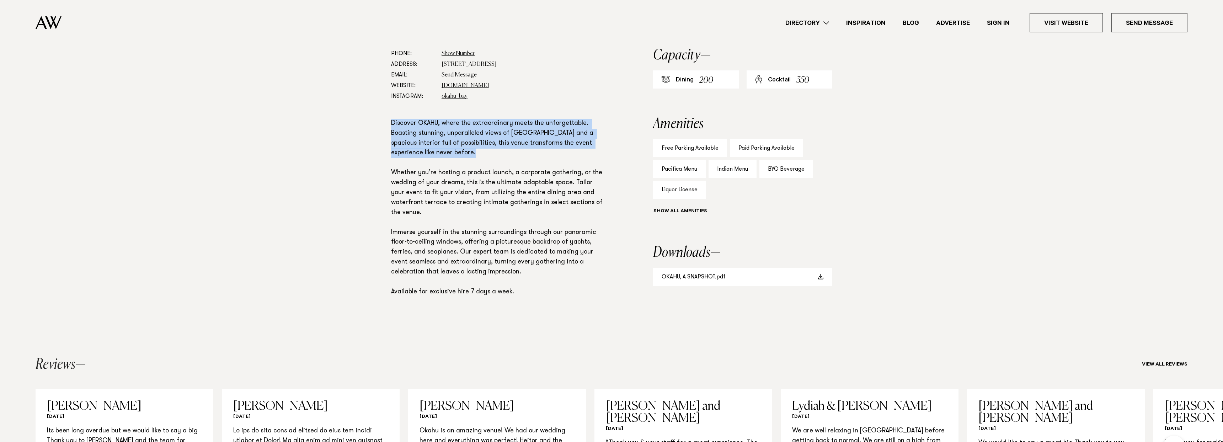
scroll to position [399, 0]
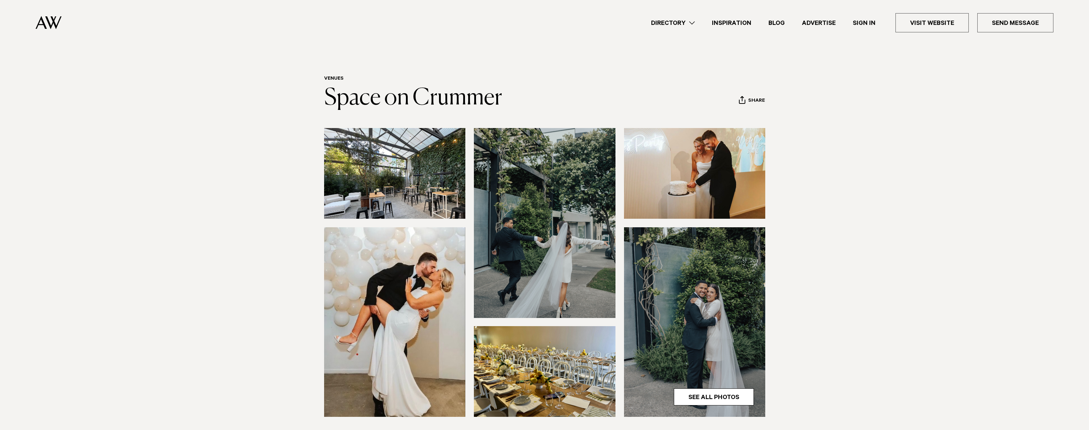
click at [435, 172] on img at bounding box center [395, 173] width 142 height 91
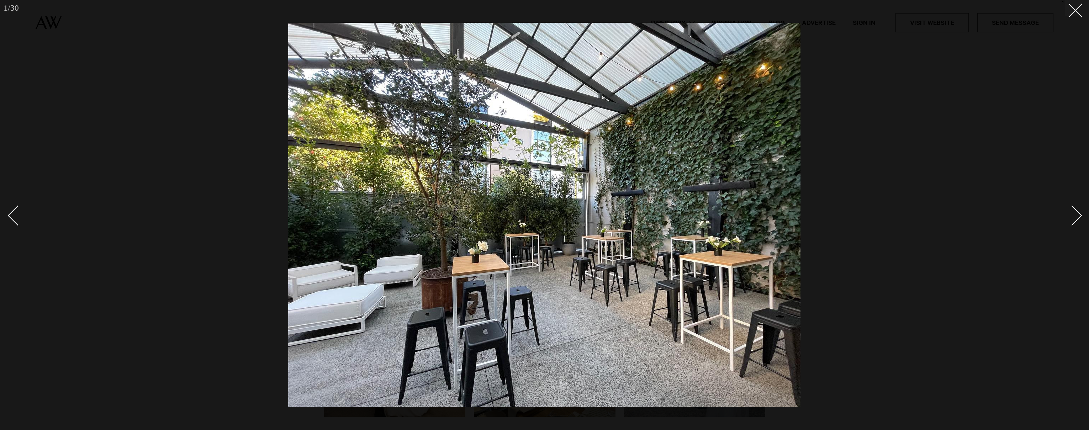
click at [1078, 213] on div "Next slide" at bounding box center [1072, 215] width 20 height 20
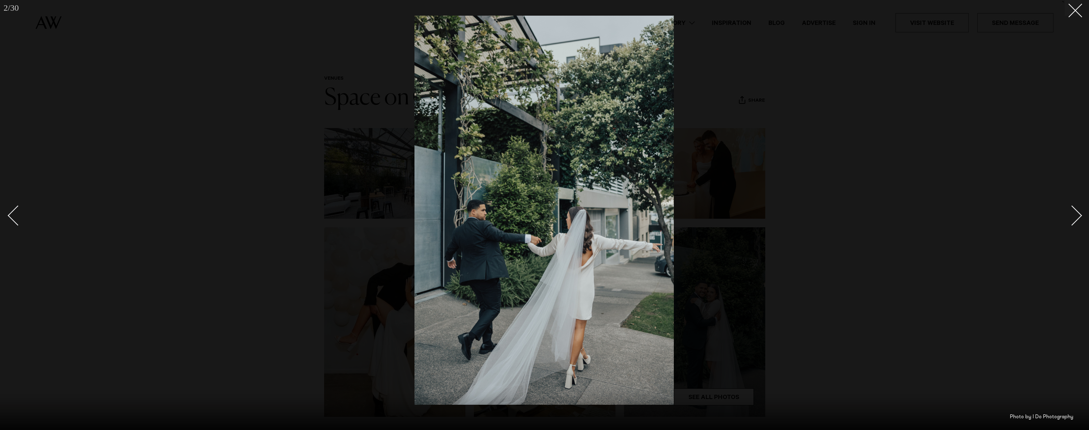
click at [1078, 213] on div "Next slide" at bounding box center [1072, 215] width 20 height 20
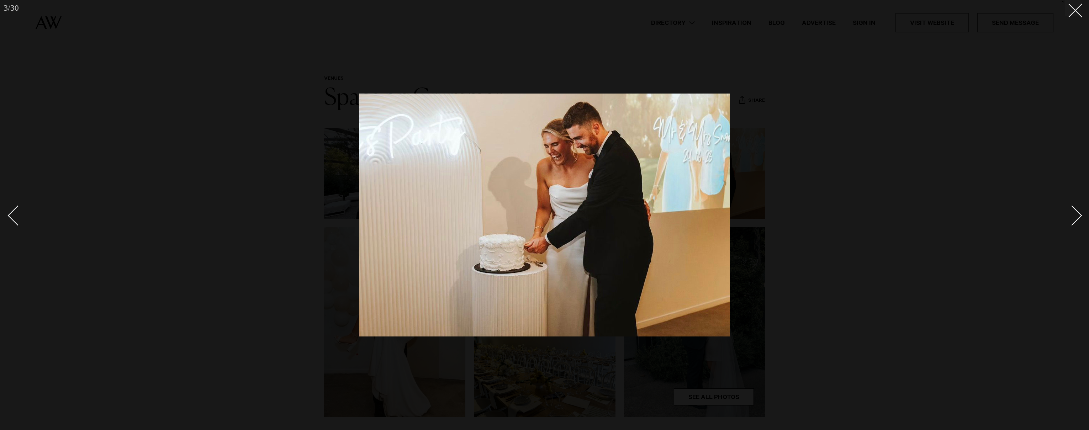
click at [1078, 213] on div "Next slide" at bounding box center [1072, 215] width 20 height 20
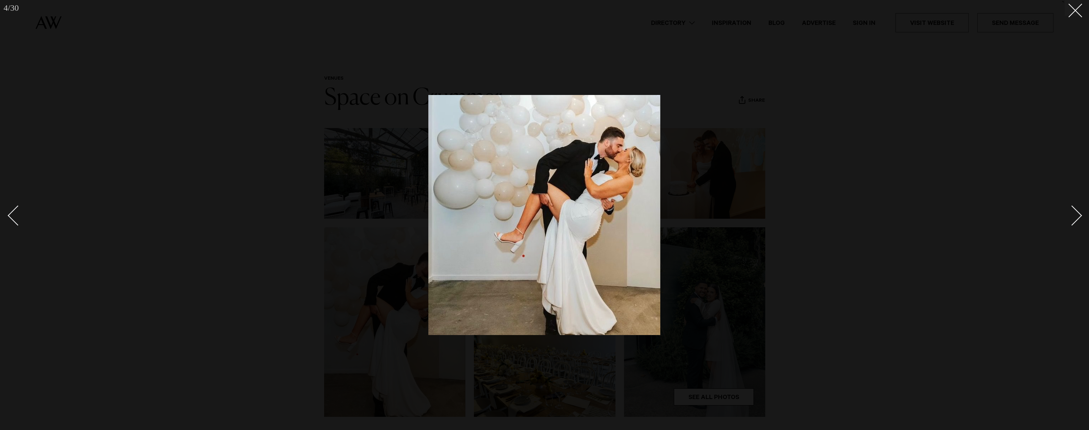
click at [1078, 213] on div "Next slide" at bounding box center [1072, 215] width 20 height 20
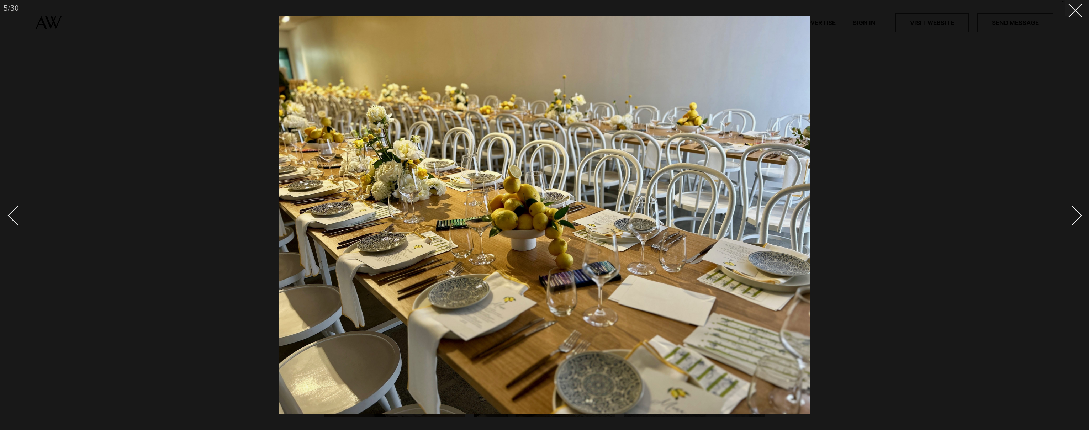
click at [1078, 213] on div "Next slide" at bounding box center [1072, 215] width 20 height 20
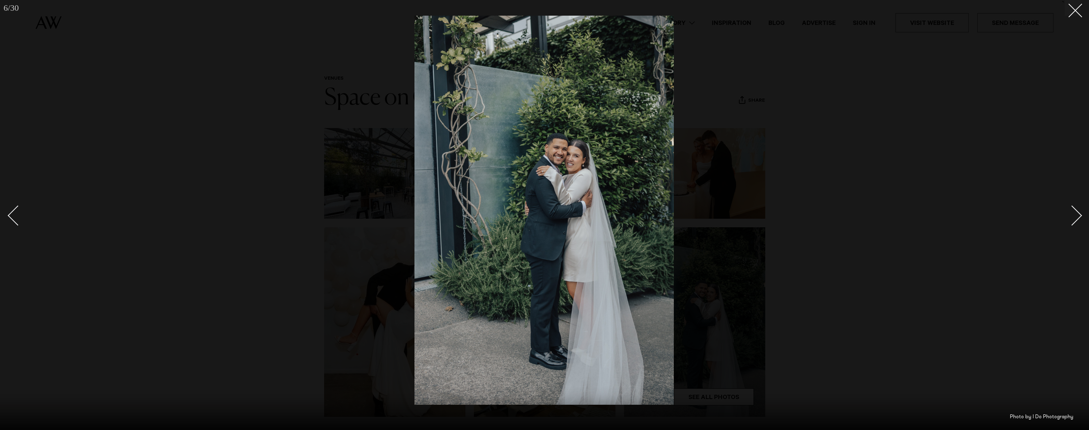
click at [1078, 213] on div "Next slide" at bounding box center [1072, 215] width 20 height 20
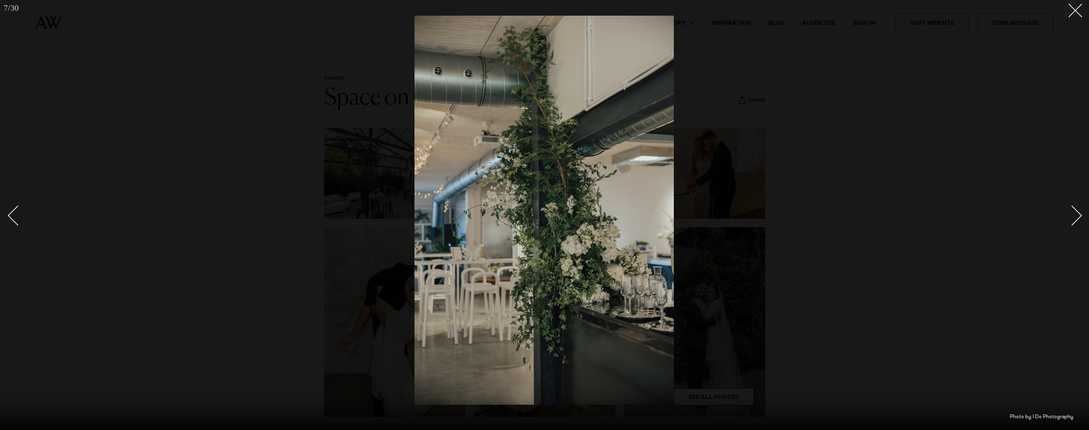
click at [1078, 213] on div "Next slide" at bounding box center [1072, 215] width 20 height 20
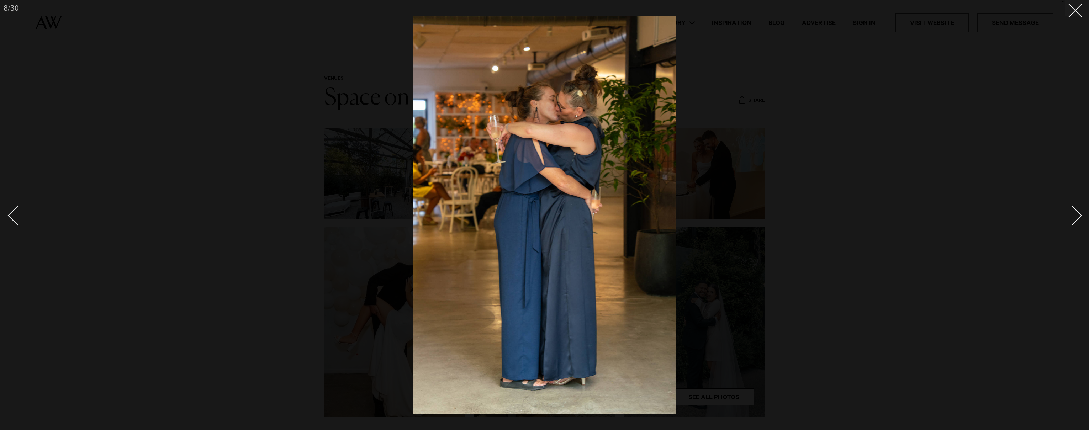
click at [1078, 213] on div "Next slide" at bounding box center [1072, 215] width 20 height 20
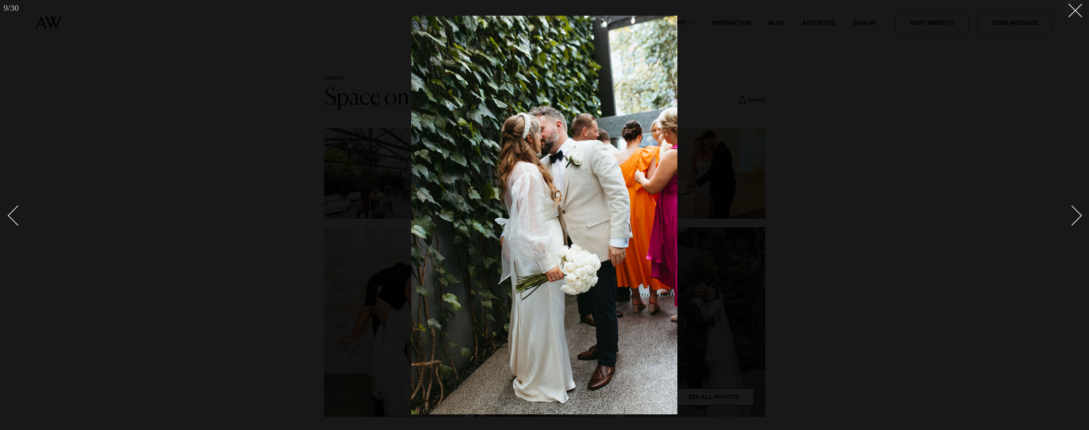
click at [4, 220] on div at bounding box center [544, 215] width 1089 height 430
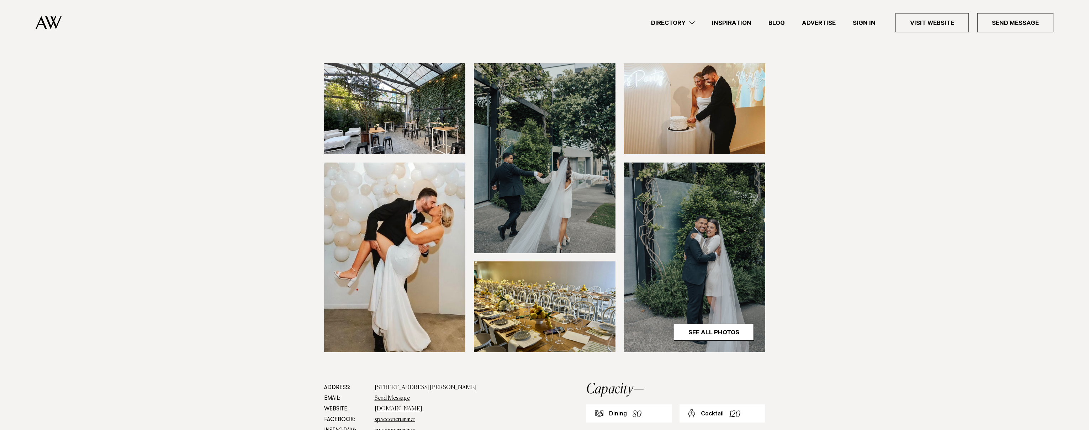
scroll to position [129, 0]
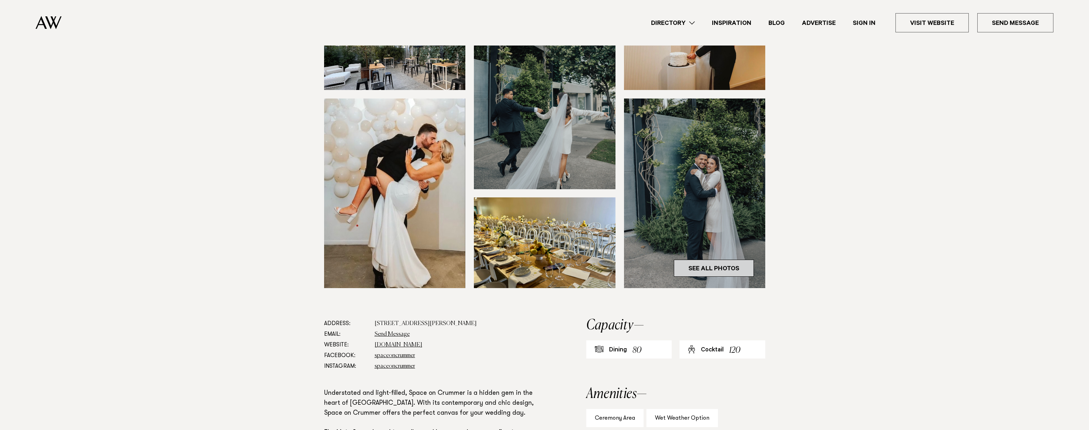
click at [712, 268] on link "See All Photos" at bounding box center [714, 268] width 80 height 17
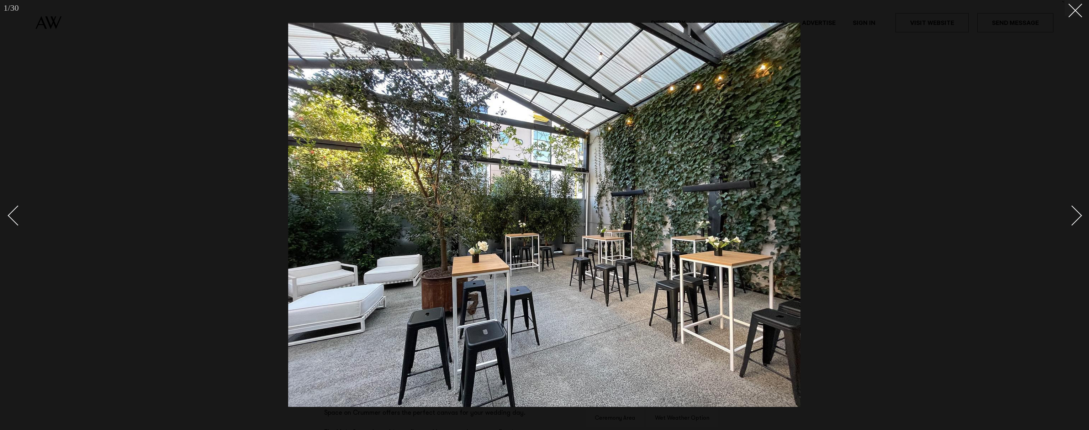
click at [1064, 213] on div "Next slide" at bounding box center [1072, 215] width 20 height 20
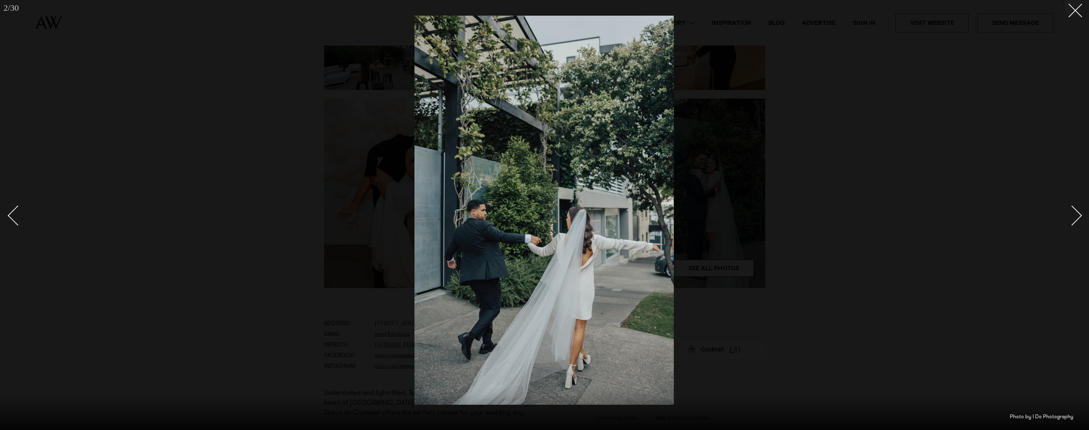
click at [1078, 215] on div "Next slide" at bounding box center [1072, 215] width 20 height 20
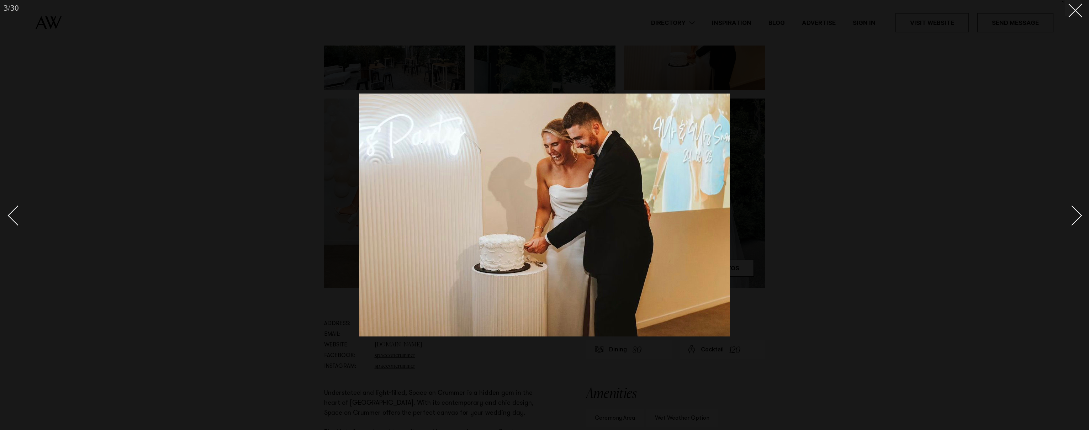
click at [1078, 215] on div "Next slide" at bounding box center [1072, 215] width 20 height 20
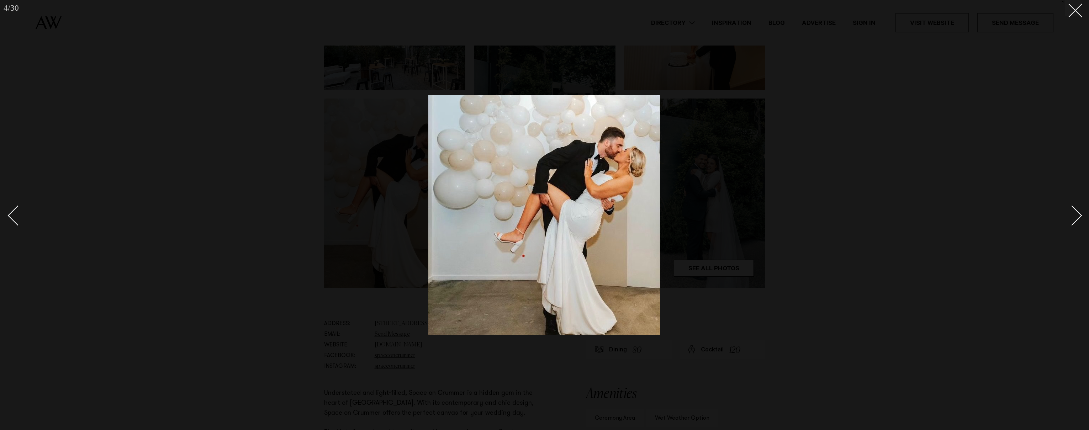
click at [1078, 215] on div "Next slide" at bounding box center [1072, 215] width 20 height 20
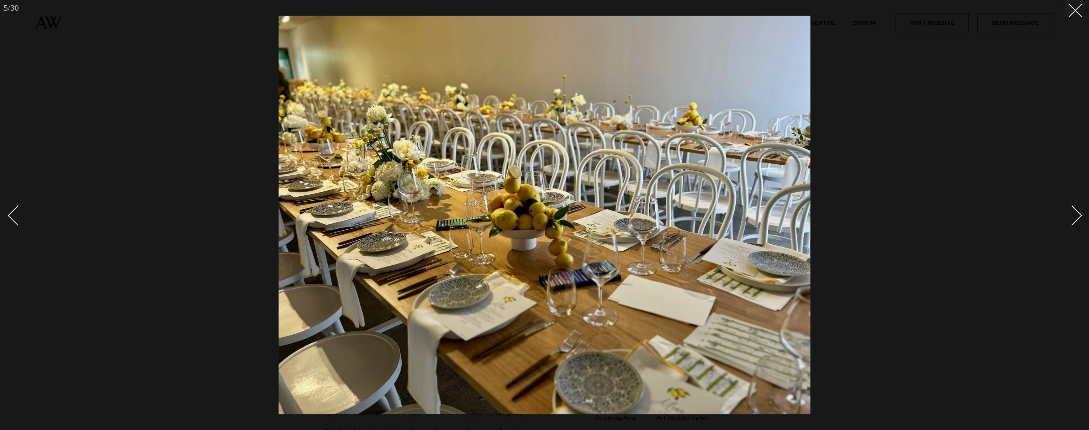
click at [1078, 215] on div "Next slide" at bounding box center [1072, 215] width 20 height 20
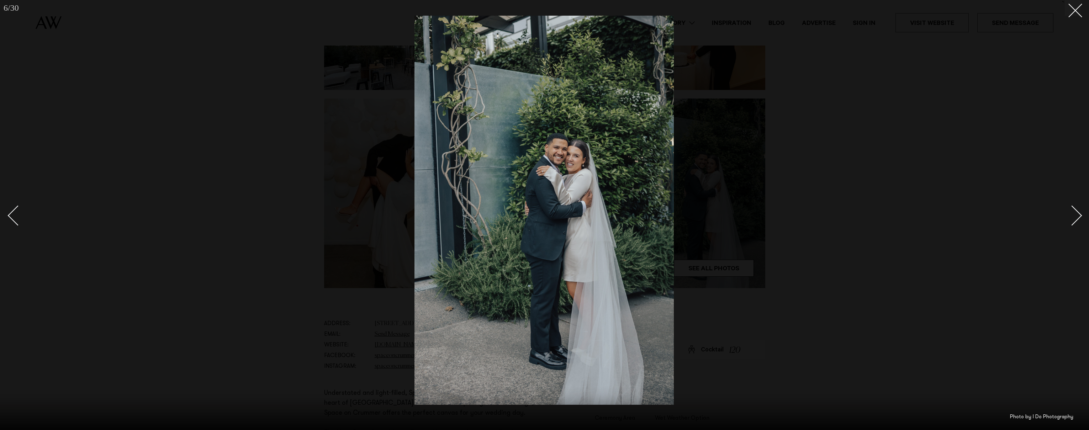
click at [1078, 215] on div "Next slide" at bounding box center [1072, 215] width 20 height 20
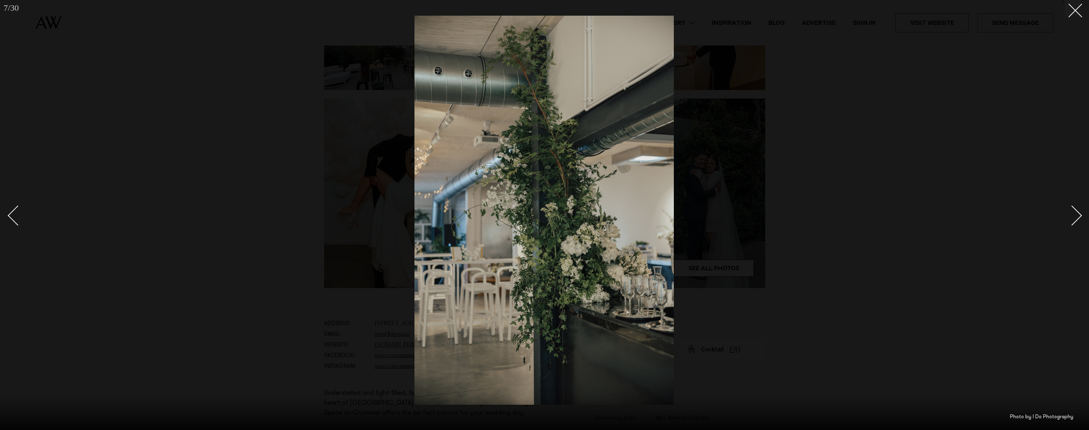
click at [1078, 215] on div "Next slide" at bounding box center [1072, 215] width 20 height 20
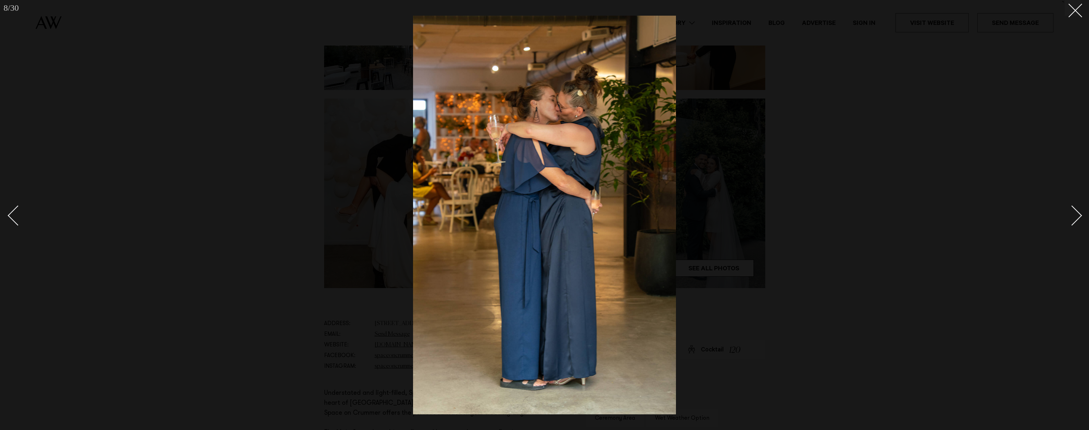
click at [1078, 215] on div "Next slide" at bounding box center [1072, 215] width 20 height 20
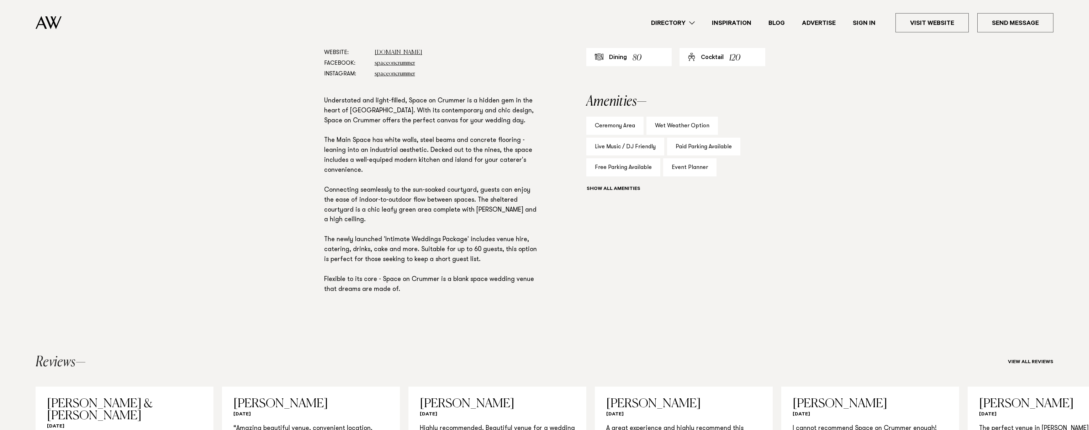
scroll to position [430, 0]
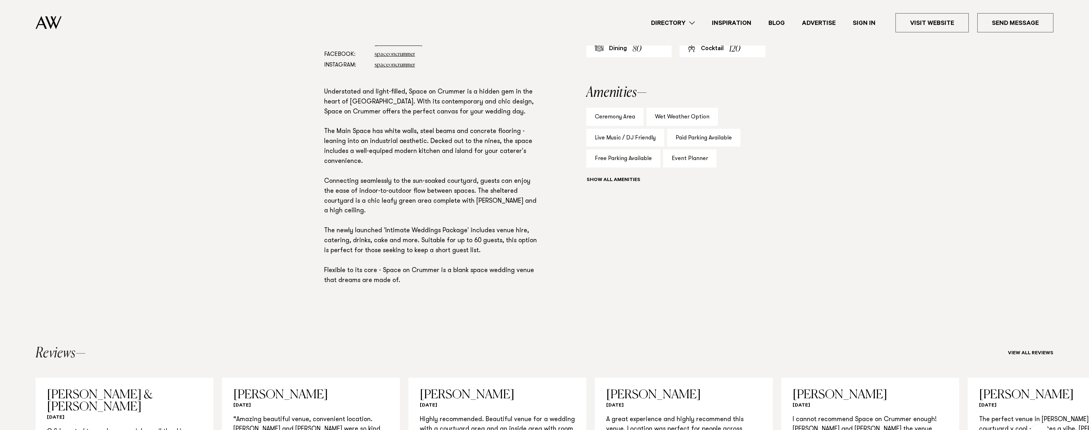
click at [438, 193] on p "Understated and light-filled, Space on Crummer is a hidden gem in the heart of …" at bounding box center [432, 186] width 216 height 198
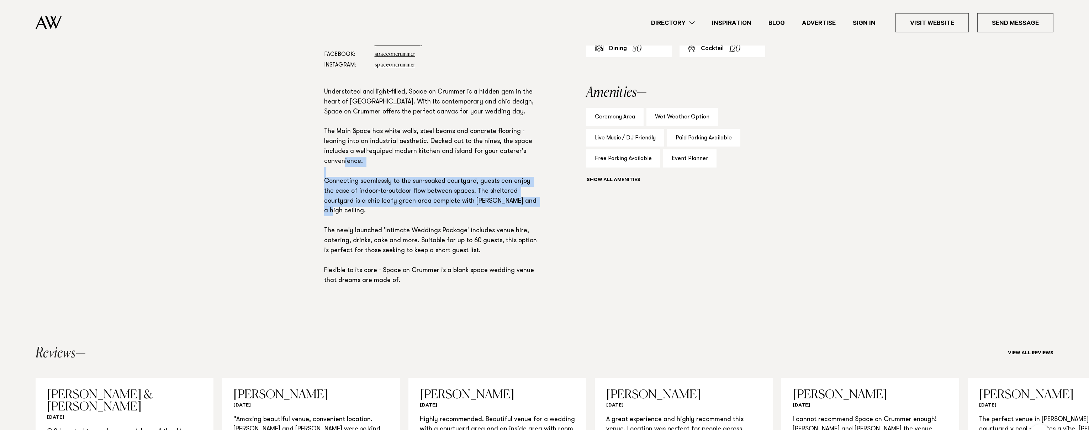
click at [438, 193] on p "Understated and light-filled, Space on Crummer is a hidden gem in the heart of …" at bounding box center [432, 186] width 216 height 198
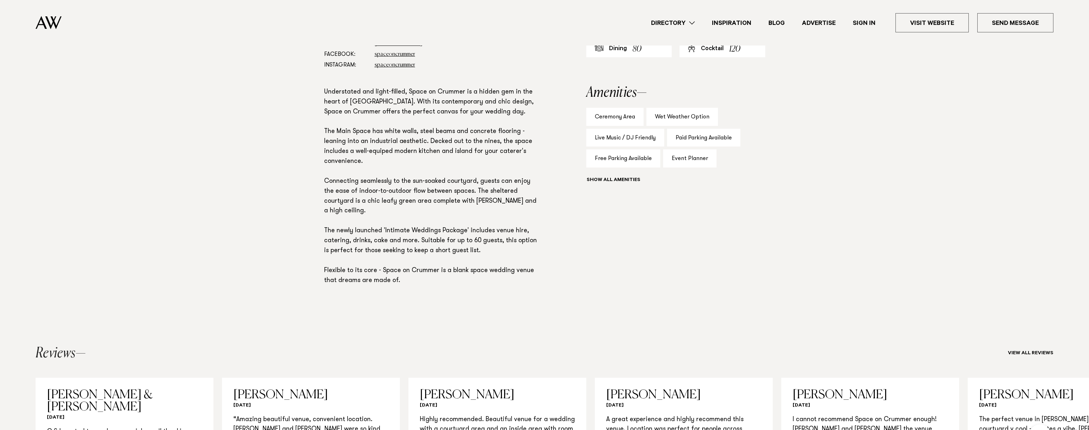
click at [380, 224] on p "Understated and light-filled, Space on Crummer is a hidden gem in the heart of …" at bounding box center [432, 186] width 216 height 198
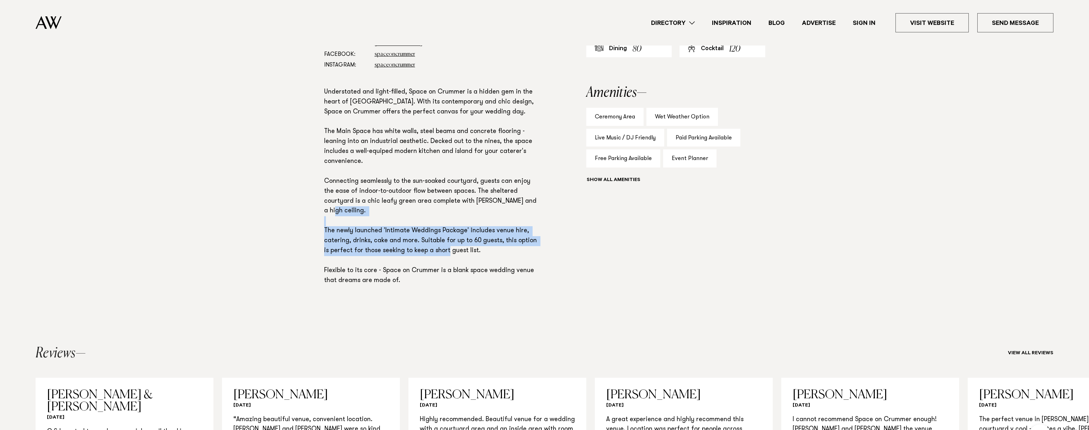
click at [380, 224] on p "Understated and light-filled, Space on Crummer is a hidden gem in the heart of …" at bounding box center [432, 186] width 216 height 198
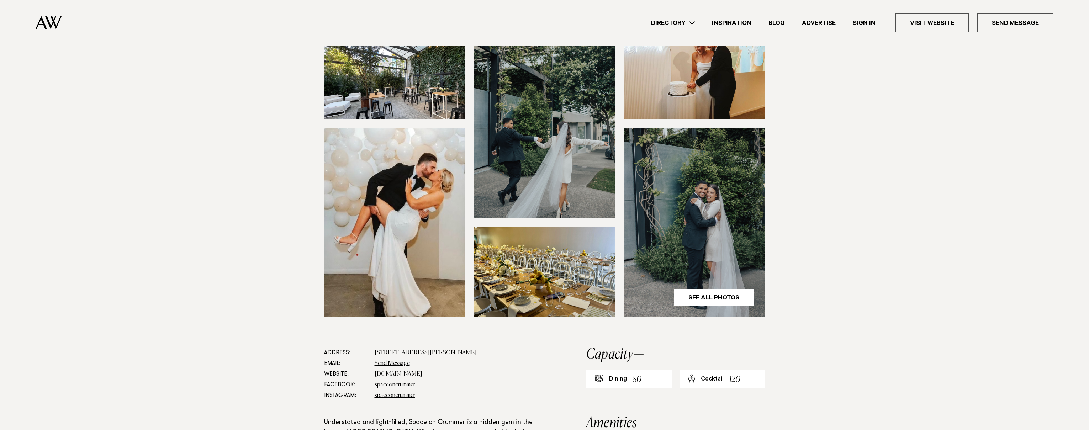
scroll to position [100, 0]
click at [679, 243] on img at bounding box center [695, 222] width 142 height 190
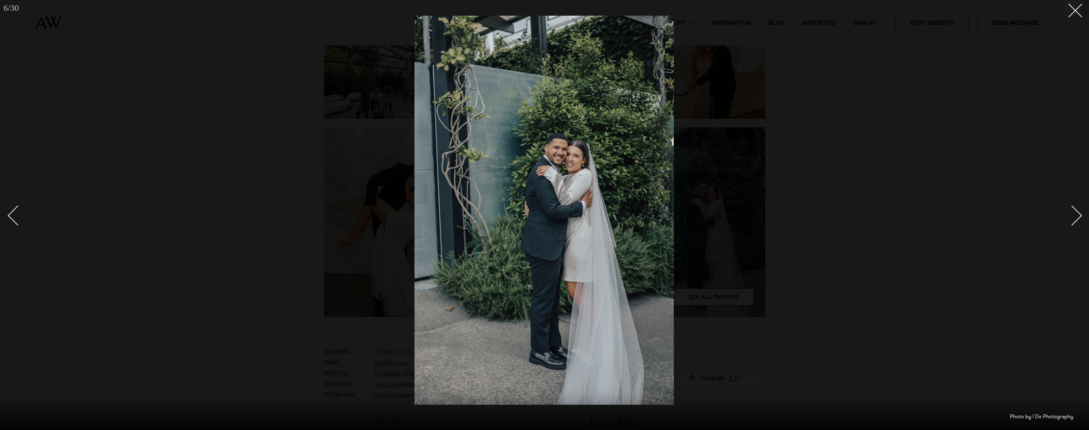
click at [1069, 217] on div "Next slide" at bounding box center [1072, 215] width 20 height 20
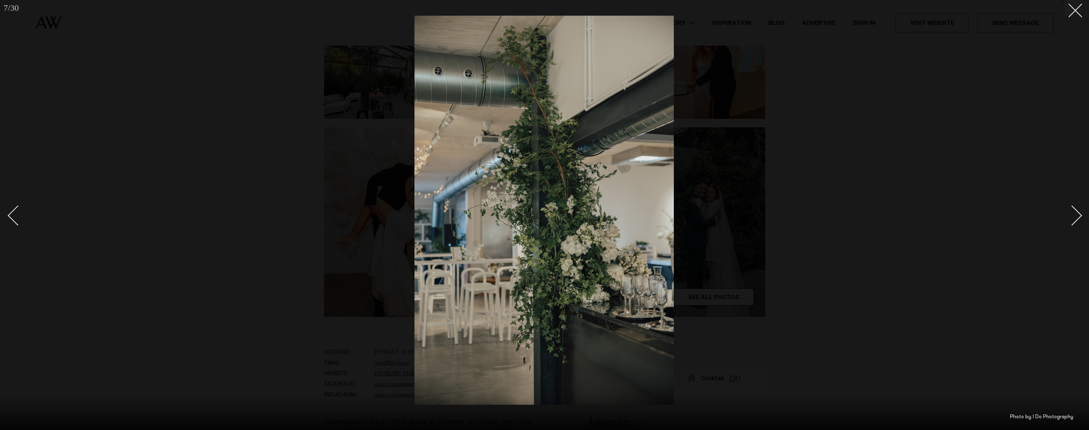
click at [1069, 217] on div "Next slide" at bounding box center [1072, 215] width 20 height 20
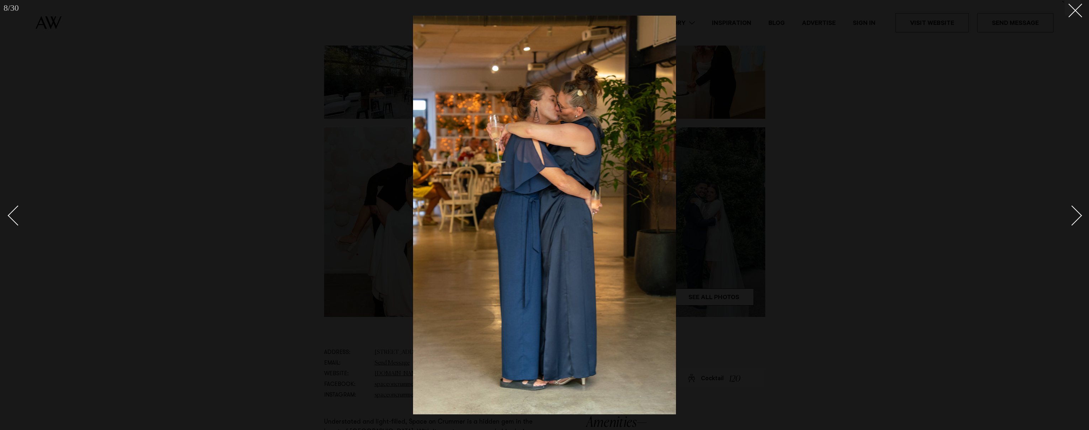
click at [1069, 217] on div "Next slide" at bounding box center [1072, 215] width 20 height 20
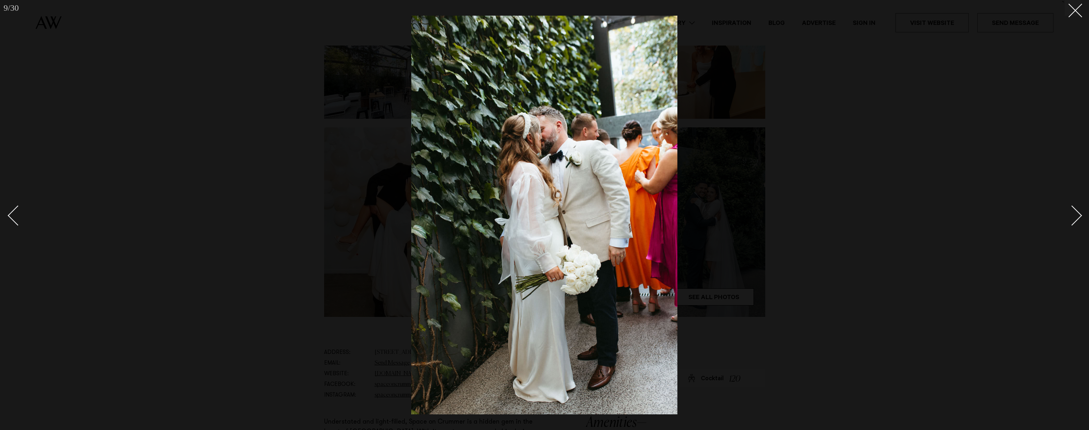
click at [1069, 217] on div "Next slide" at bounding box center [1072, 215] width 20 height 20
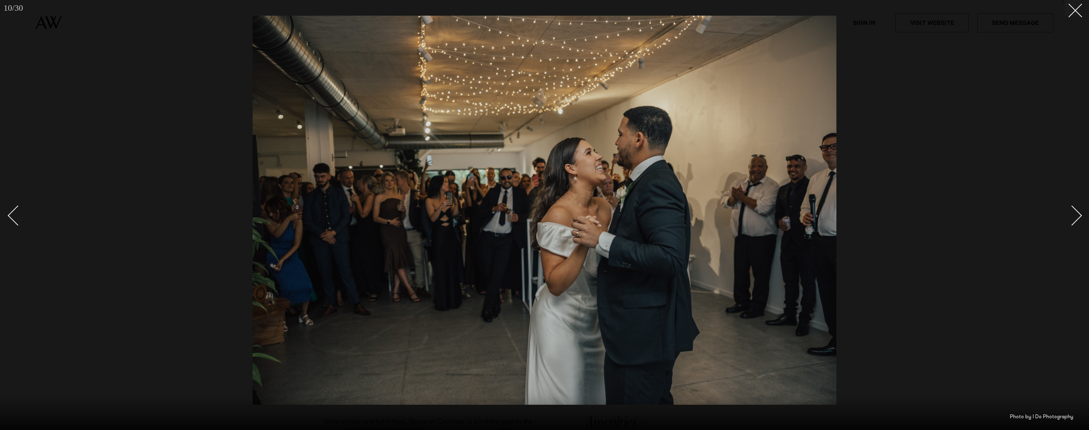
click at [1078, 212] on div "Next slide" at bounding box center [1072, 215] width 20 height 20
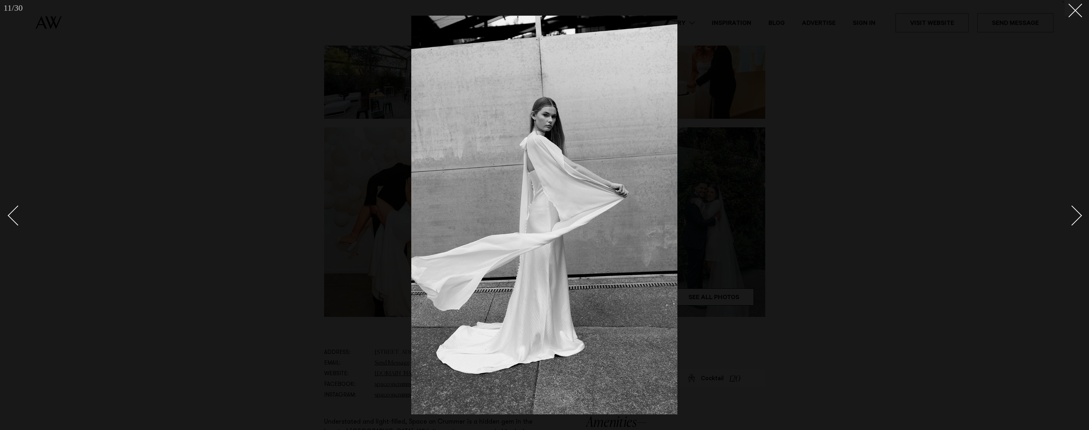
click at [1078, 212] on div "Next slide" at bounding box center [1072, 215] width 20 height 20
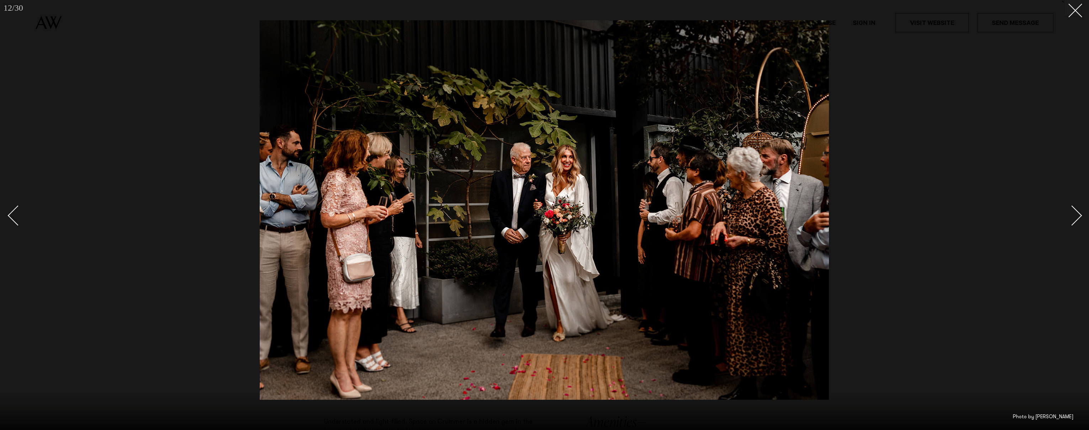
click at [1078, 212] on div "Next slide" at bounding box center [1072, 215] width 20 height 20
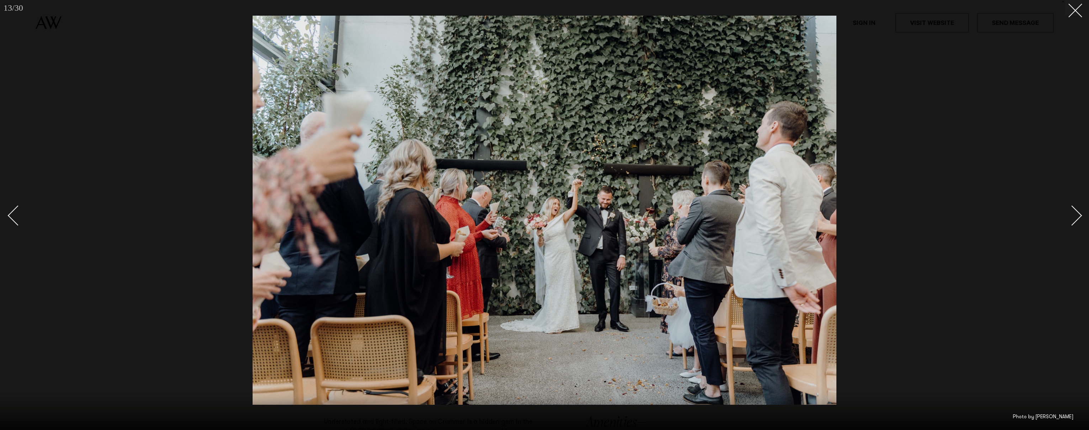
click at [1078, 212] on div "Next slide" at bounding box center [1072, 215] width 20 height 20
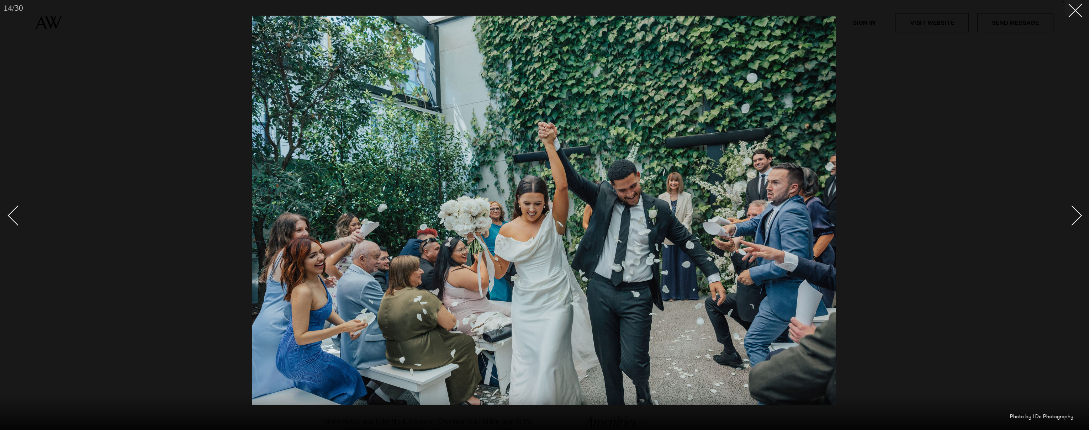
click at [1078, 212] on div "Next slide" at bounding box center [1072, 215] width 20 height 20
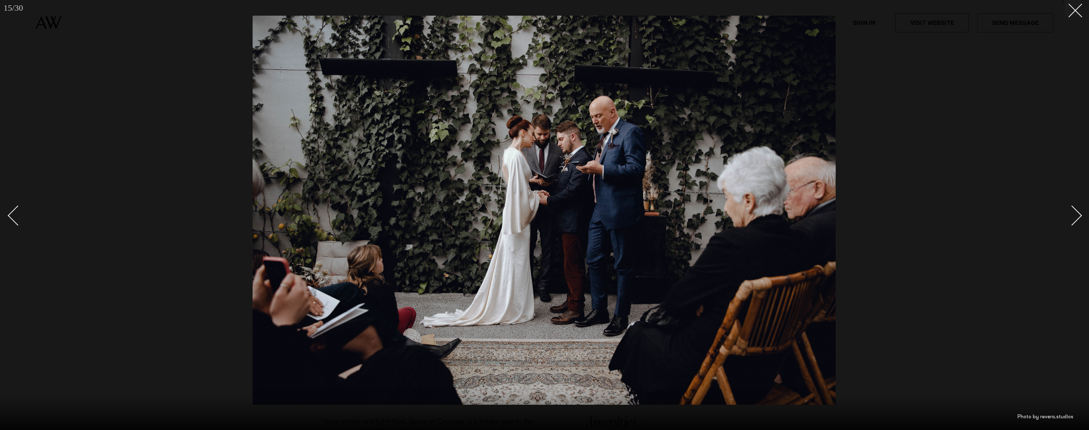
click at [1078, 212] on div "Next slide" at bounding box center [1072, 215] width 20 height 20
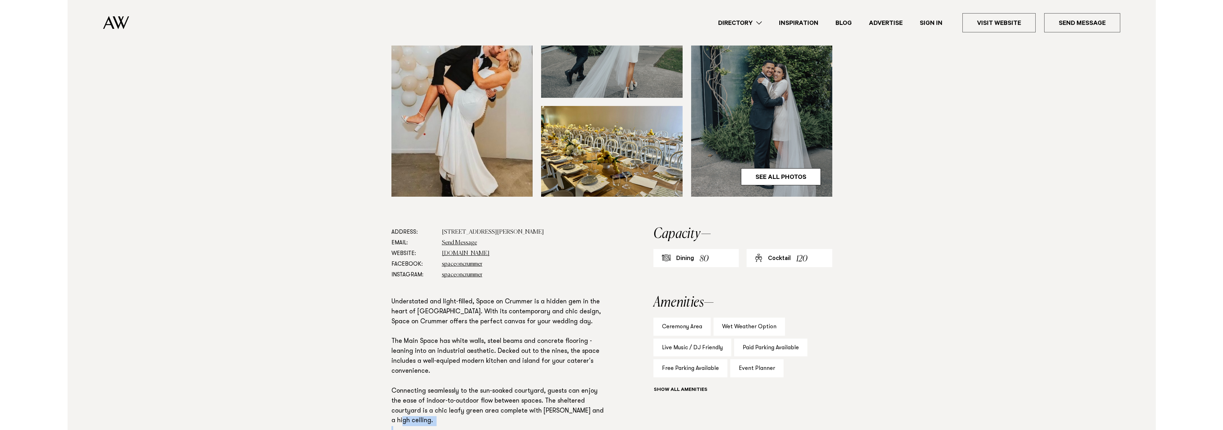
scroll to position [219, 0]
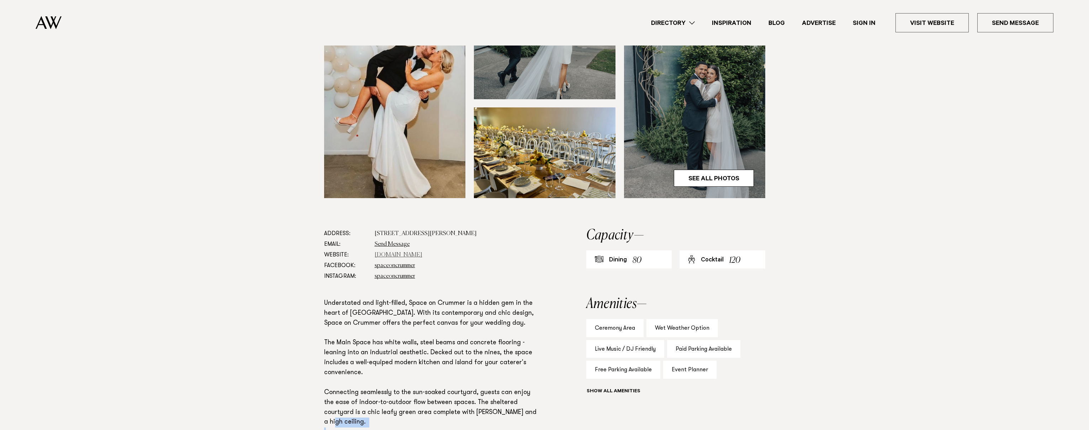
click at [387, 254] on link "[DOMAIN_NAME]" at bounding box center [398, 255] width 48 height 6
